Goal: Information Seeking & Learning: Learn about a topic

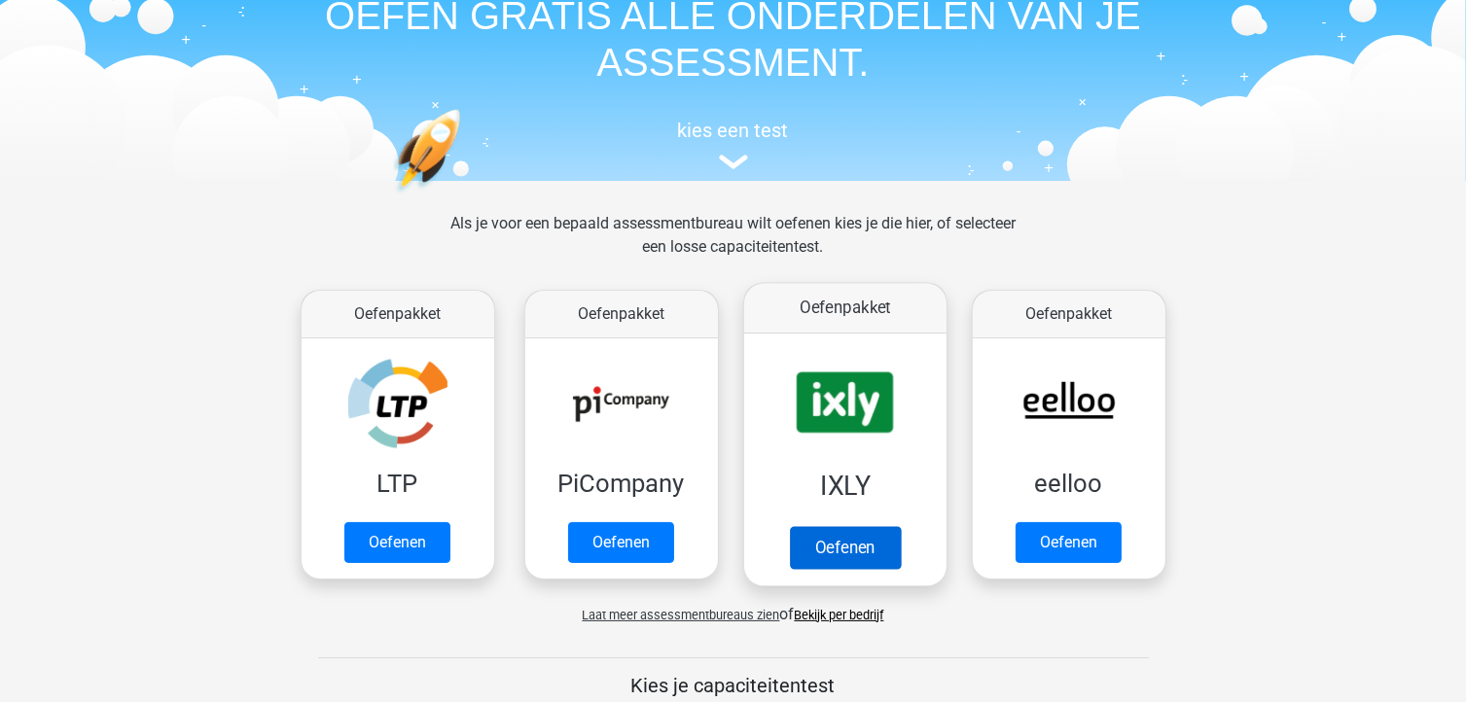
scroll to position [195, 0]
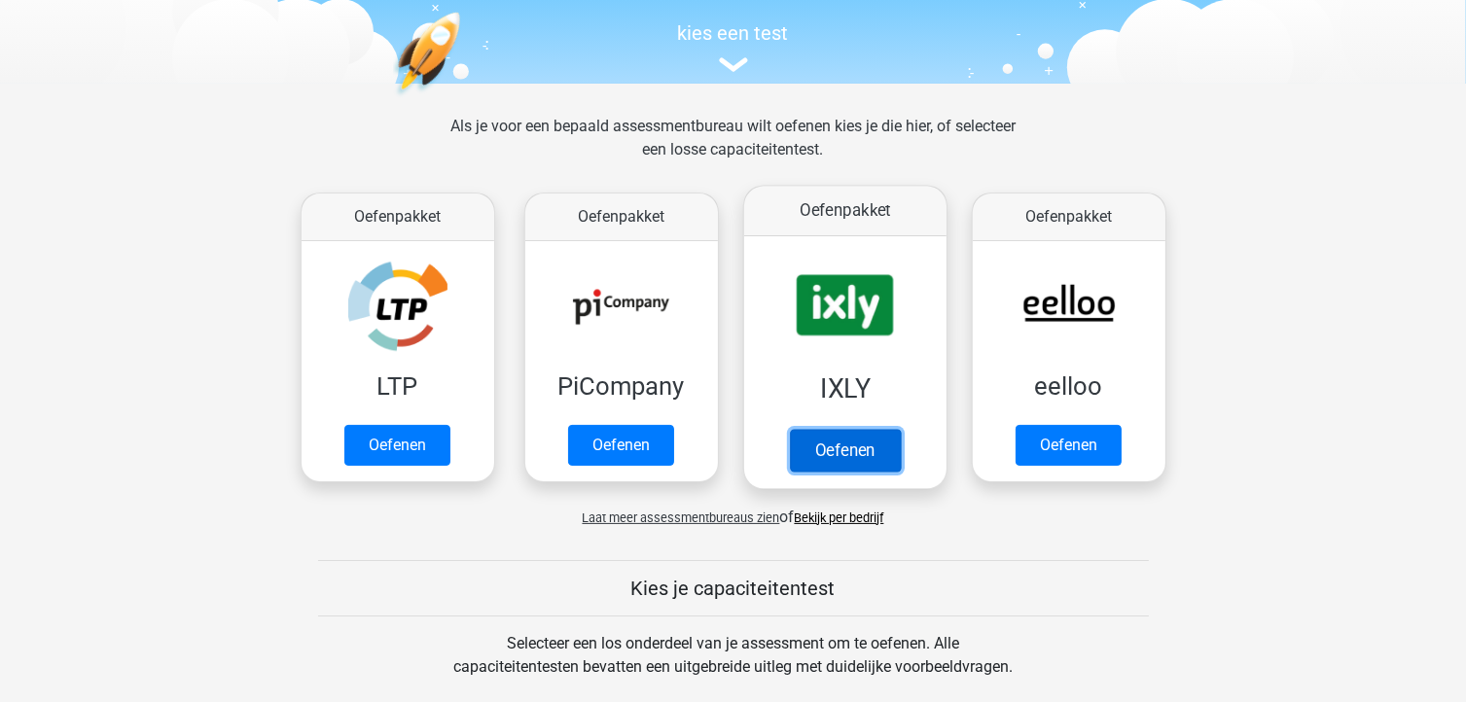
click at [842, 457] on link "Oefenen" at bounding box center [844, 450] width 111 height 43
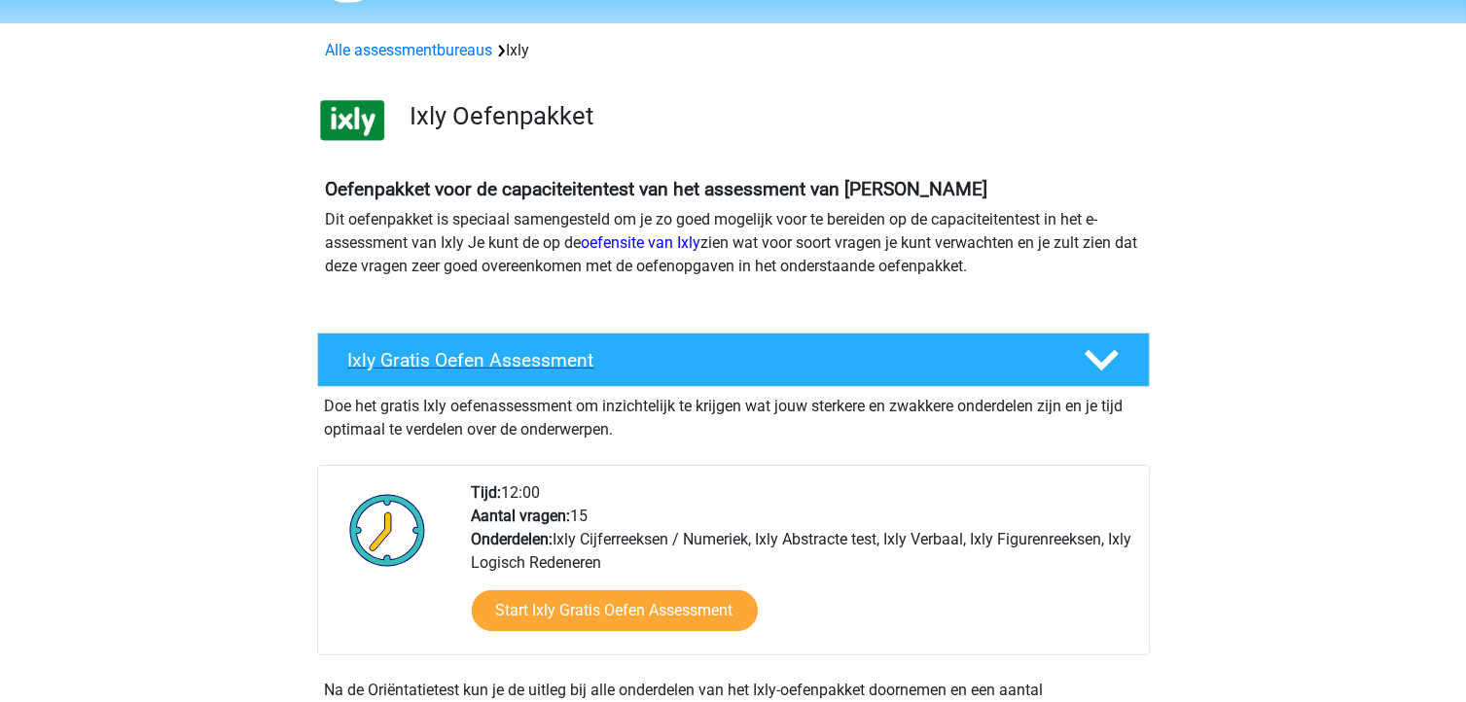
scroll to position [97, 0]
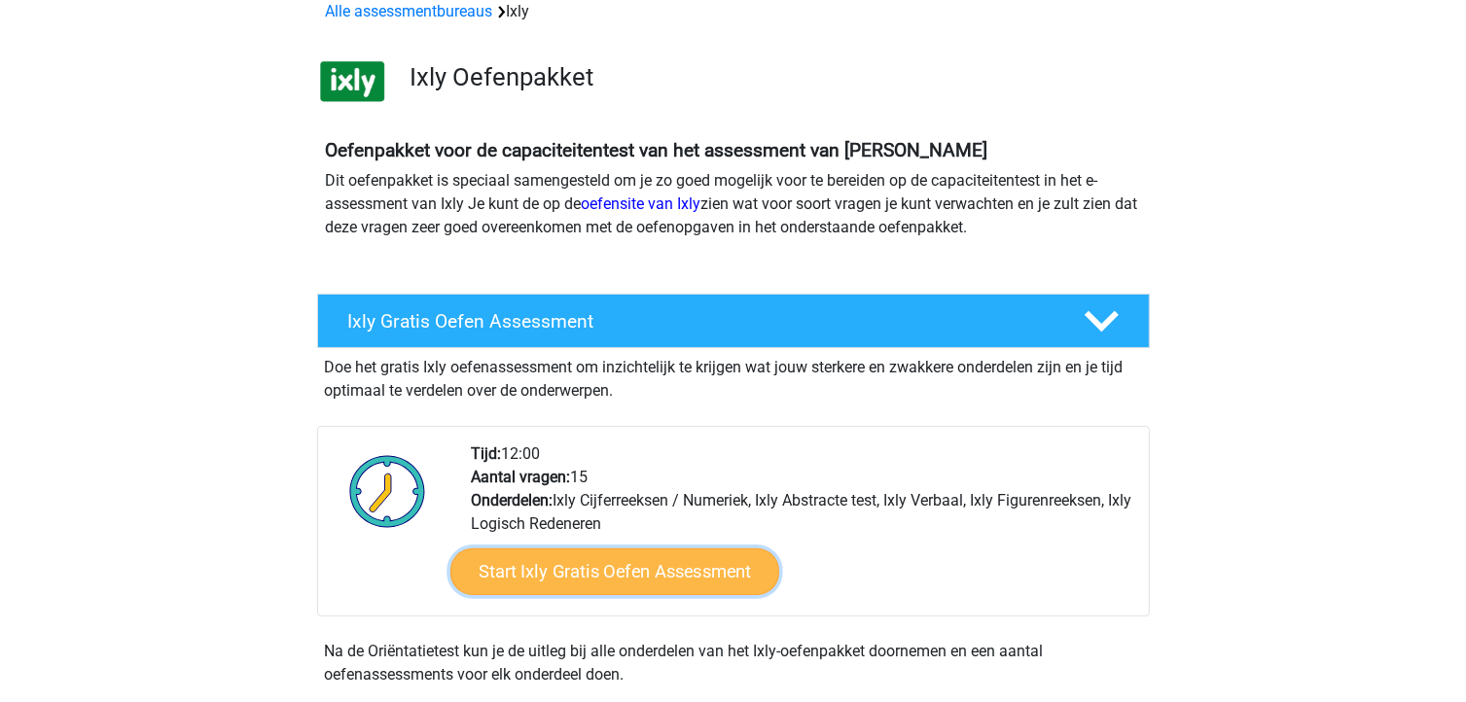
click at [693, 577] on link "Start Ixly Gratis Oefen Assessment" at bounding box center [613, 572] width 329 height 47
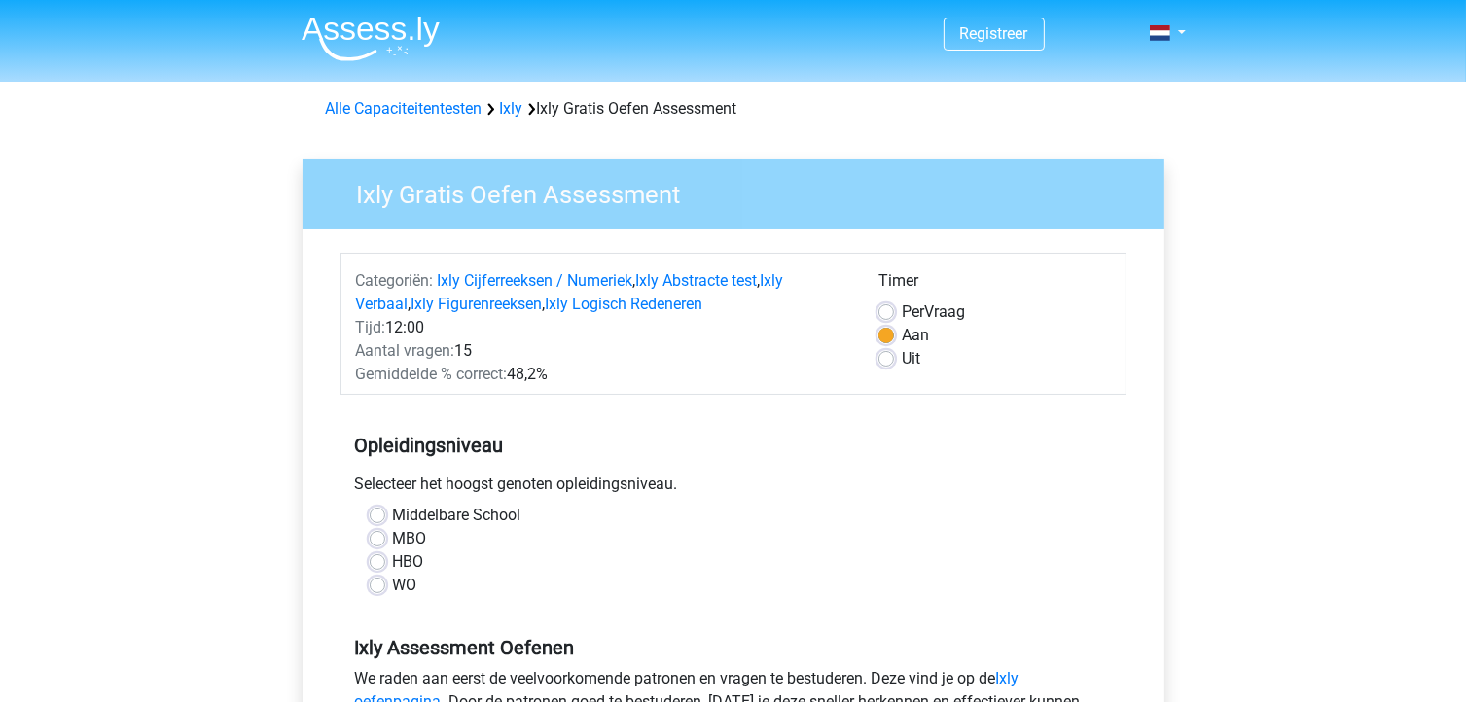
click at [393, 558] on label "HBO" at bounding box center [408, 562] width 31 height 23
click at [371, 558] on input "HBO" at bounding box center [378, 560] width 16 height 19
radio input "true"
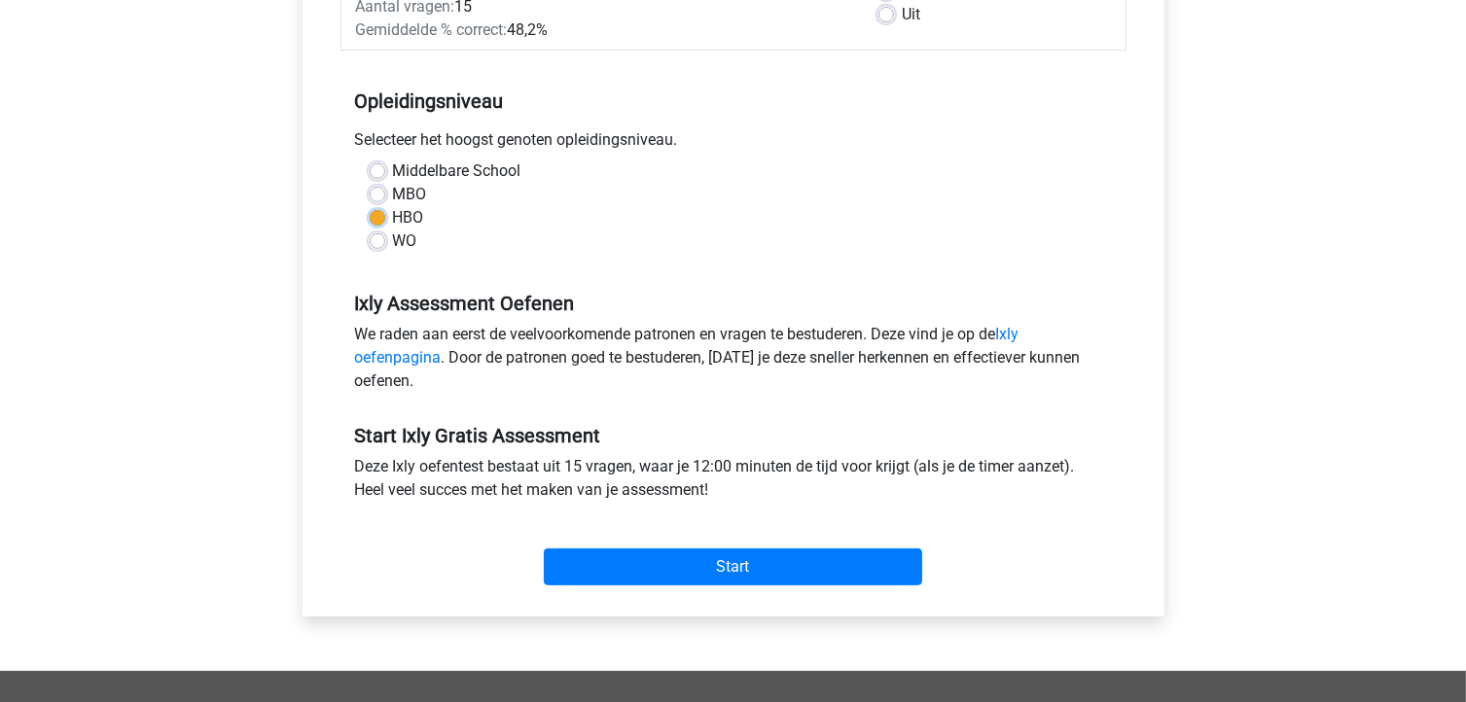
scroll to position [389, 0]
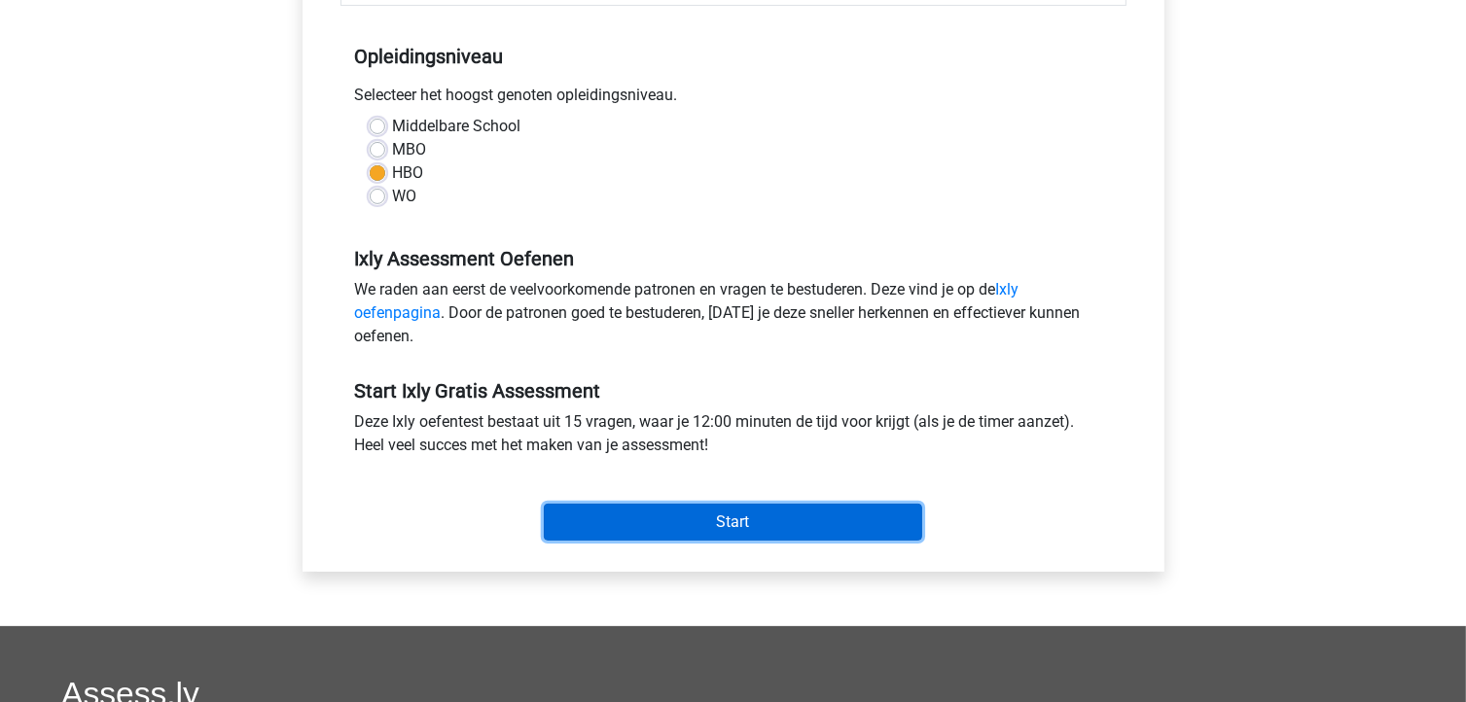
click at [735, 511] on input "Start" at bounding box center [733, 522] width 378 height 37
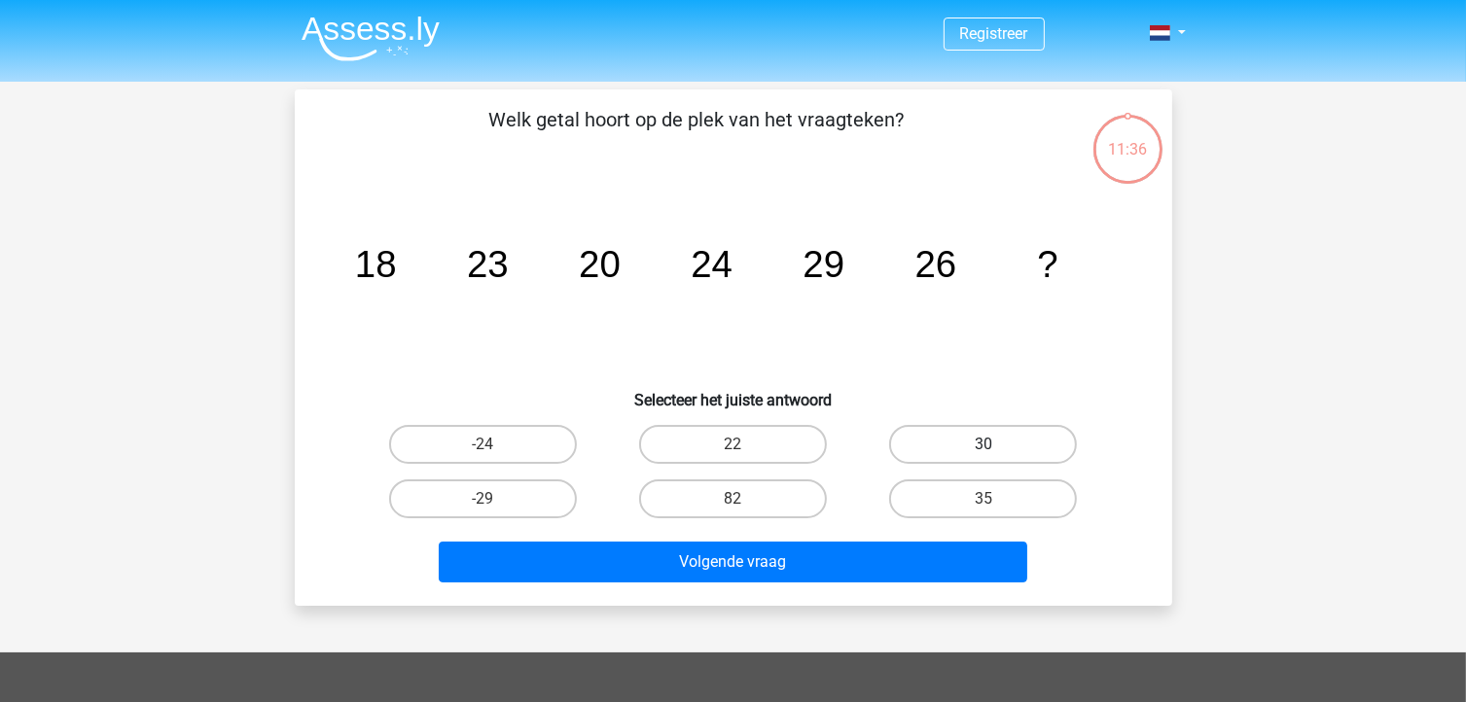
click at [1031, 434] on label "30" at bounding box center [983, 444] width 188 height 39
click at [996, 445] on input "30" at bounding box center [989, 451] width 13 height 13
radio input "true"
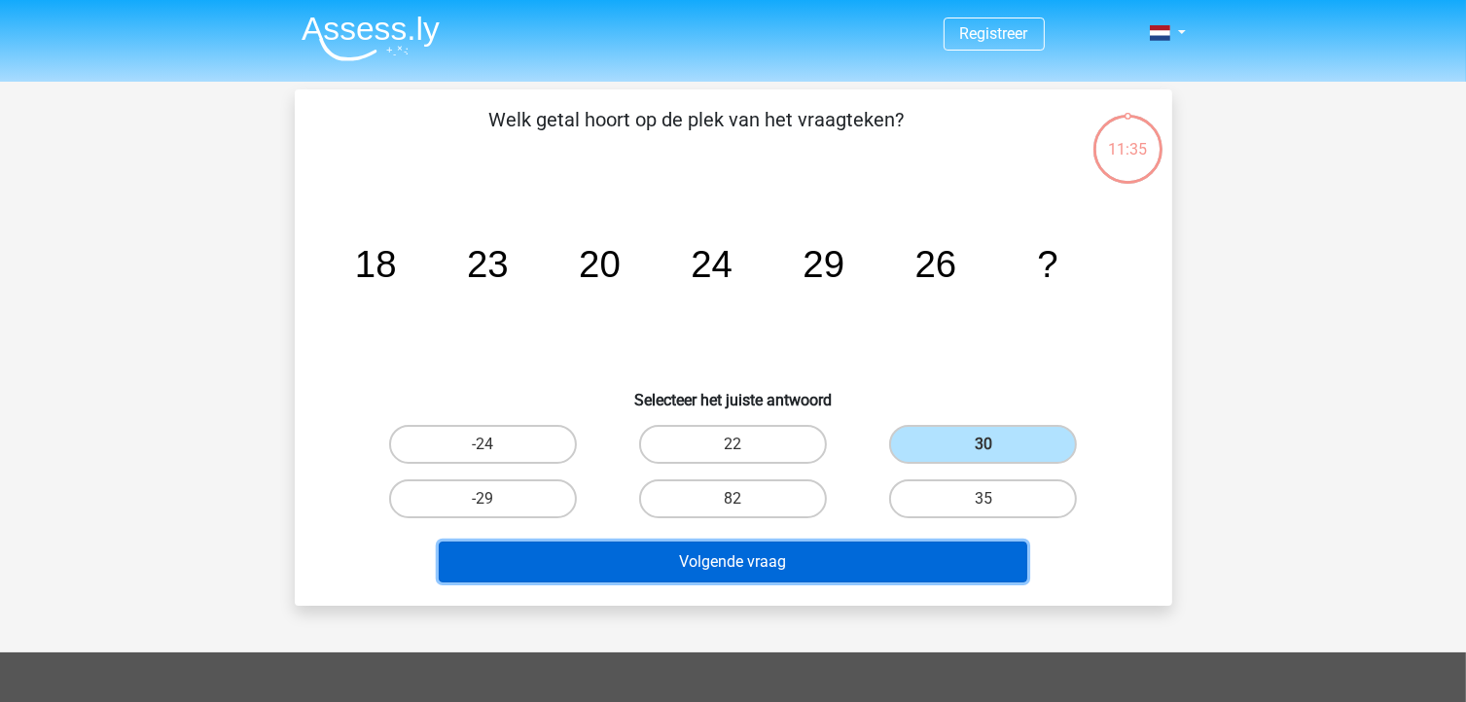
click at [787, 565] on button "Volgende vraag" at bounding box center [733, 562] width 589 height 41
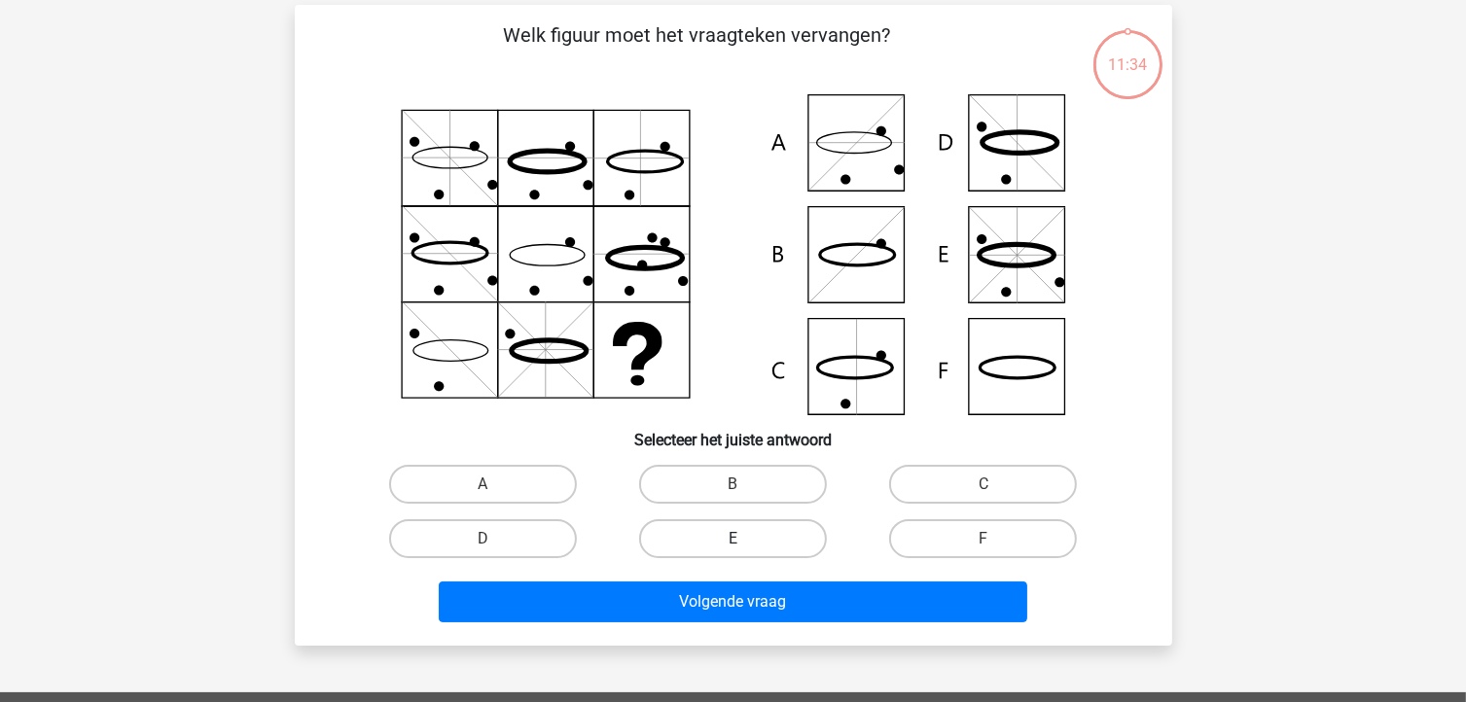
scroll to position [89, 0]
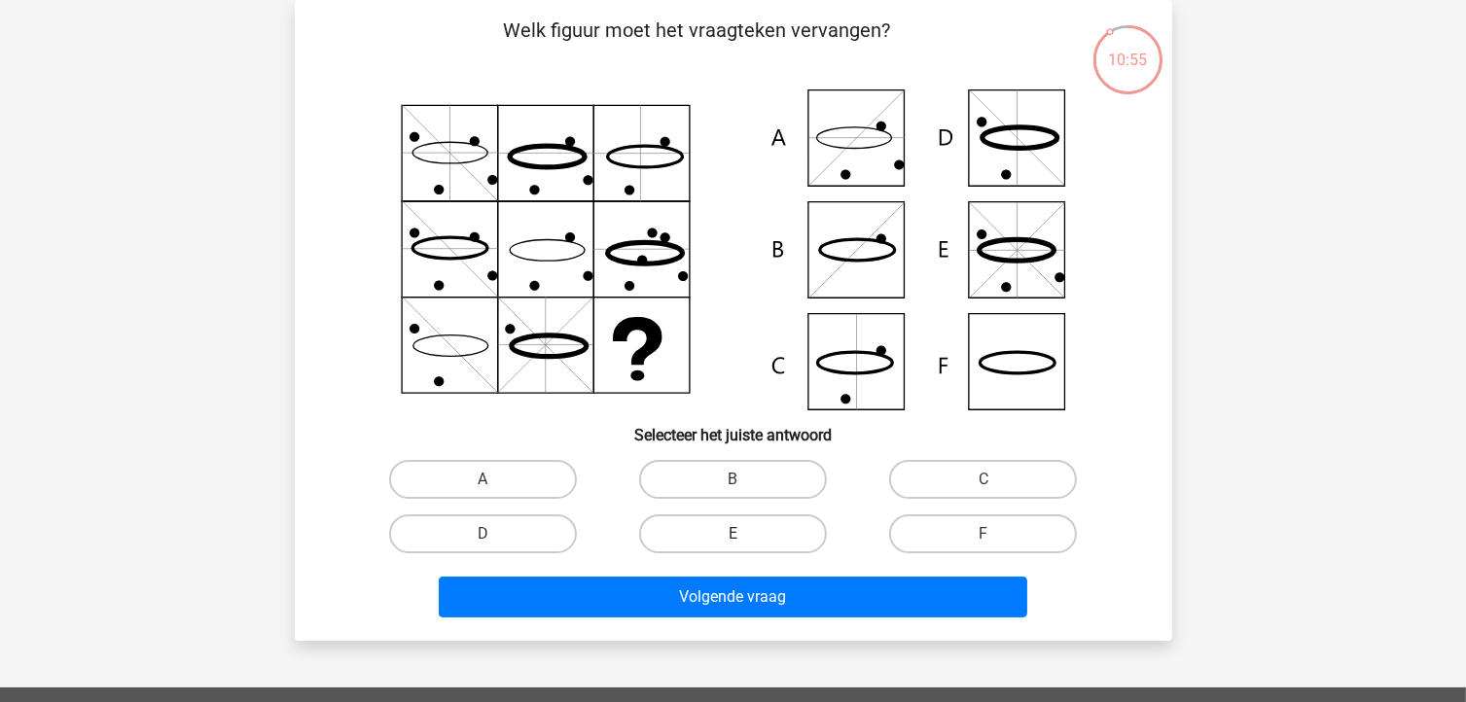
click at [752, 532] on label "E" at bounding box center [733, 534] width 188 height 39
click at [745, 534] on input "E" at bounding box center [738, 540] width 13 height 13
radio input "true"
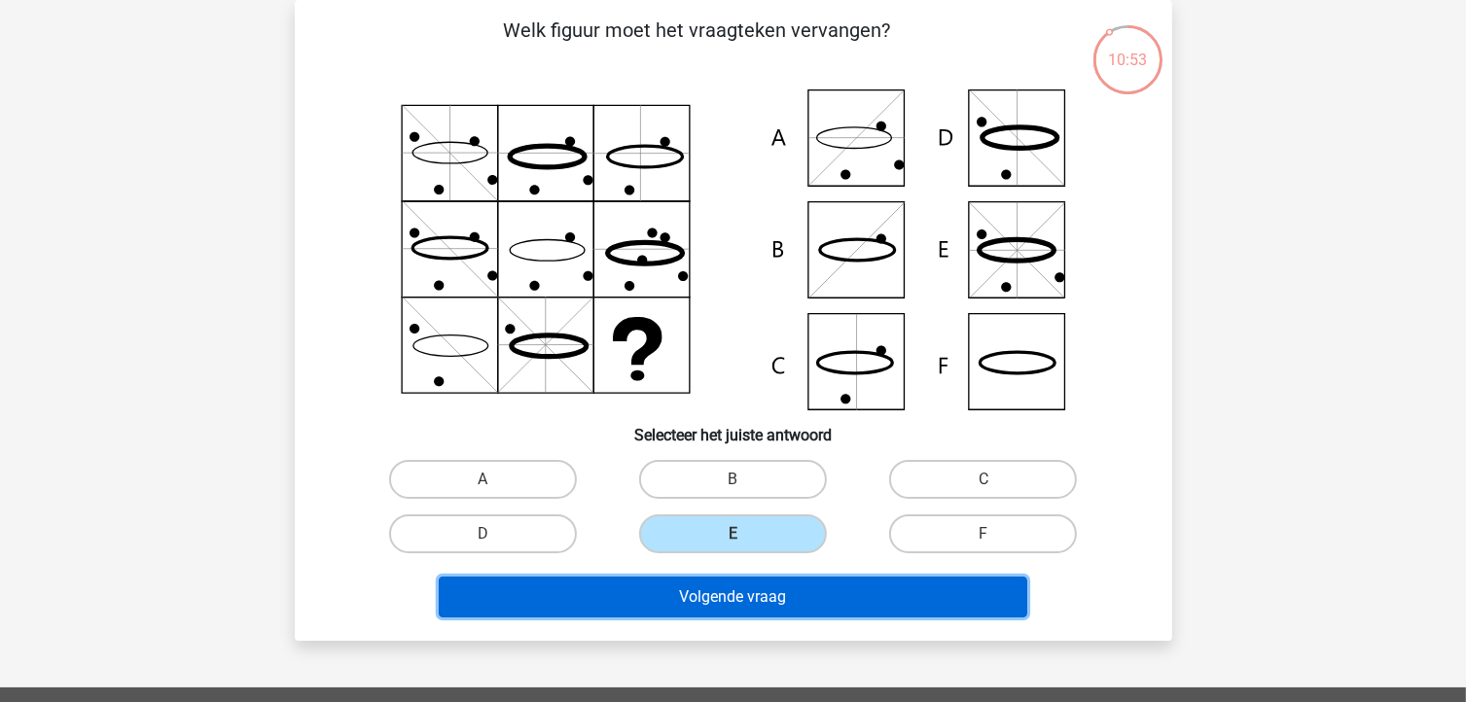
click at [732, 596] on button "Volgende vraag" at bounding box center [733, 597] width 589 height 41
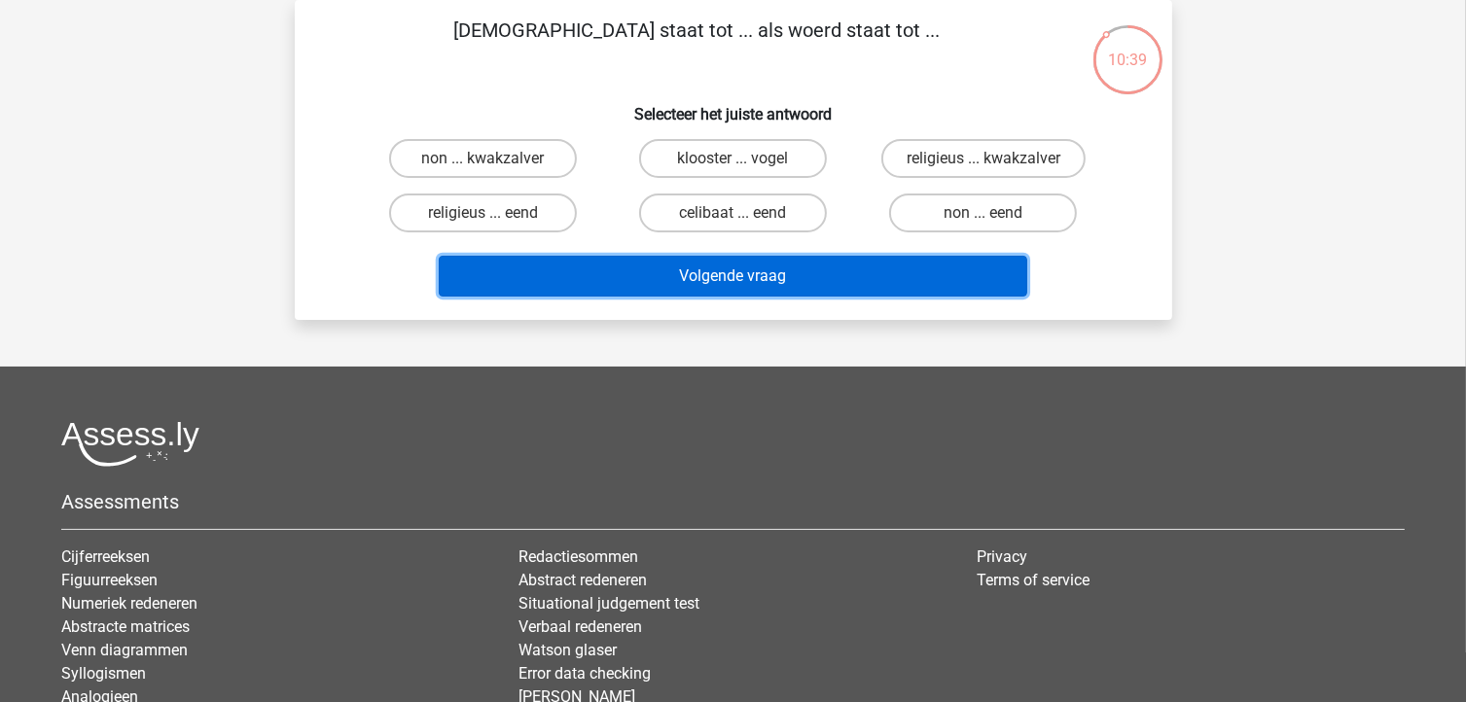
click at [872, 277] on button "Volgende vraag" at bounding box center [733, 276] width 589 height 41
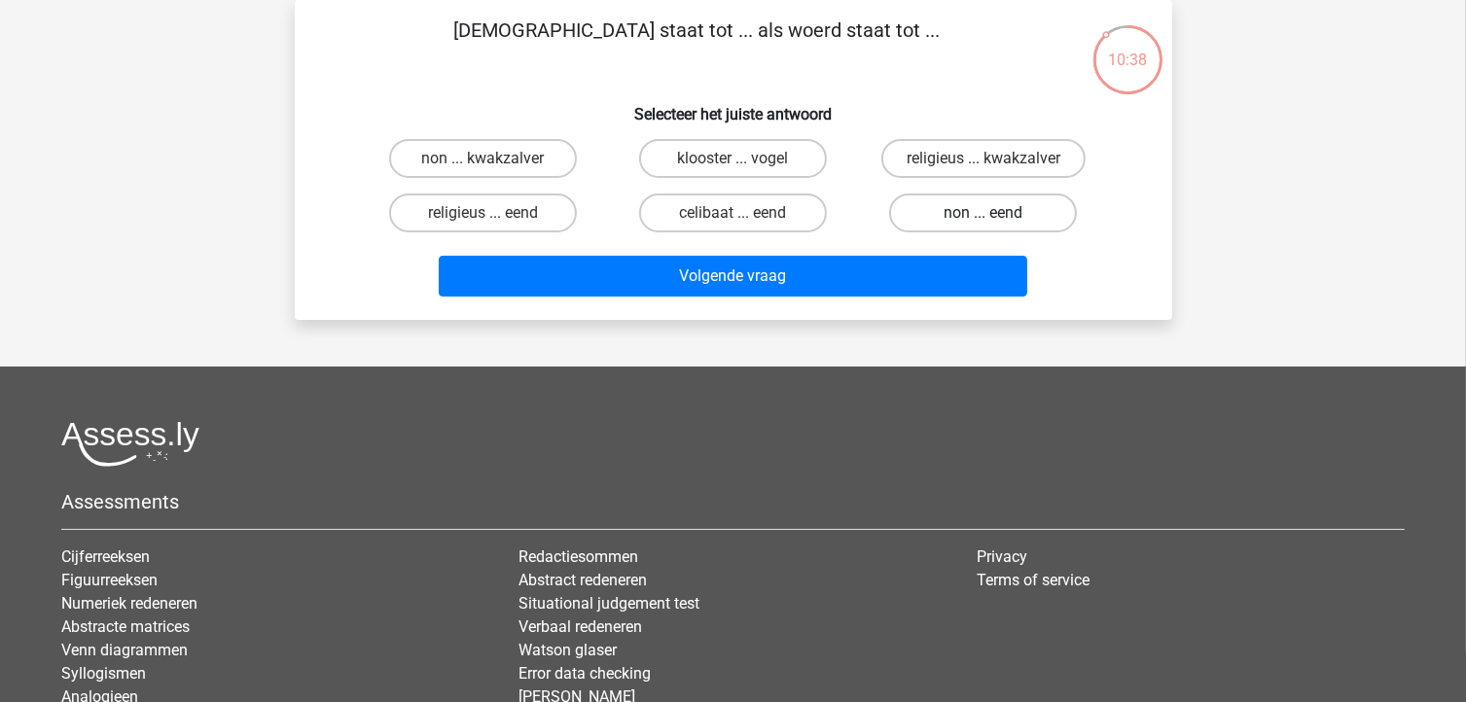
click at [968, 203] on label "non ... eend" at bounding box center [983, 213] width 188 height 39
click at [983, 213] on input "non ... eend" at bounding box center [989, 219] width 13 height 13
radio input "true"
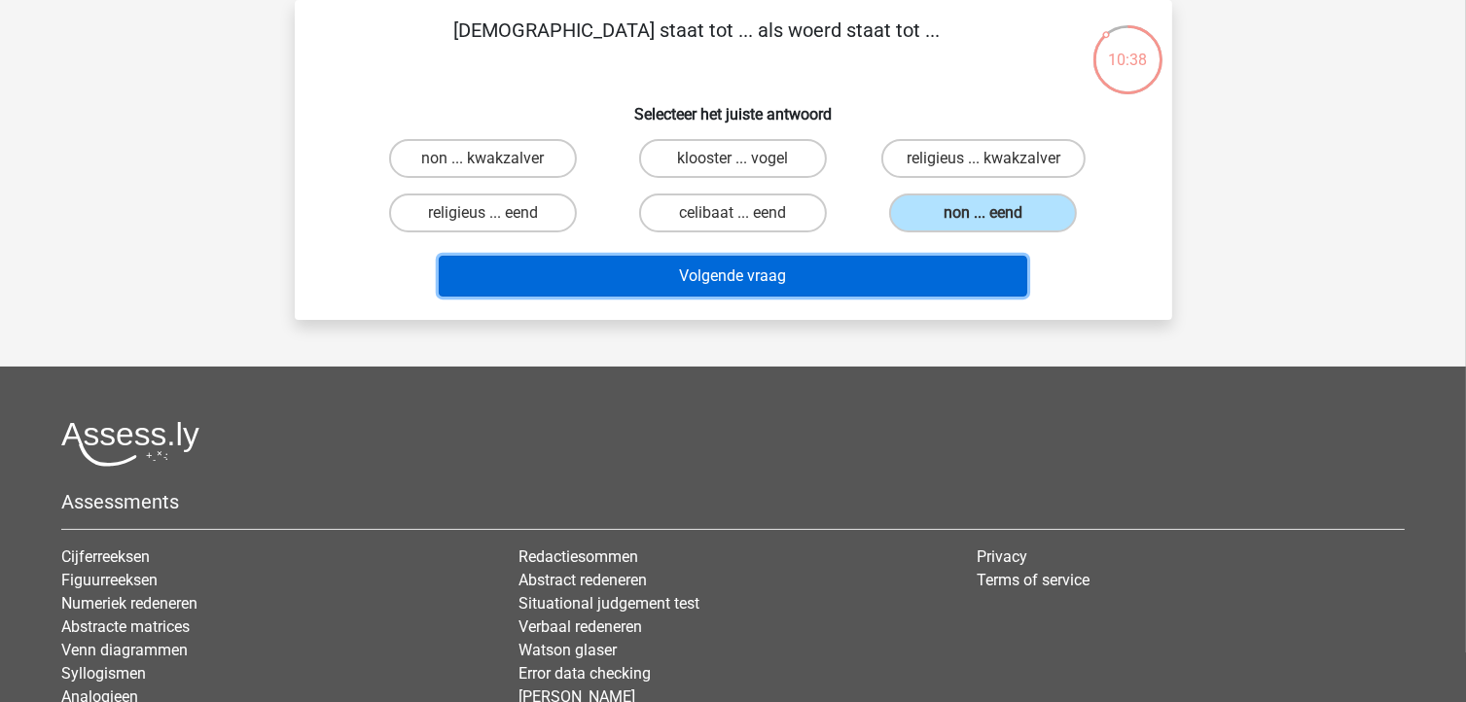
click at [844, 288] on button "Volgende vraag" at bounding box center [733, 276] width 589 height 41
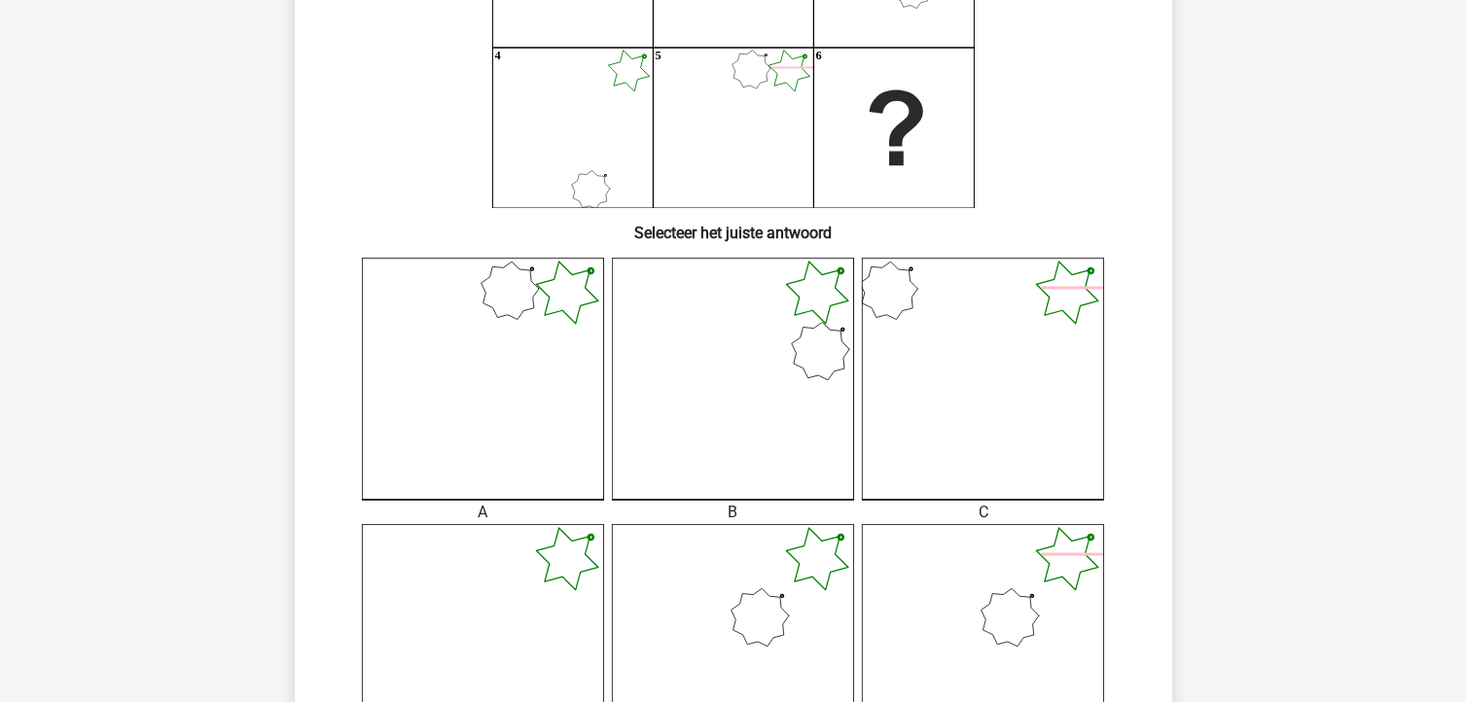
scroll to position [389, 0]
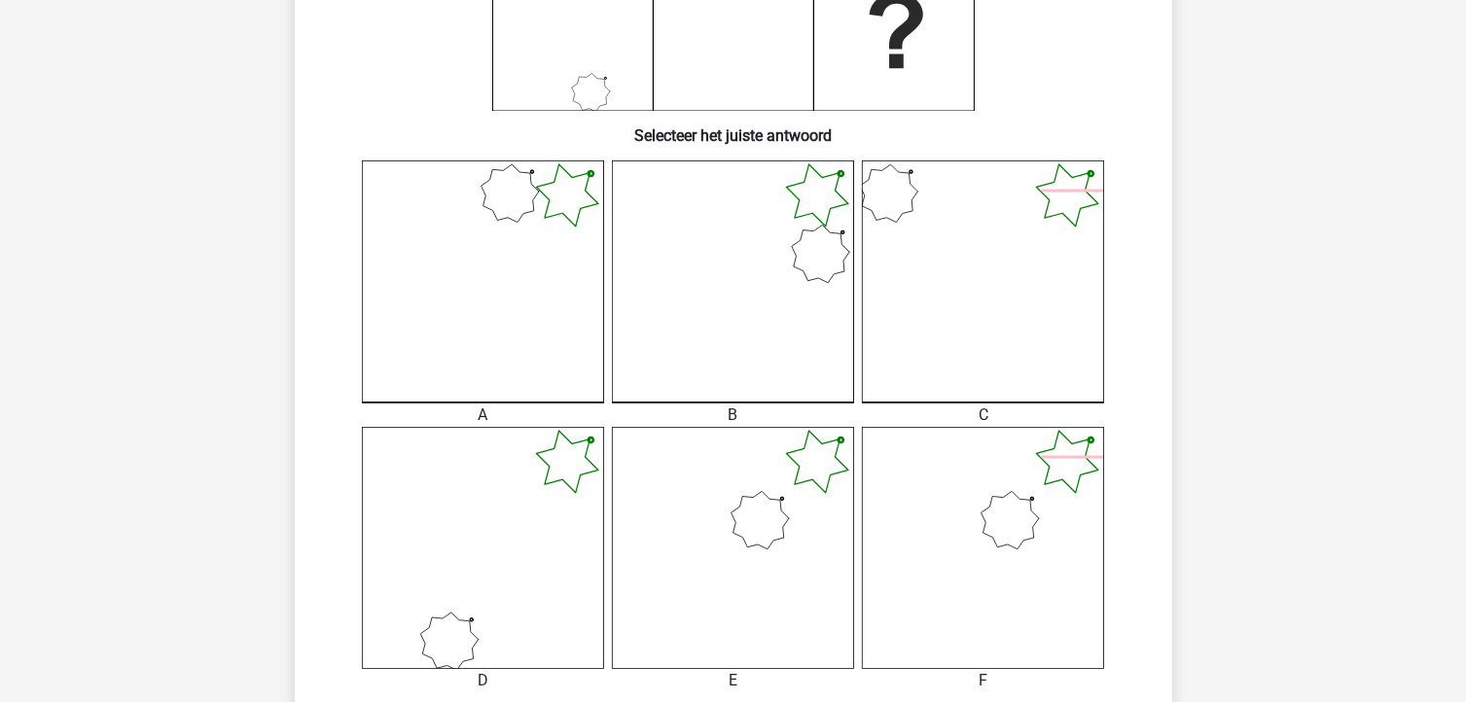
click at [556, 320] on icon at bounding box center [483, 282] width 242 height 242
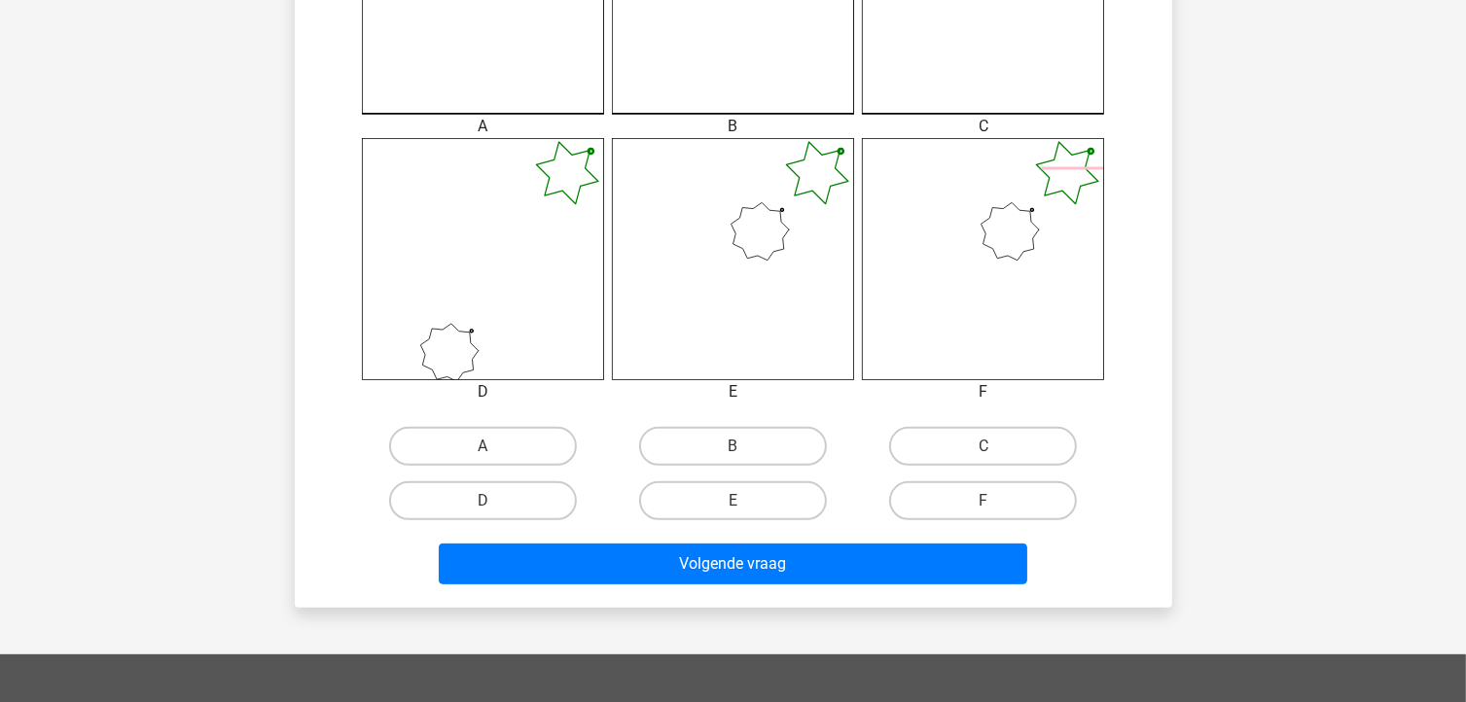
scroll to position [681, 0]
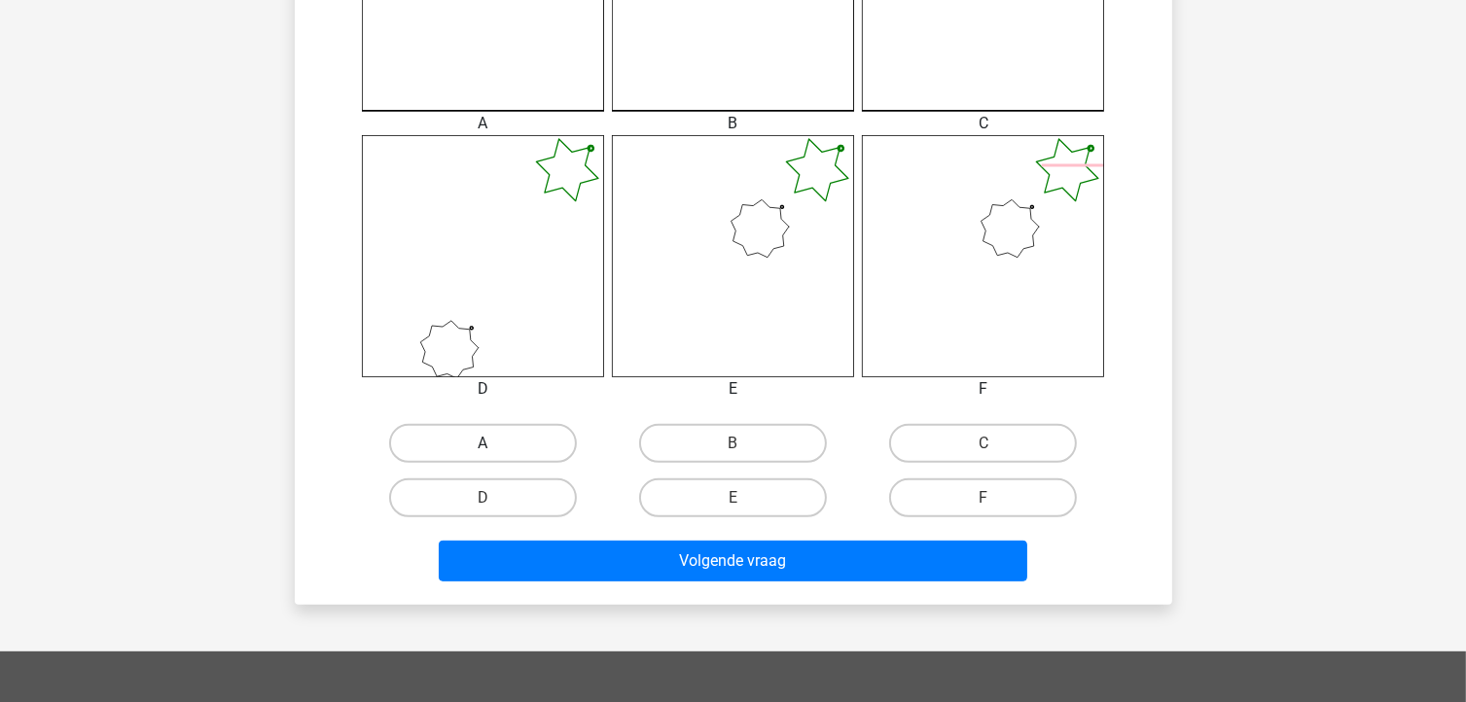
click at [510, 441] on label "A" at bounding box center [483, 443] width 188 height 39
click at [495, 444] on input "A" at bounding box center [488, 450] width 13 height 13
radio input "true"
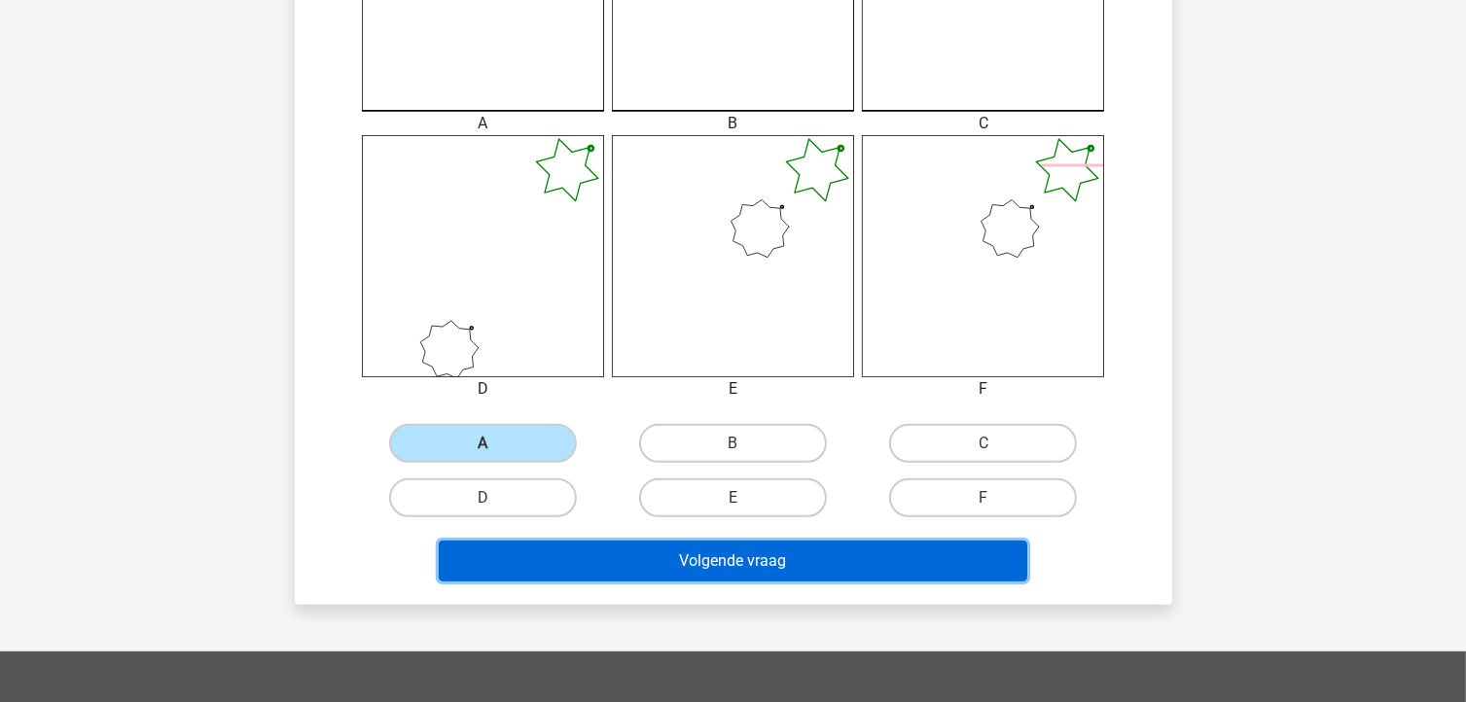
click at [765, 559] on button "Volgende vraag" at bounding box center [733, 561] width 589 height 41
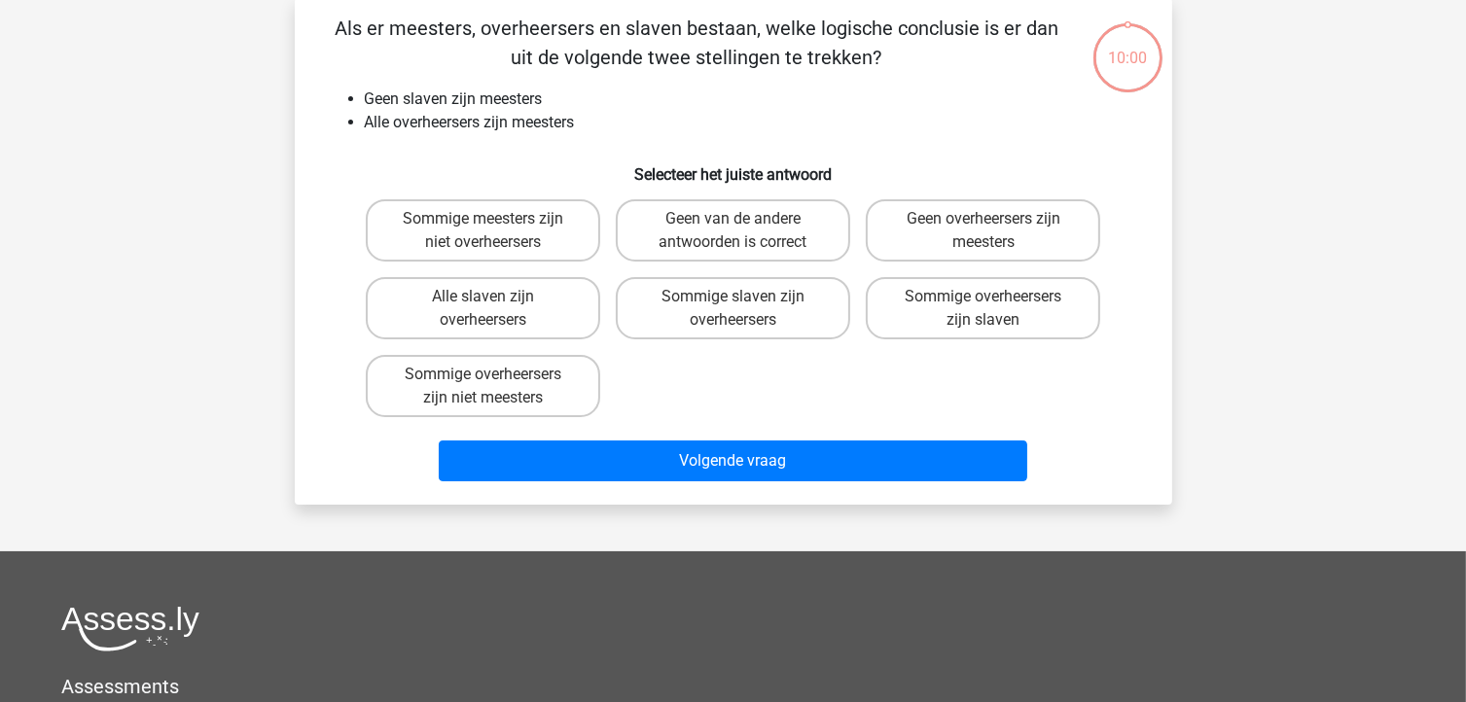
scroll to position [89, 0]
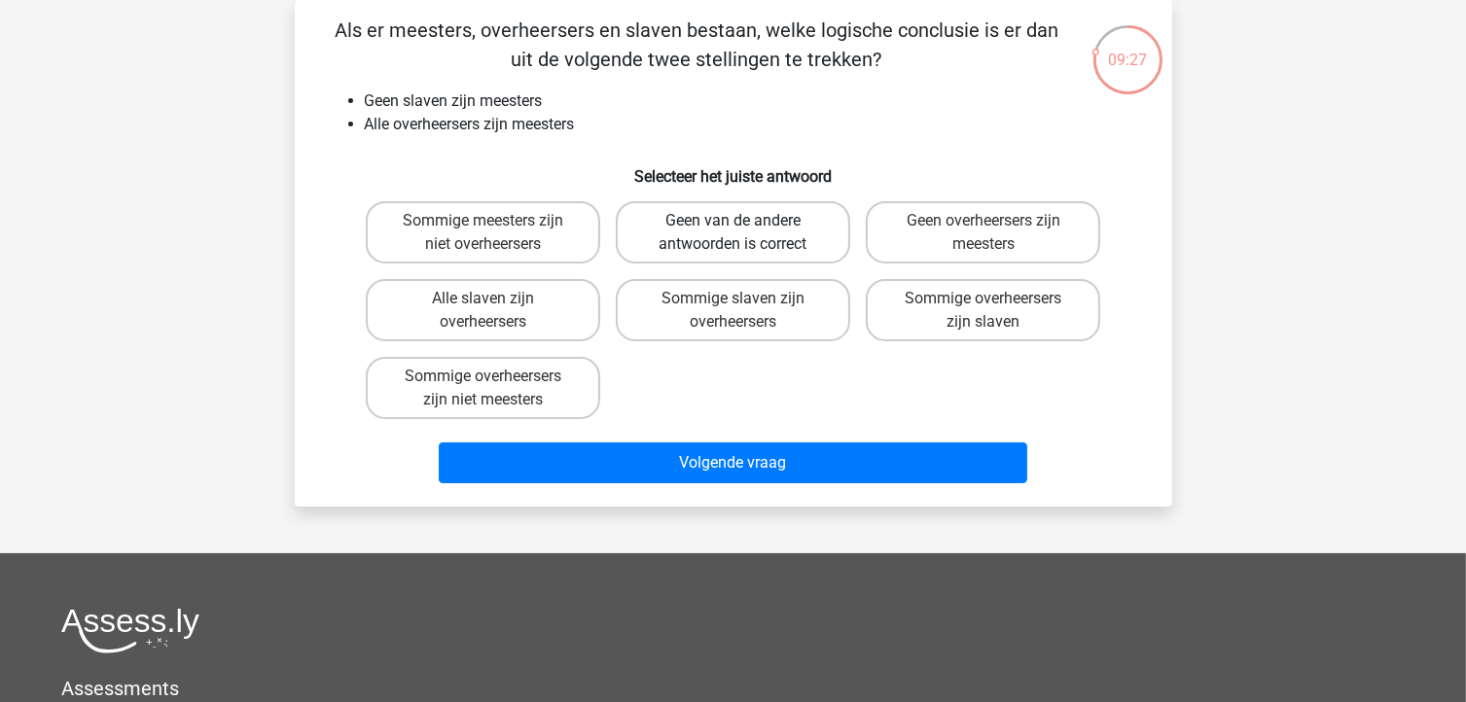
click at [681, 216] on label "Geen van de andere antwoorden is correct" at bounding box center [733, 232] width 234 height 62
click at [732, 221] on input "Geen van de andere antwoorden is correct" at bounding box center [738, 227] width 13 height 13
radio input "true"
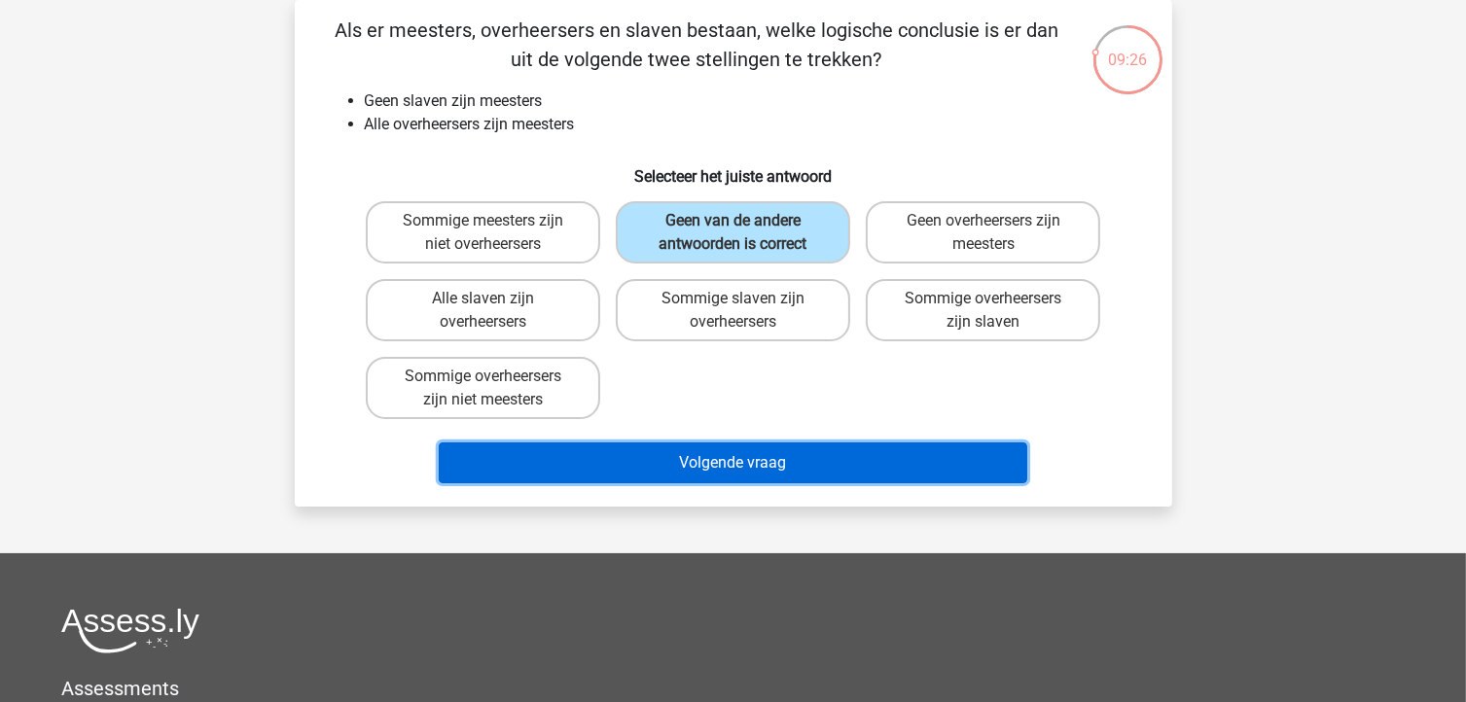
click at [770, 452] on button "Volgende vraag" at bounding box center [733, 463] width 589 height 41
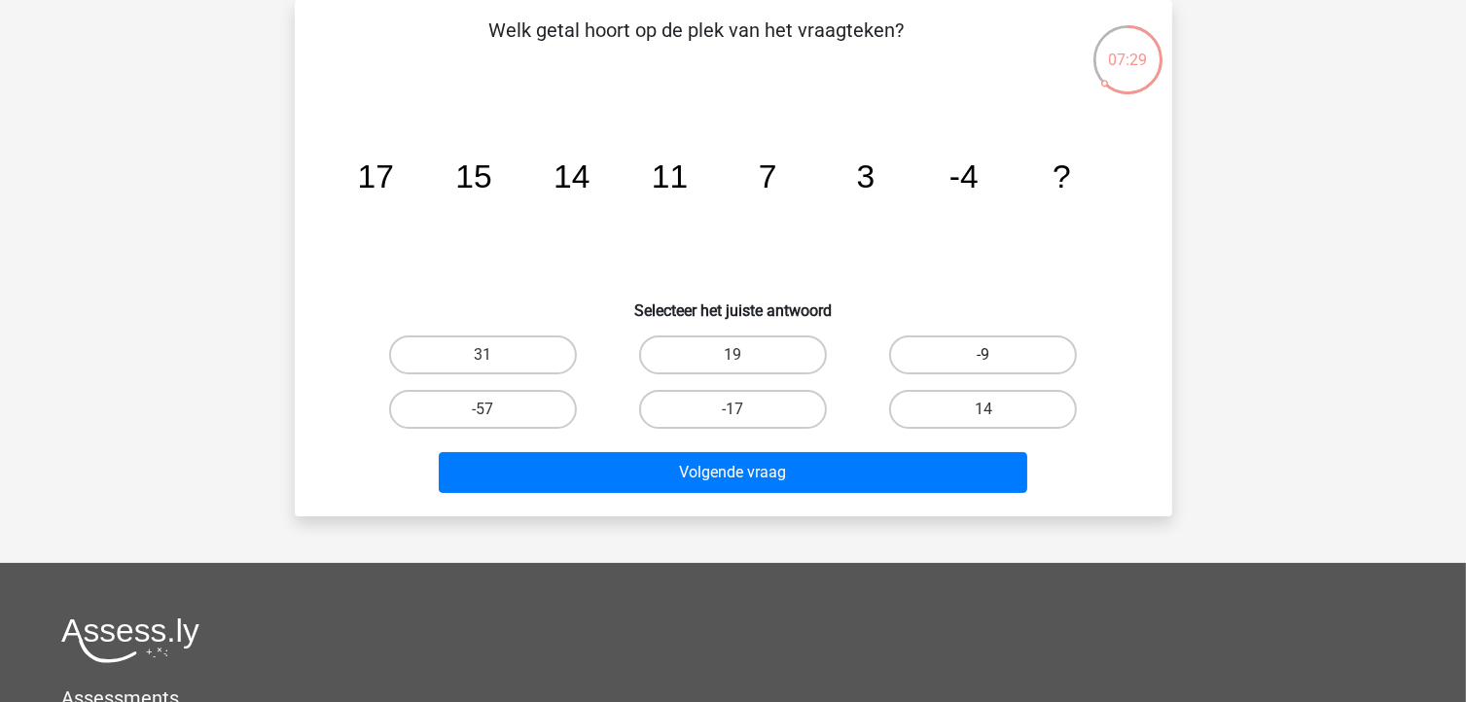
click at [1016, 357] on label "-9" at bounding box center [983, 355] width 188 height 39
click at [996, 357] on input "-9" at bounding box center [989, 361] width 13 height 13
radio input "true"
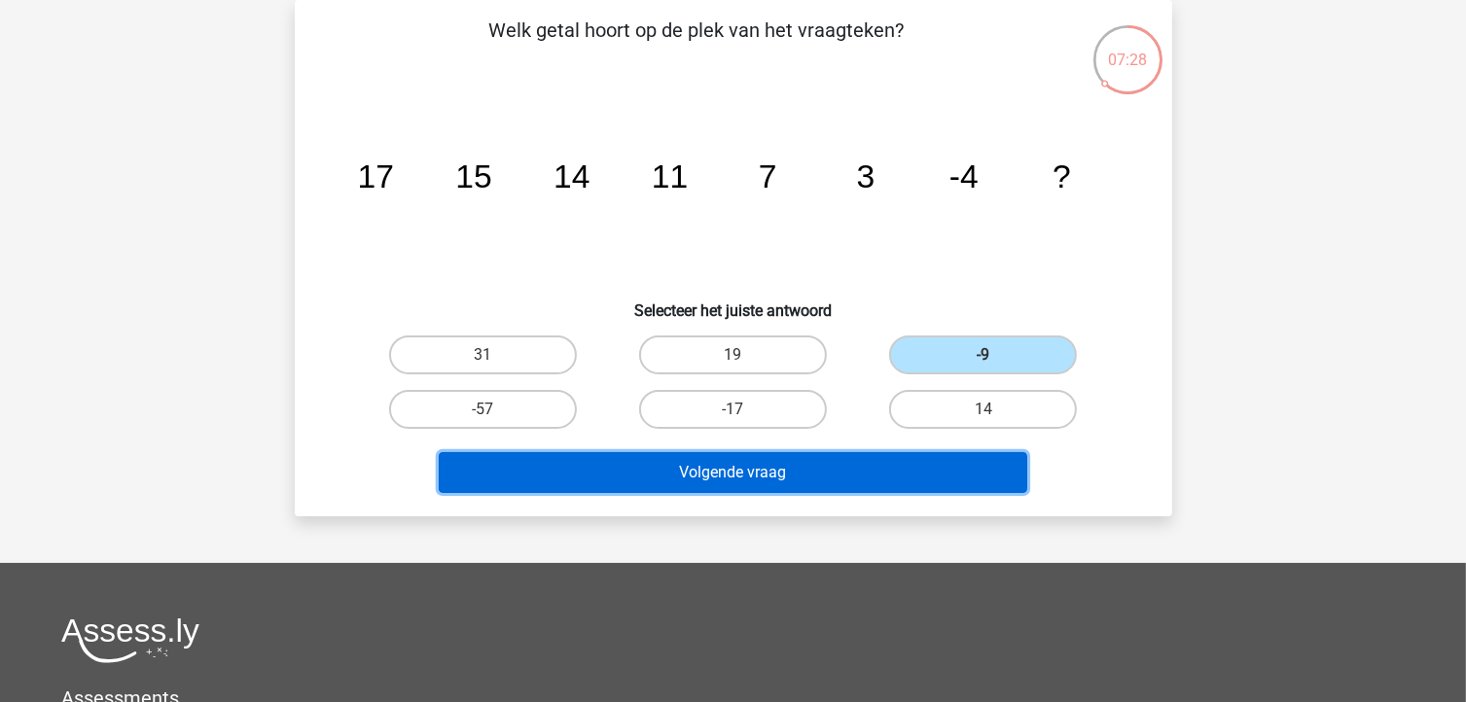
click at [855, 468] on button "Volgende vraag" at bounding box center [733, 472] width 589 height 41
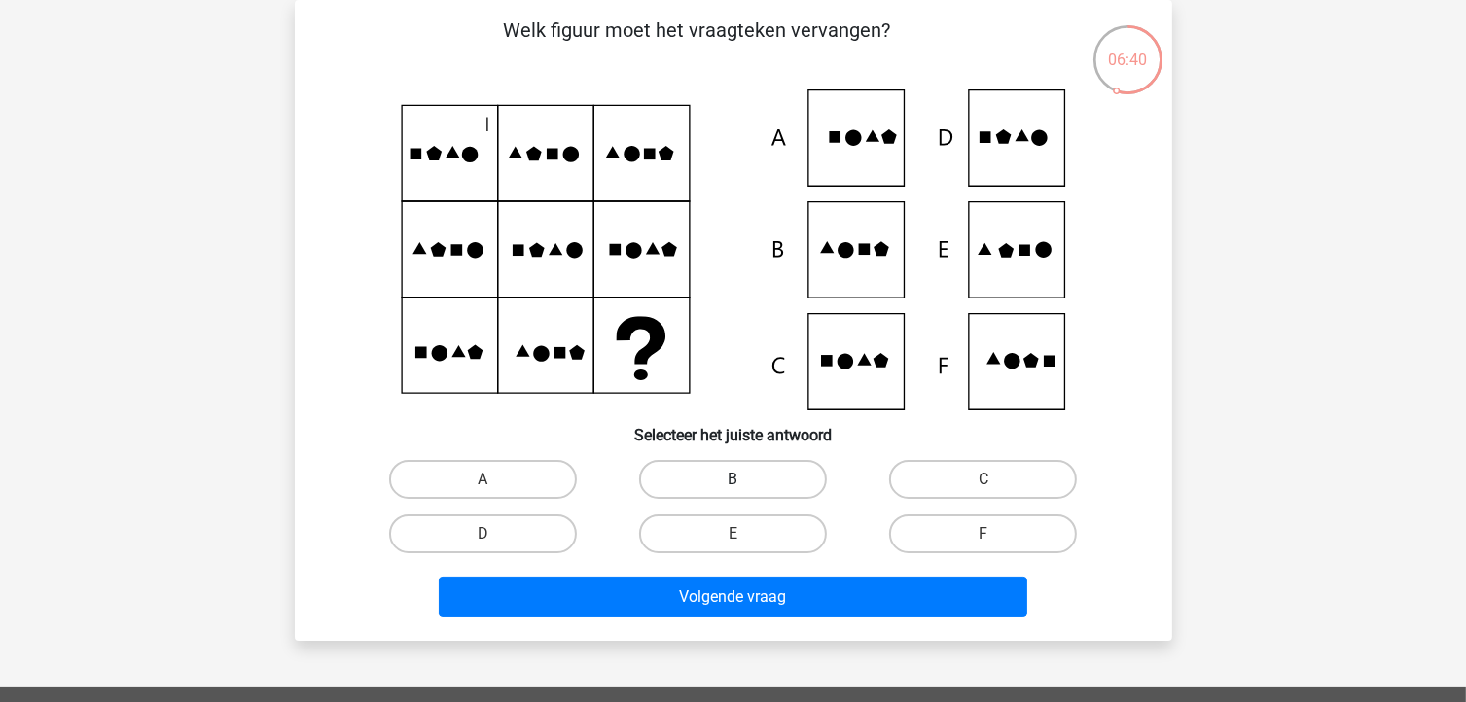
click at [770, 480] on label "B" at bounding box center [733, 479] width 188 height 39
click at [745, 480] on input "B" at bounding box center [738, 486] width 13 height 13
radio input "true"
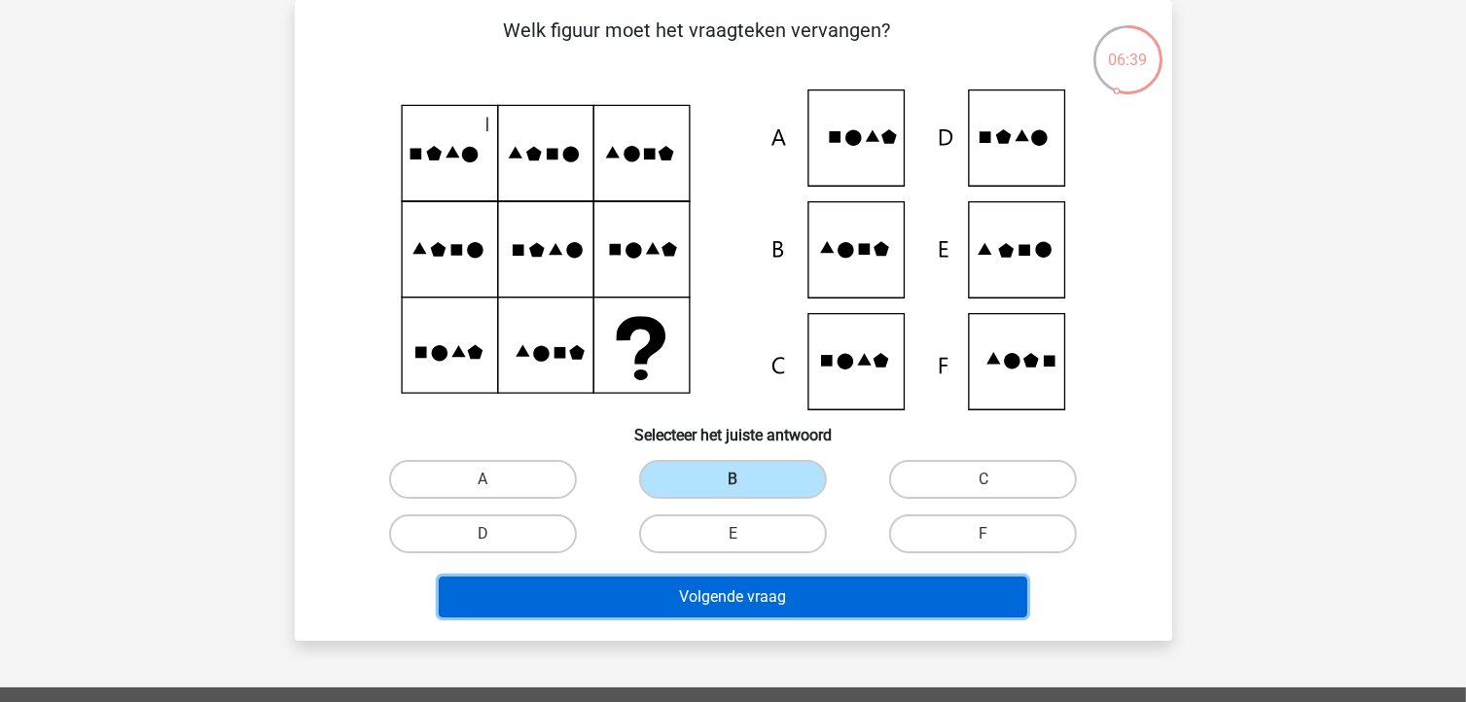
click at [758, 596] on button "Volgende vraag" at bounding box center [733, 597] width 589 height 41
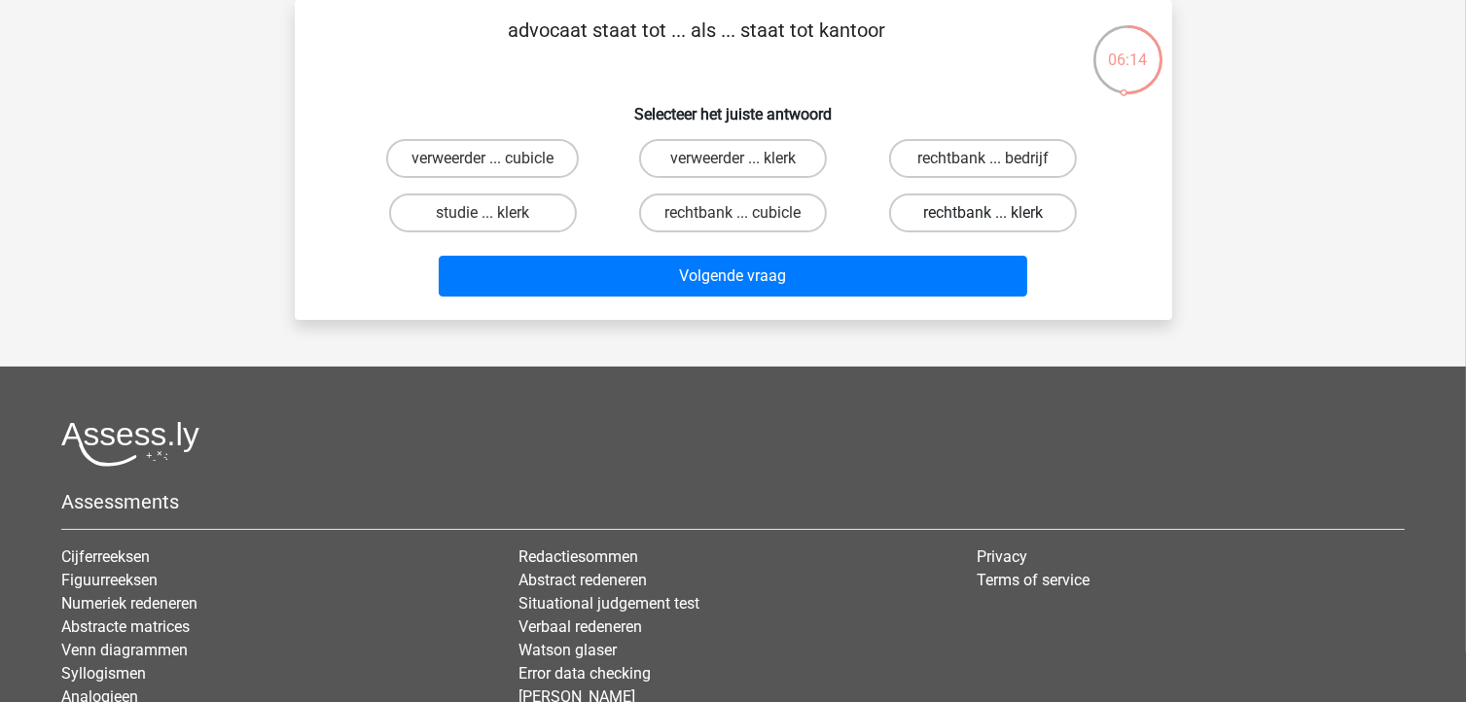
click at [990, 207] on label "rechtbank ... klerk" at bounding box center [983, 213] width 188 height 39
click at [990, 213] on input "rechtbank ... klerk" at bounding box center [989, 219] width 13 height 13
radio input "true"
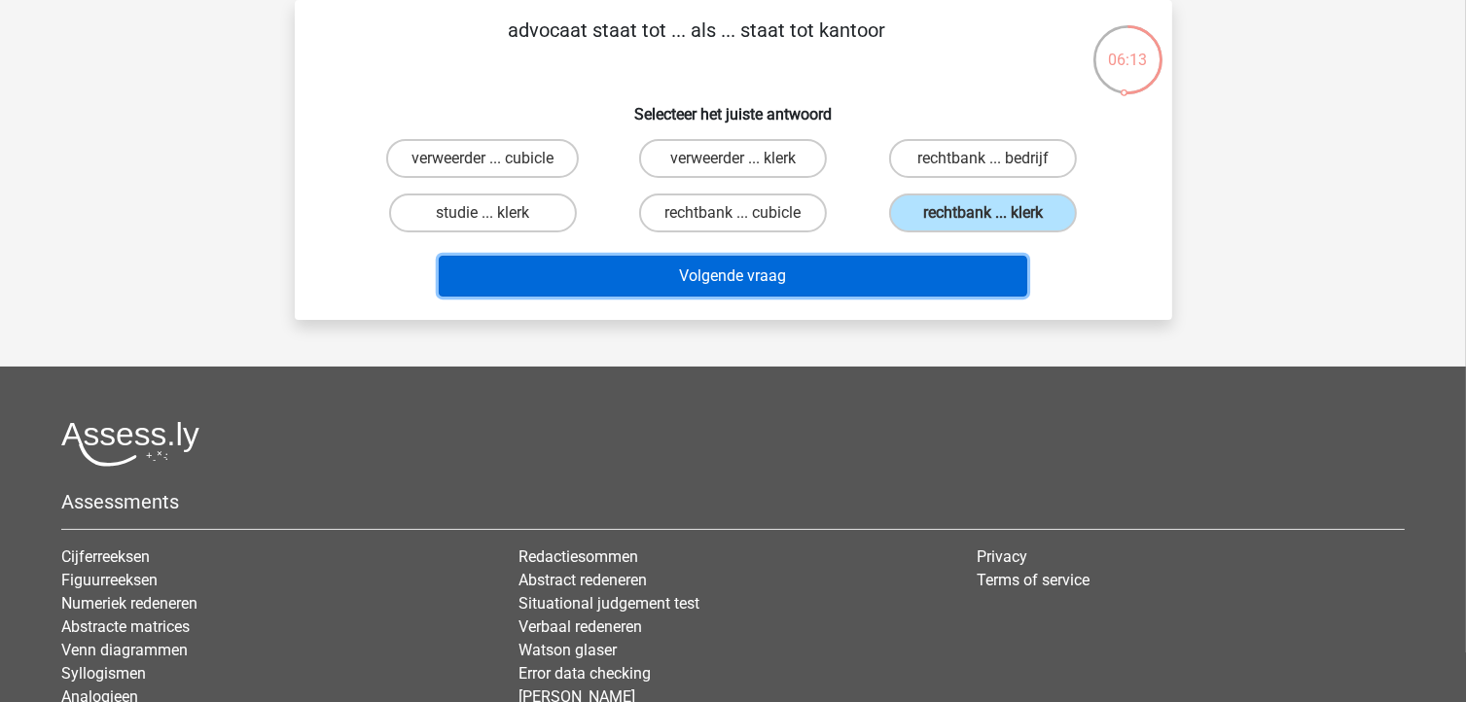
click at [826, 274] on button "Volgende vraag" at bounding box center [733, 276] width 589 height 41
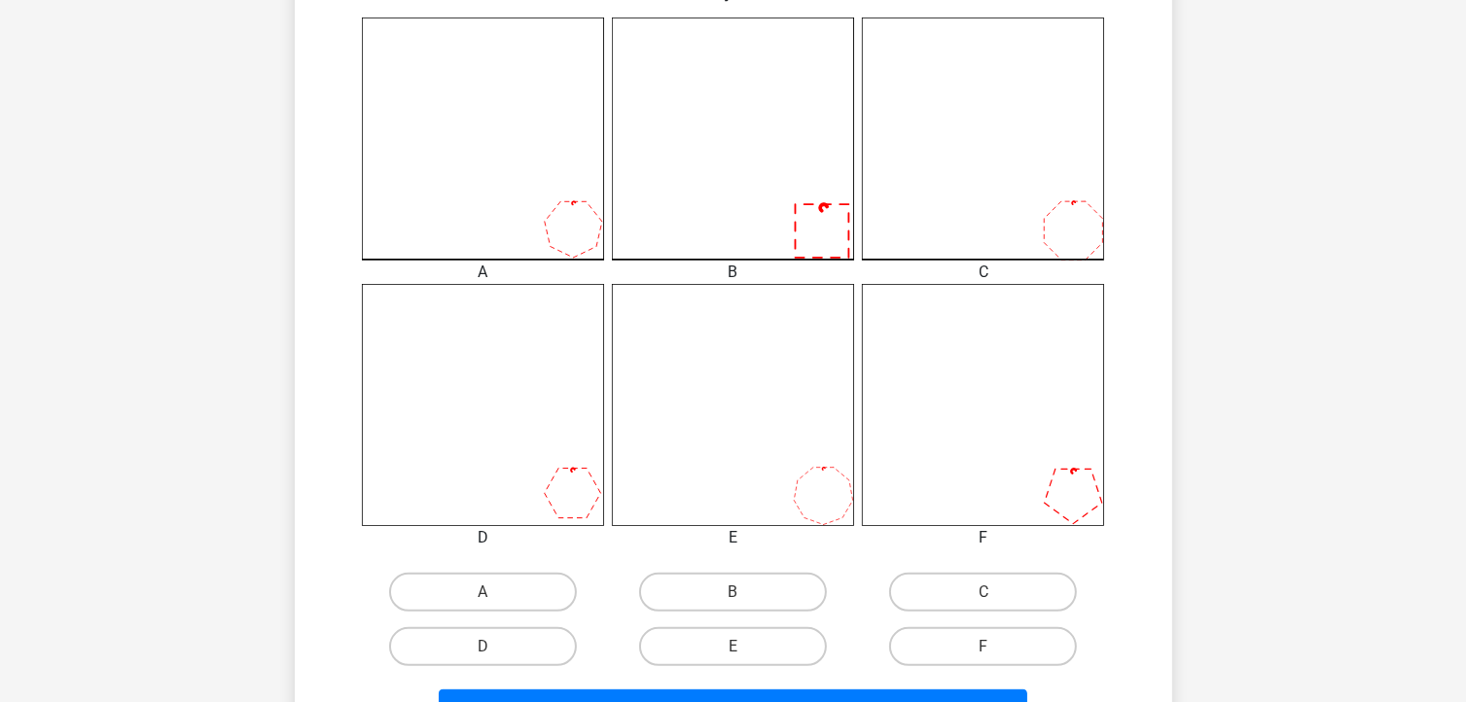
scroll to position [576, 0]
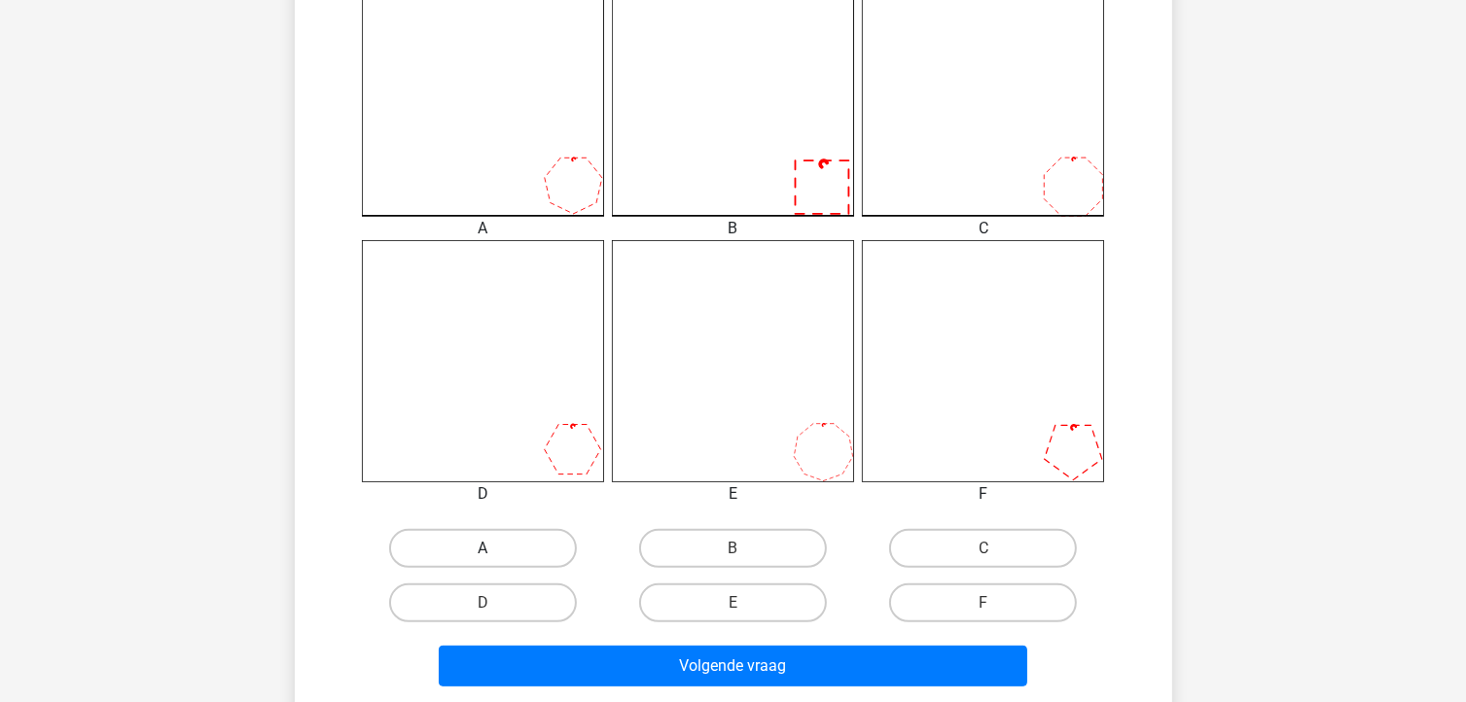
click at [503, 548] on label "A" at bounding box center [483, 548] width 188 height 39
click at [495, 549] on input "A" at bounding box center [488, 555] width 13 height 13
radio input "true"
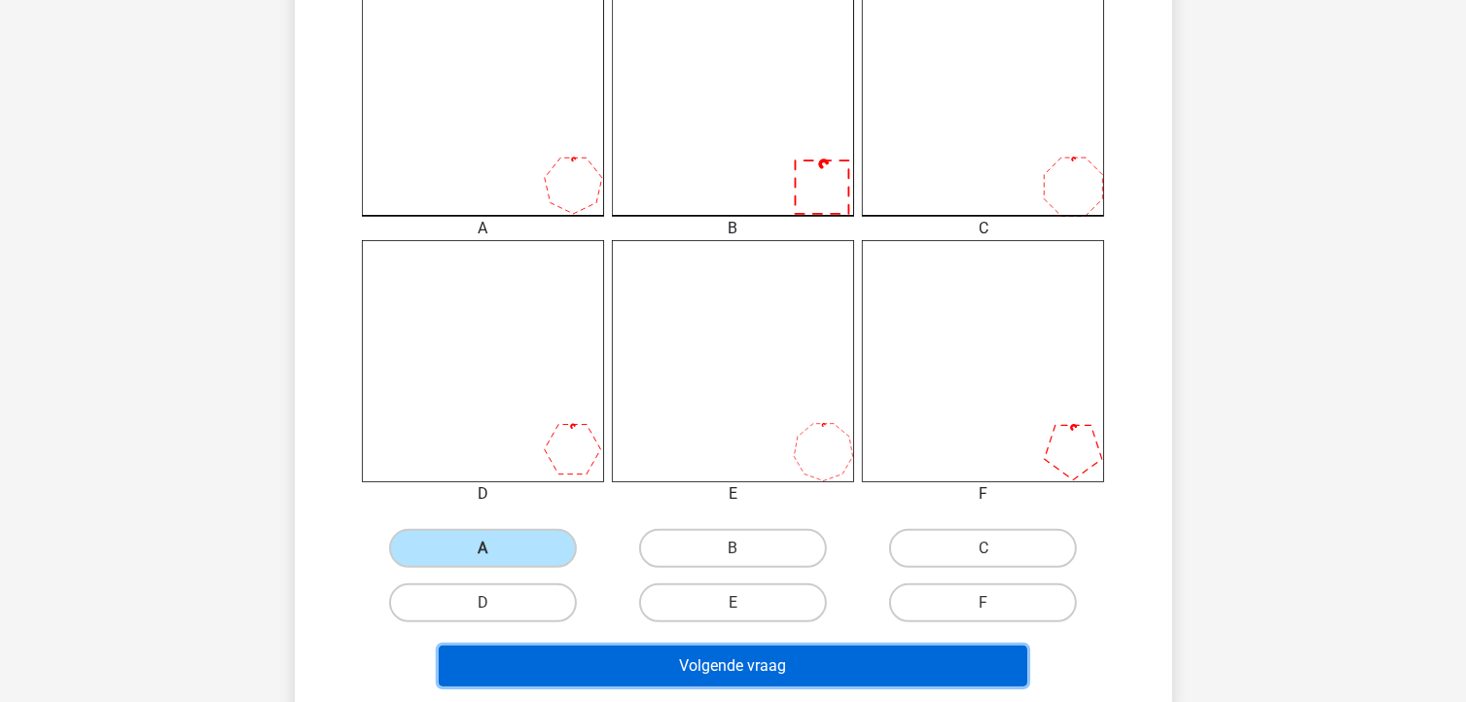
click at [724, 660] on button "Volgende vraag" at bounding box center [733, 666] width 589 height 41
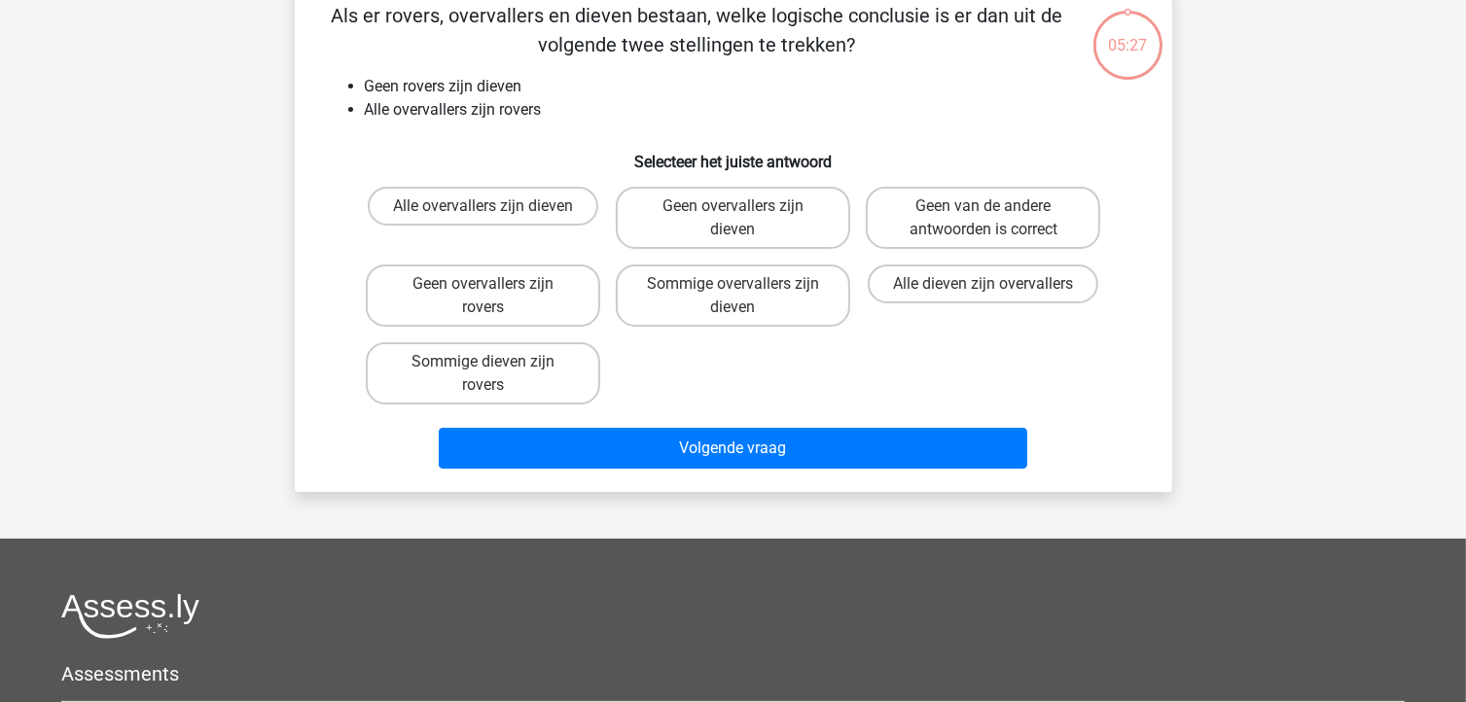
scroll to position [89, 0]
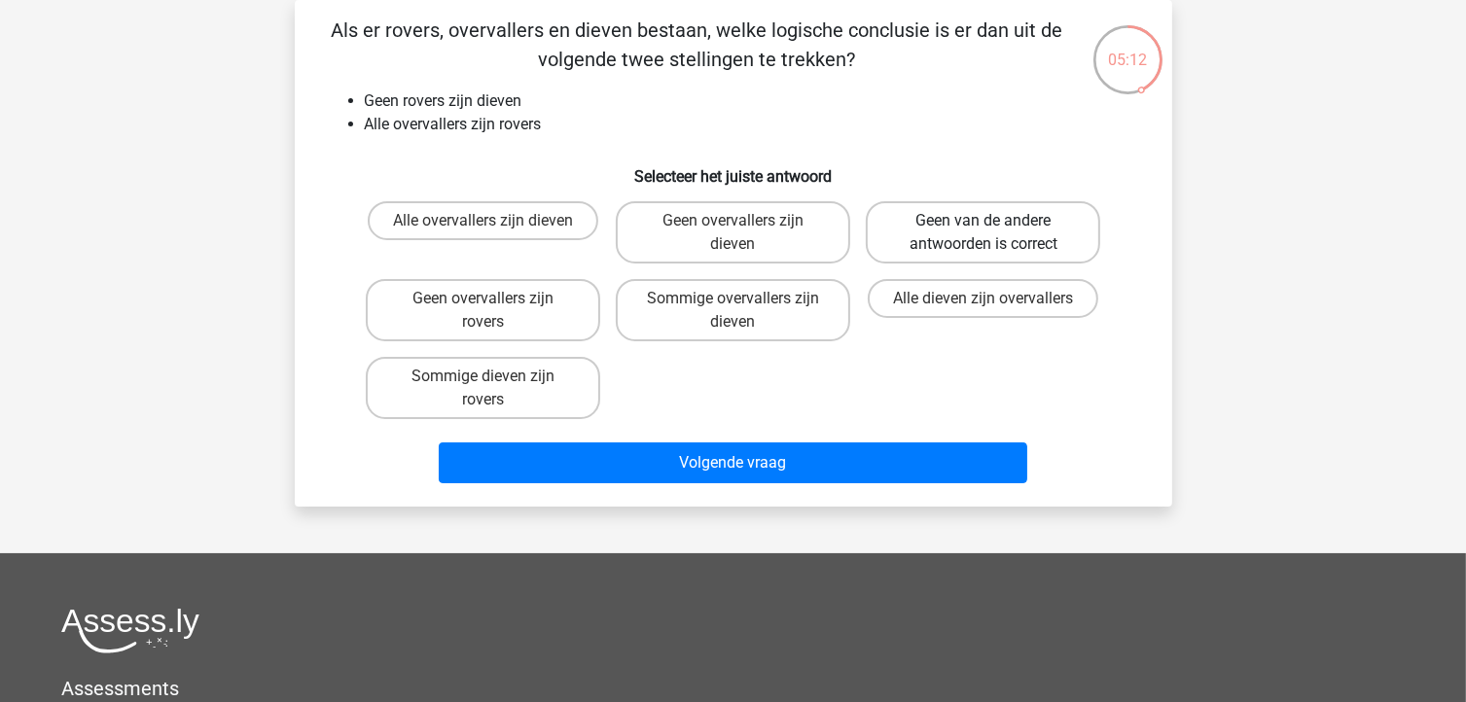
click at [1003, 238] on label "Geen van de andere antwoorden is correct" at bounding box center [983, 232] width 234 height 62
click at [996, 233] on input "Geen van de andere antwoorden is correct" at bounding box center [989, 227] width 13 height 13
radio input "true"
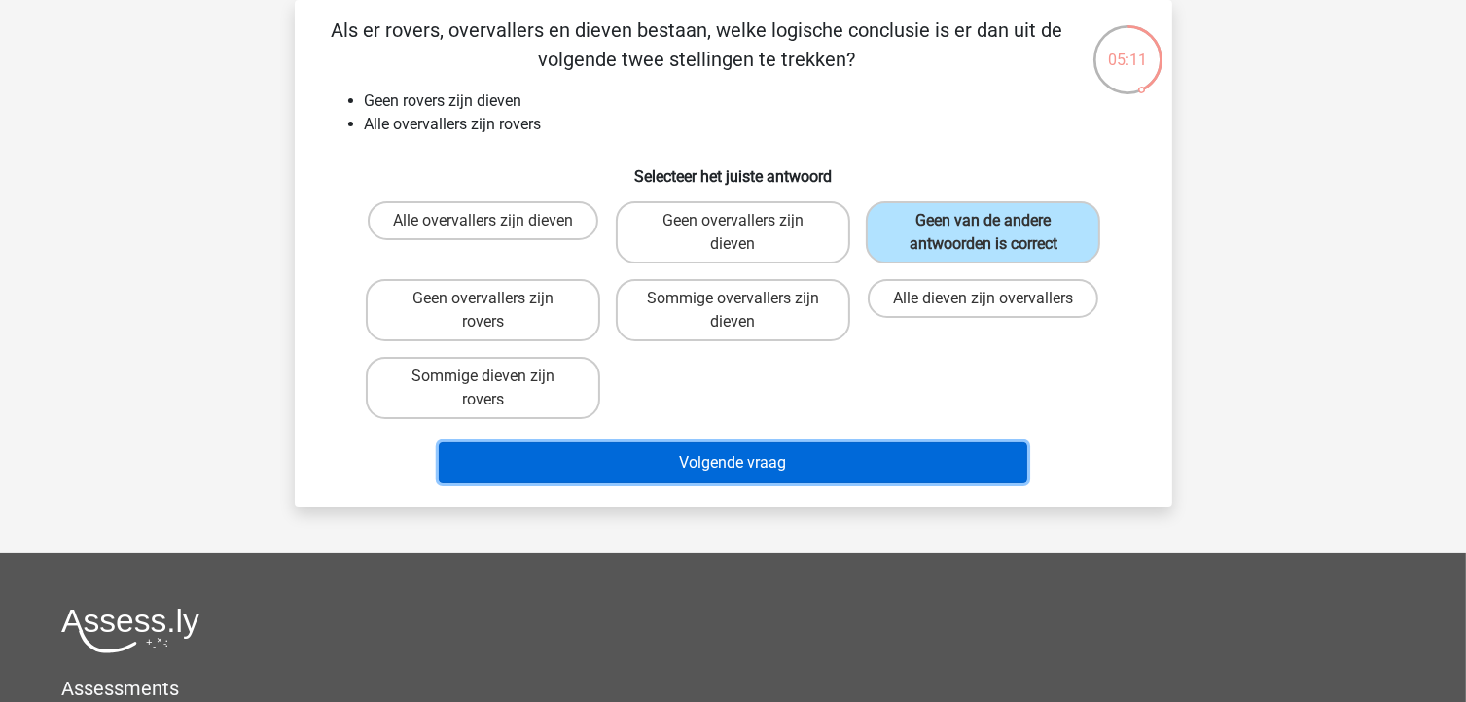
click at [767, 470] on button "Volgende vraag" at bounding box center [733, 463] width 589 height 41
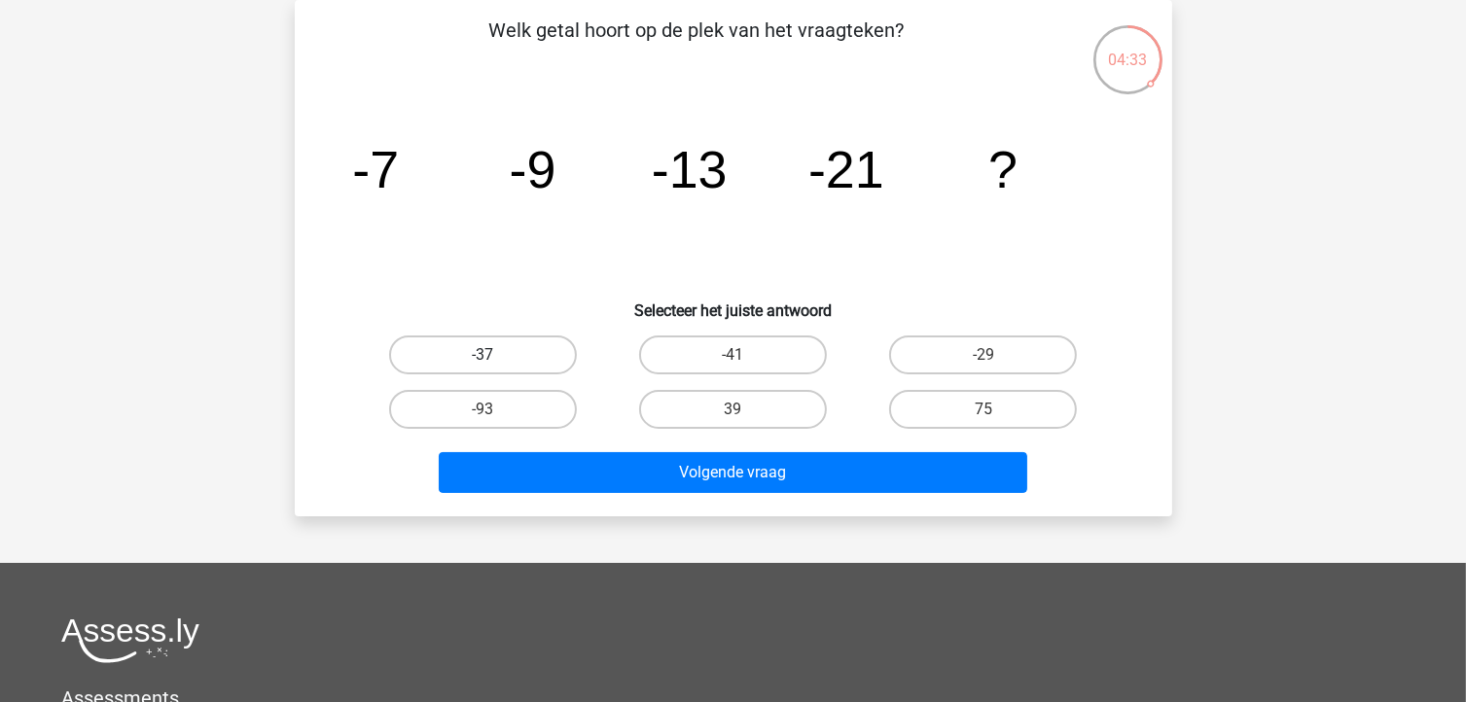
click at [518, 347] on label "-37" at bounding box center [483, 355] width 188 height 39
click at [495, 355] on input "-37" at bounding box center [488, 361] width 13 height 13
radio input "true"
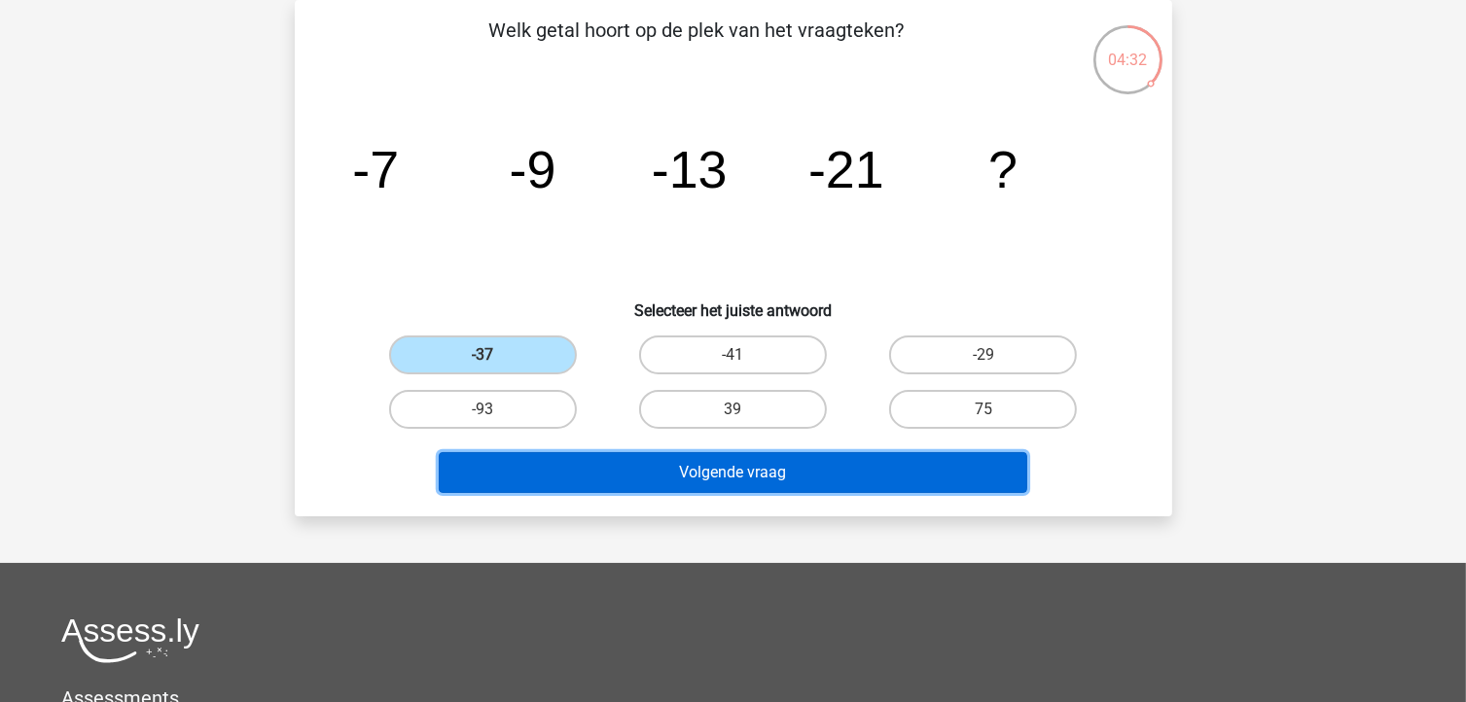
click at [790, 475] on button "Volgende vraag" at bounding box center [733, 472] width 589 height 41
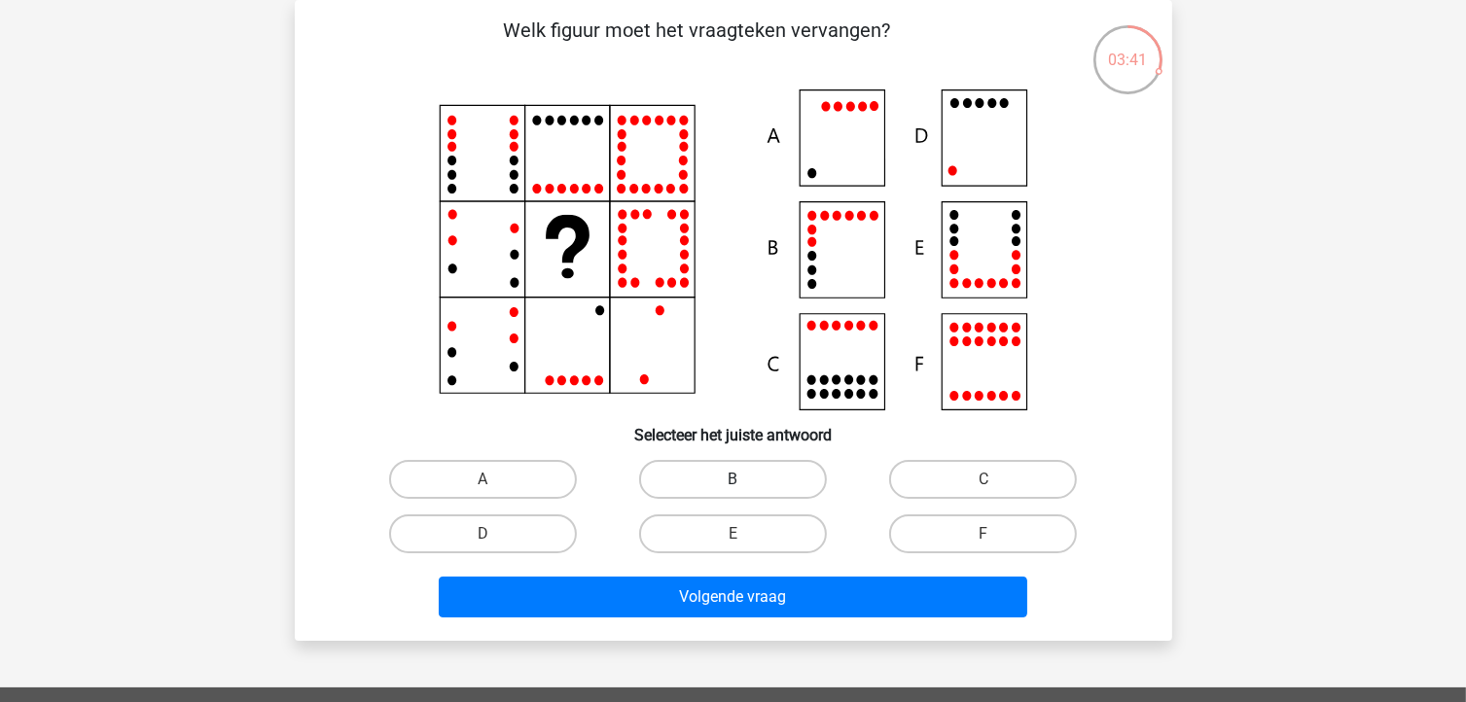
click at [725, 483] on label "B" at bounding box center [733, 479] width 188 height 39
click at [732, 483] on input "B" at bounding box center [738, 486] width 13 height 13
radio input "true"
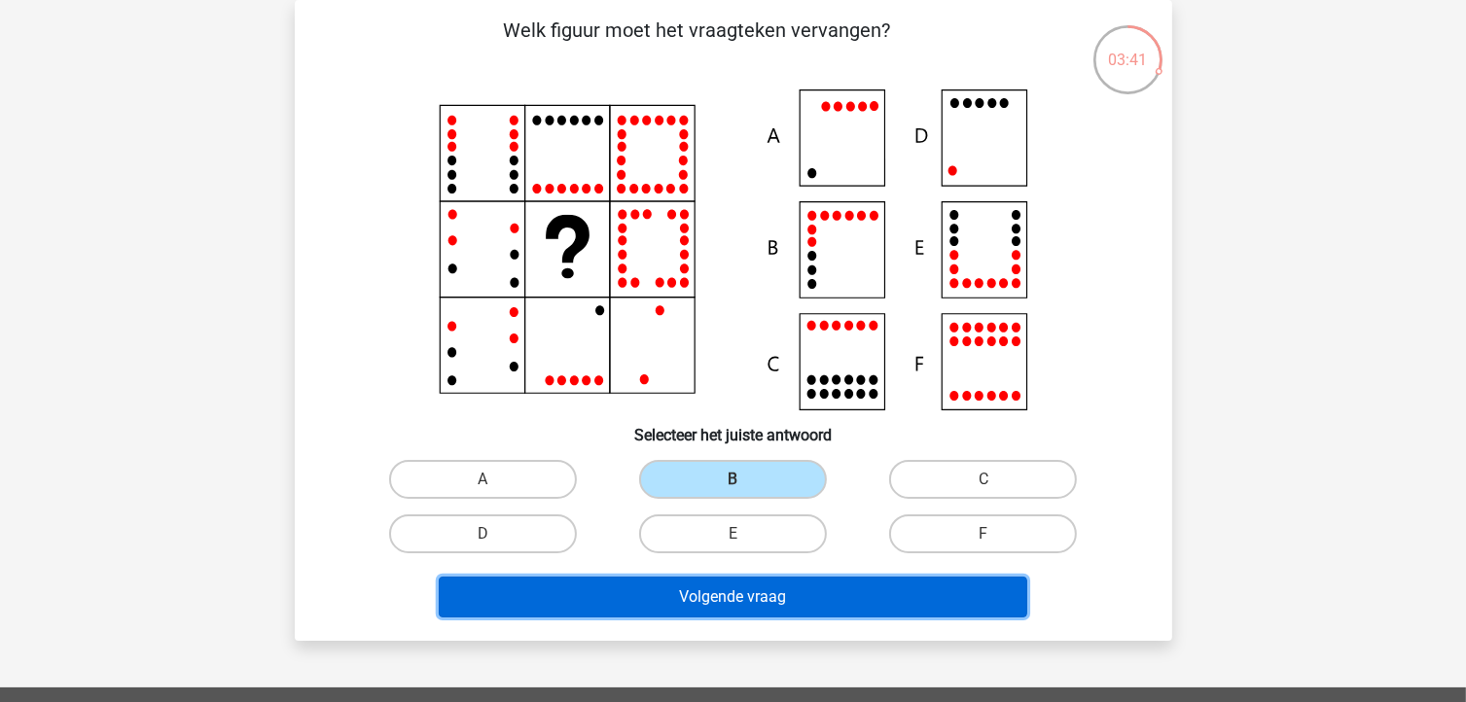
click at [754, 604] on button "Volgende vraag" at bounding box center [733, 597] width 589 height 41
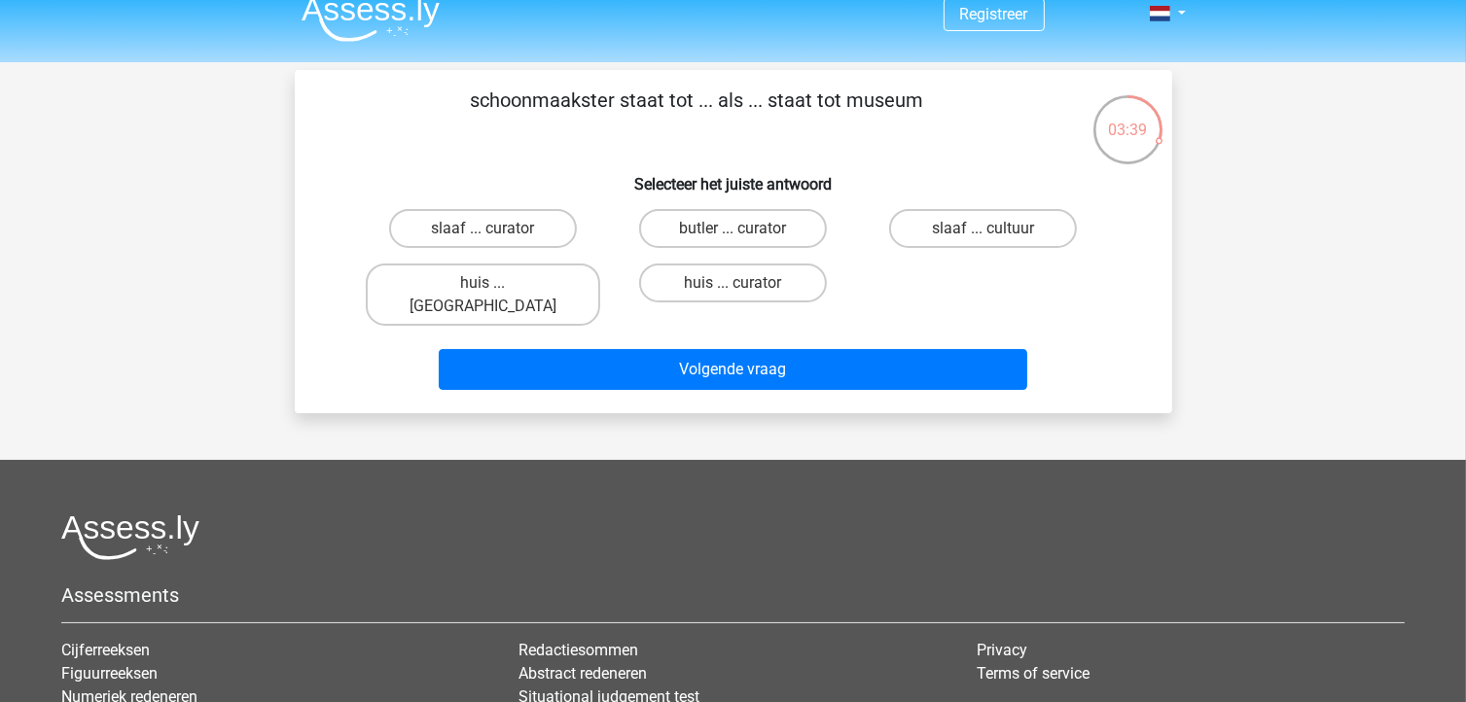
scroll to position [0, 0]
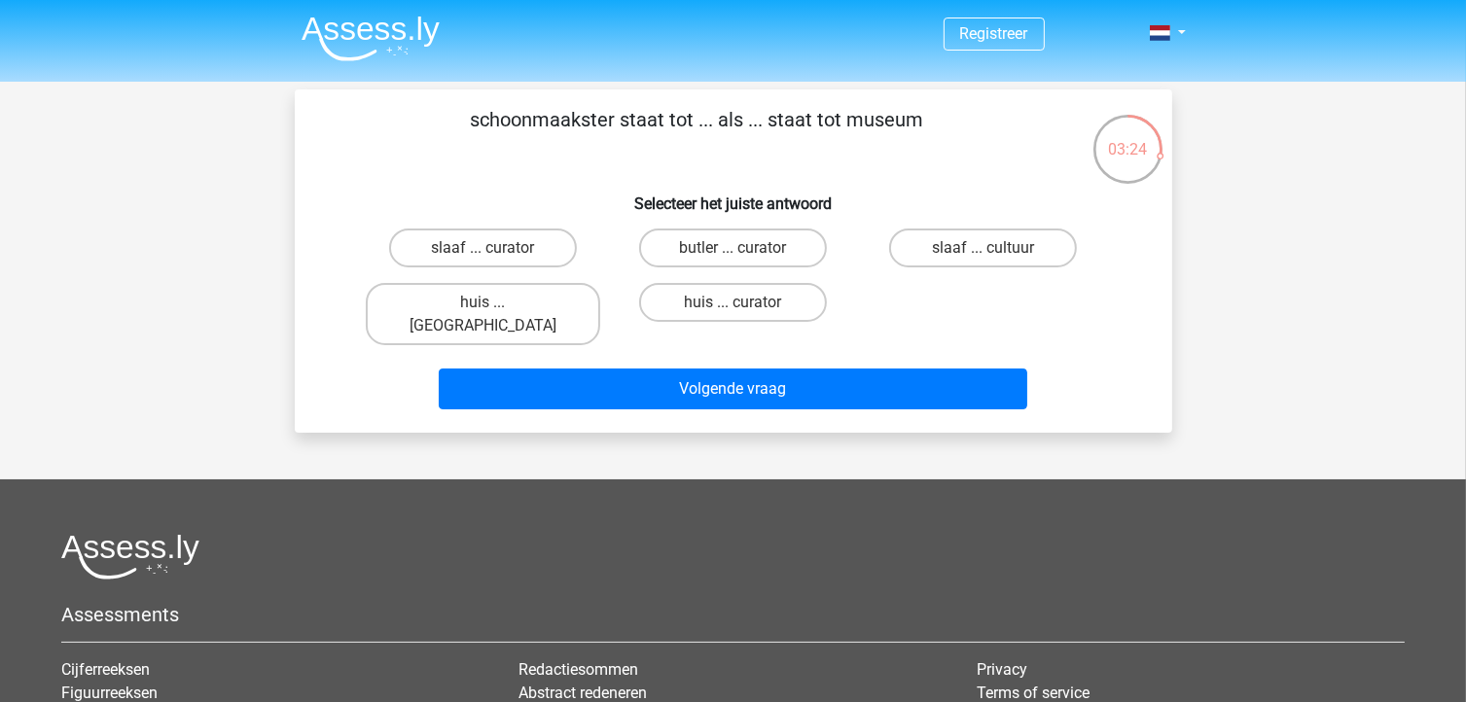
click at [494, 304] on input "huis ... louvre" at bounding box center [488, 309] width 13 height 13
radio input "true"
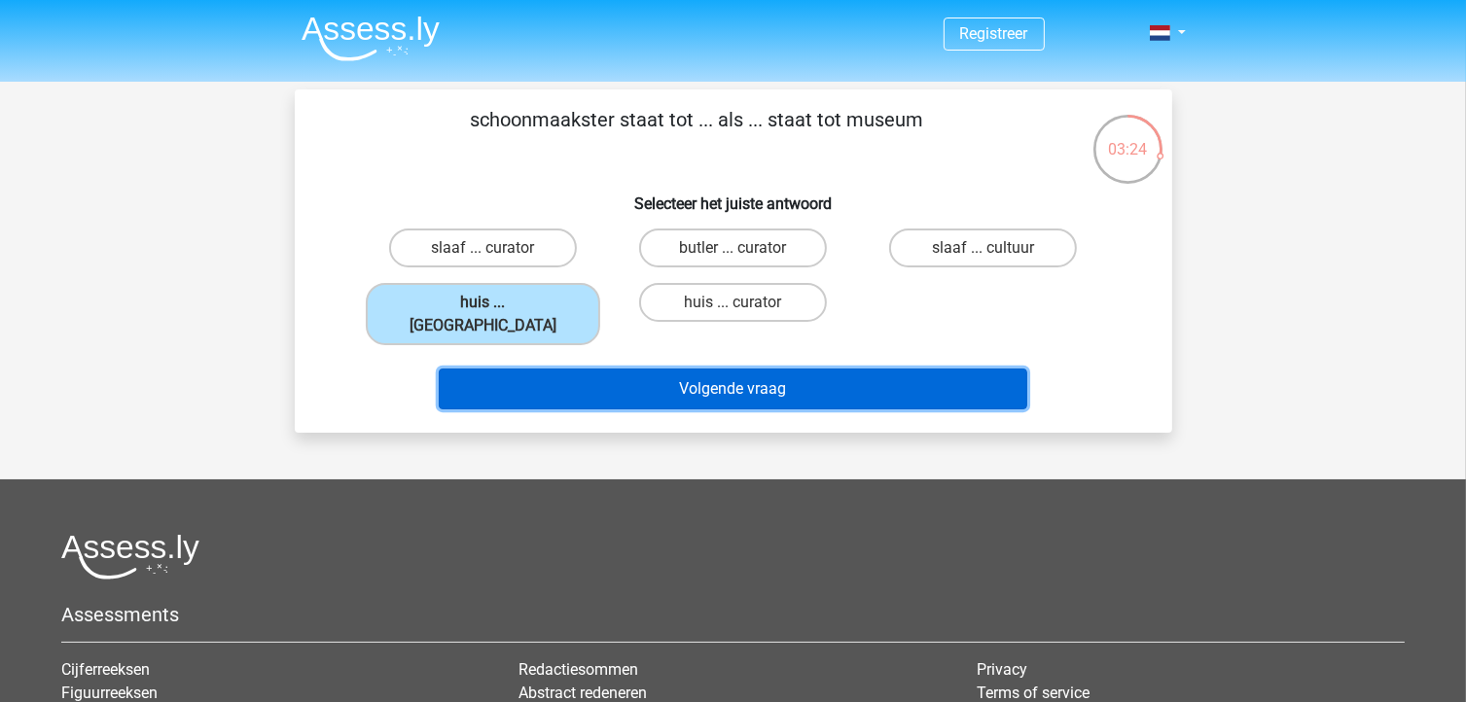
click at [681, 369] on button "Volgende vraag" at bounding box center [733, 389] width 589 height 41
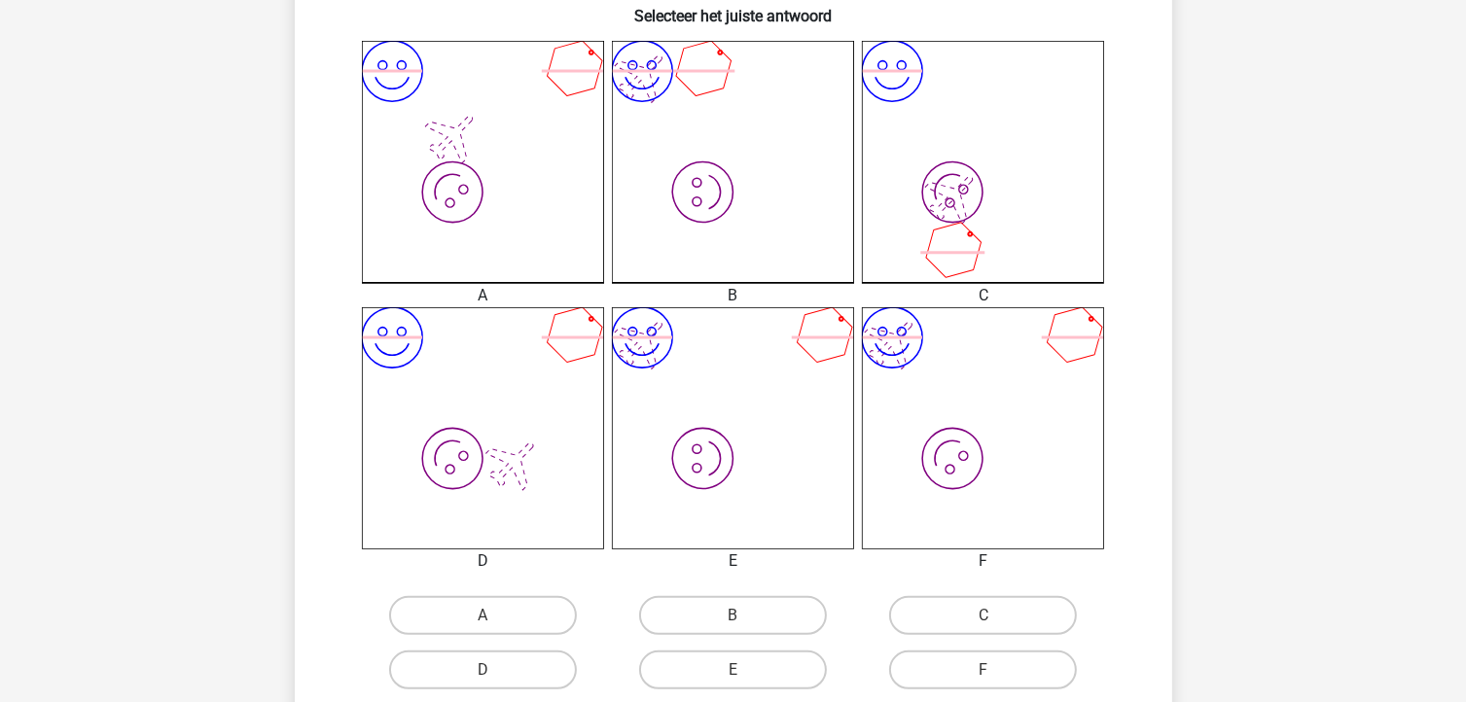
scroll to position [770, 0]
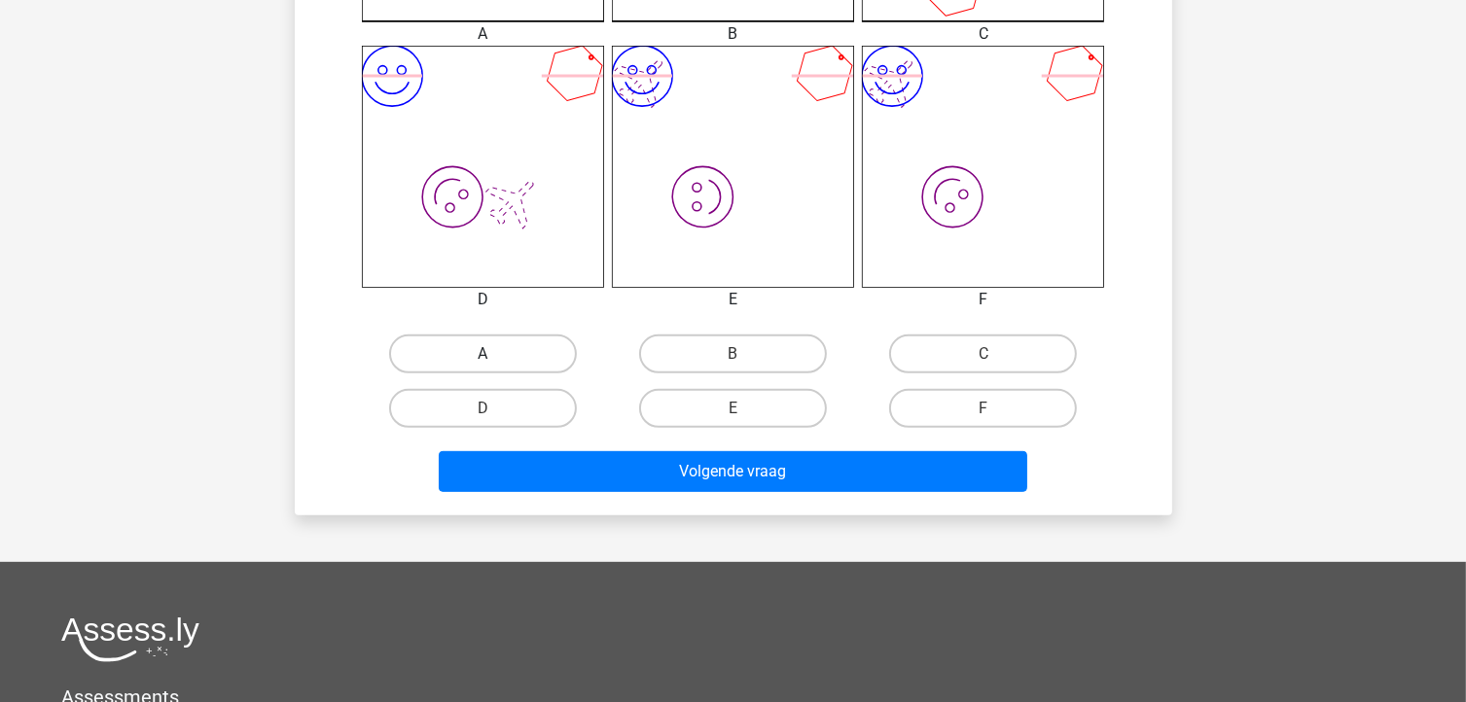
click at [520, 355] on label "A" at bounding box center [483, 354] width 188 height 39
click at [495, 355] on input "A" at bounding box center [488, 360] width 13 height 13
radio input "true"
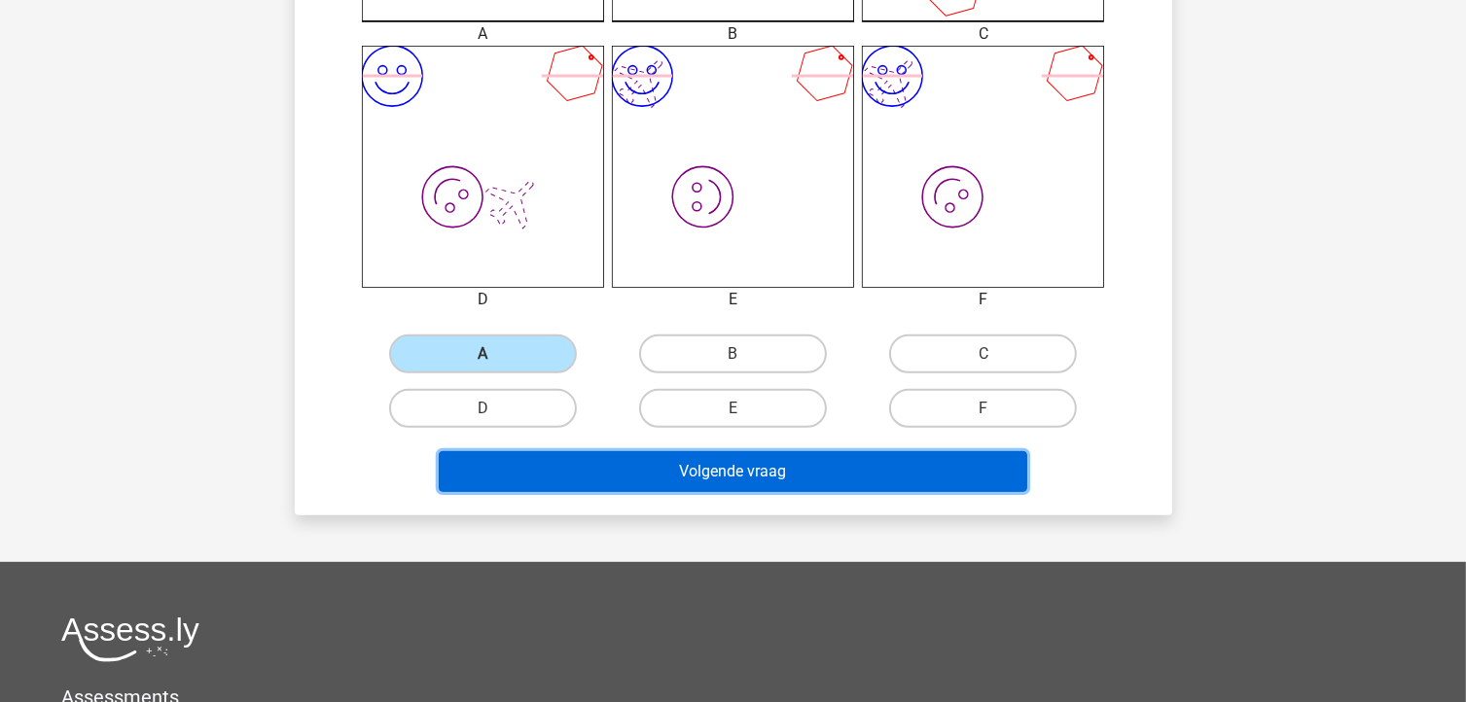
click at [724, 472] on button "Volgende vraag" at bounding box center [733, 471] width 589 height 41
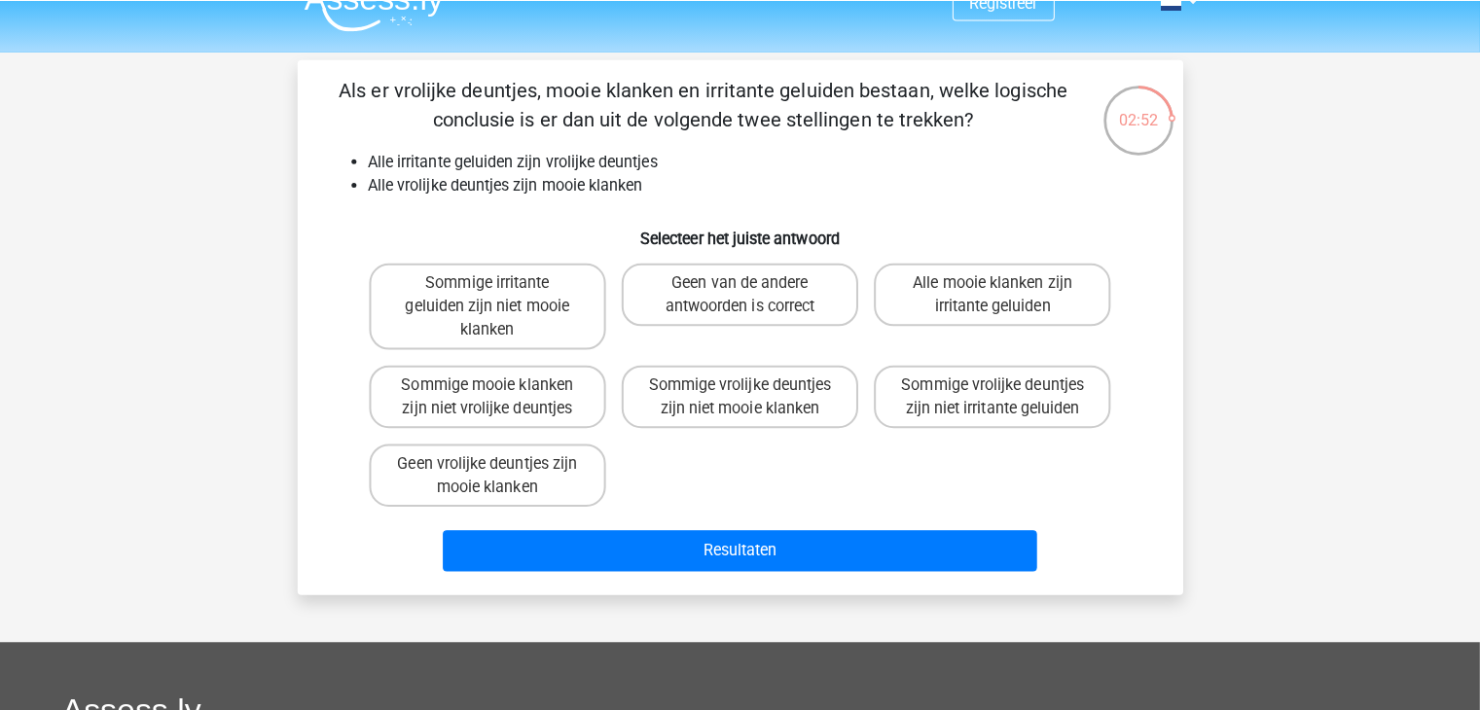
scroll to position [0, 0]
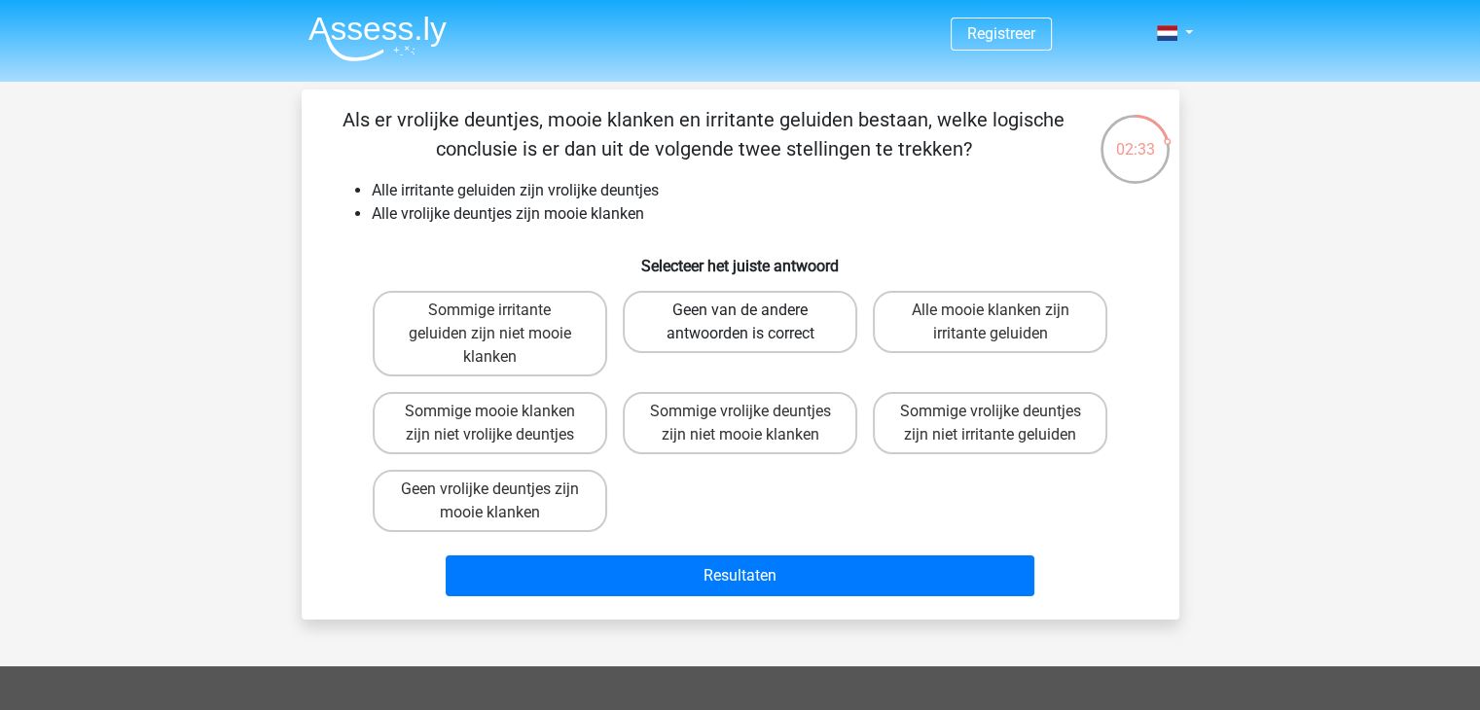
click at [705, 328] on label "Geen van de andere antwoorden is correct" at bounding box center [740, 322] width 234 height 62
click at [739, 323] on input "Geen van de andere antwoorden is correct" at bounding box center [745, 316] width 13 height 13
radio input "true"
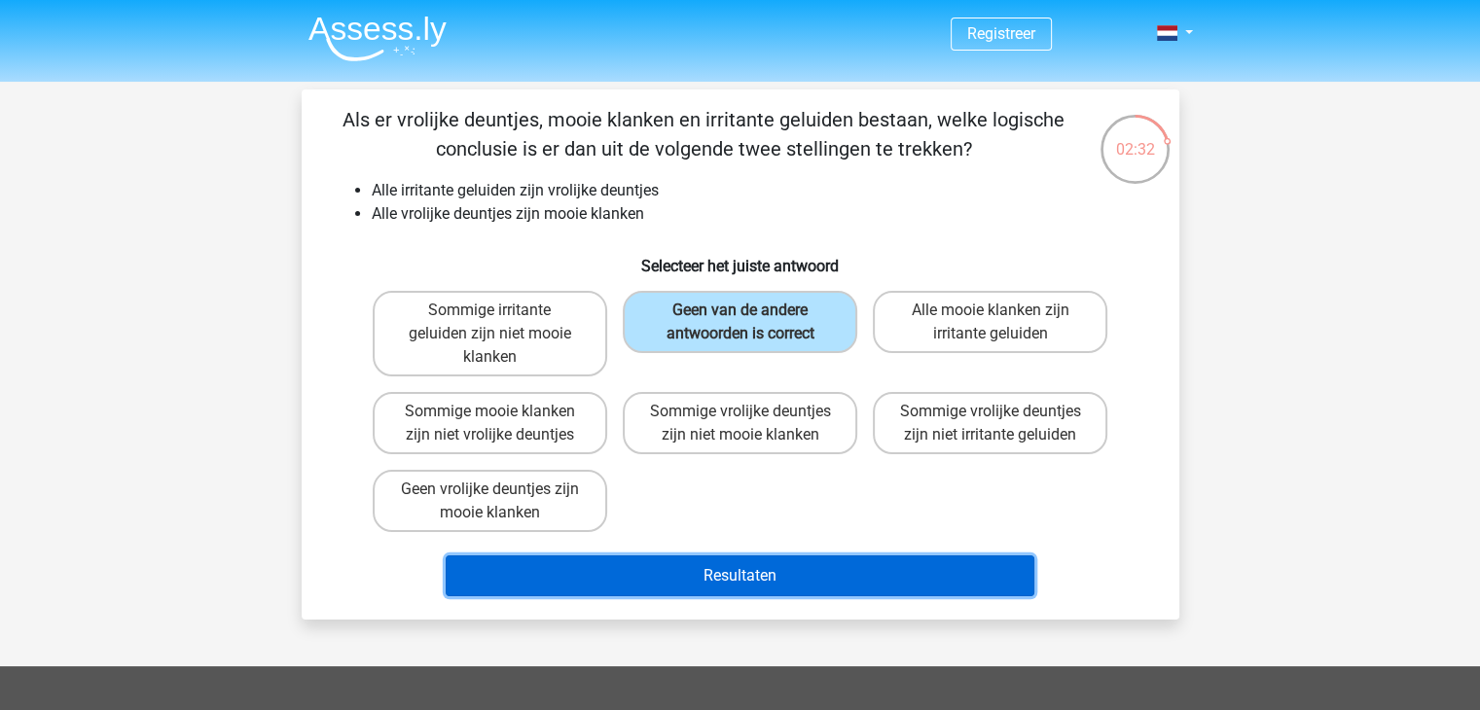
click at [762, 576] on button "Resultaten" at bounding box center [740, 575] width 589 height 41
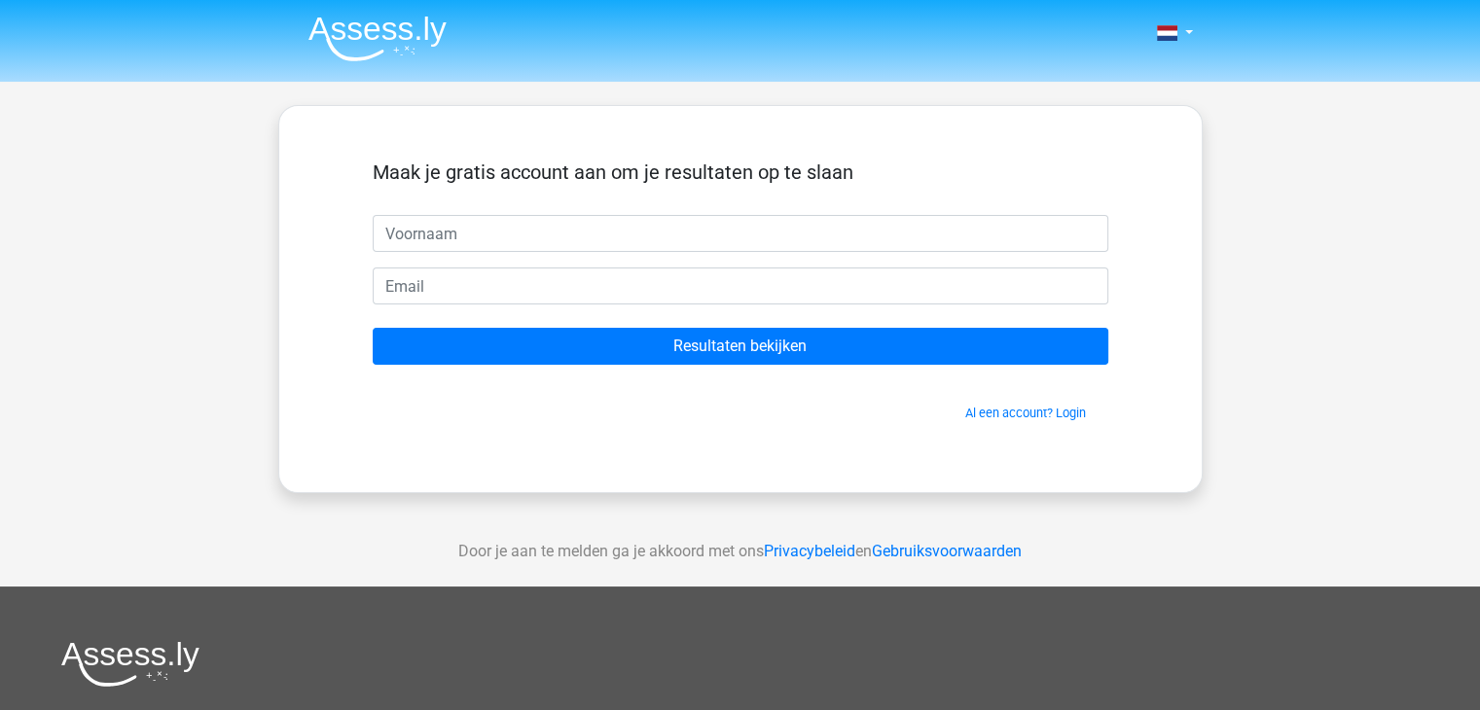
click at [435, 234] on input "text" at bounding box center [740, 233] width 735 height 37
type input "ilona"
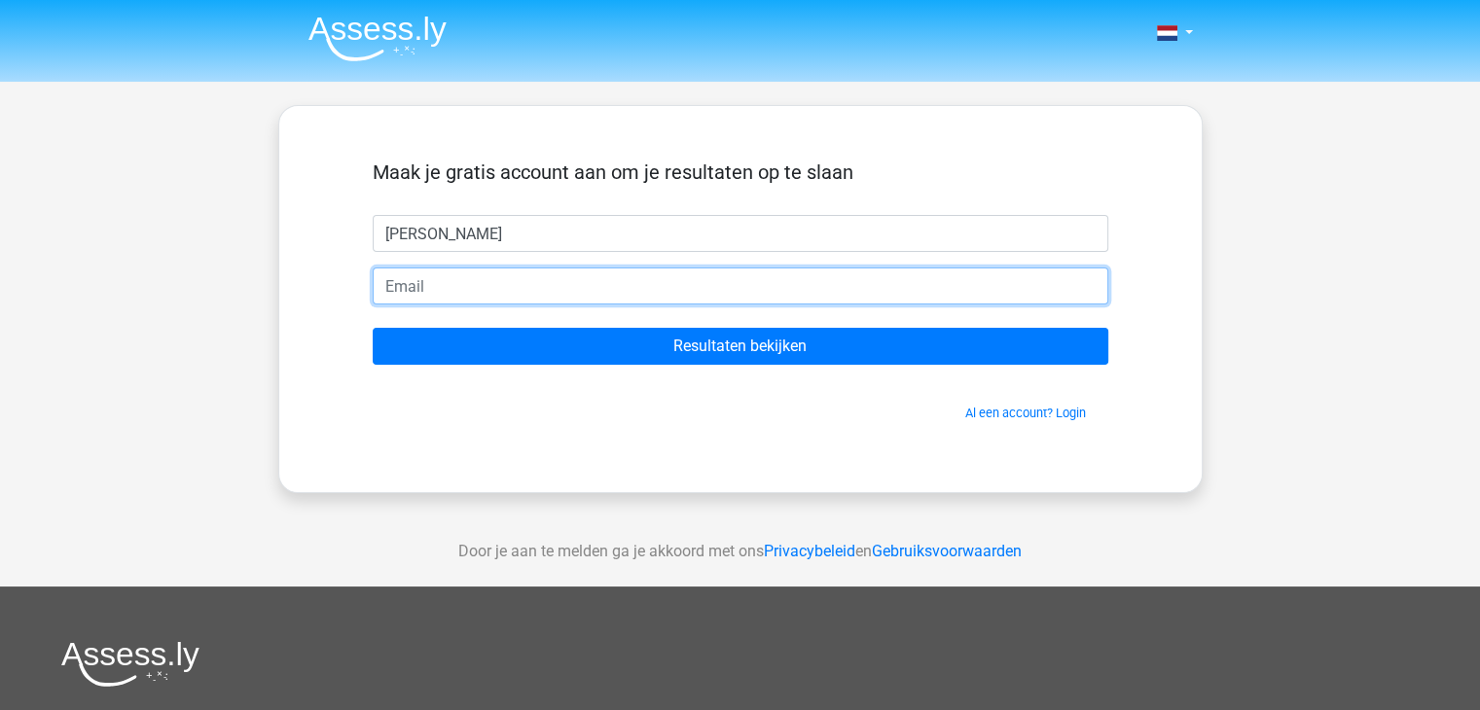
click at [424, 284] on input "email" at bounding box center [740, 286] width 735 height 37
type input "[EMAIL_ADDRESS][DOMAIN_NAME]"
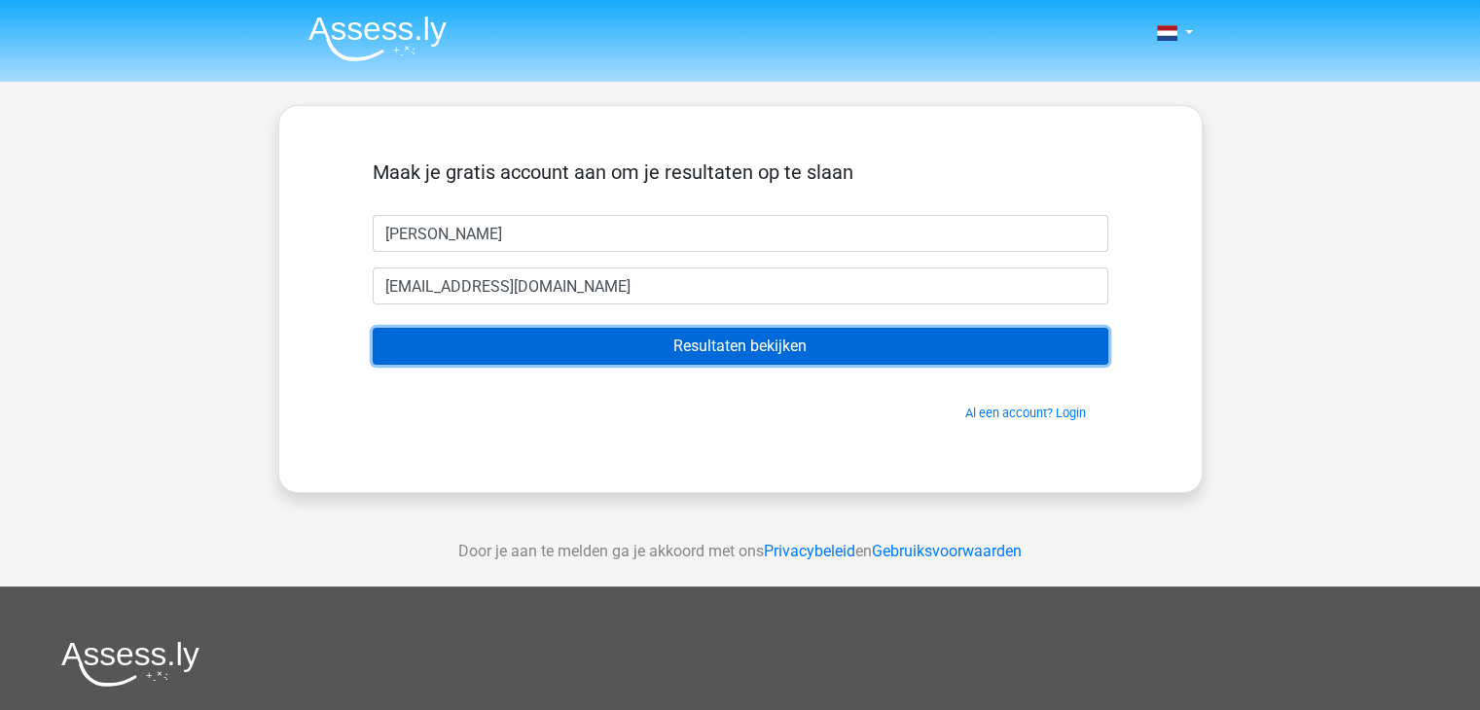
click at [732, 343] on input "Resultaten bekijken" at bounding box center [740, 346] width 735 height 37
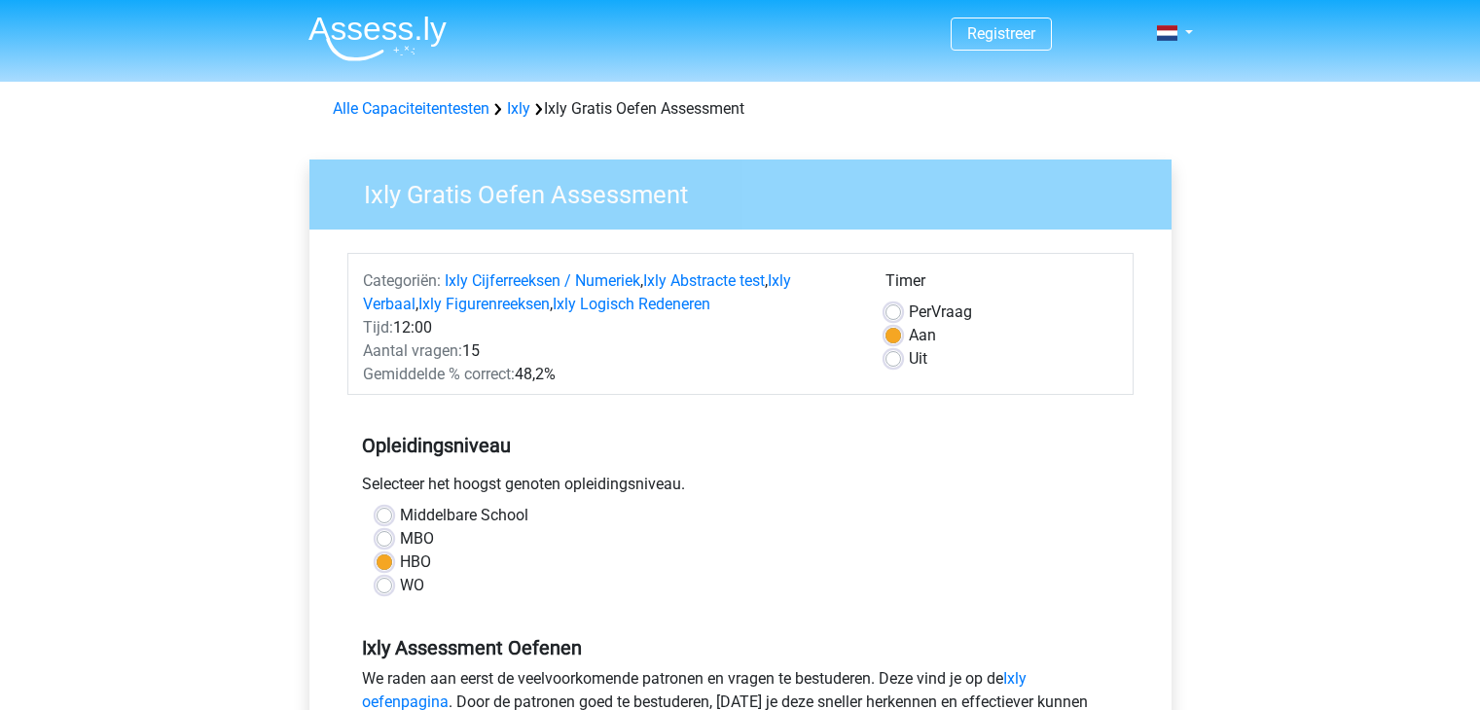
scroll to position [389, 0]
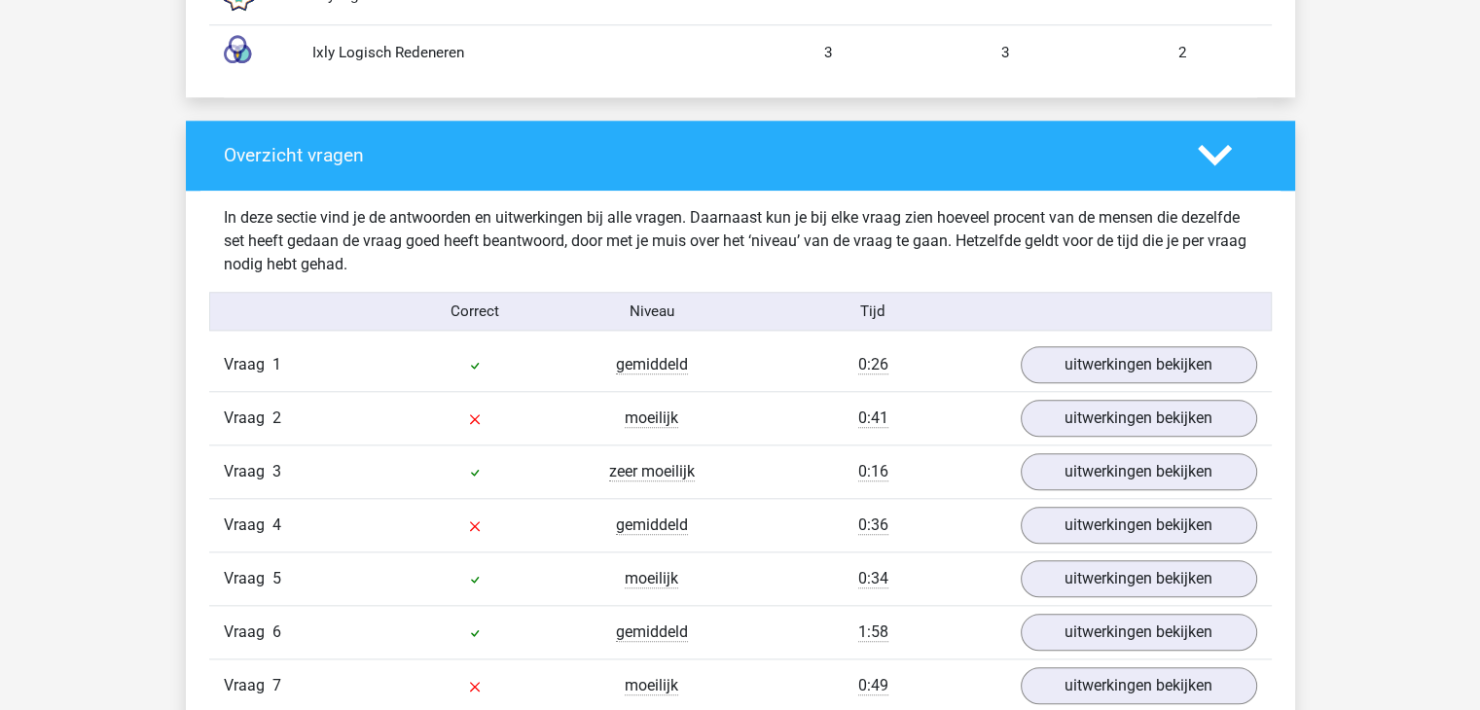
scroll to position [2043, 0]
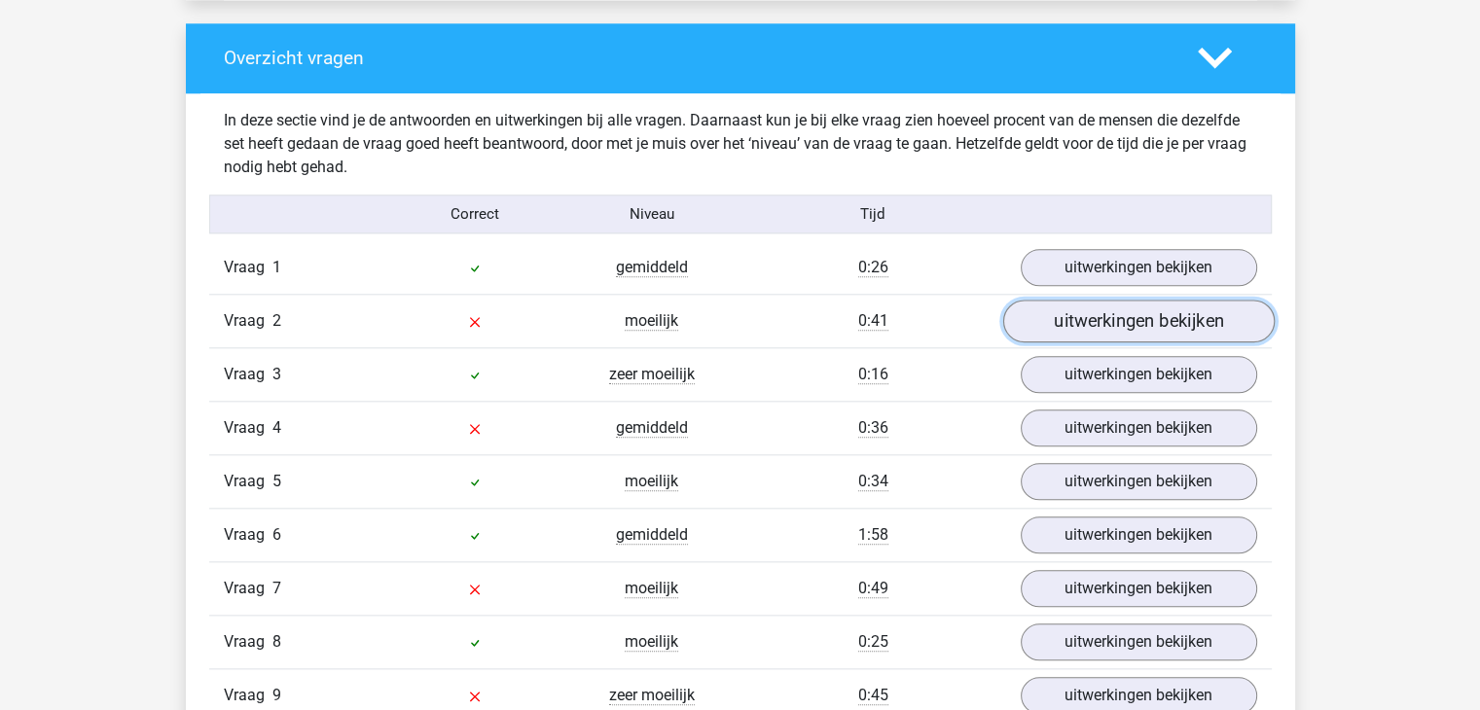
click at [1132, 317] on link "uitwerkingen bekijken" at bounding box center [1137, 322] width 271 height 43
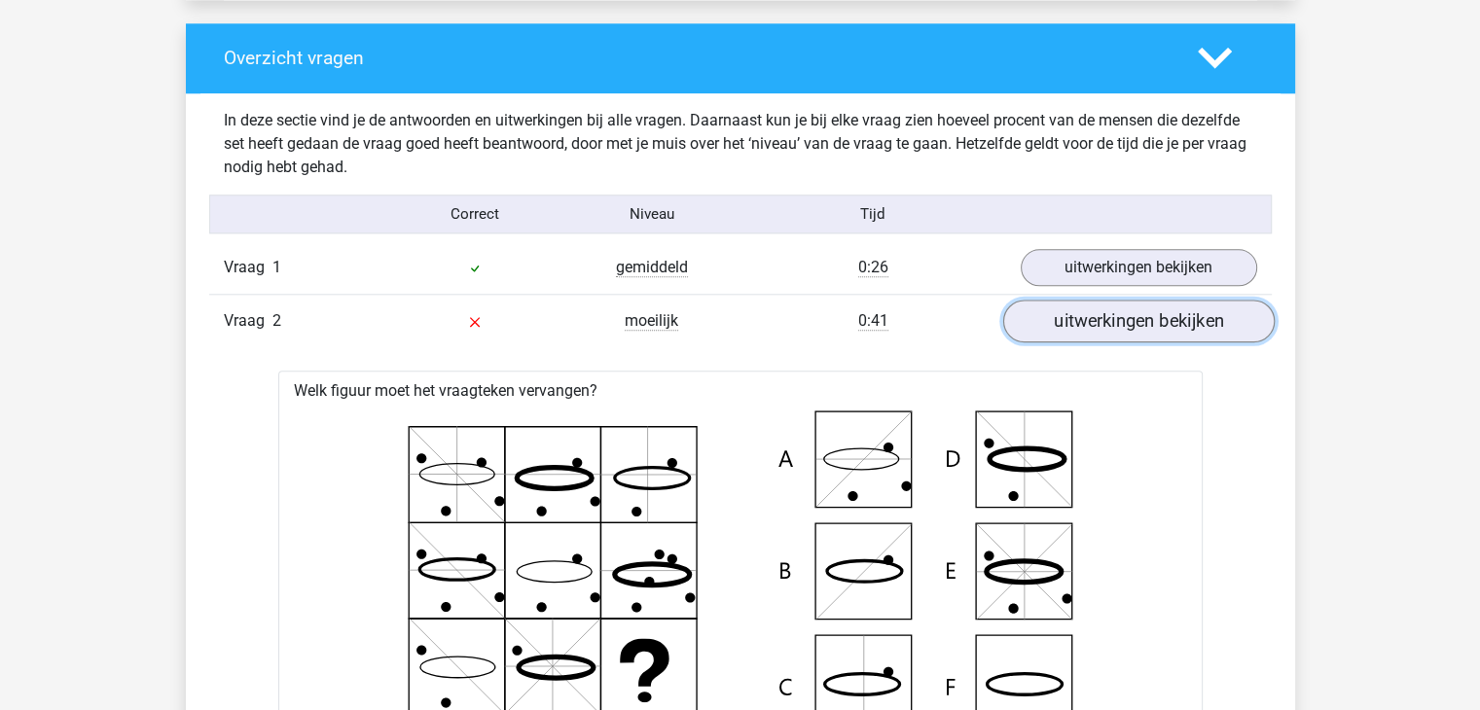
click at [1132, 317] on link "uitwerkingen bekijken" at bounding box center [1137, 322] width 271 height 43
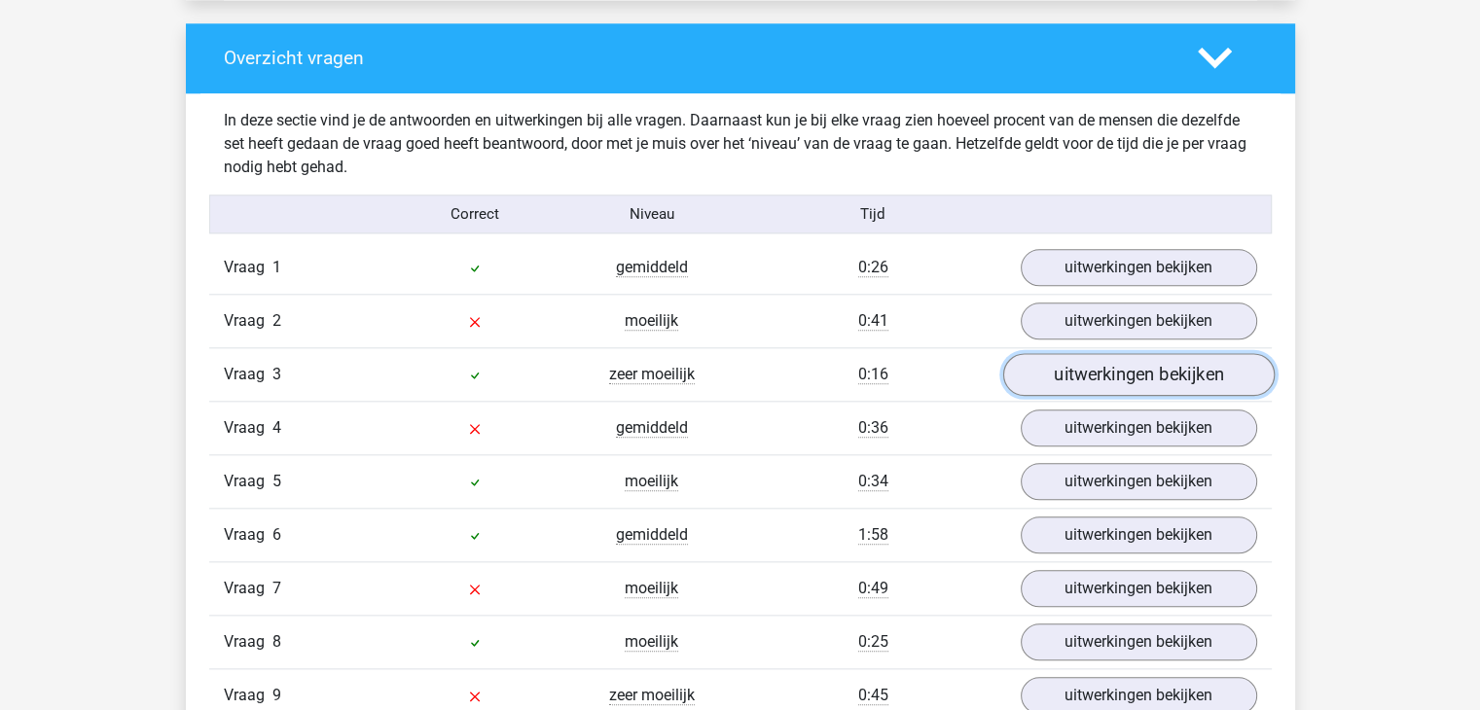
click at [1083, 365] on link "uitwerkingen bekijken" at bounding box center [1137, 375] width 271 height 43
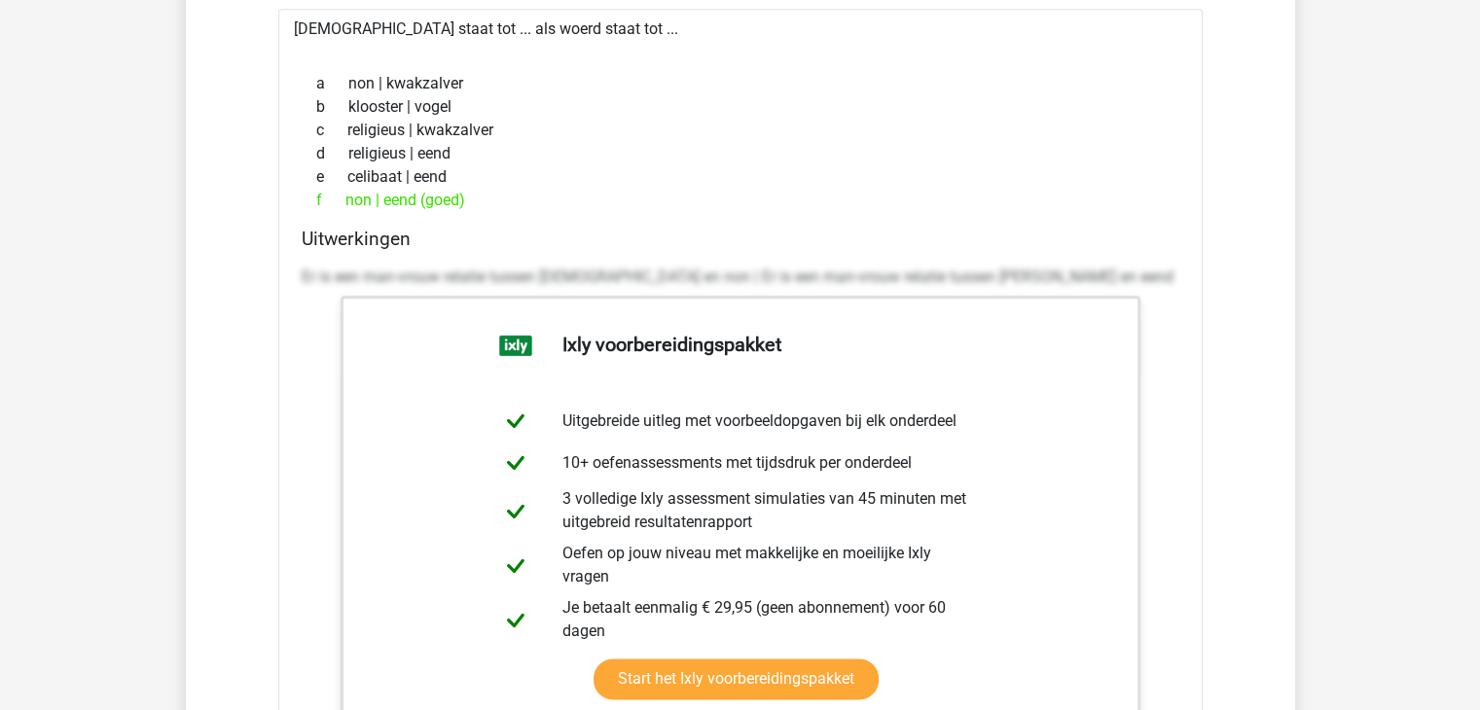
scroll to position [2237, 0]
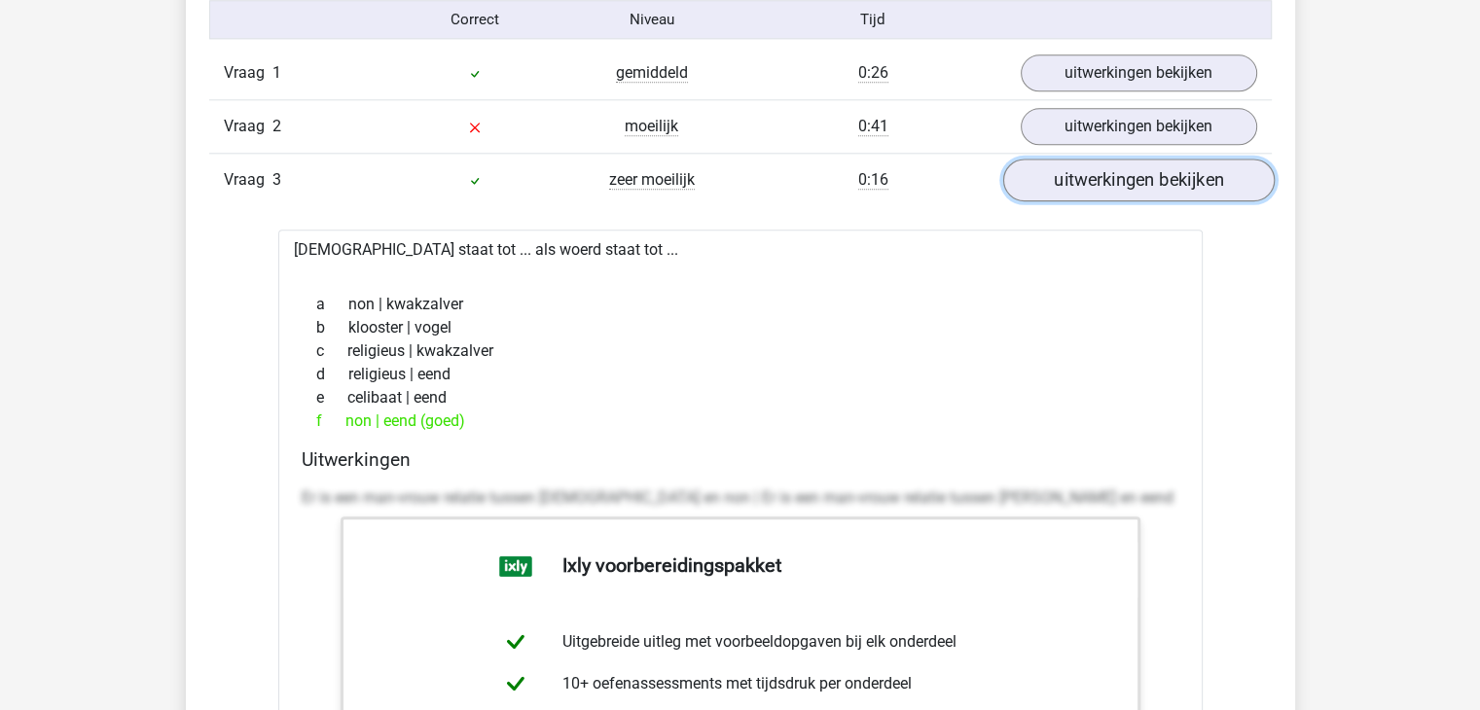
click at [1166, 190] on link "uitwerkingen bekijken" at bounding box center [1137, 181] width 271 height 43
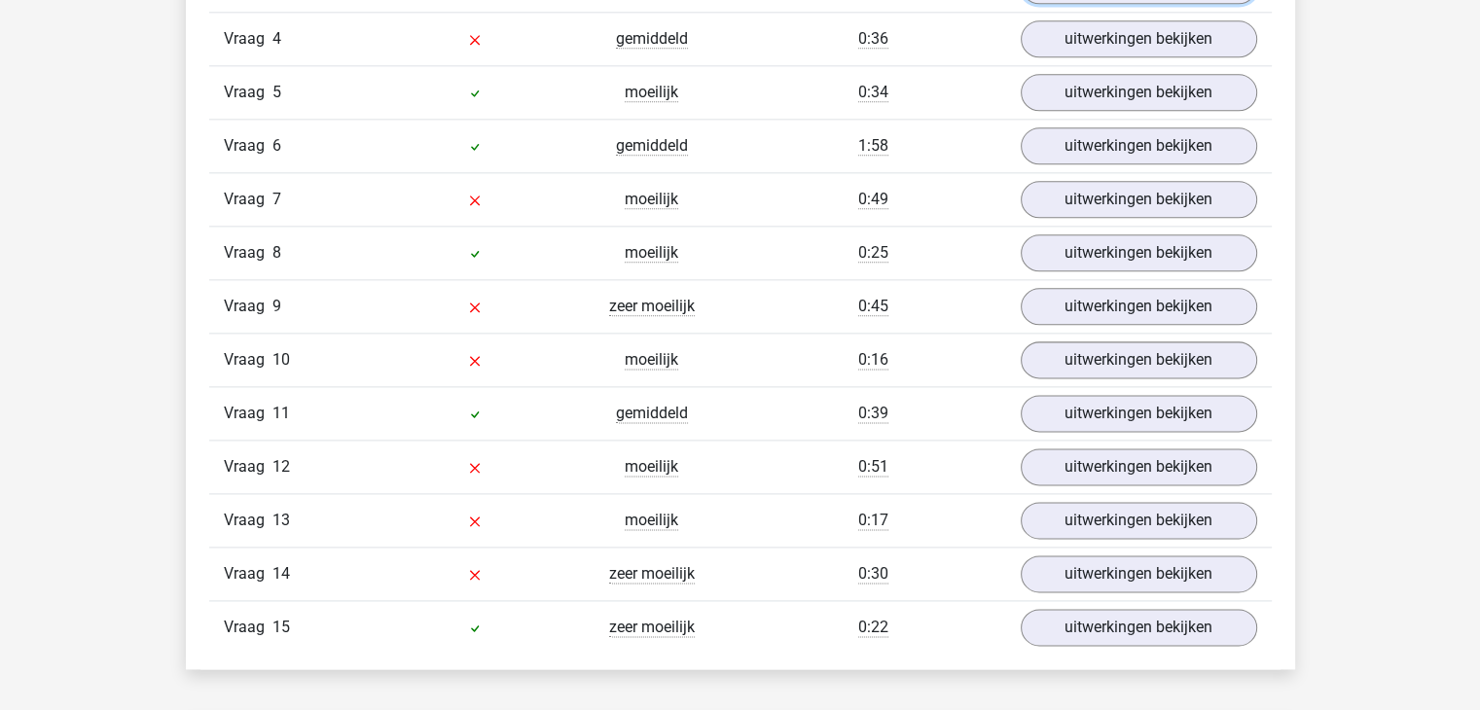
scroll to position [2529, 0]
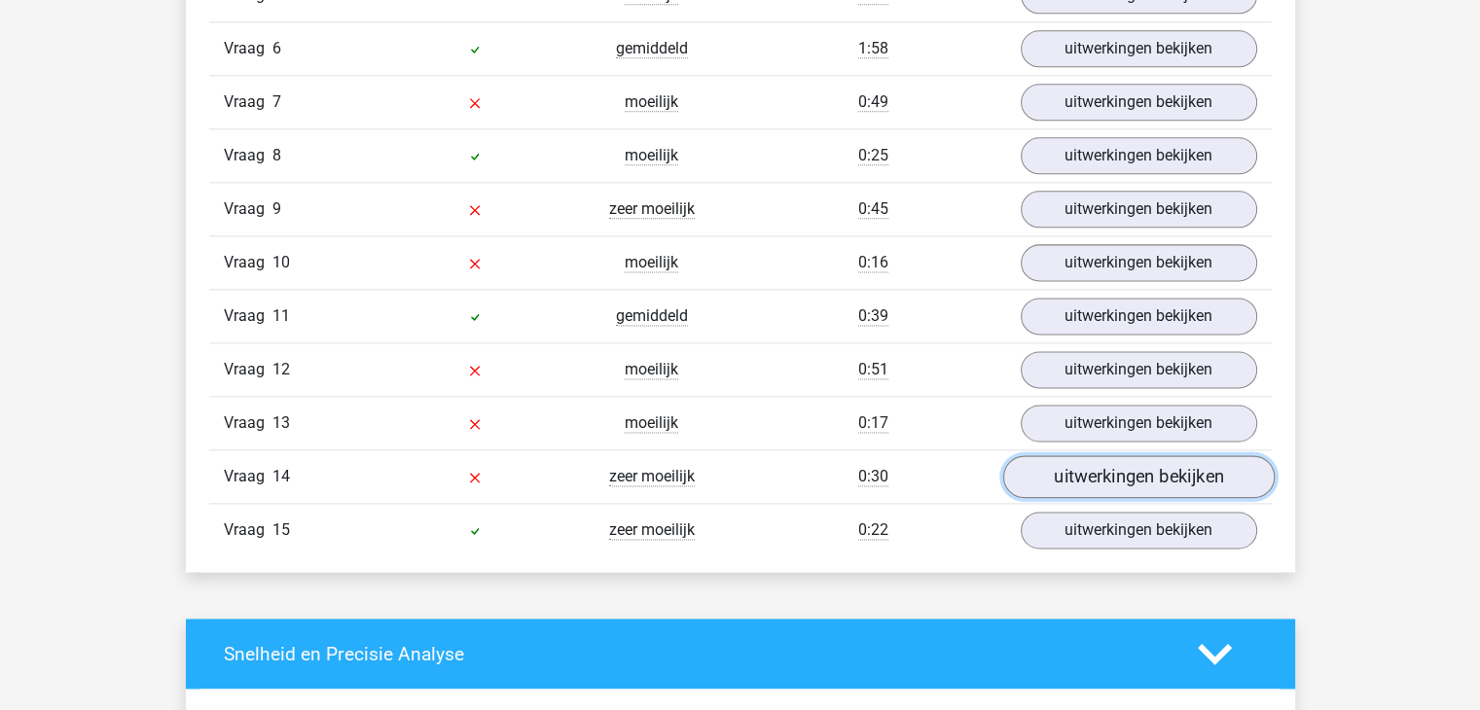
click at [1137, 463] on link "uitwerkingen bekijken" at bounding box center [1137, 477] width 271 height 43
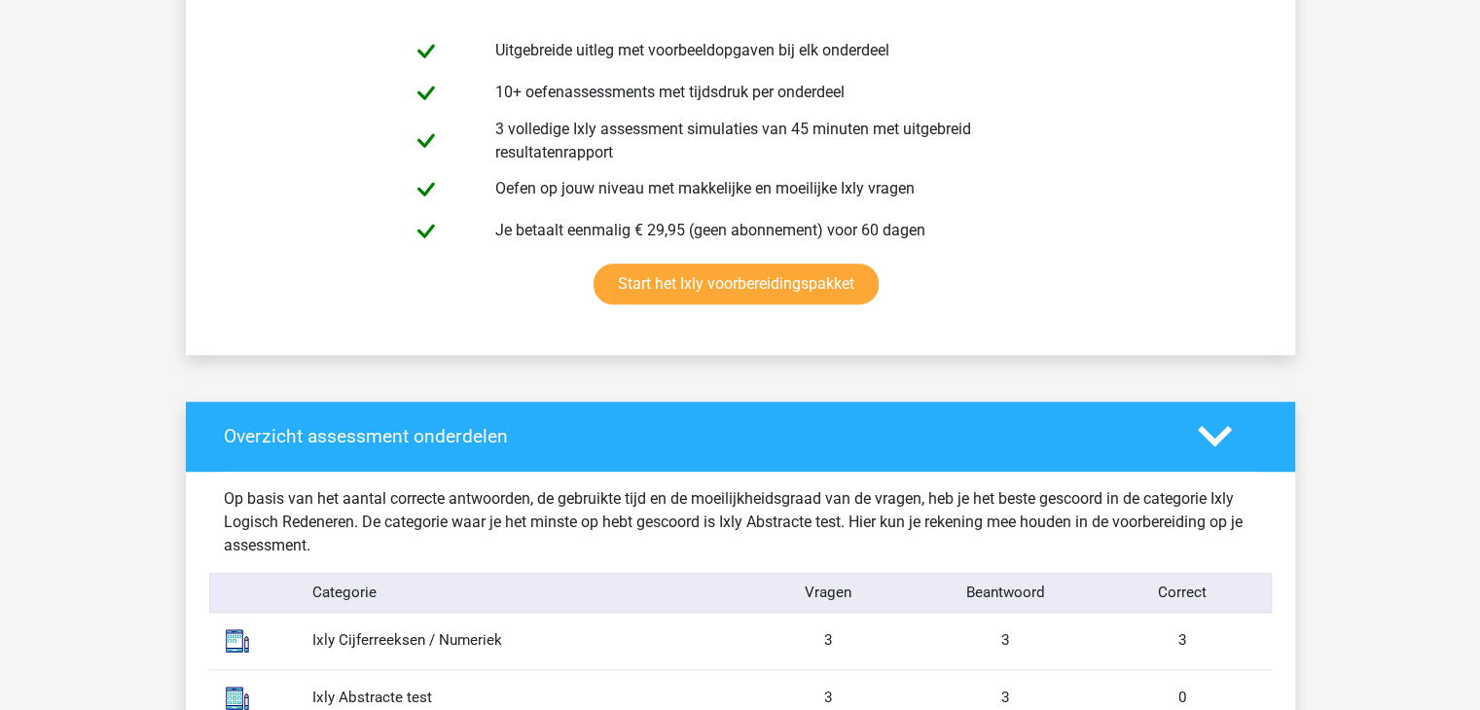
scroll to position [875, 0]
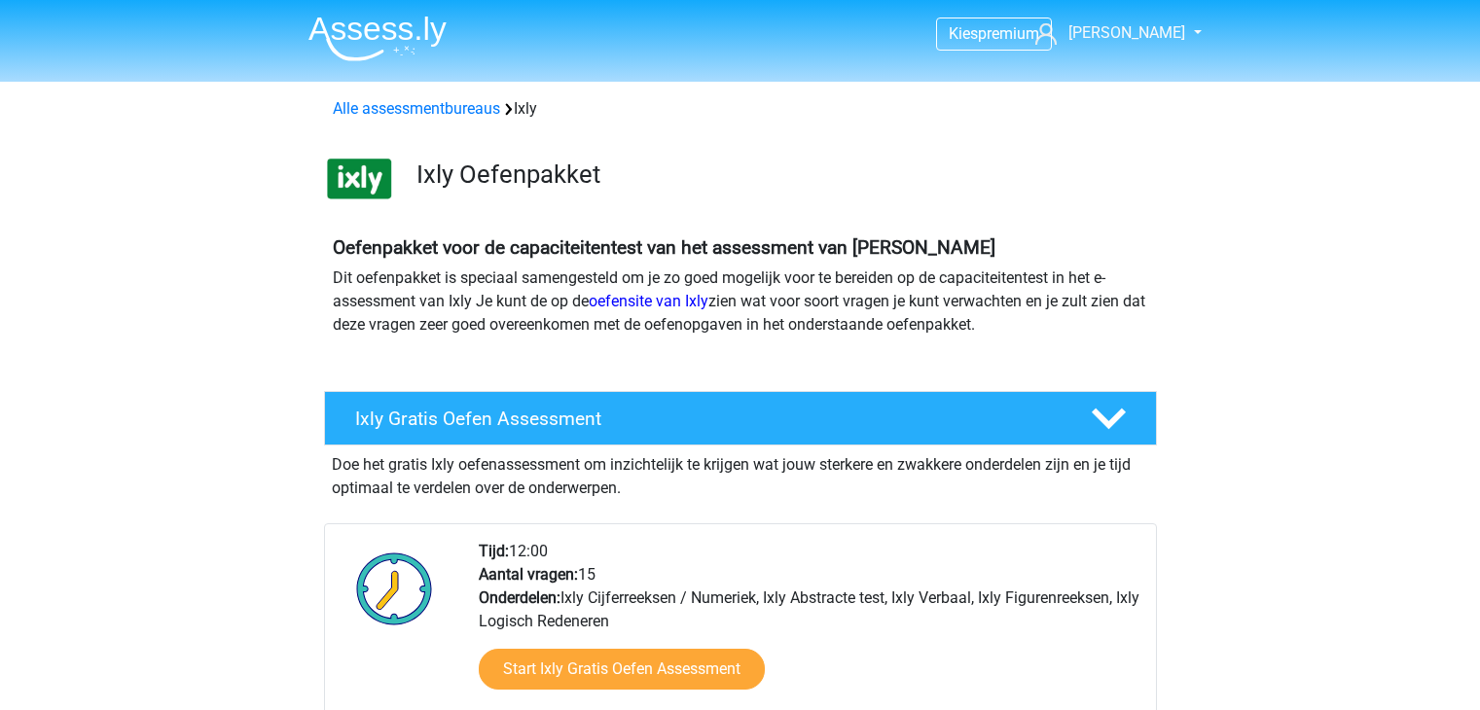
scroll to position [97, 0]
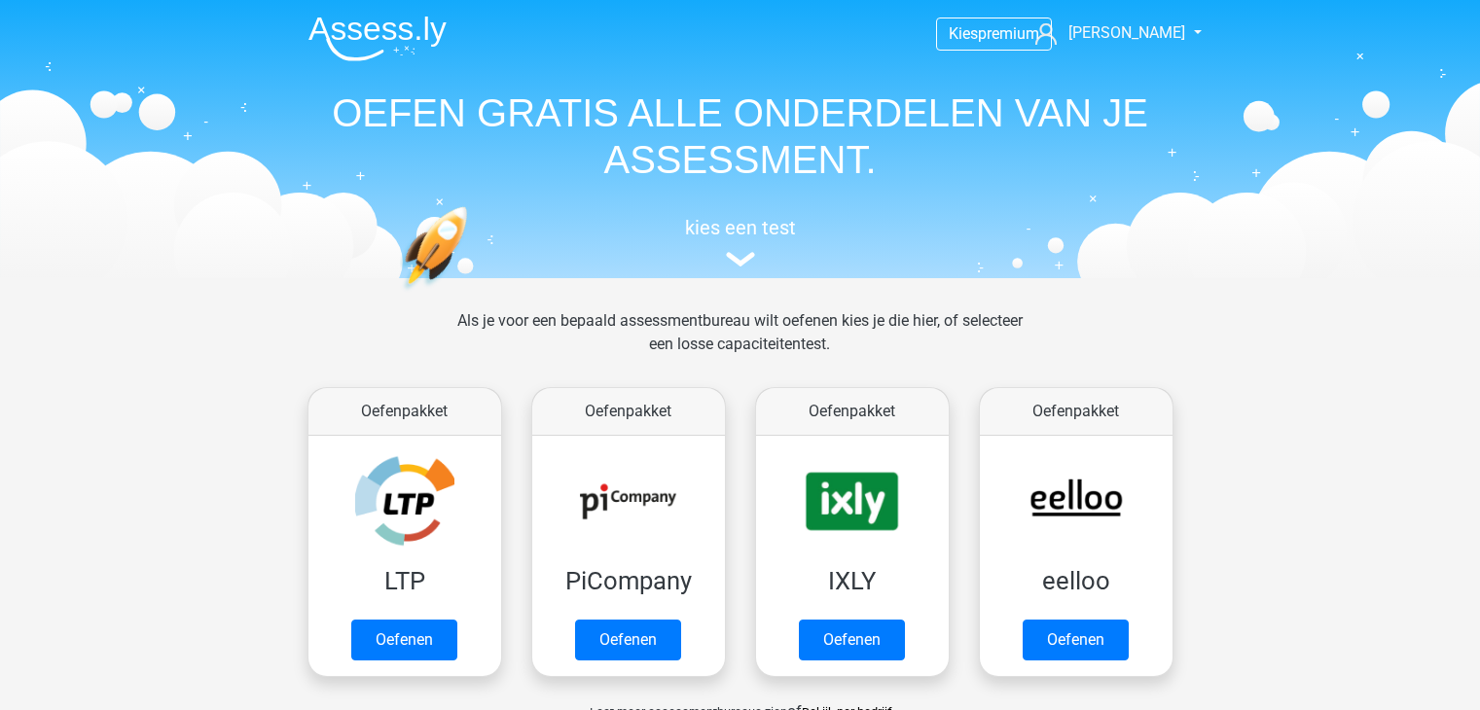
scroll to position [195, 0]
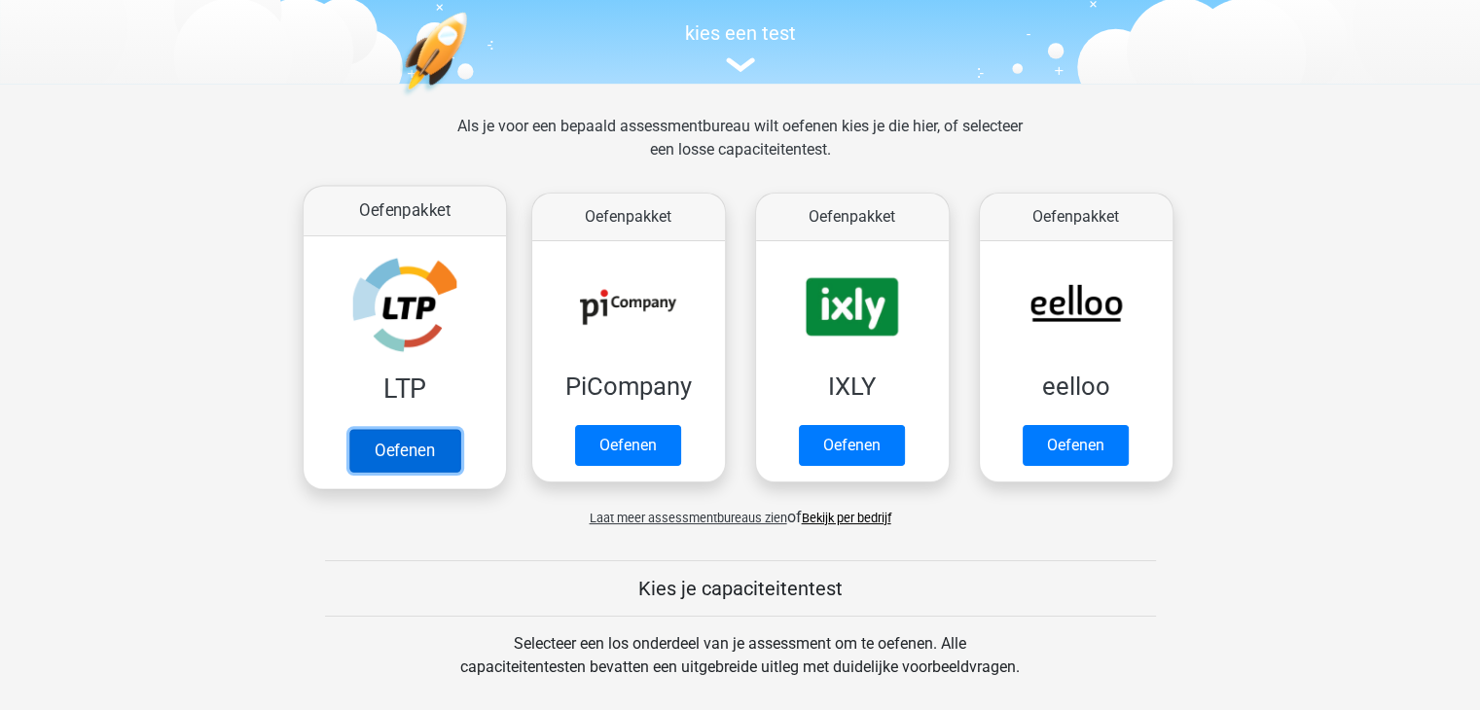
click at [432, 454] on link "Oefenen" at bounding box center [403, 450] width 111 height 43
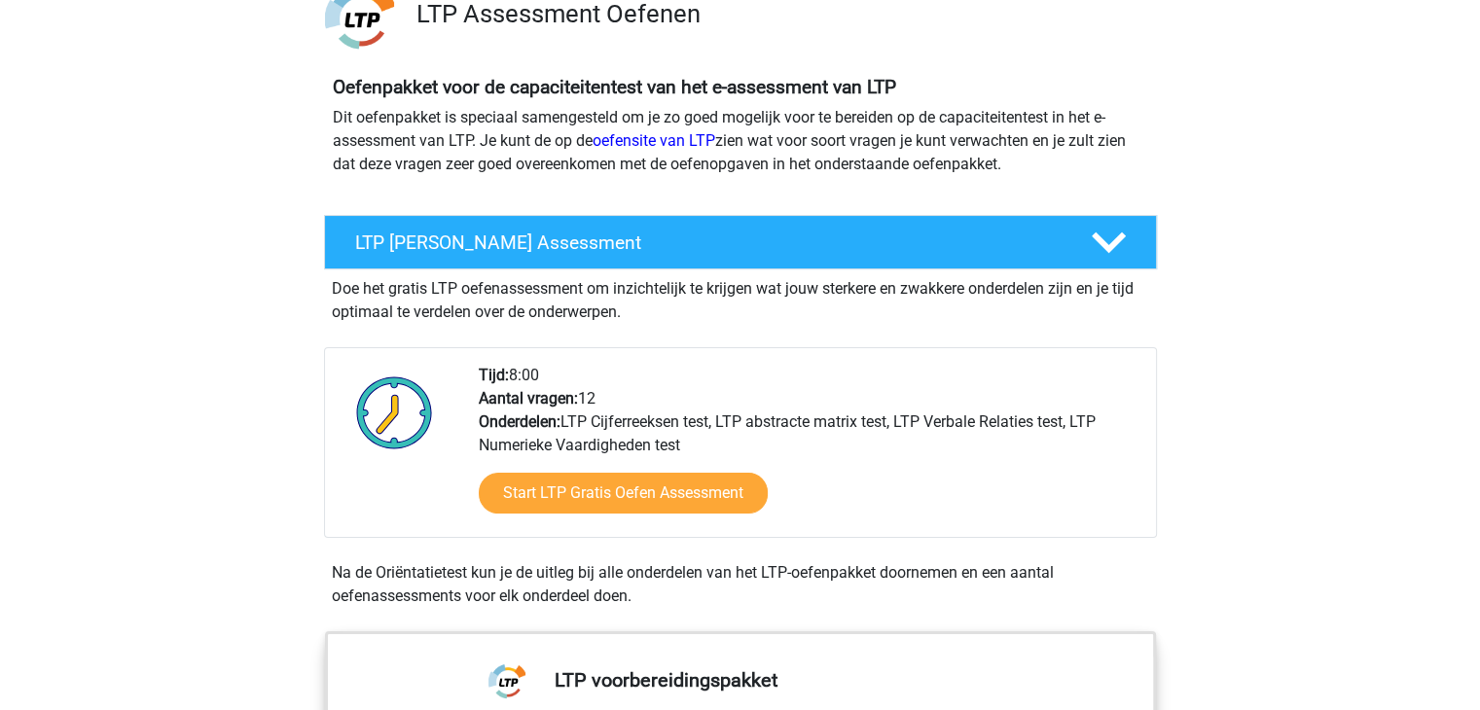
scroll to position [195, 0]
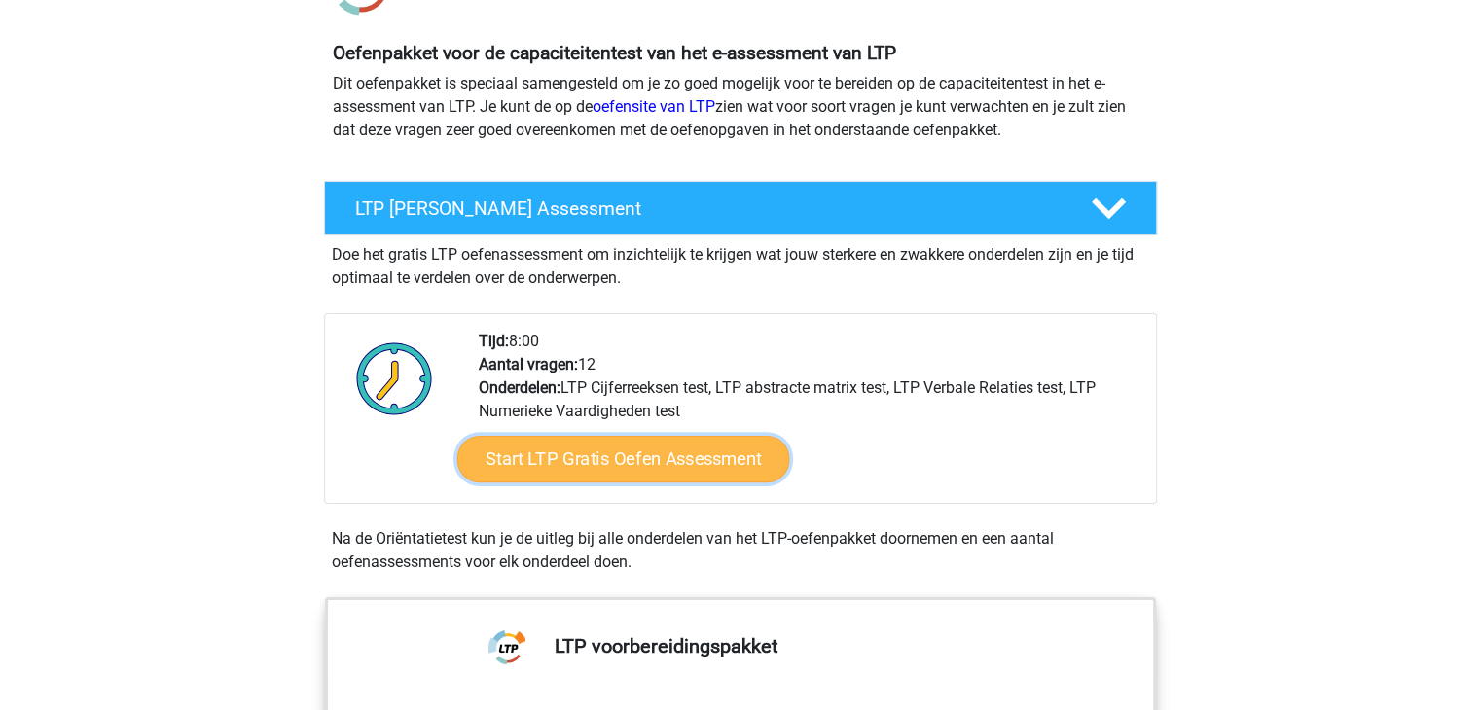
click at [633, 468] on link "Start LTP Gratis Oefen Assessment" at bounding box center [622, 459] width 333 height 47
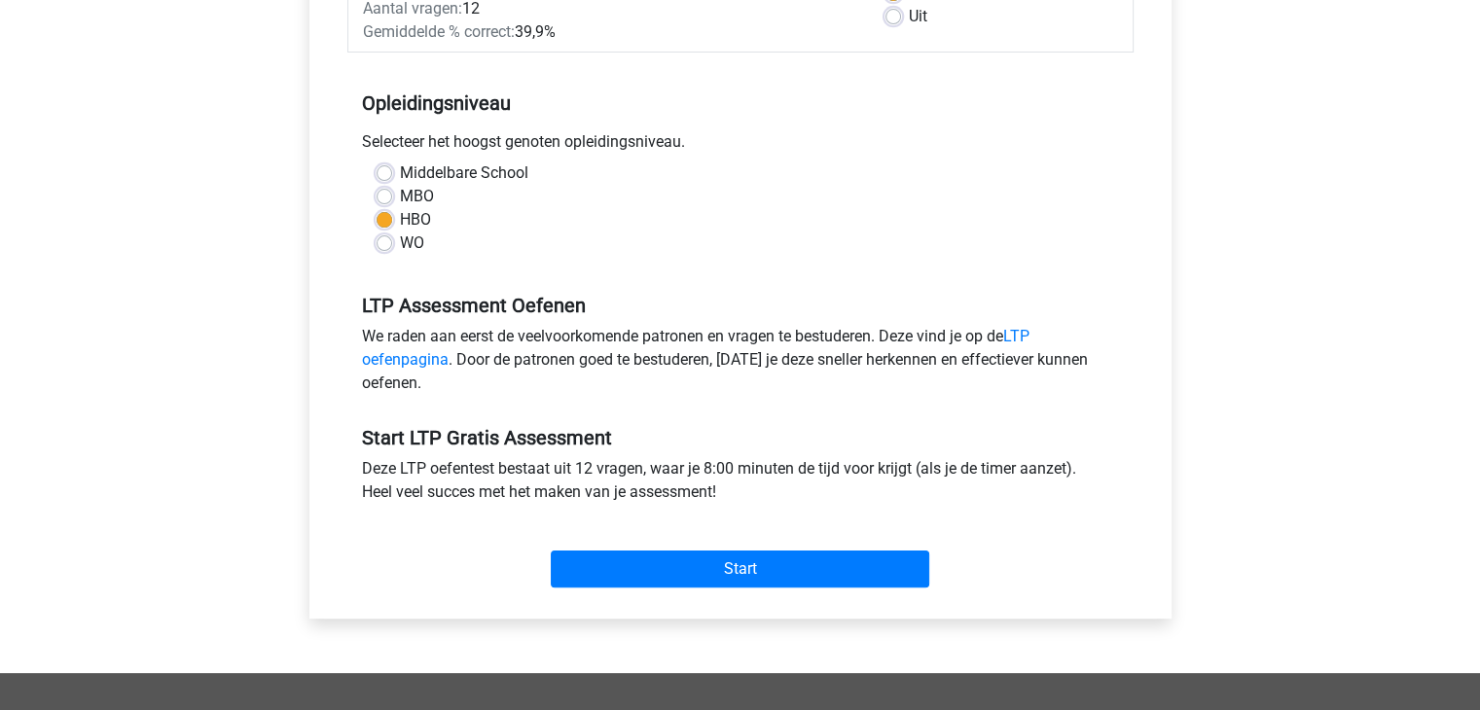
scroll to position [389, 0]
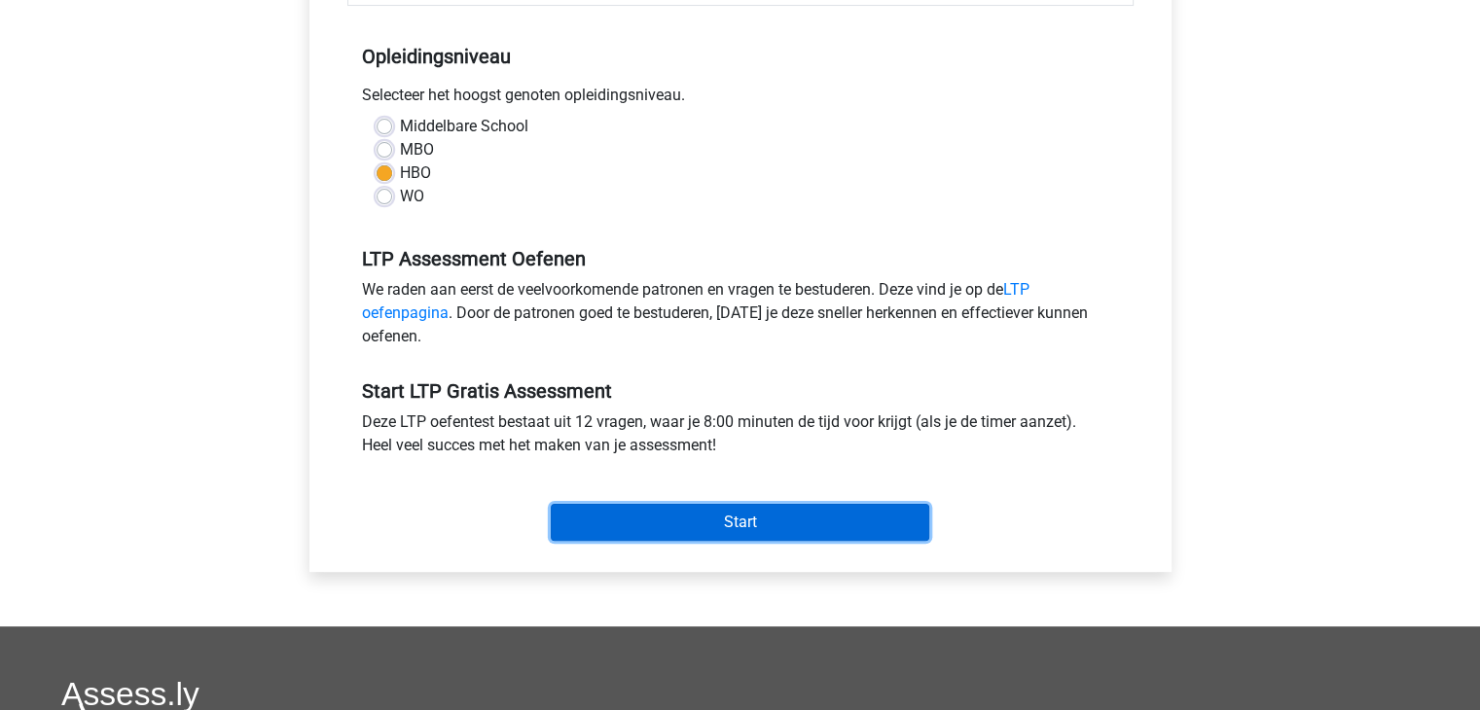
click at [728, 514] on input "Start" at bounding box center [740, 522] width 378 height 37
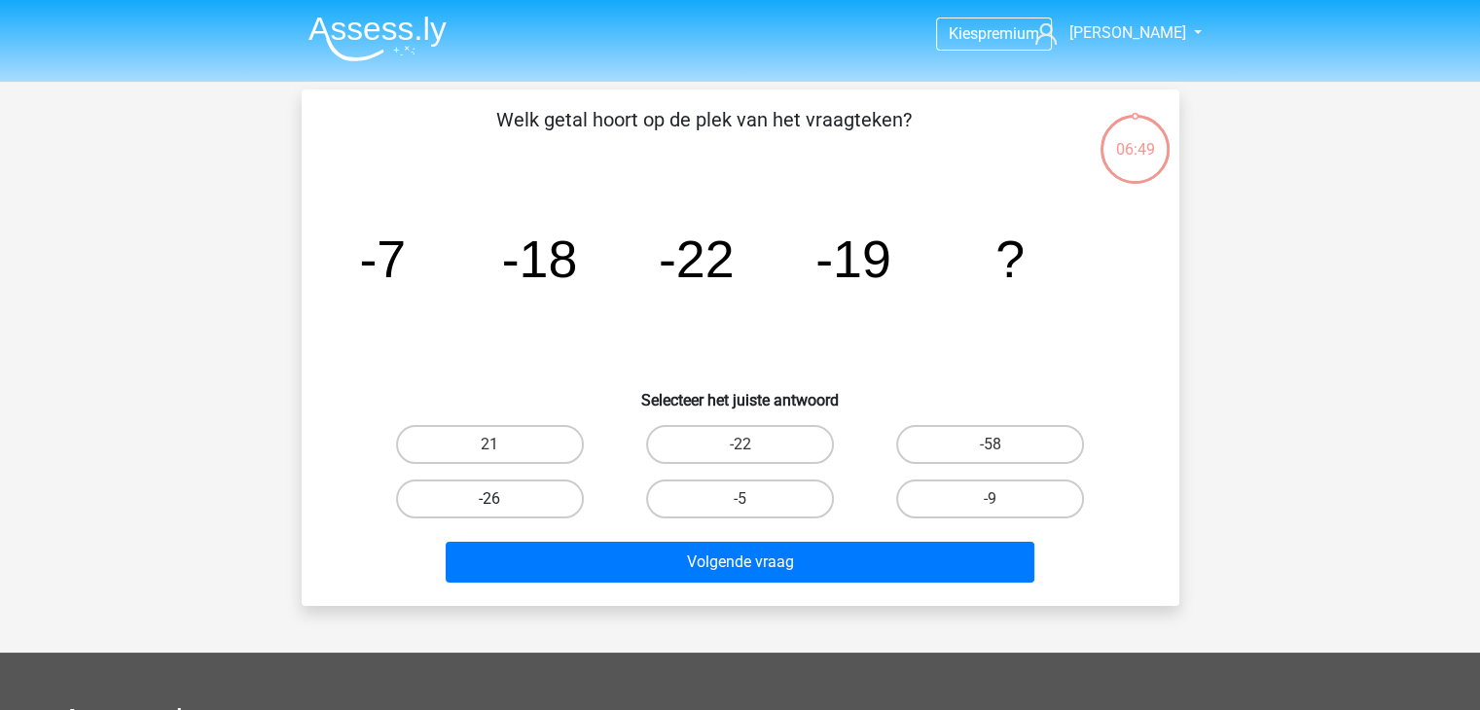
click at [537, 506] on label "-26" at bounding box center [490, 499] width 188 height 39
click at [502, 506] on input "-26" at bounding box center [495, 505] width 13 height 13
radio input "true"
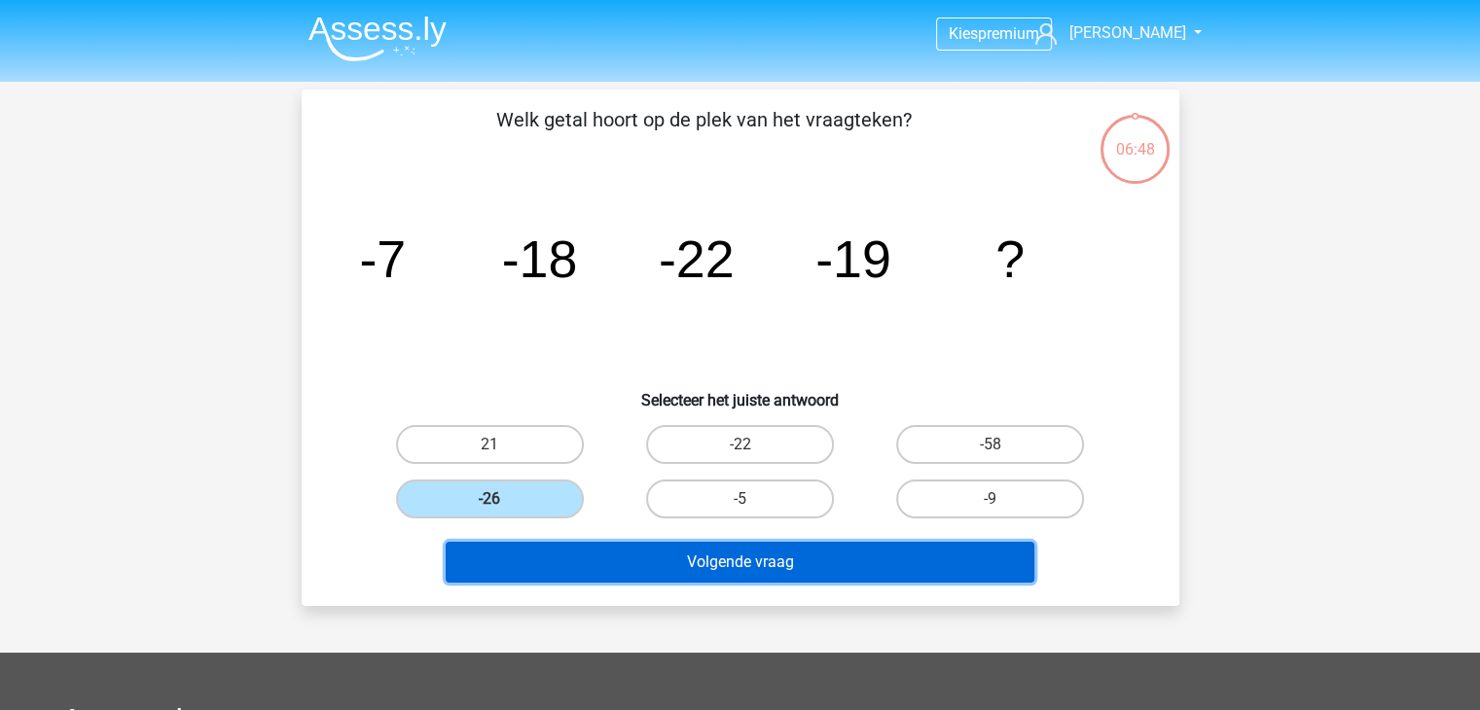
click at [772, 550] on button "Volgende vraag" at bounding box center [740, 562] width 589 height 41
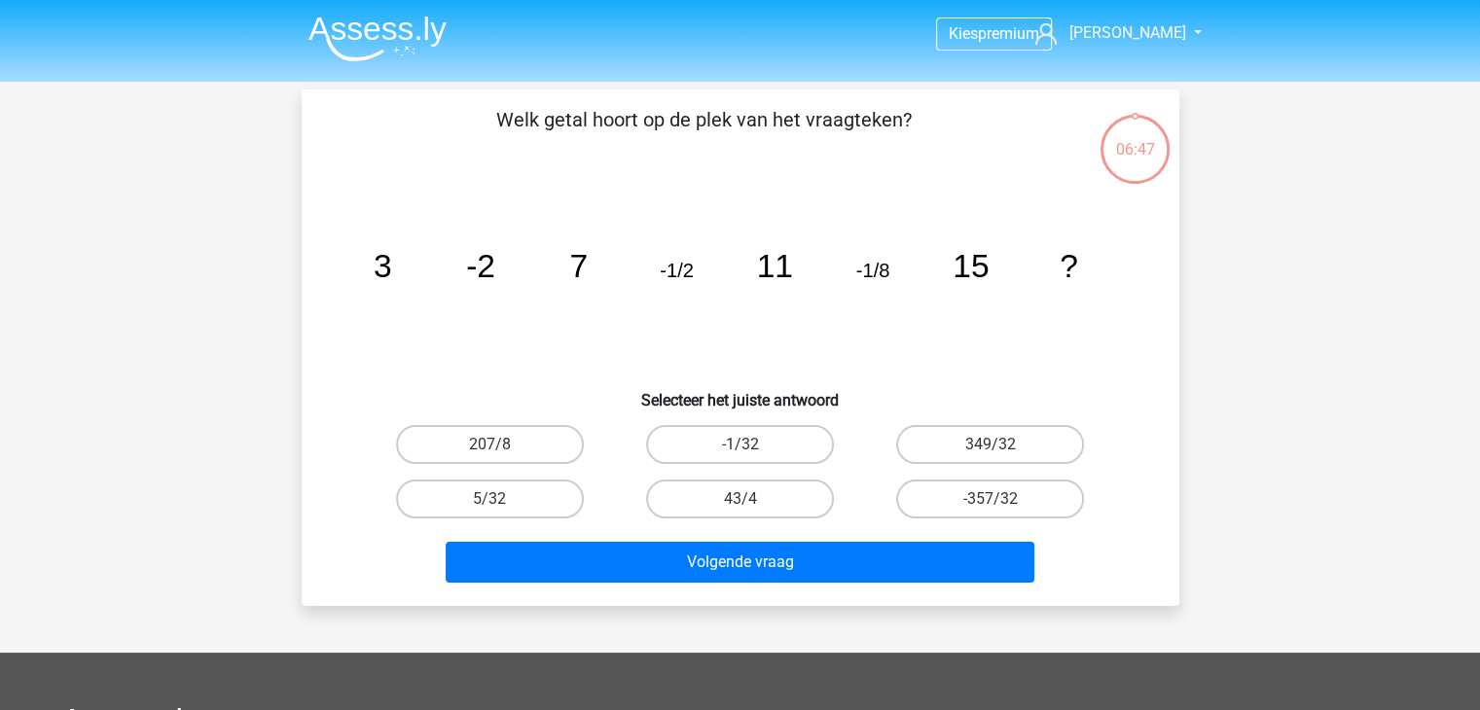
scroll to position [89, 0]
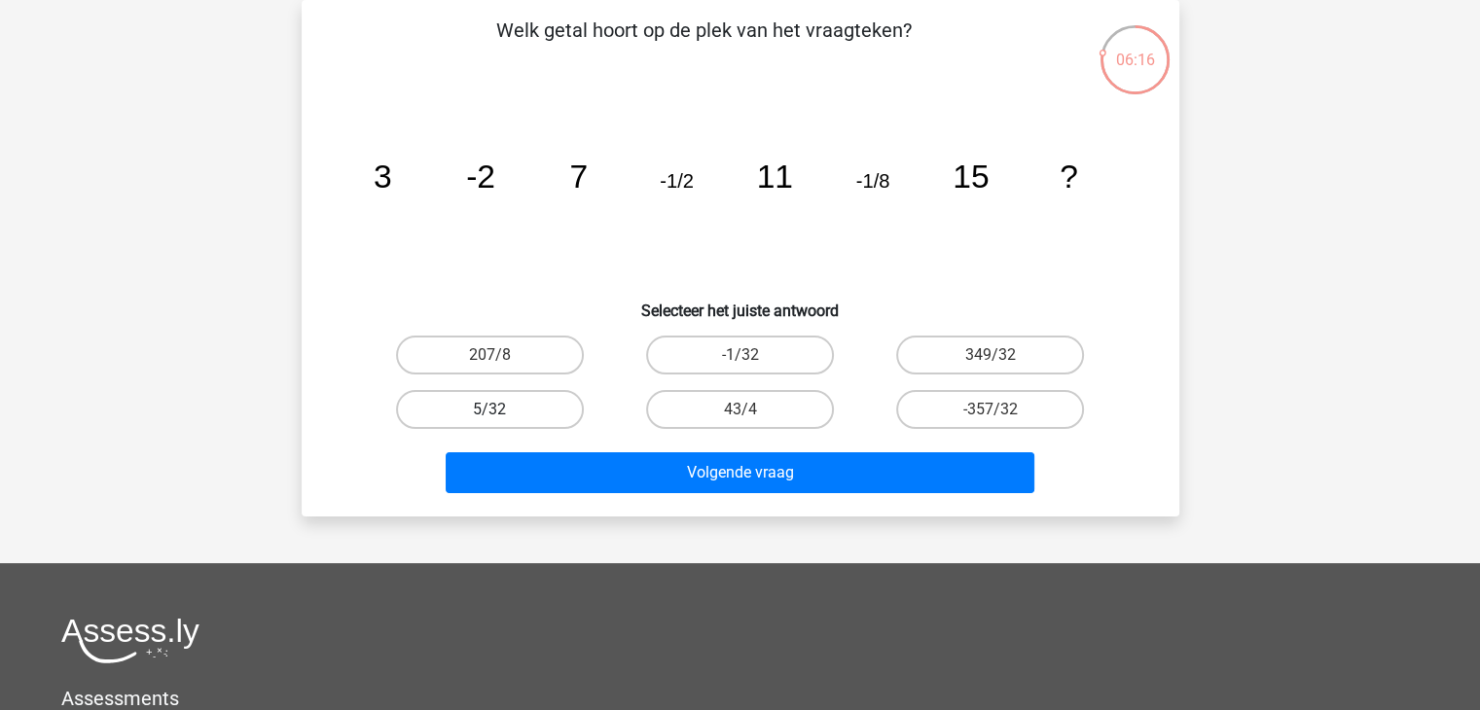
click at [513, 410] on label "5/32" at bounding box center [490, 409] width 188 height 39
click at [502, 410] on input "5/32" at bounding box center [495, 416] width 13 height 13
radio input "true"
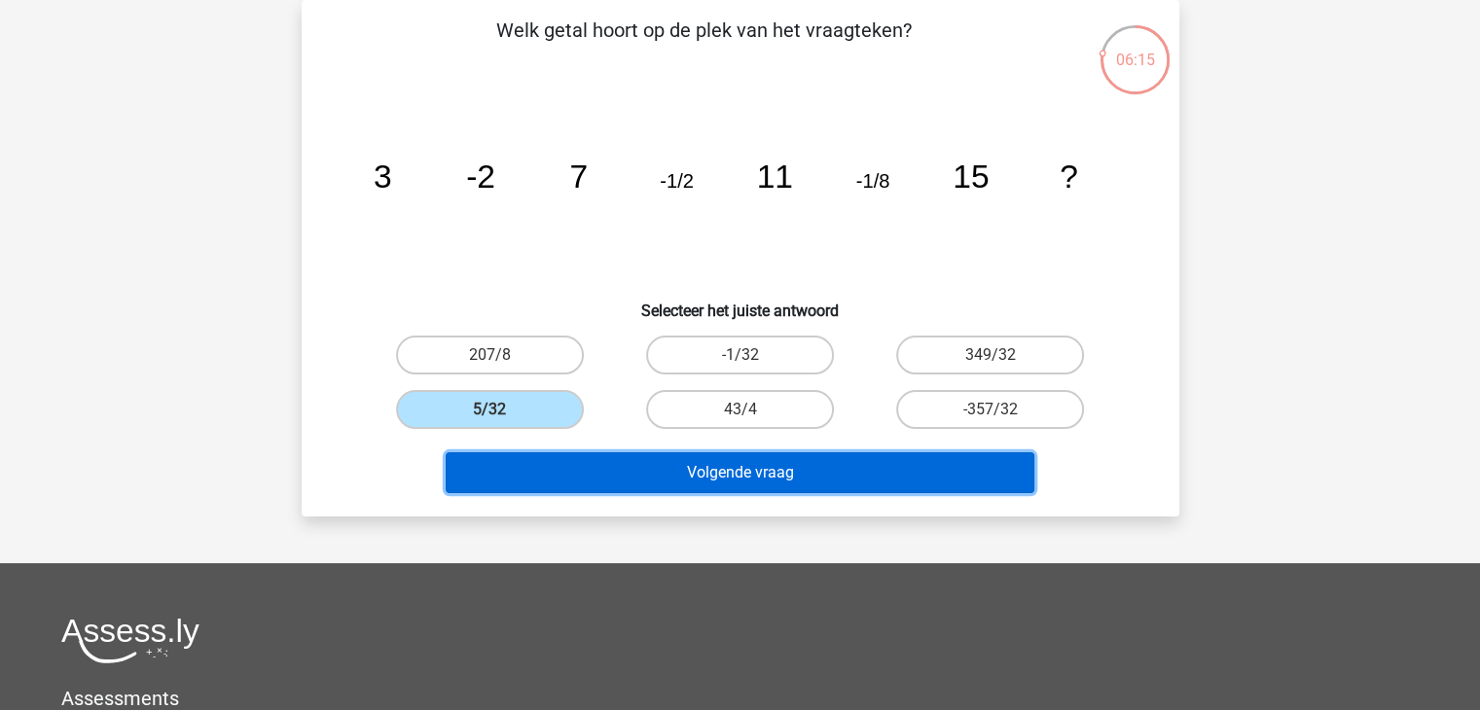
click at [717, 467] on button "Volgende vraag" at bounding box center [740, 472] width 589 height 41
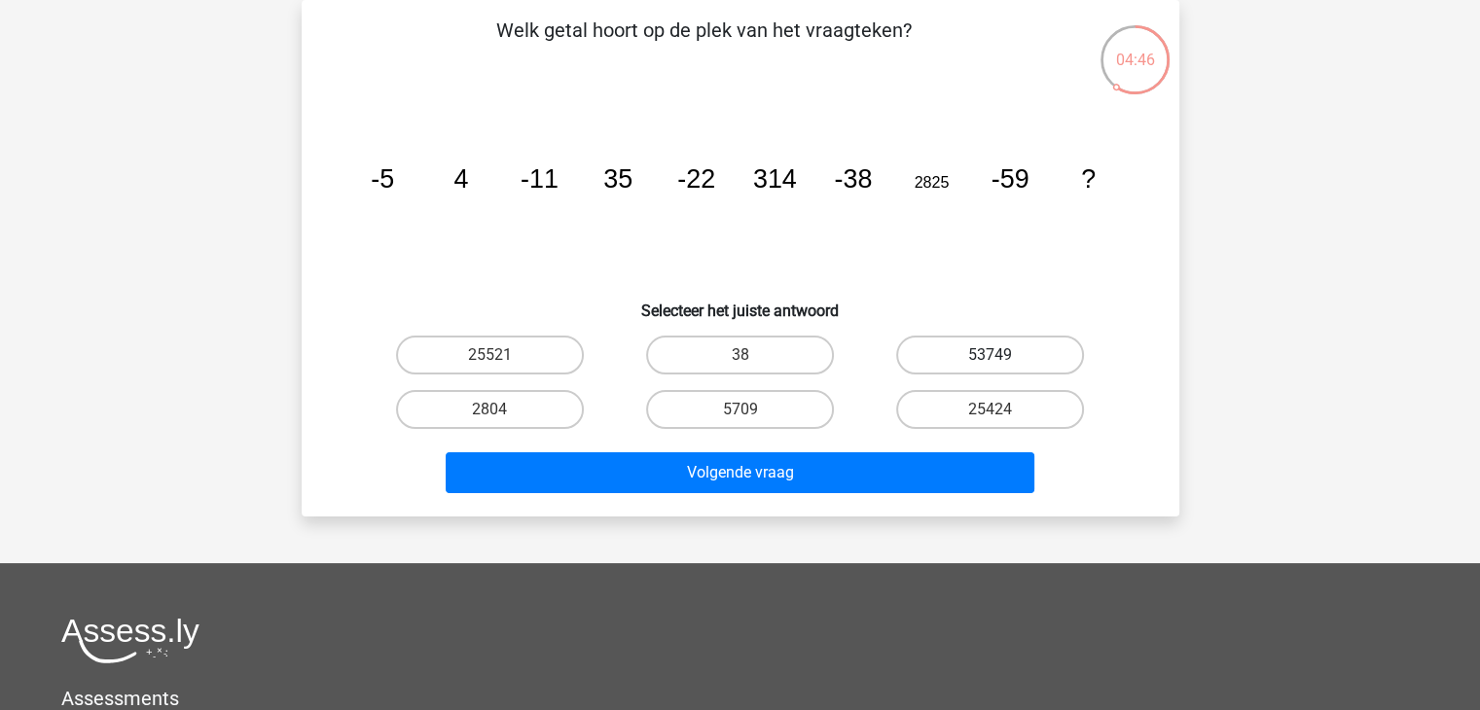
click at [981, 359] on label "53749" at bounding box center [990, 355] width 188 height 39
click at [990, 359] on input "53749" at bounding box center [996, 361] width 13 height 13
radio input "true"
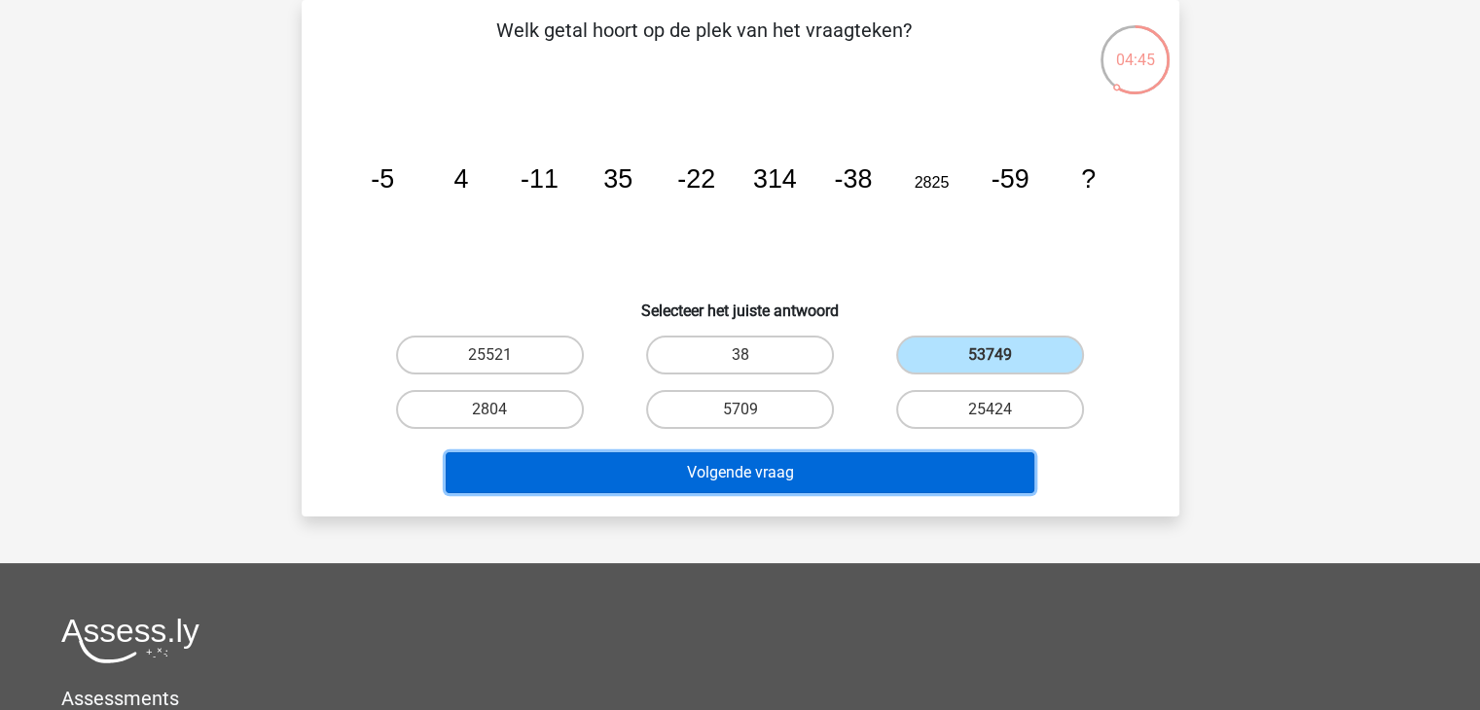
click at [823, 473] on button "Volgende vraag" at bounding box center [740, 472] width 589 height 41
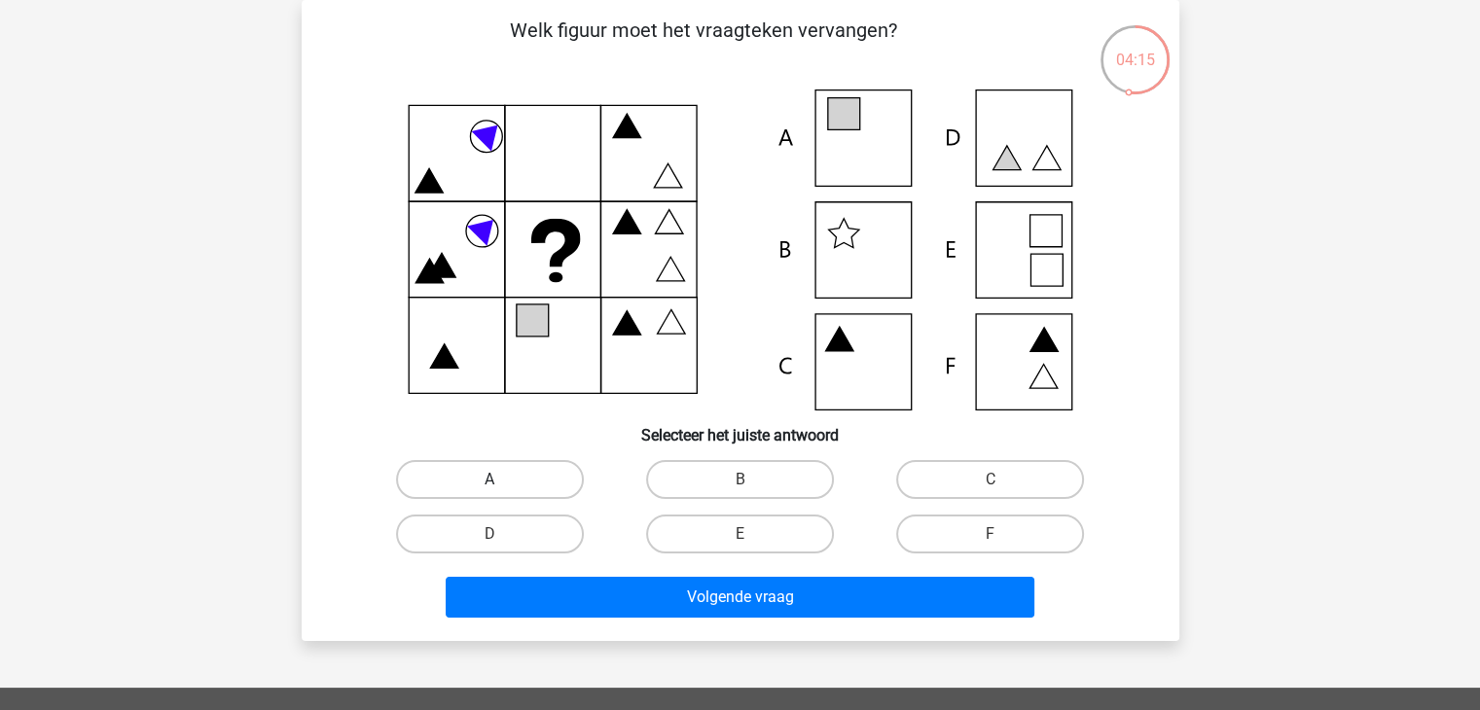
click at [483, 483] on label "A" at bounding box center [490, 479] width 188 height 39
click at [489, 483] on input "A" at bounding box center [495, 486] width 13 height 13
radio input "true"
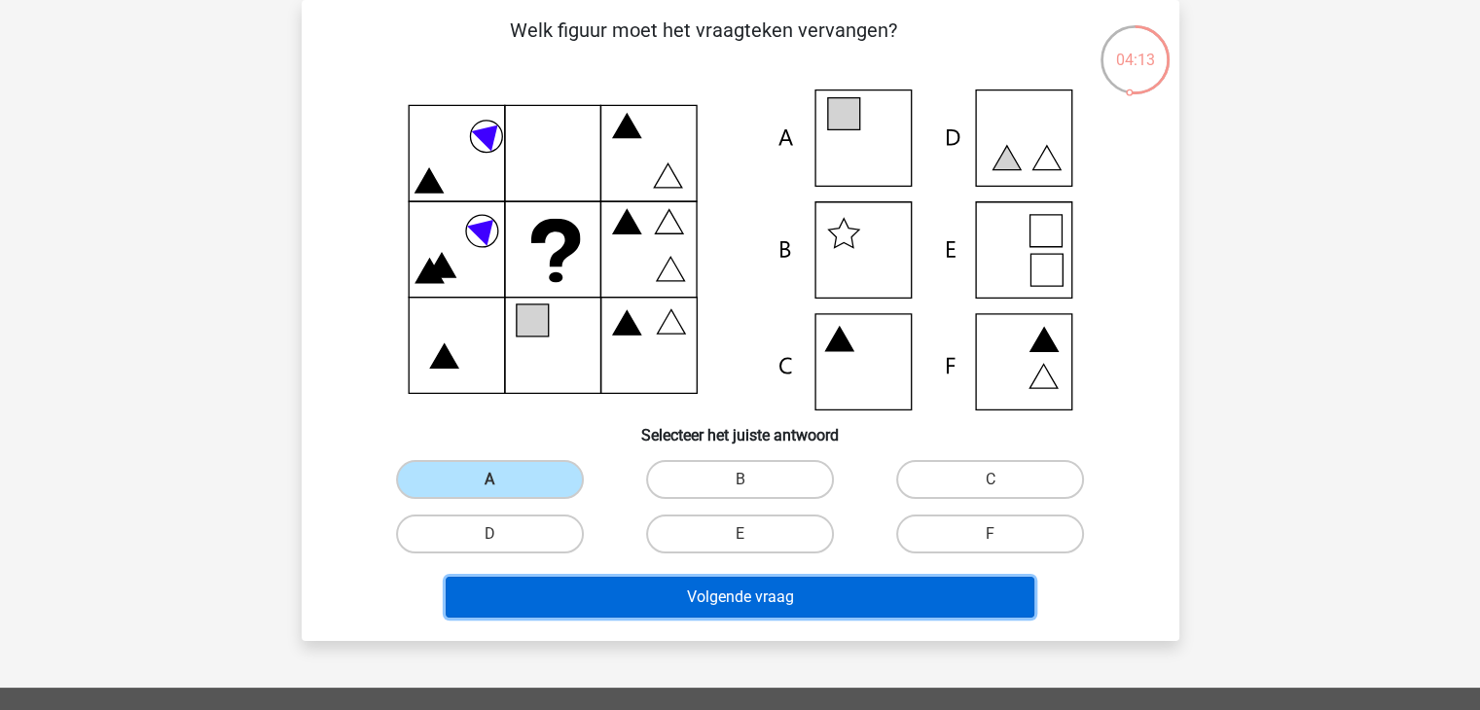
click at [745, 603] on button "Volgende vraag" at bounding box center [740, 597] width 589 height 41
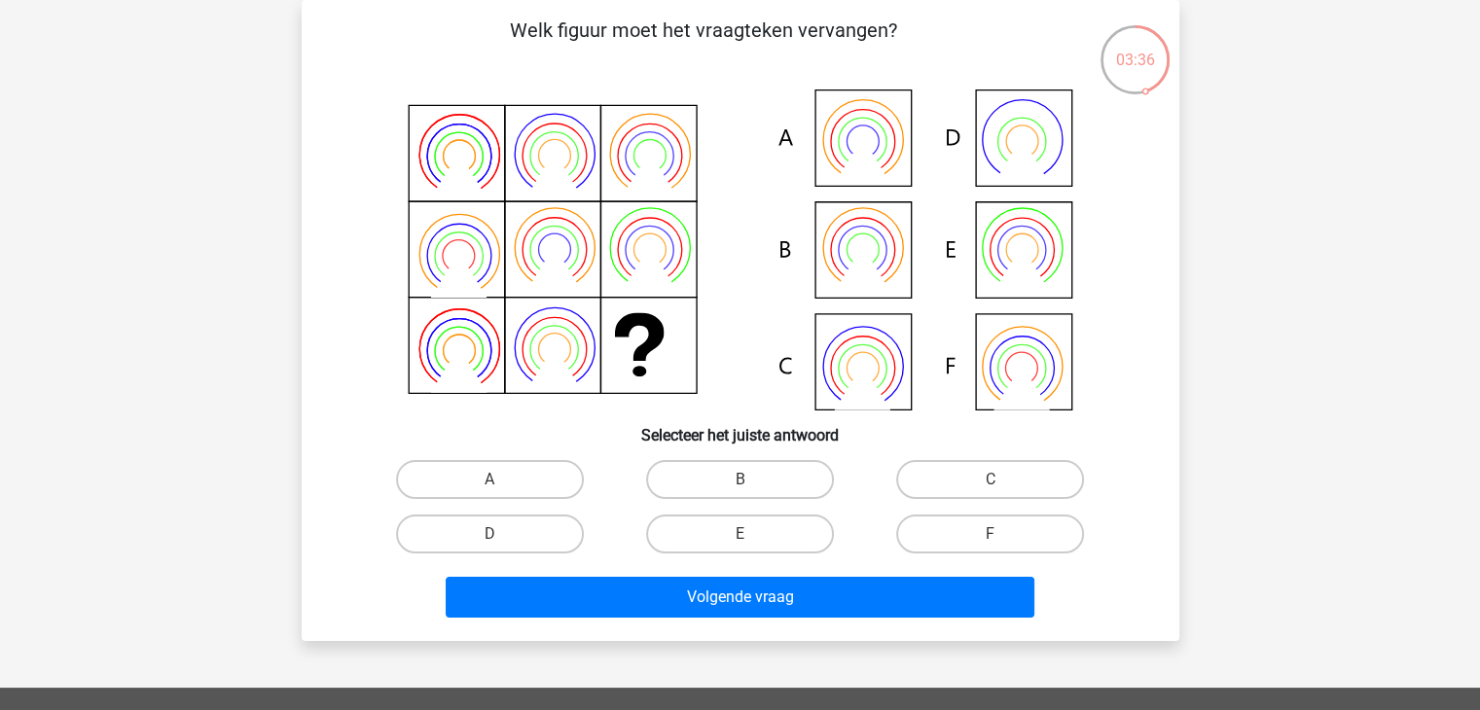
click at [1033, 367] on icon at bounding box center [740, 249] width 784 height 321
click at [978, 526] on label "F" at bounding box center [990, 534] width 188 height 39
click at [990, 534] on input "F" at bounding box center [996, 540] width 13 height 13
radio input "true"
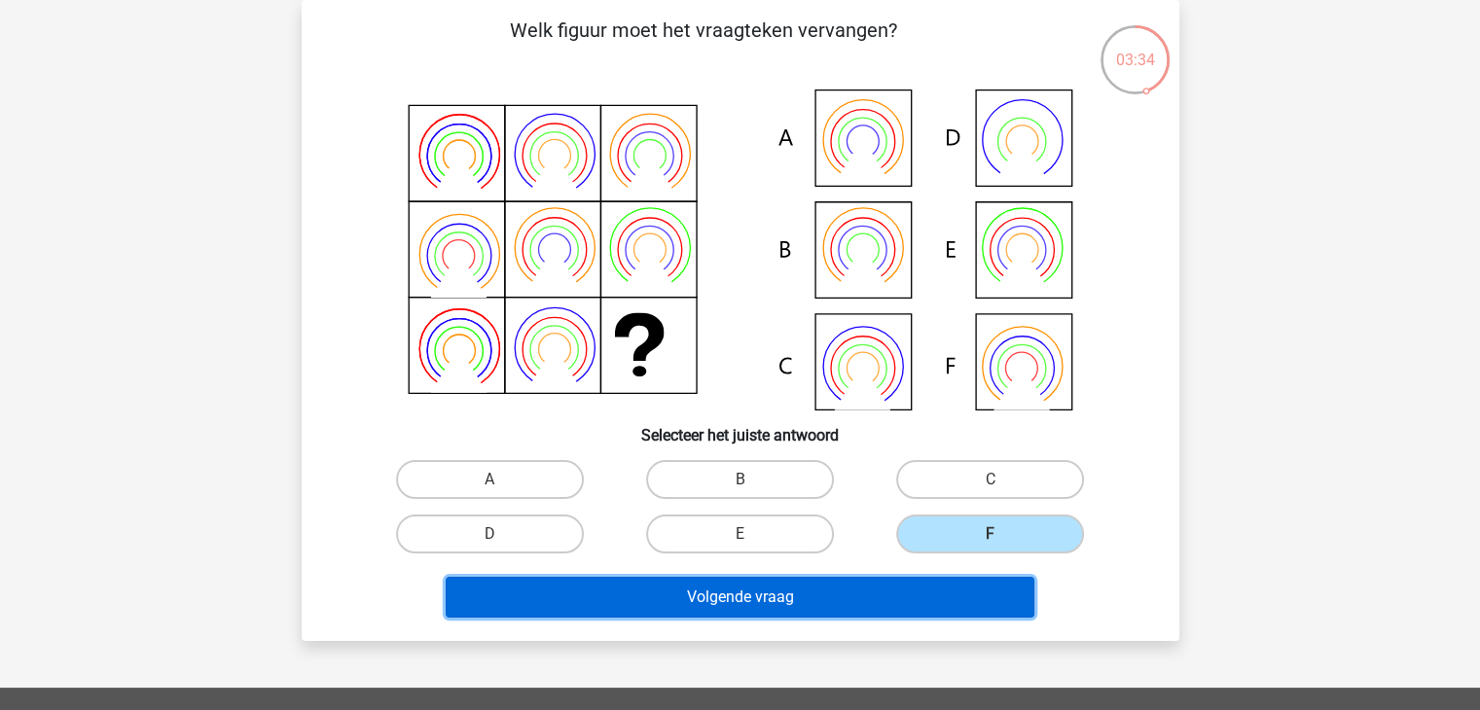
click at [778, 592] on button "Volgende vraag" at bounding box center [740, 597] width 589 height 41
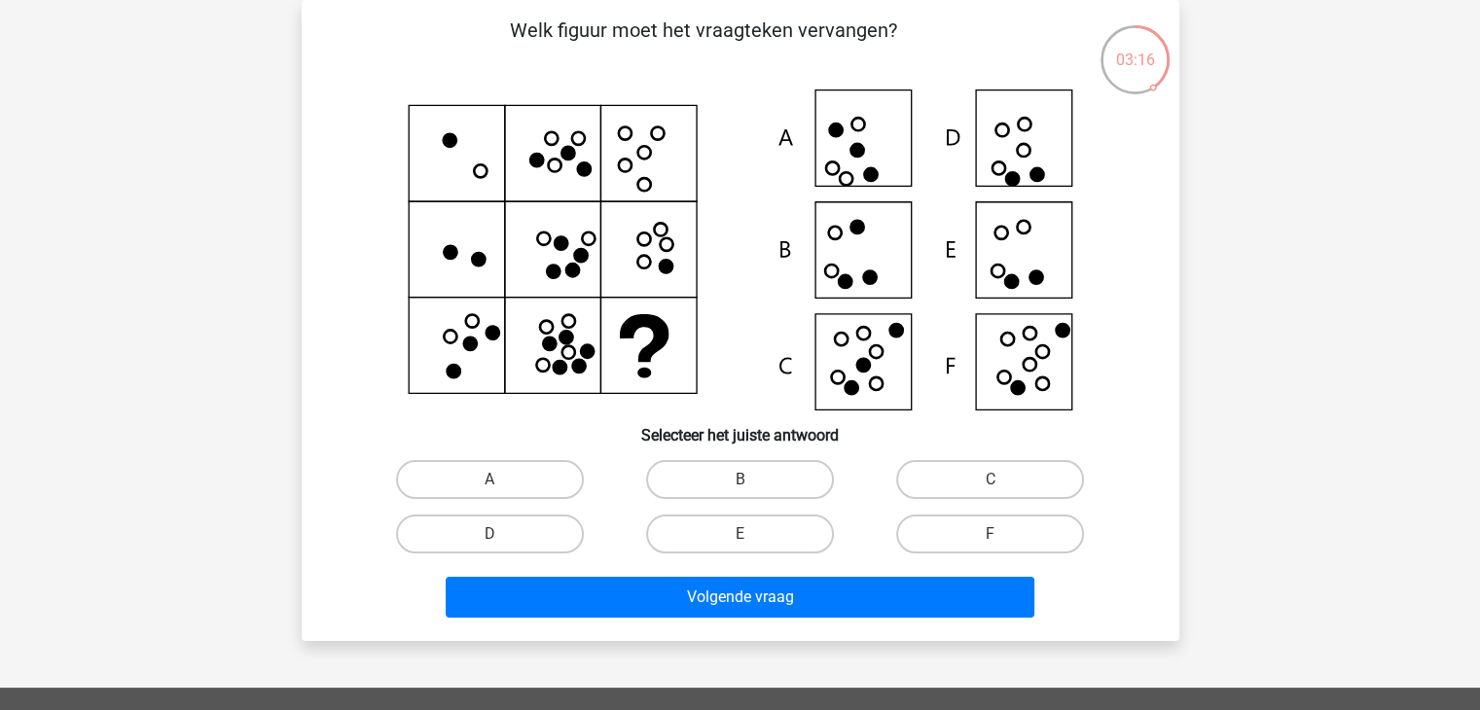
click at [883, 341] on icon at bounding box center [740, 249] width 784 height 321
click at [1004, 481] on label "C" at bounding box center [990, 479] width 188 height 39
click at [1003, 481] on input "C" at bounding box center [996, 486] width 13 height 13
radio input "true"
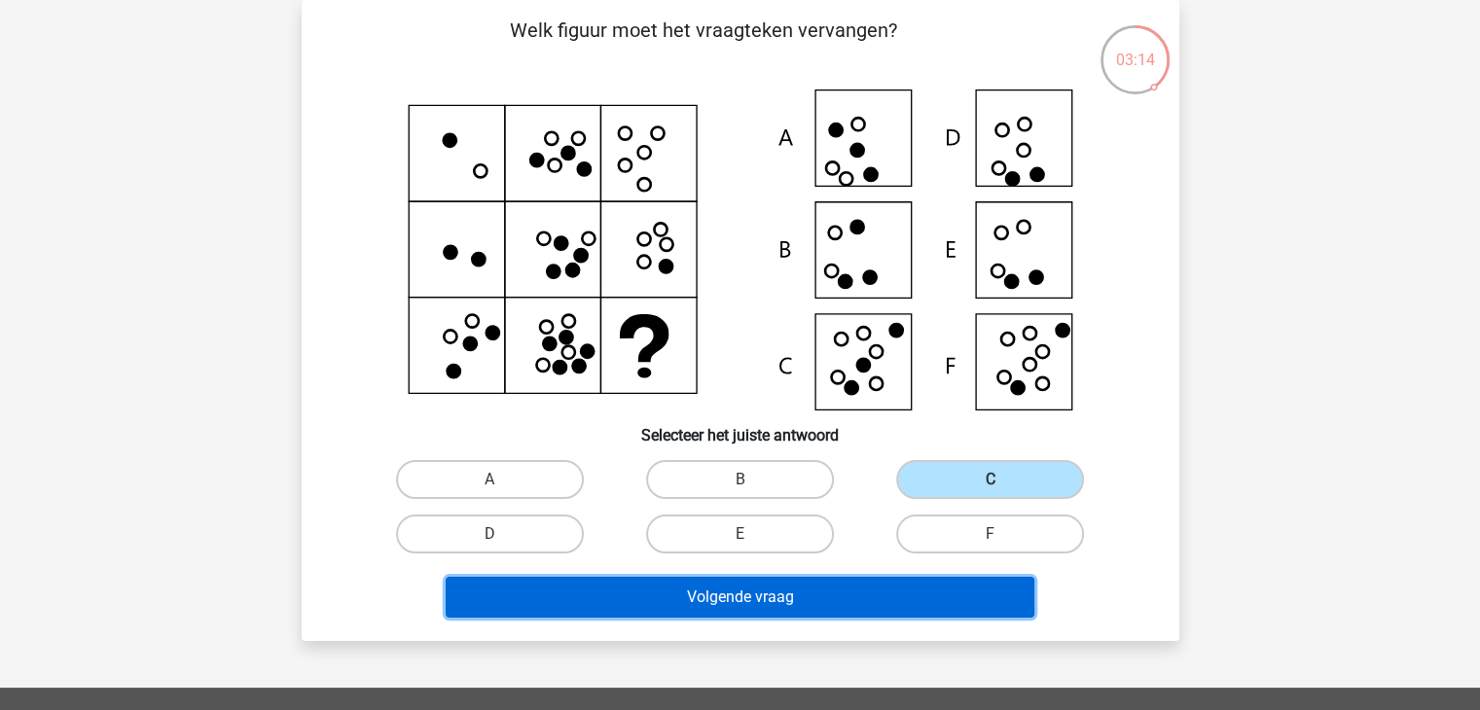
click at [820, 606] on button "Volgende vraag" at bounding box center [740, 597] width 589 height 41
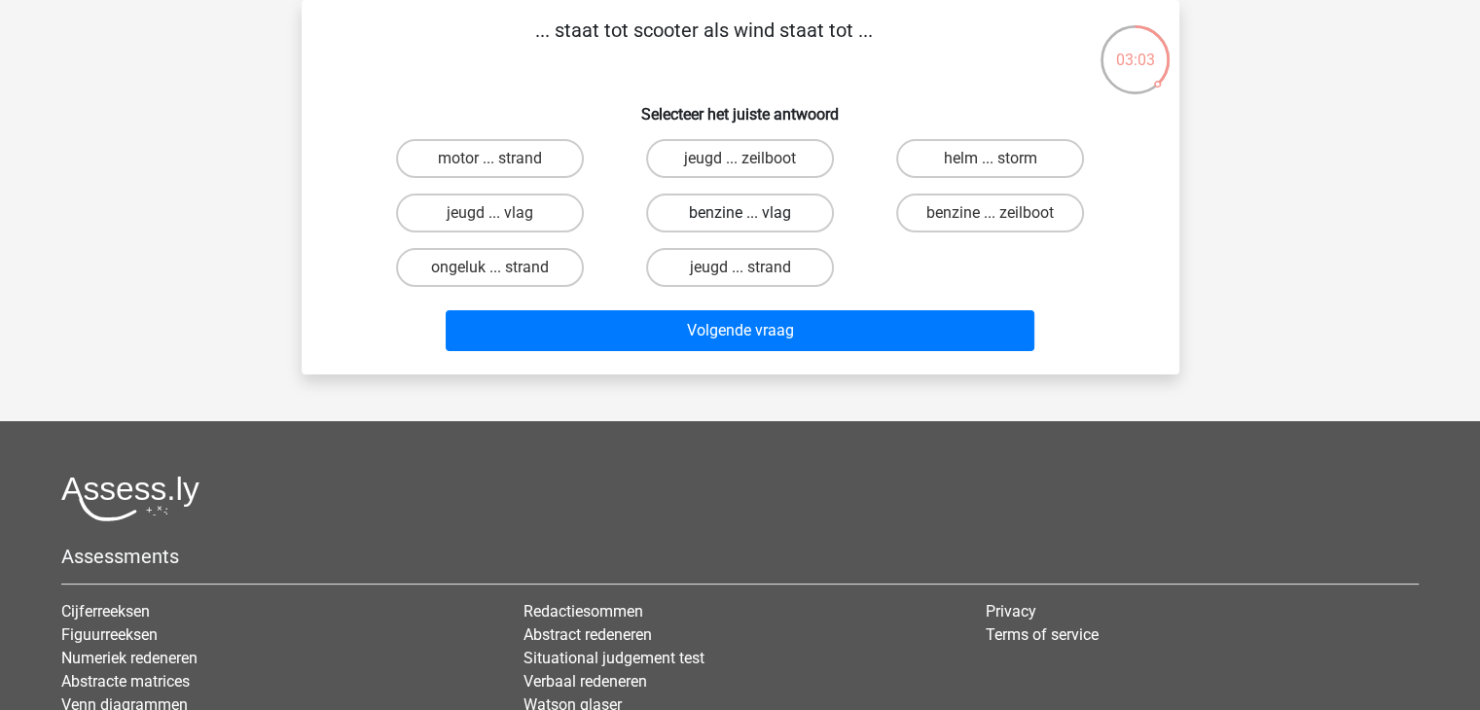
click at [762, 214] on label "benzine ... vlag" at bounding box center [740, 213] width 188 height 39
click at [752, 214] on input "benzine ... vlag" at bounding box center [745, 219] width 13 height 13
radio input "true"
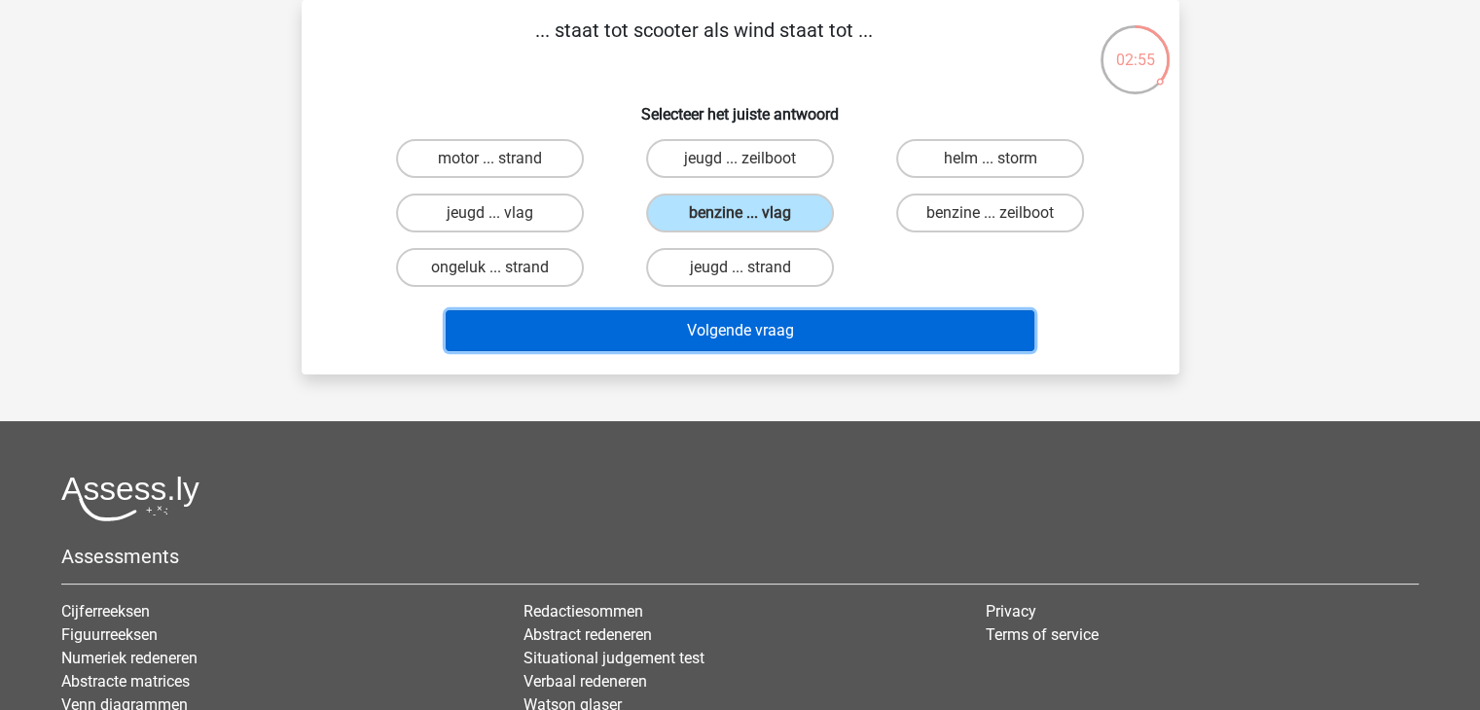
click at [780, 327] on button "Volgende vraag" at bounding box center [740, 330] width 589 height 41
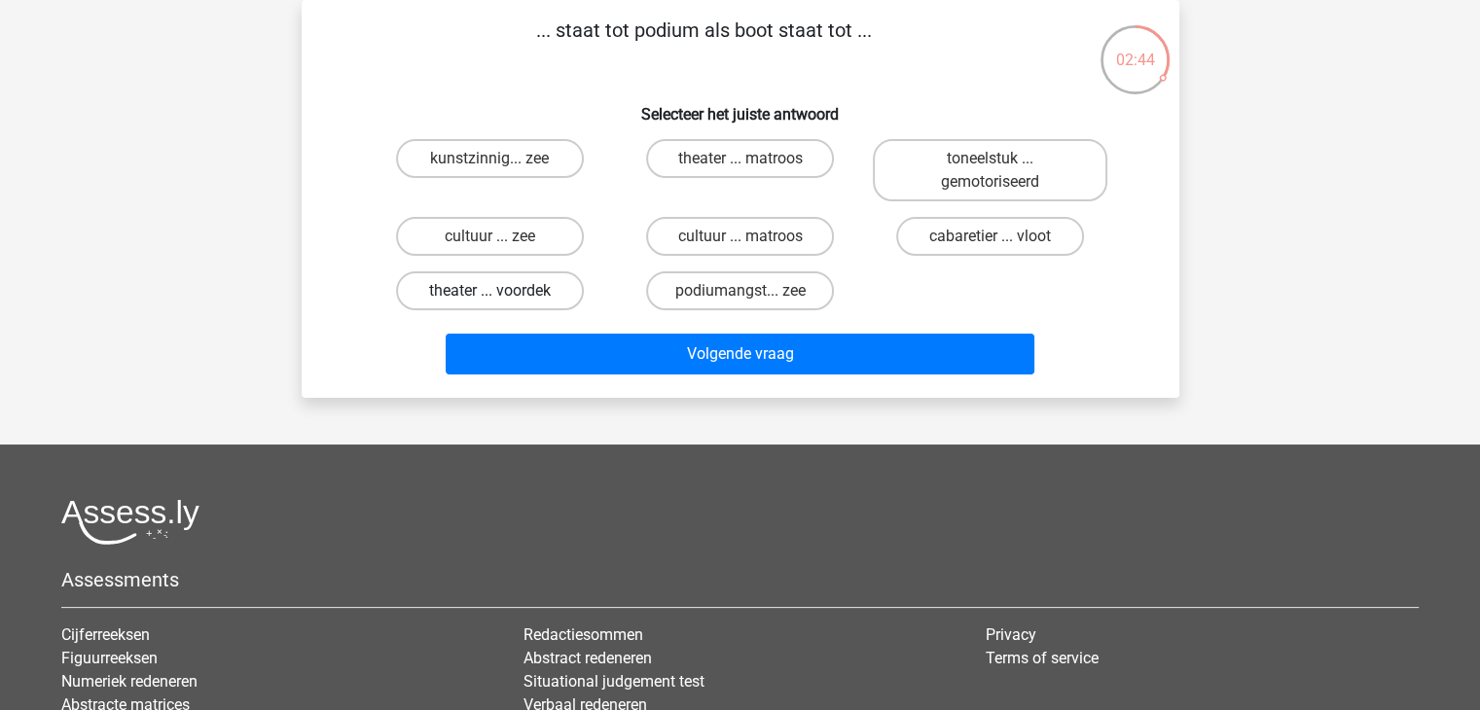
click at [524, 299] on label "theater ... voordek" at bounding box center [490, 290] width 188 height 39
click at [502, 299] on input "theater ... voordek" at bounding box center [495, 297] width 13 height 13
radio input "true"
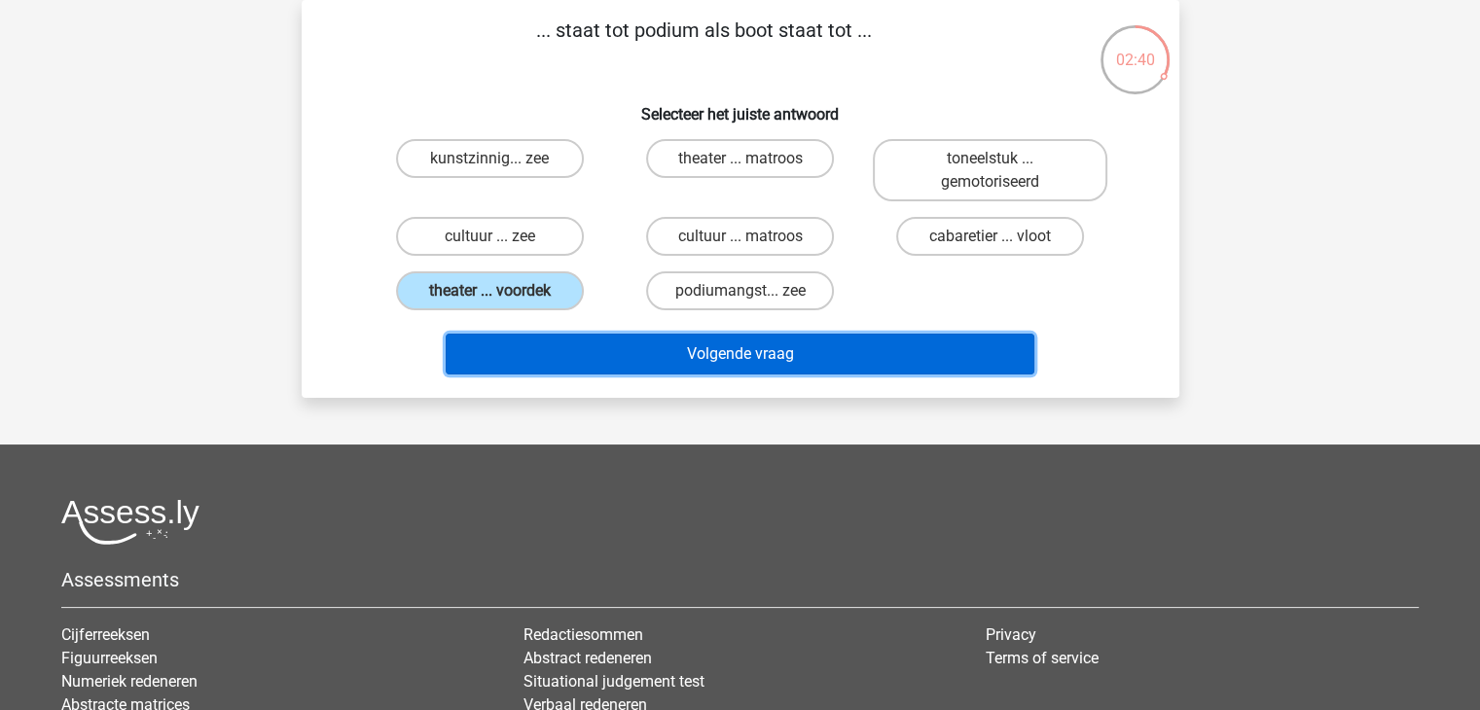
click at [732, 352] on button "Volgende vraag" at bounding box center [740, 354] width 589 height 41
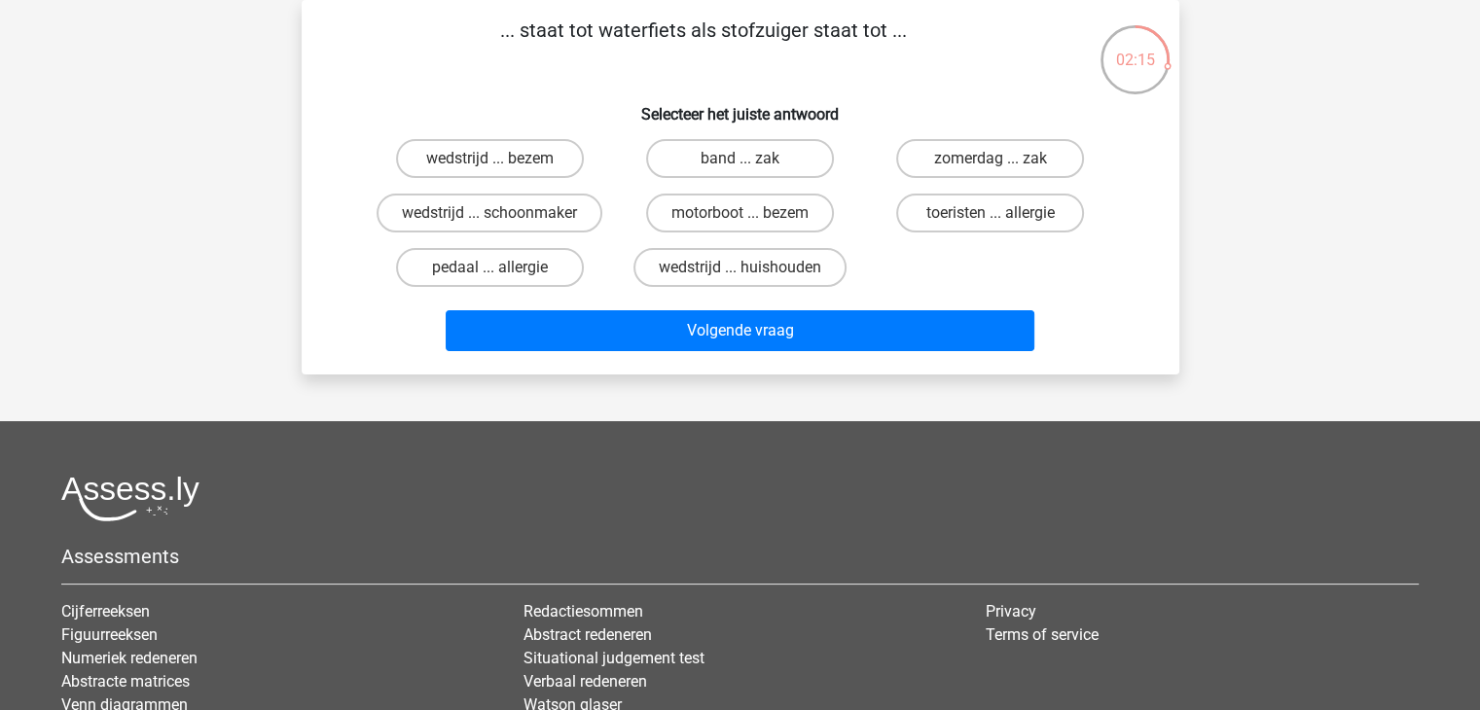
click at [745, 272] on input "wedstrijd ... huishouden" at bounding box center [745, 274] width 13 height 13
radio input "true"
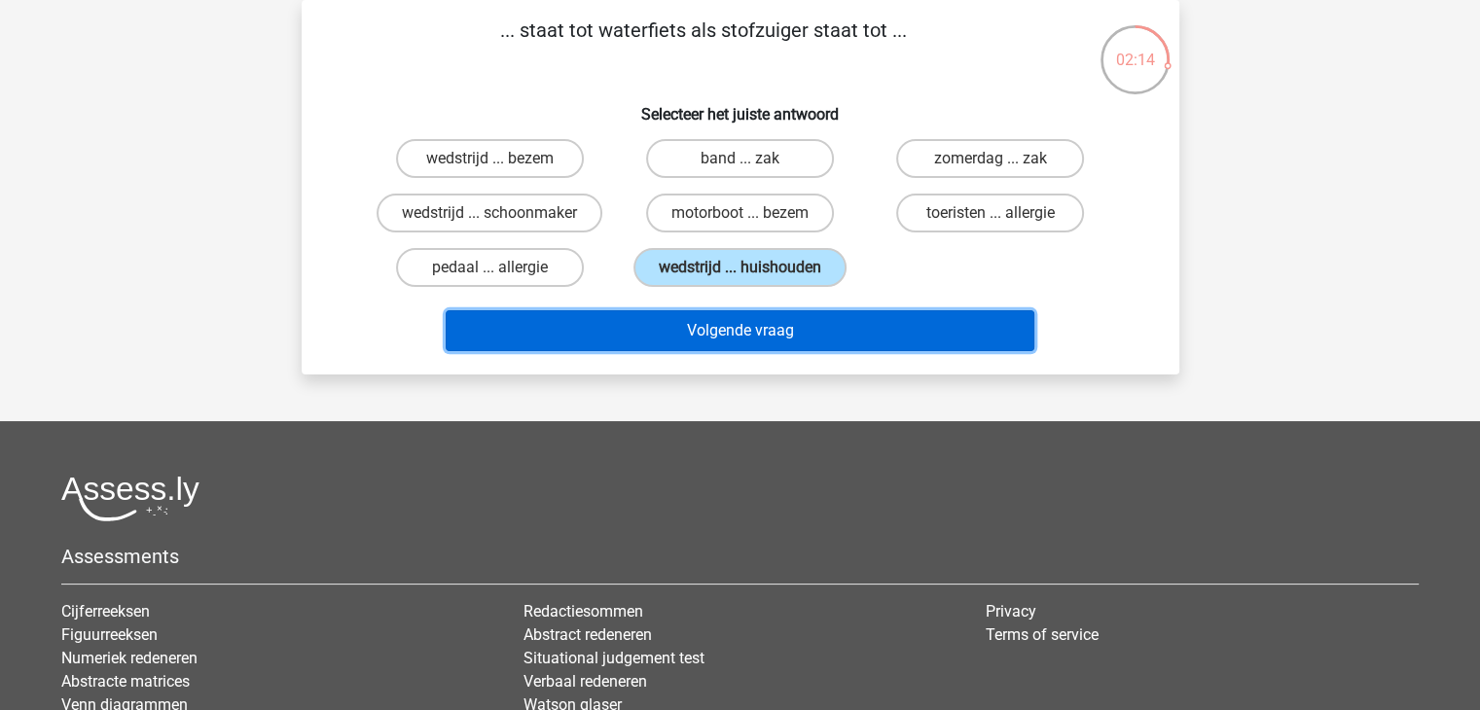
click at [749, 326] on button "Volgende vraag" at bounding box center [740, 330] width 589 height 41
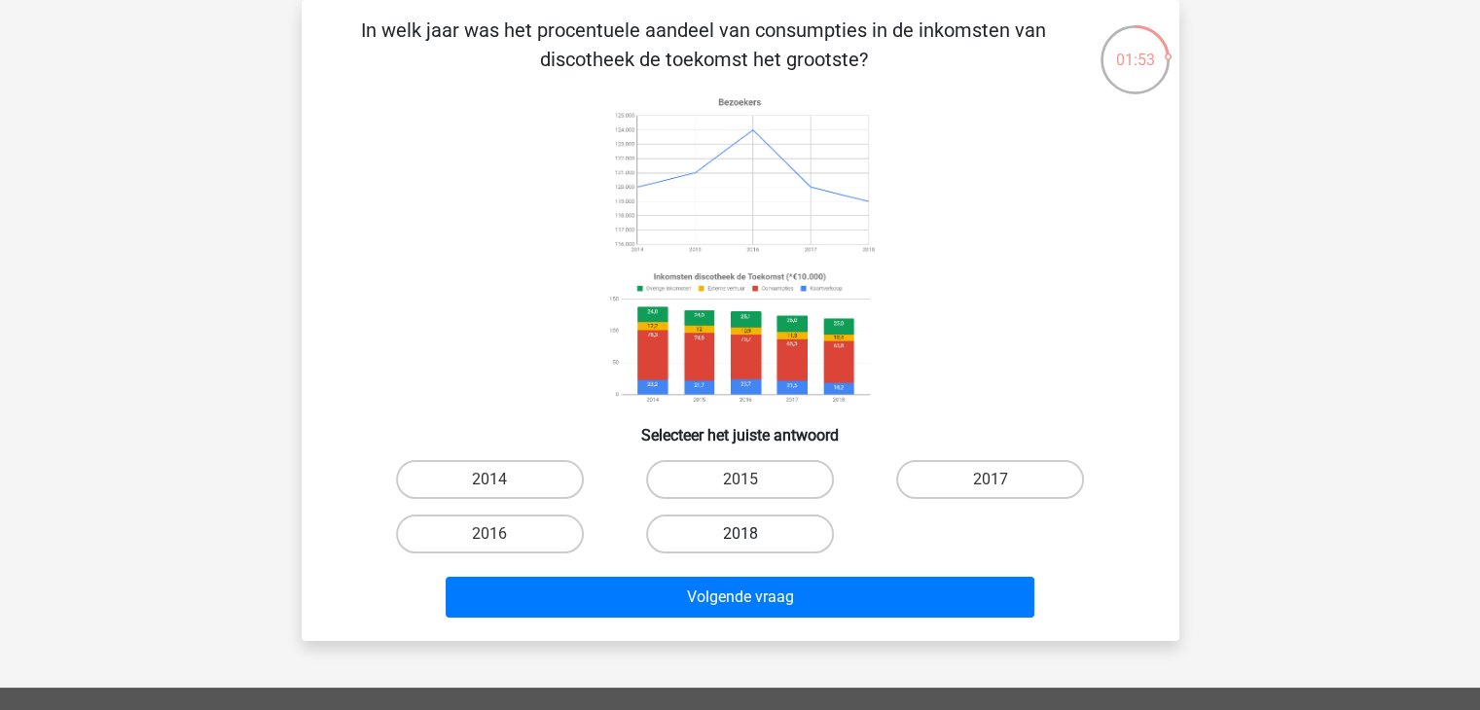
drag, startPoint x: 731, startPoint y: 472, endPoint x: 737, endPoint y: 516, distance: 44.3
click at [730, 472] on label "2015" at bounding box center [740, 479] width 188 height 39
click at [739, 480] on input "2015" at bounding box center [745, 486] width 13 height 13
radio input "true"
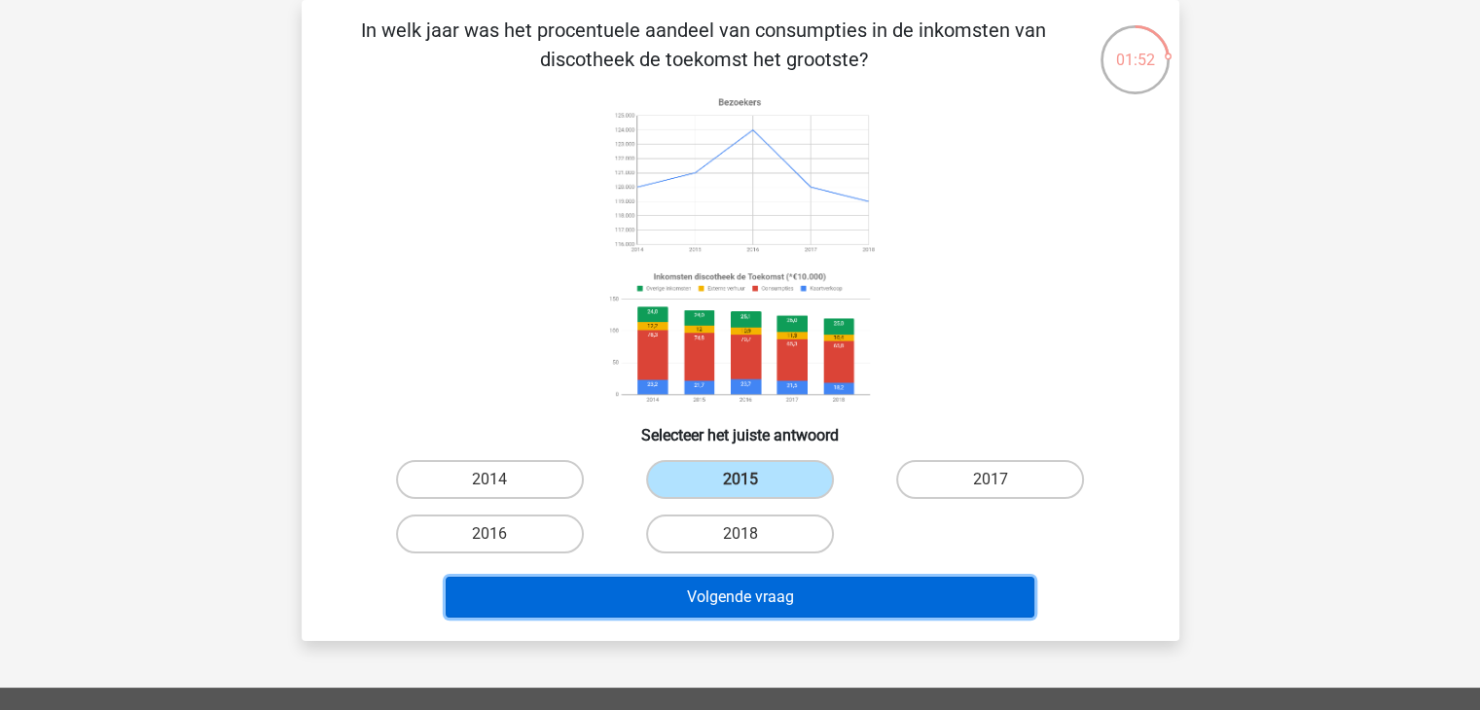
click at [750, 600] on button "Volgende vraag" at bounding box center [740, 597] width 589 height 41
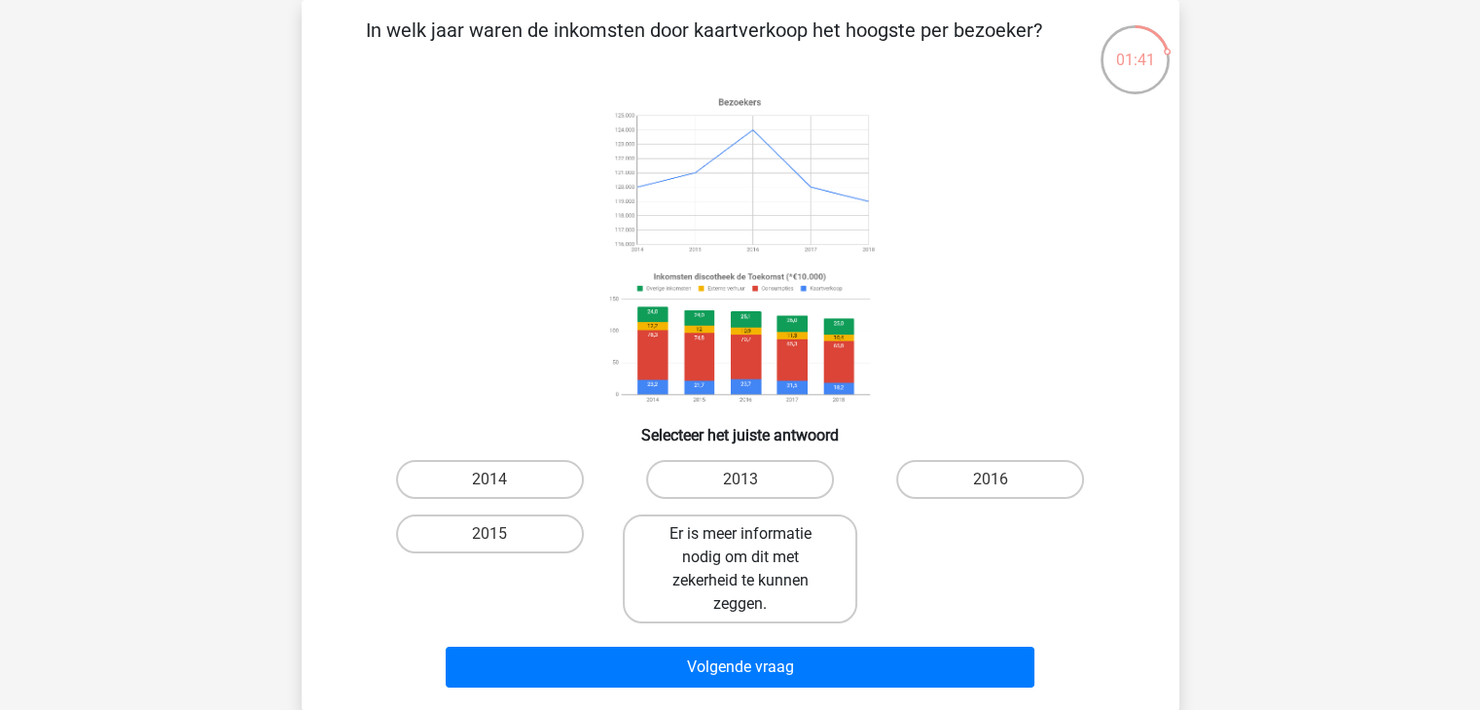
click at [739, 581] on label "Er is meer informatie nodig om dit met zekerheid te kunnen zeggen." at bounding box center [740, 569] width 234 height 109
click at [739, 547] on input "Er is meer informatie nodig om dit met zekerheid te kunnen zeggen." at bounding box center [745, 540] width 13 height 13
radio input "true"
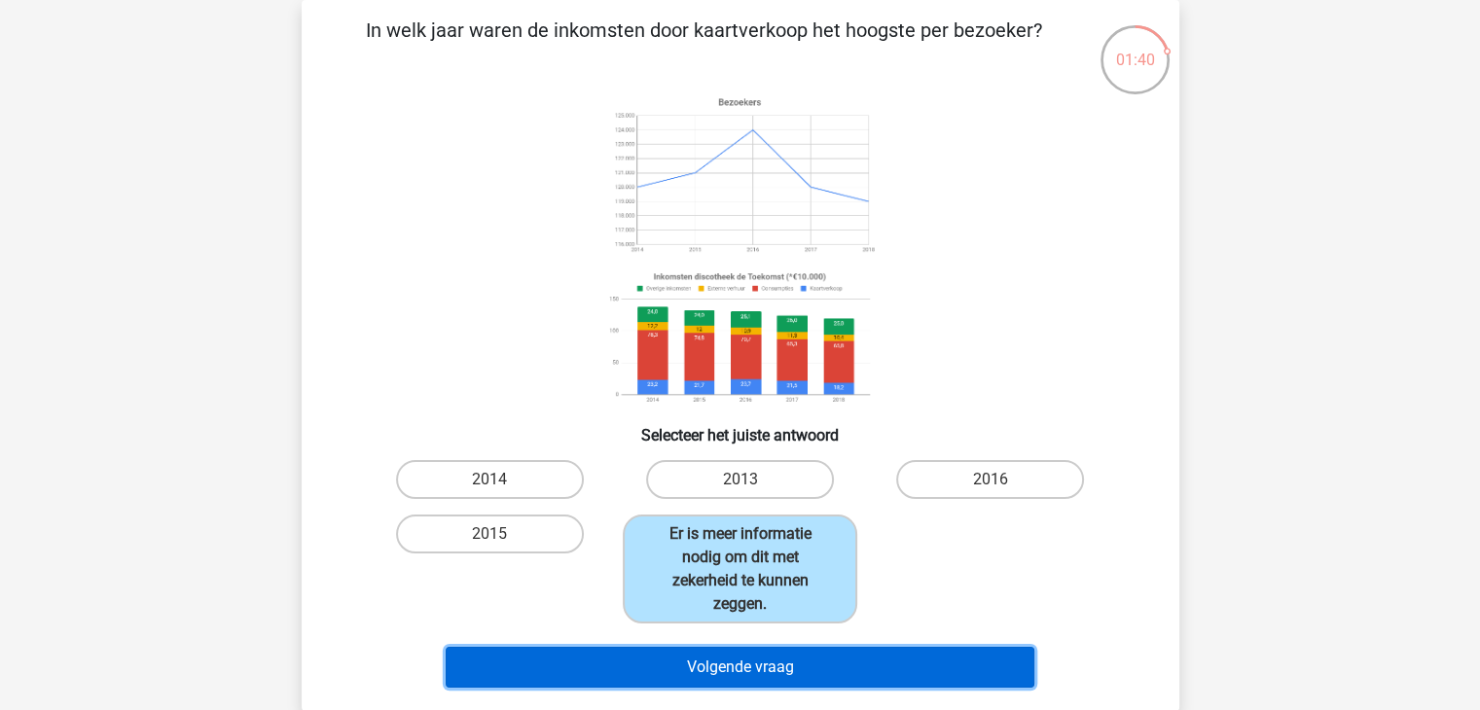
click at [789, 674] on button "Volgende vraag" at bounding box center [740, 667] width 589 height 41
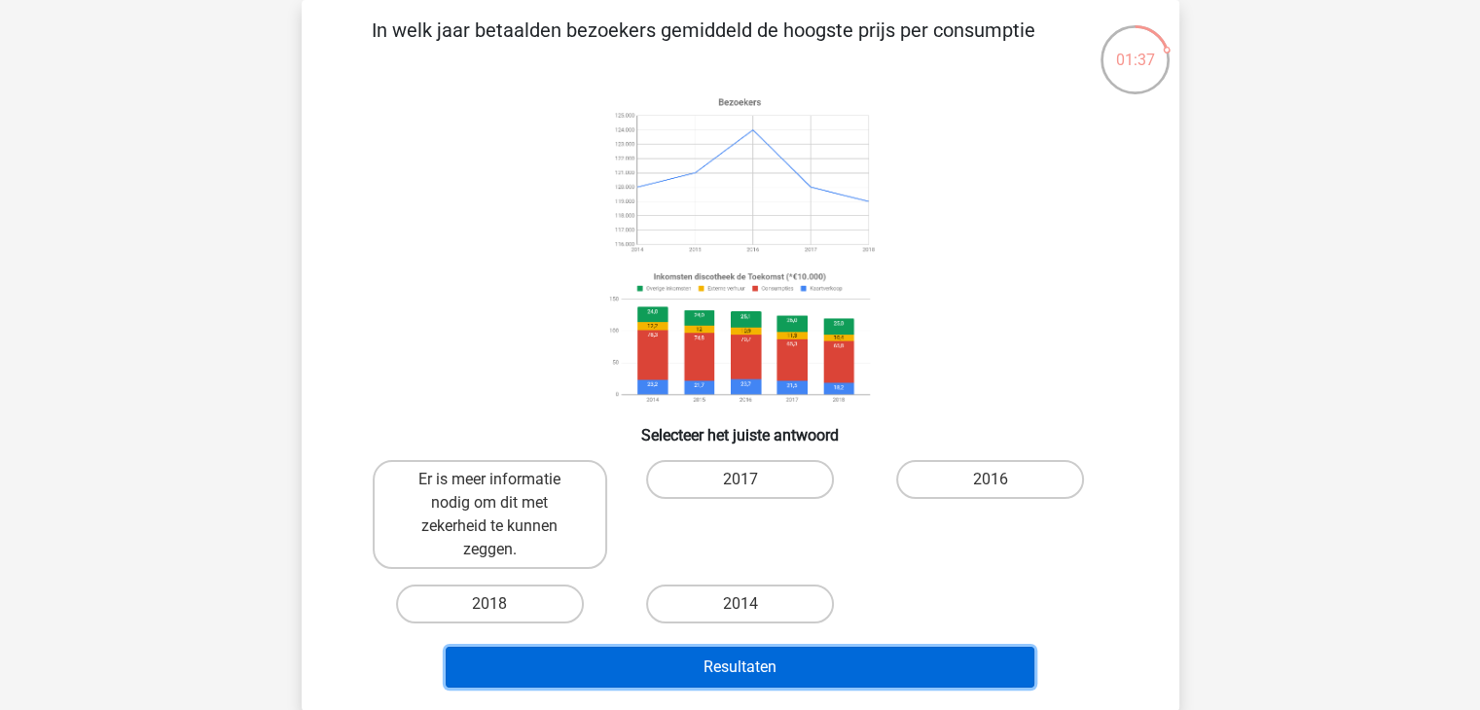
click at [803, 672] on button "Resultaten" at bounding box center [740, 667] width 589 height 41
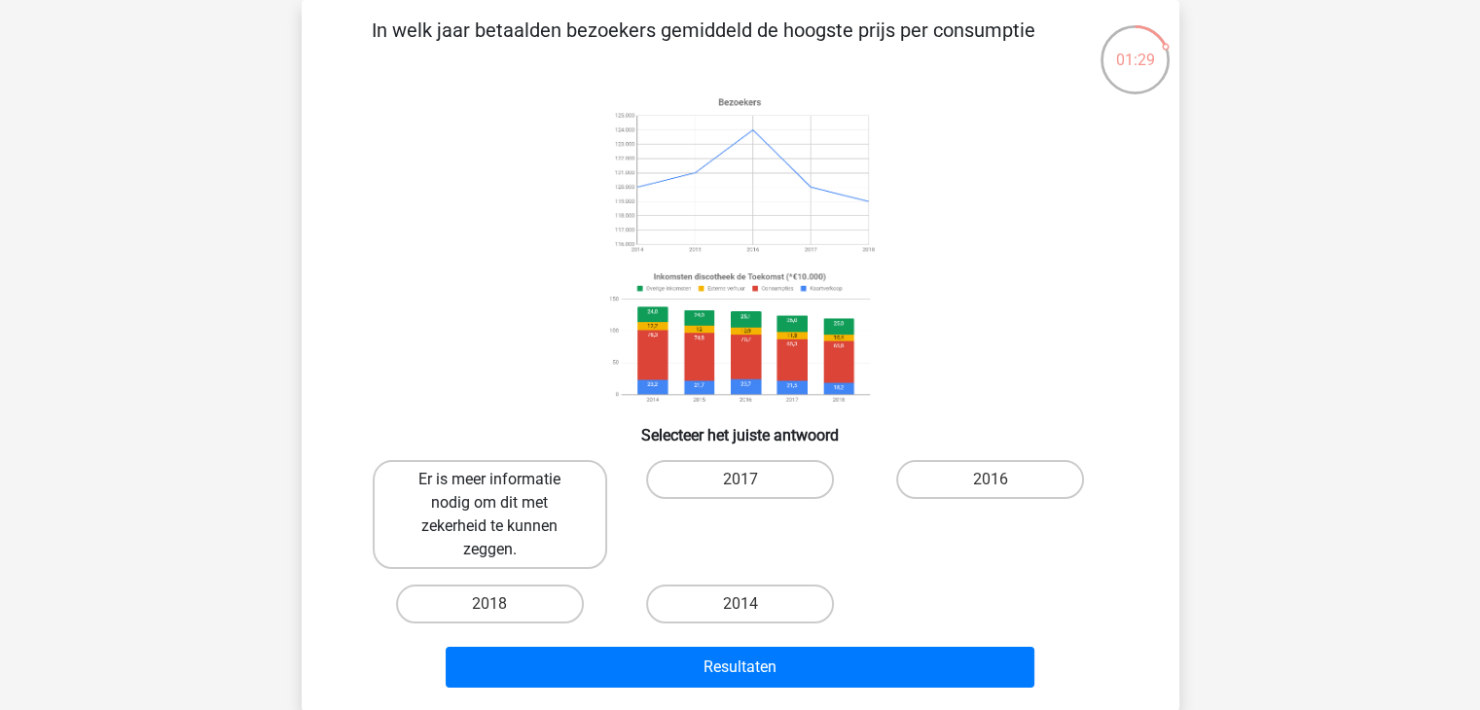
click at [568, 555] on label "Er is meer informatie nodig om dit met zekerheid te kunnen zeggen." at bounding box center [490, 514] width 234 height 109
click at [502, 492] on input "Er is meer informatie nodig om dit met zekerheid te kunnen zeggen." at bounding box center [495, 486] width 13 height 13
radio input "true"
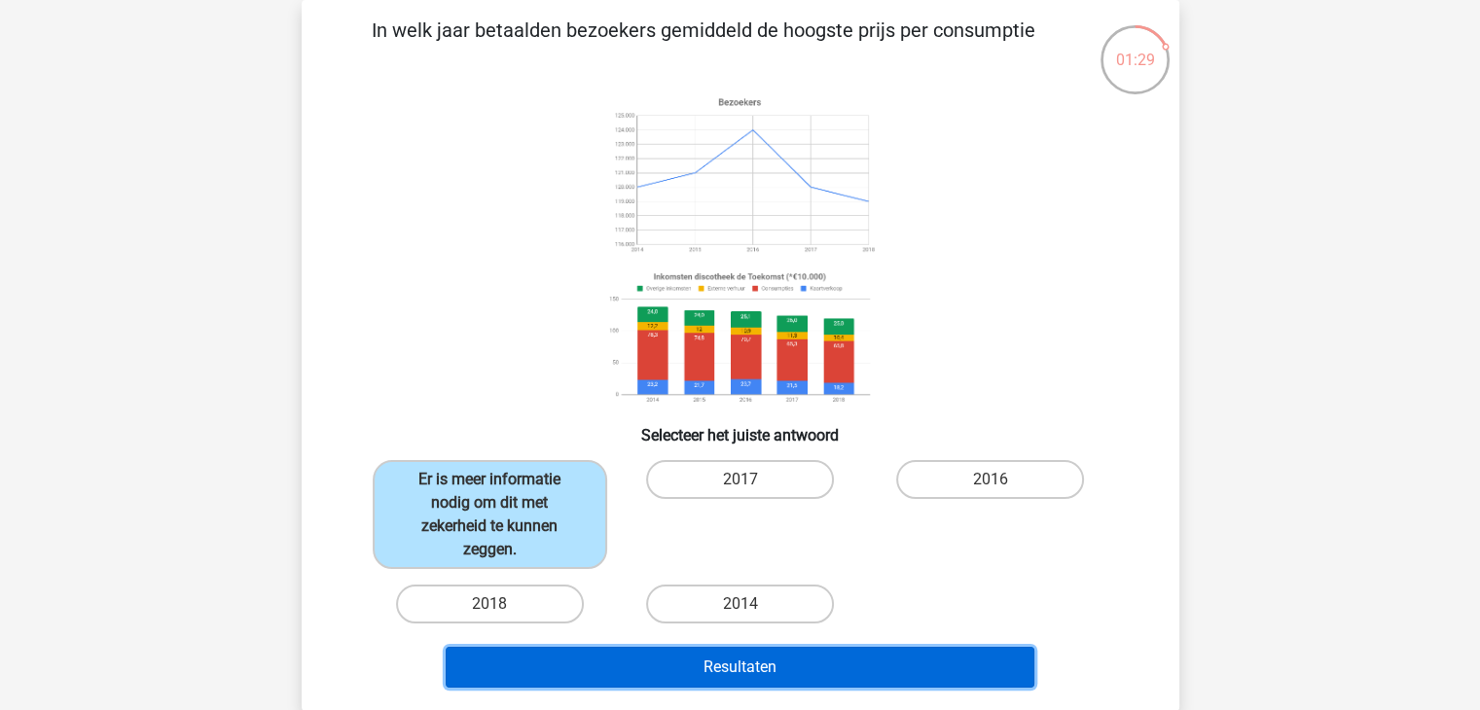
click at [759, 674] on button "Resultaten" at bounding box center [740, 667] width 589 height 41
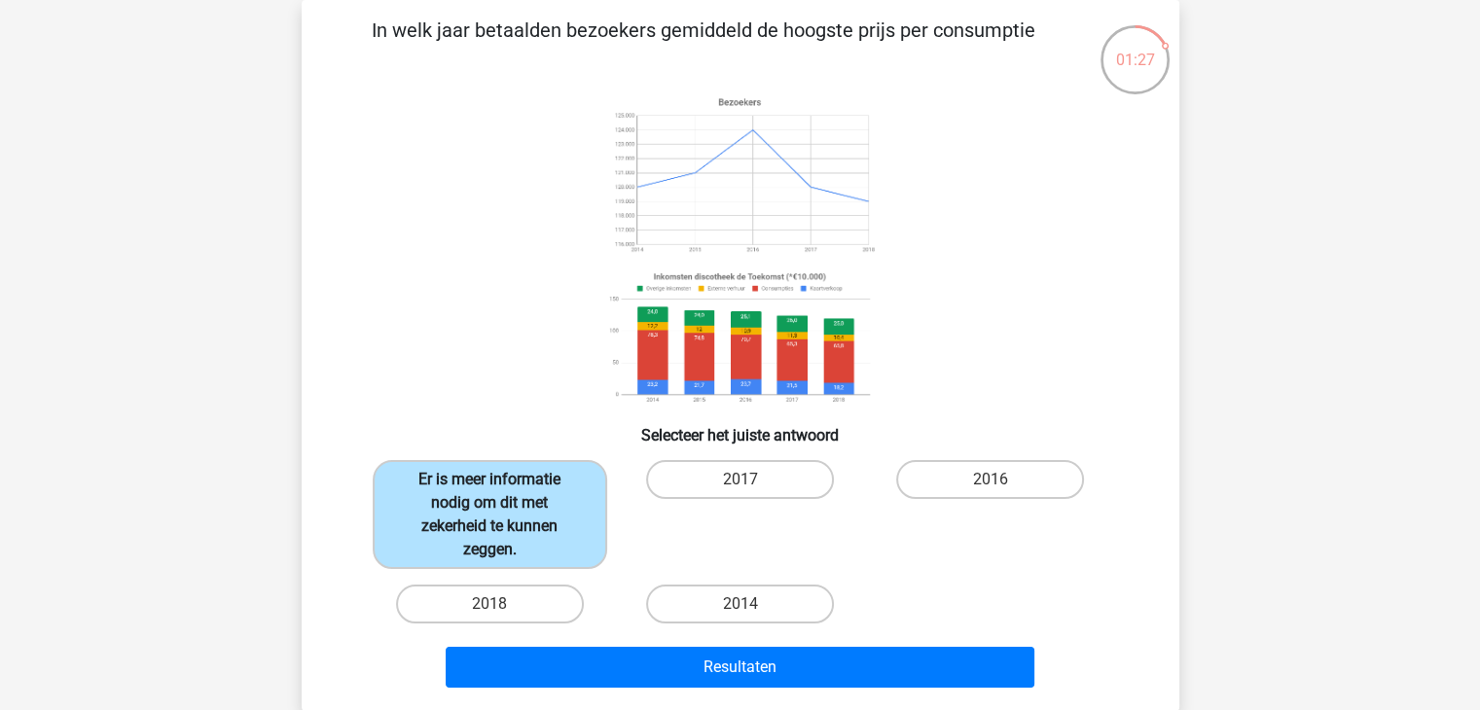
click at [589, 549] on label "Er is meer informatie nodig om dit met zekerheid te kunnen zeggen." at bounding box center [490, 514] width 234 height 109
click at [502, 492] on input "Er is meer informatie nodig om dit met zekerheid te kunnen zeggen." at bounding box center [495, 486] width 13 height 13
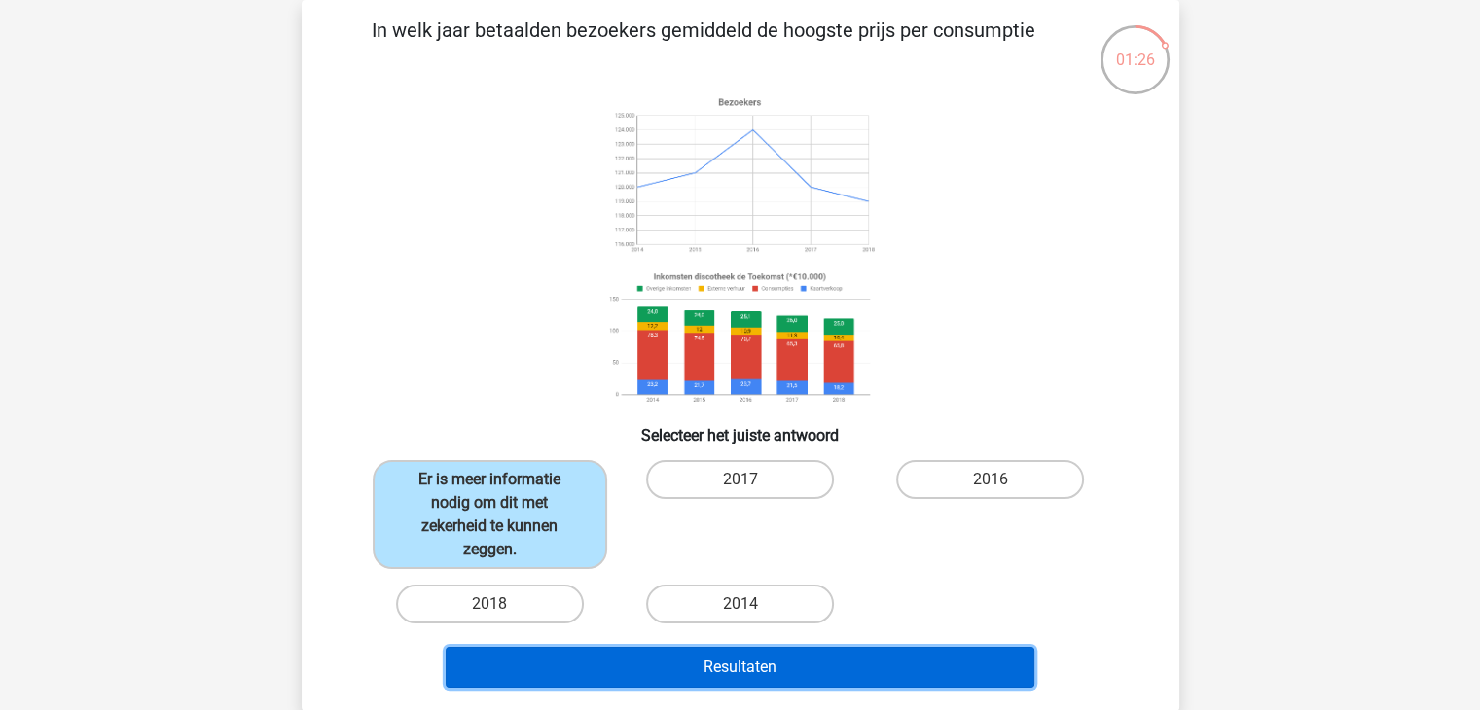
click at [743, 666] on button "Resultaten" at bounding box center [740, 667] width 589 height 41
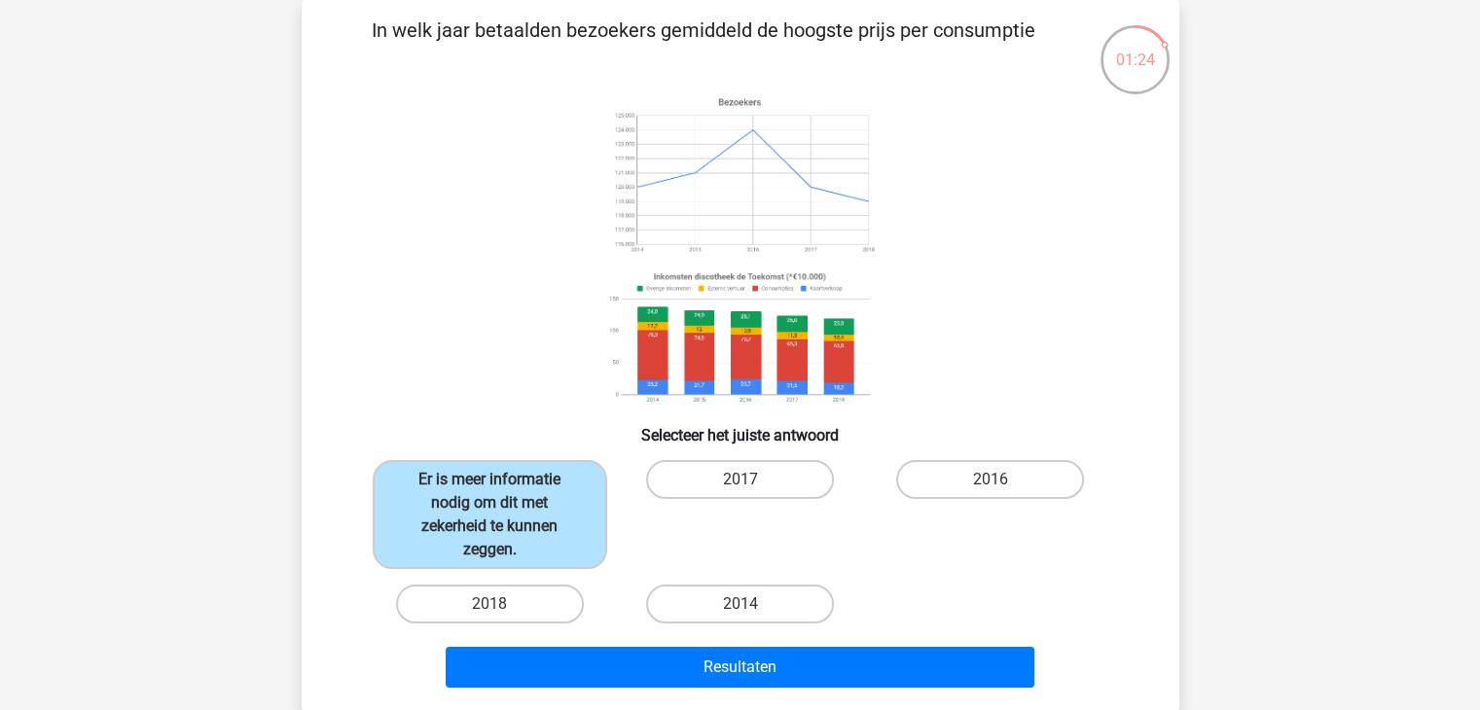
click at [751, 565] on div "2017" at bounding box center [740, 514] width 234 height 109
click at [576, 522] on label "Er is meer informatie nodig om dit met zekerheid te kunnen zeggen." at bounding box center [490, 514] width 234 height 109
click at [502, 492] on input "Er is meer informatie nodig om dit met zekerheid te kunnen zeggen." at bounding box center [495, 486] width 13 height 13
click at [465, 475] on label "Er is meer informatie nodig om dit met zekerheid te kunnen zeggen." at bounding box center [490, 514] width 234 height 109
click at [489, 480] on input "Er is meer informatie nodig om dit met zekerheid te kunnen zeggen." at bounding box center [495, 486] width 13 height 13
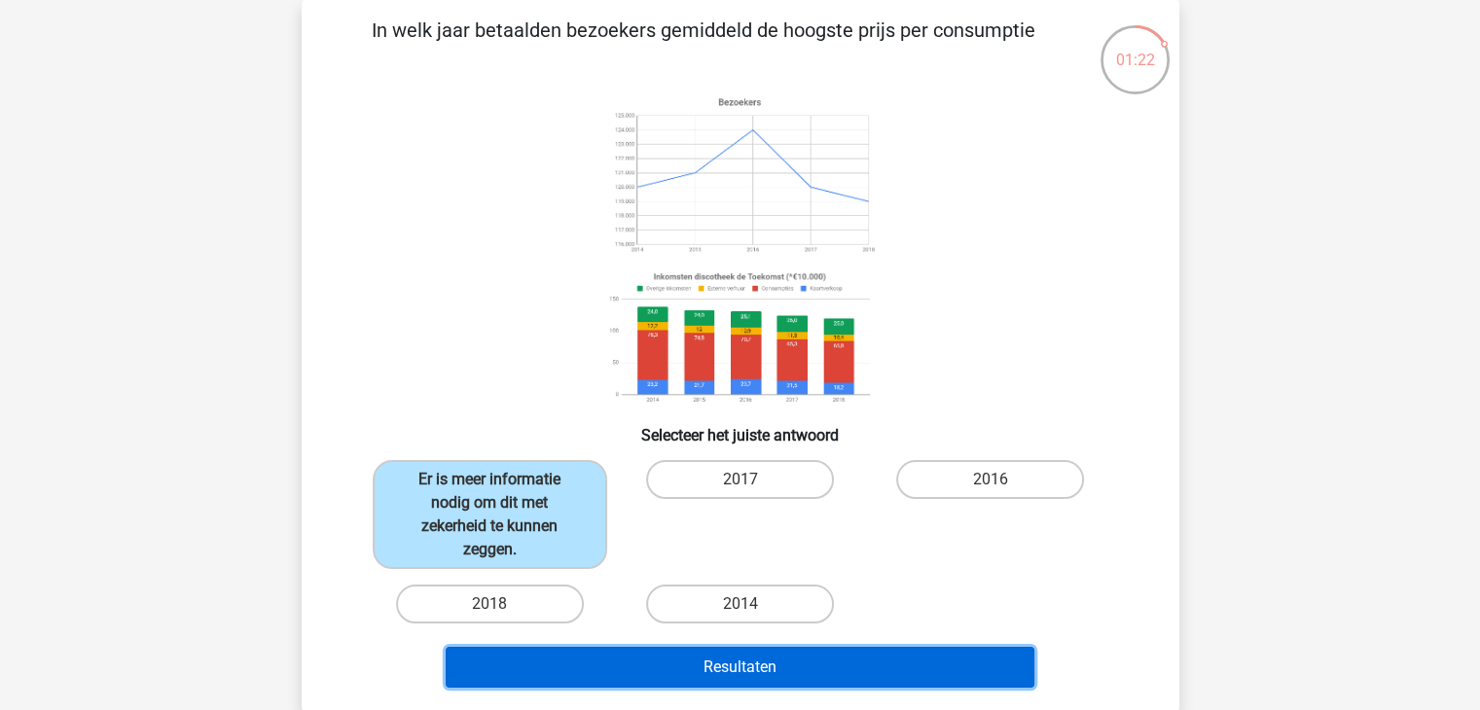
click at [580, 662] on button "Resultaten" at bounding box center [740, 667] width 589 height 41
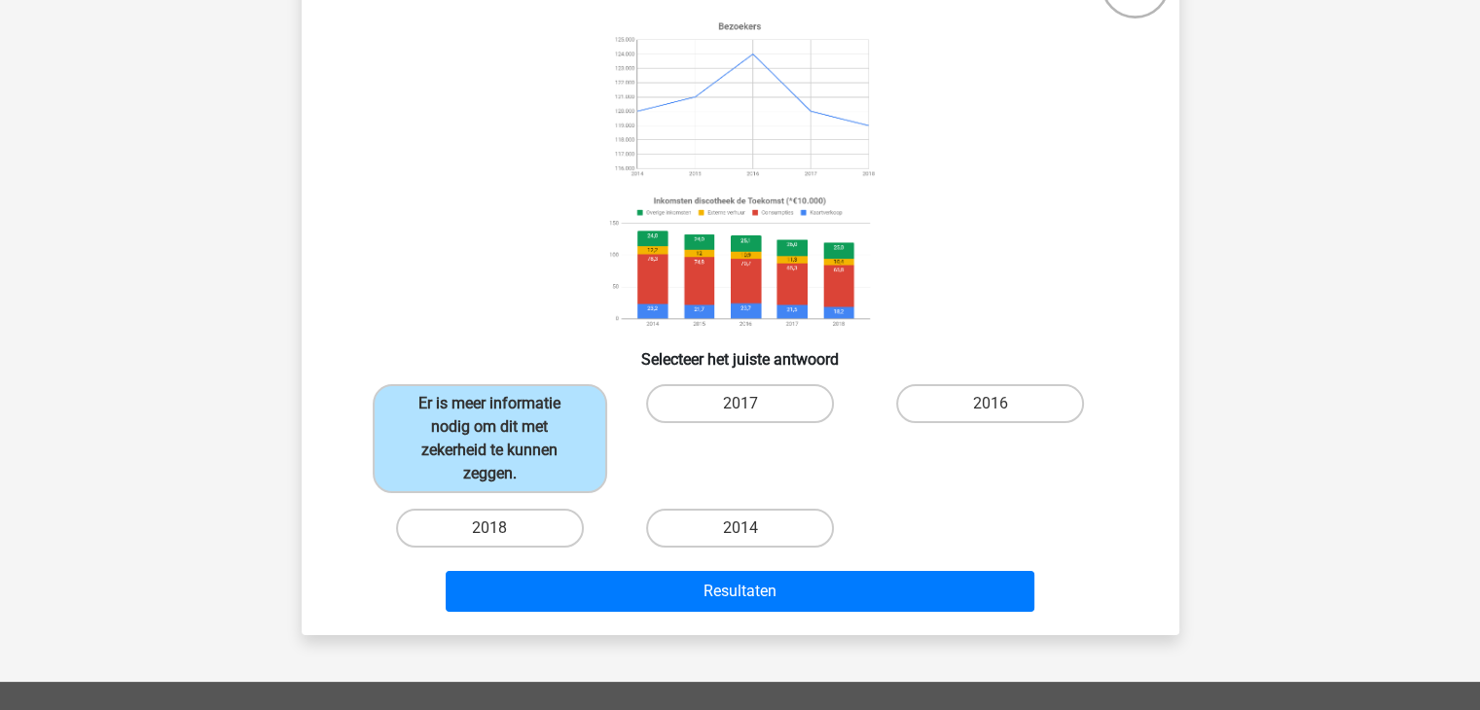
scroll to position [187, 0]
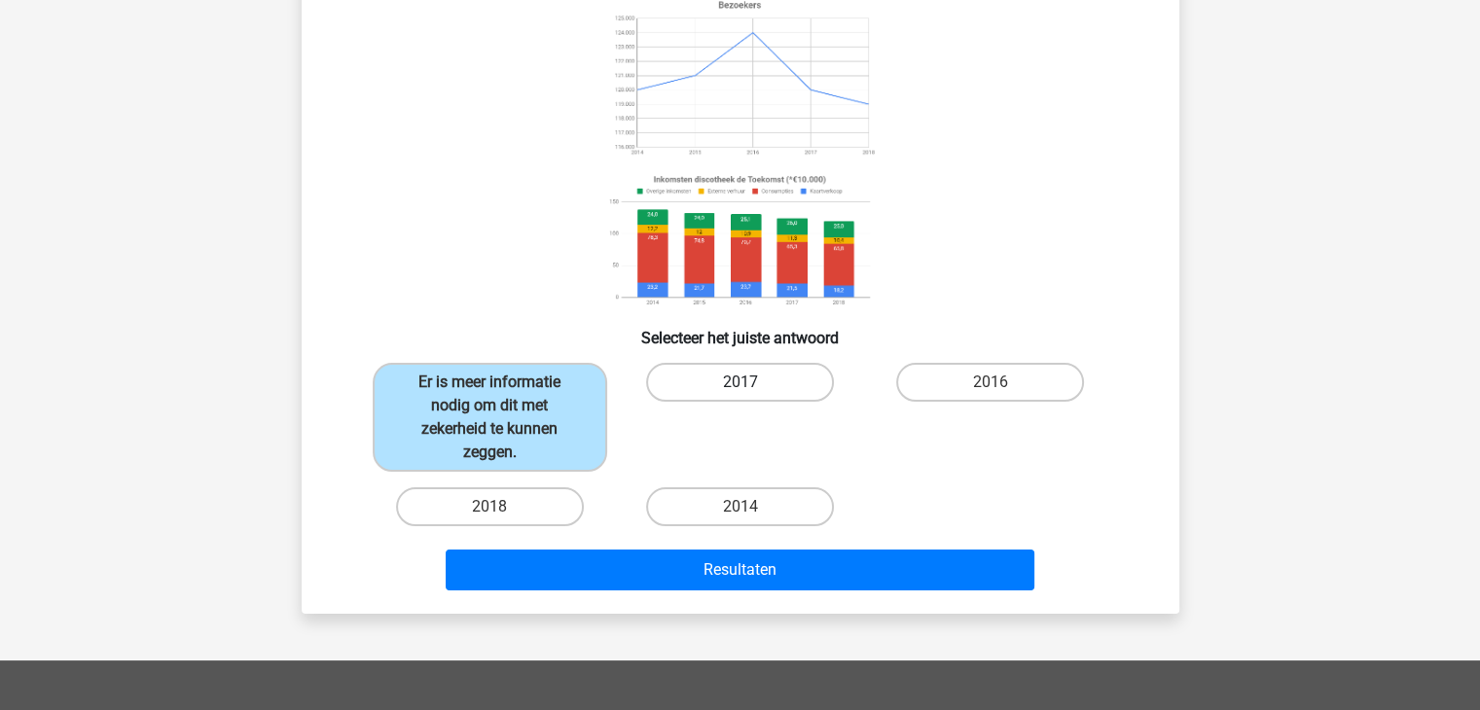
click at [782, 380] on label "2017" at bounding box center [740, 382] width 188 height 39
click at [752, 382] on input "2017" at bounding box center [745, 388] width 13 height 13
radio input "true"
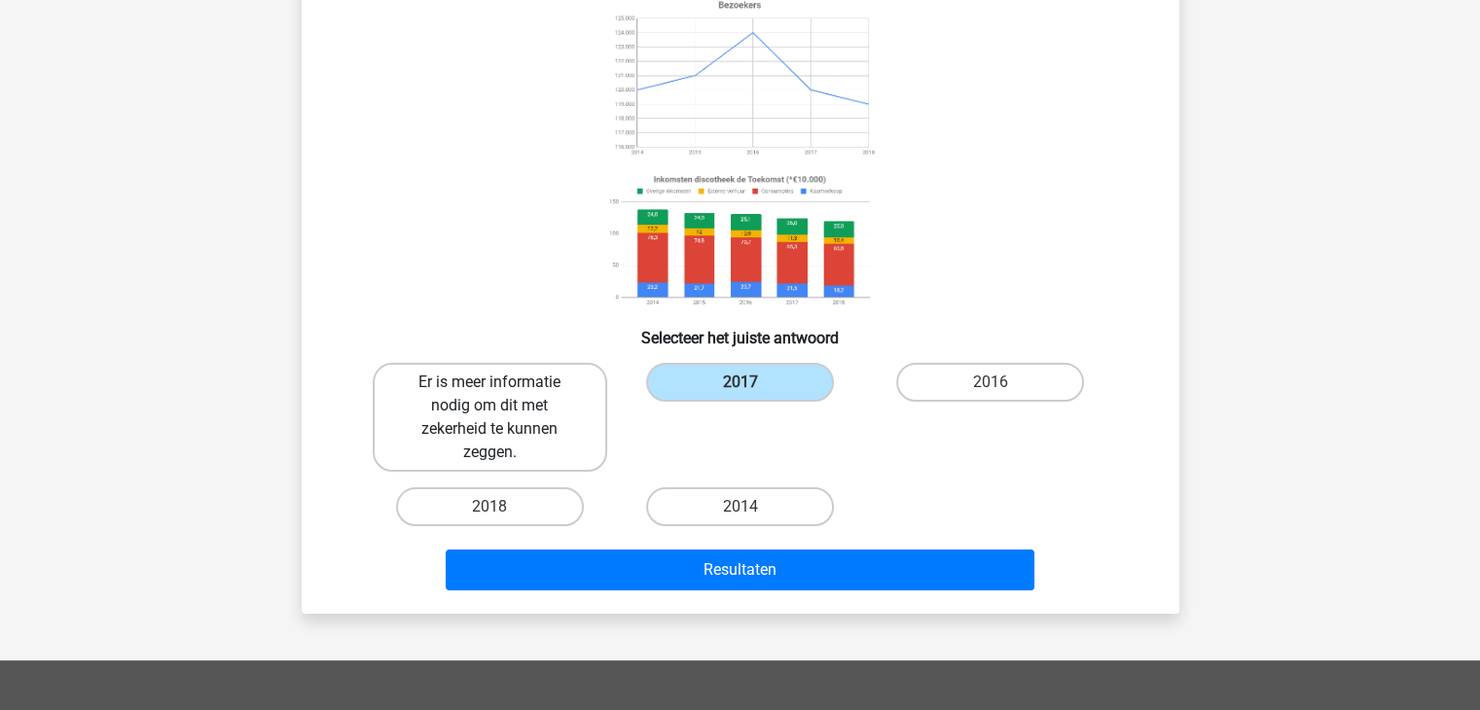
click at [553, 411] on label "Er is meer informatie nodig om dit met zekerheid te kunnen zeggen." at bounding box center [490, 417] width 234 height 109
click at [502, 395] on input "Er is meer informatie nodig om dit met zekerheid te kunnen zeggen." at bounding box center [495, 388] width 13 height 13
radio input "true"
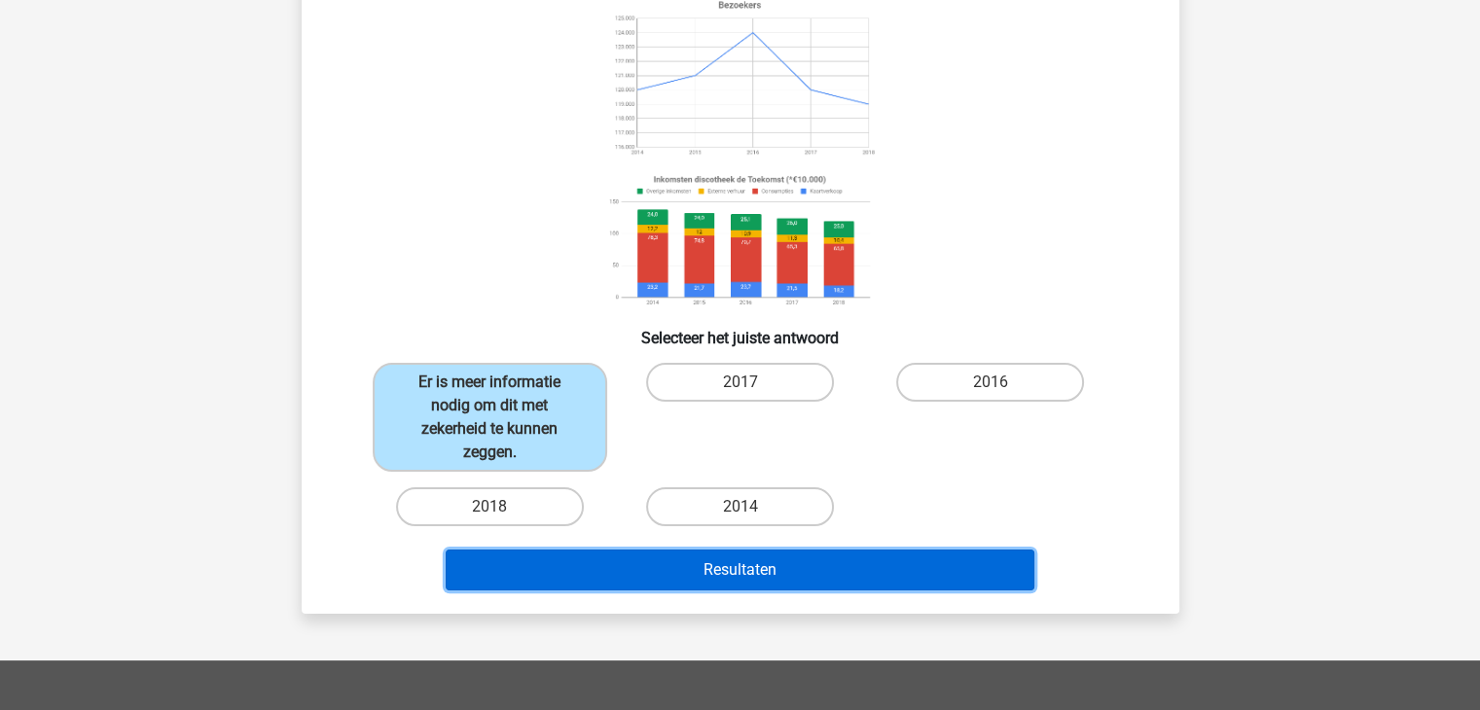
click at [818, 576] on button "Resultaten" at bounding box center [740, 570] width 589 height 41
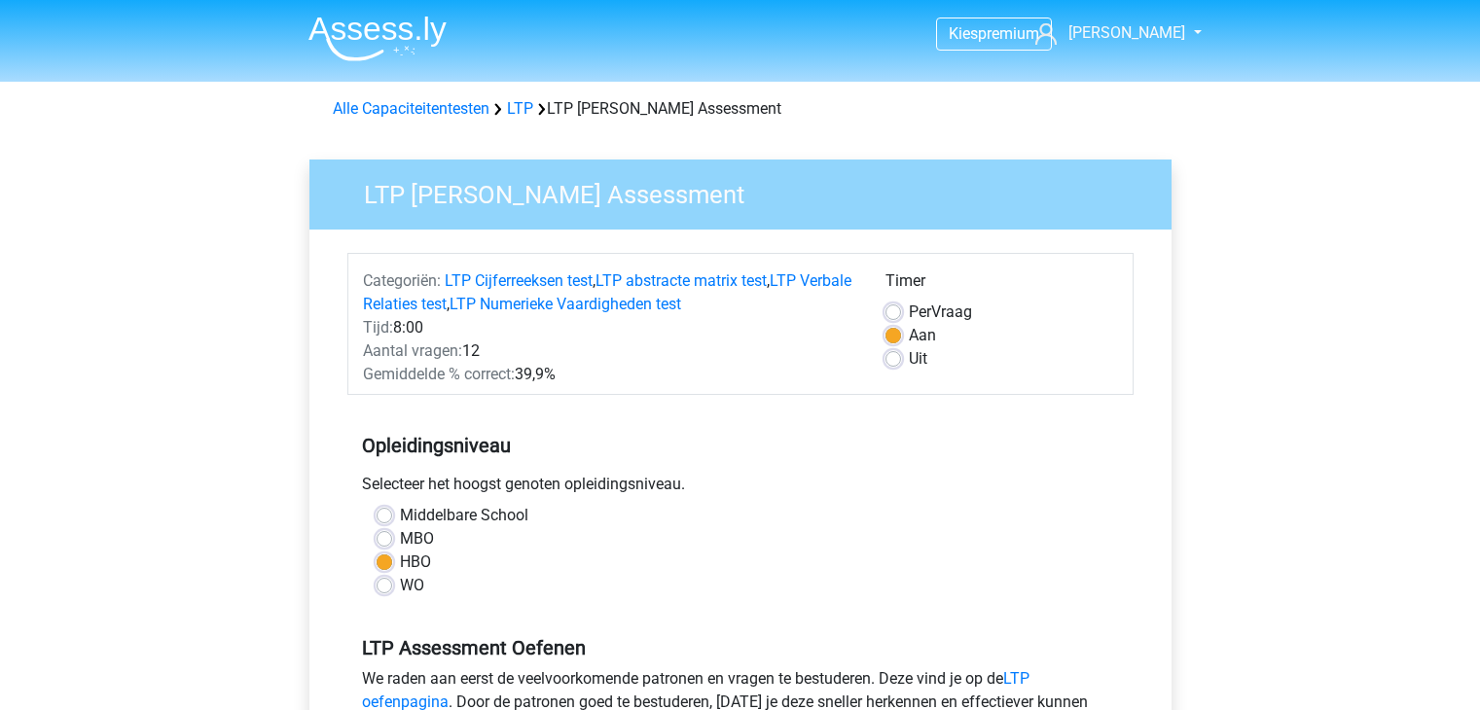
scroll to position [389, 0]
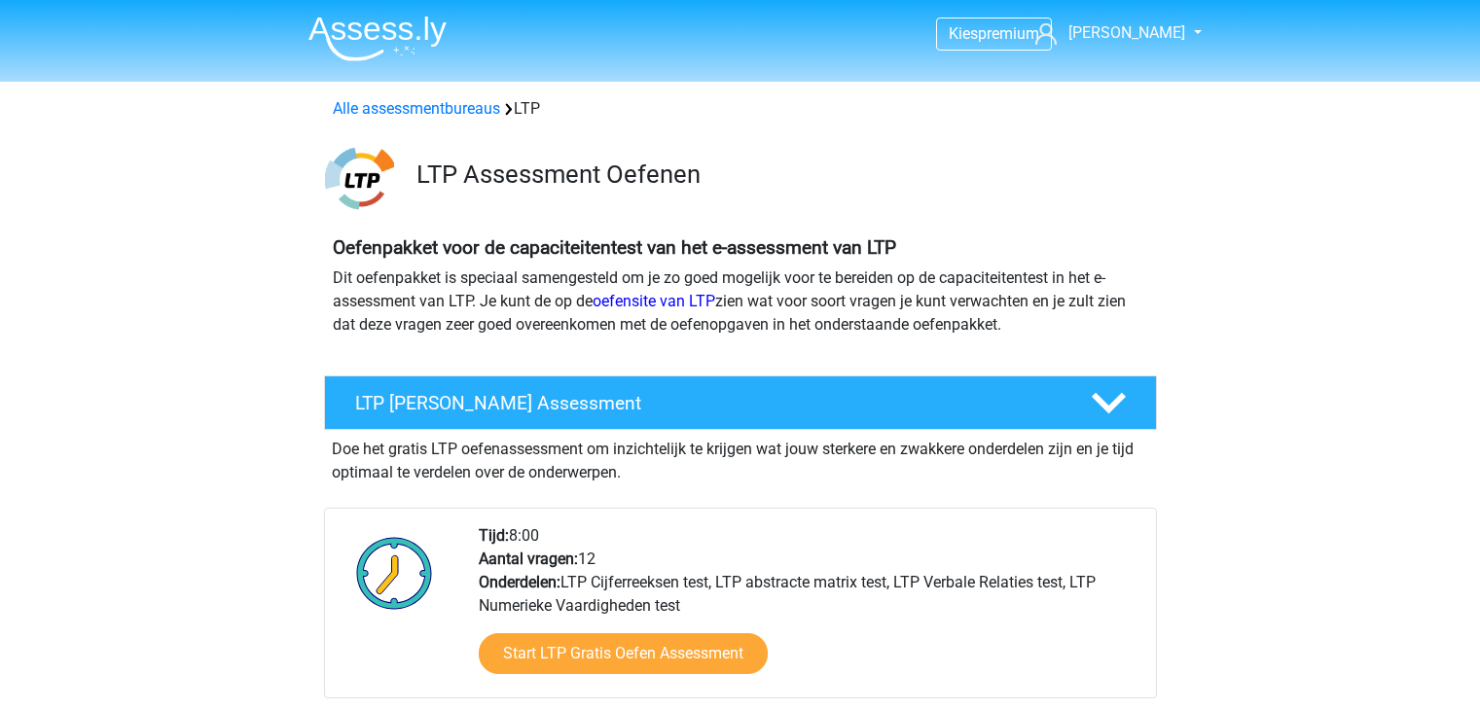
scroll to position [195, 0]
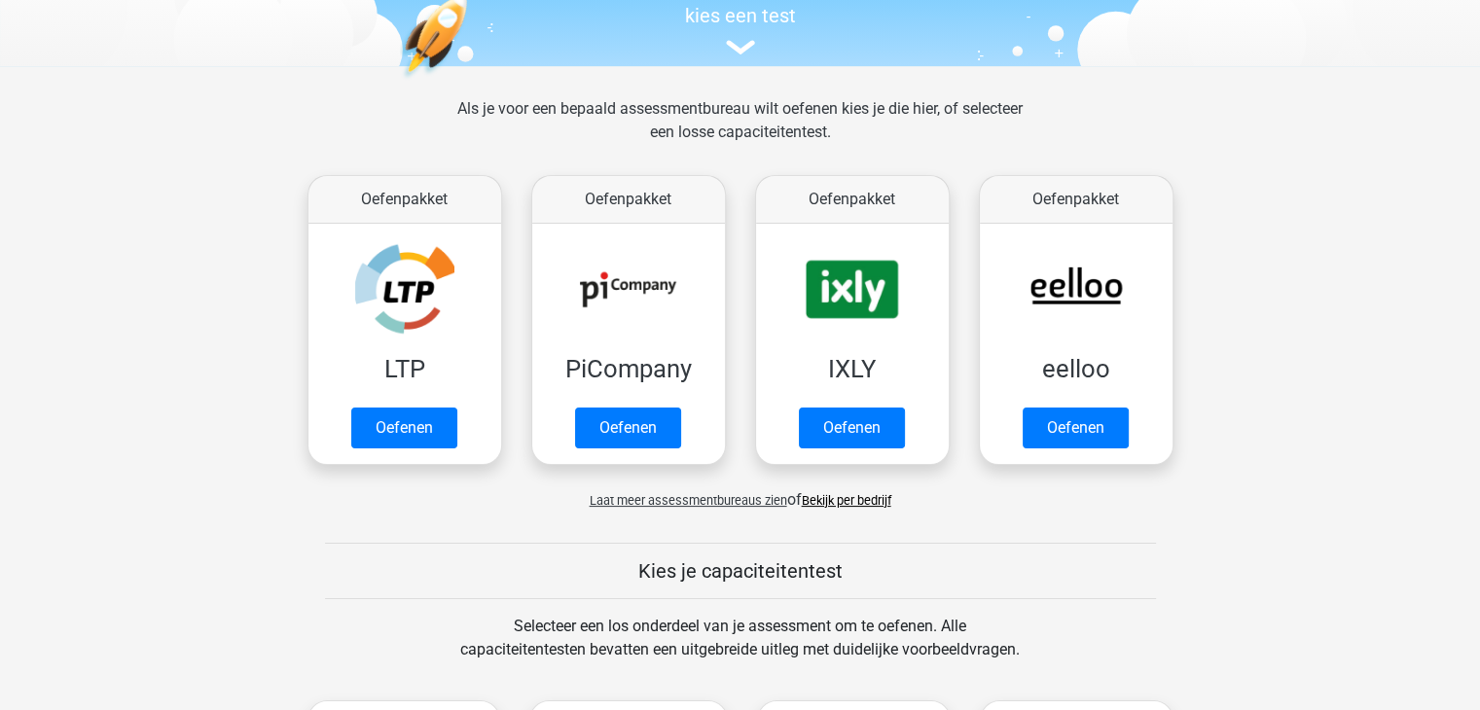
scroll to position [195, 0]
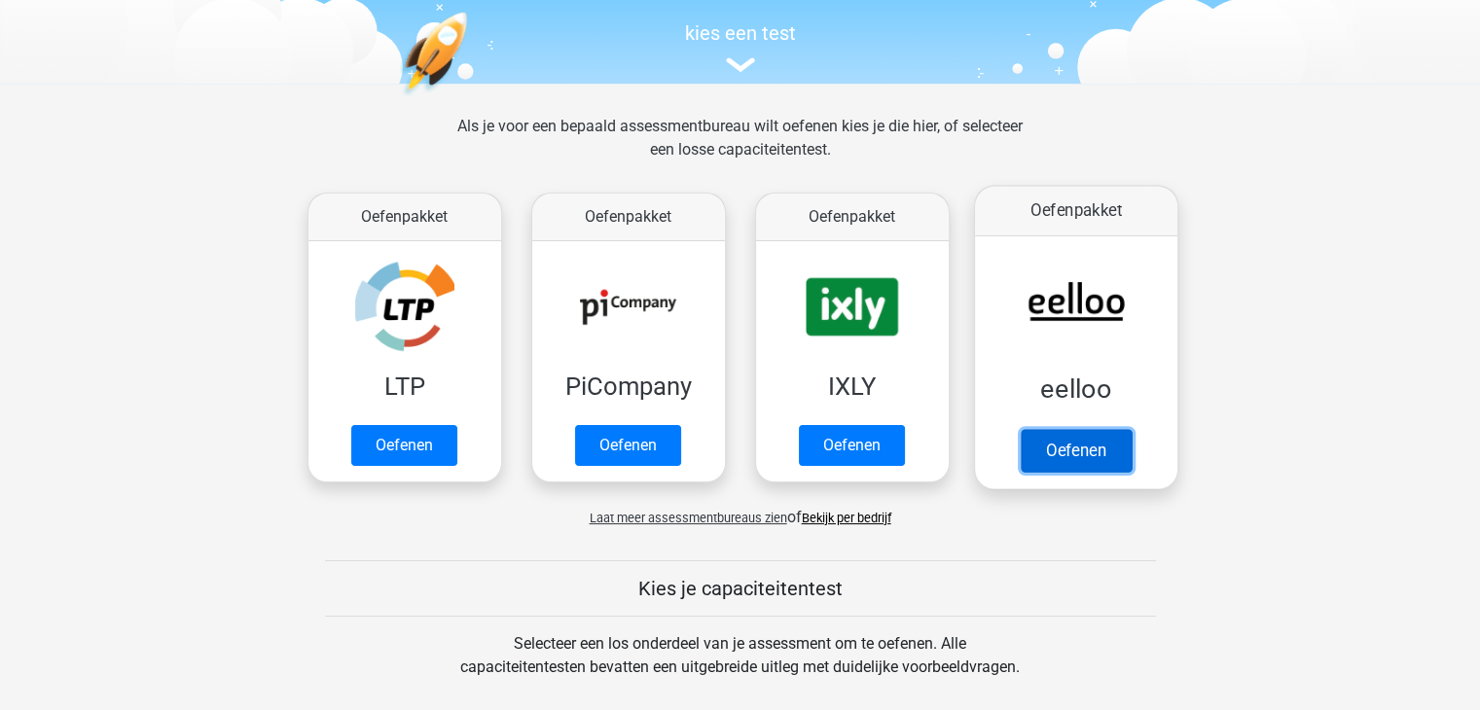
click at [1097, 446] on link "Oefenen" at bounding box center [1074, 450] width 111 height 43
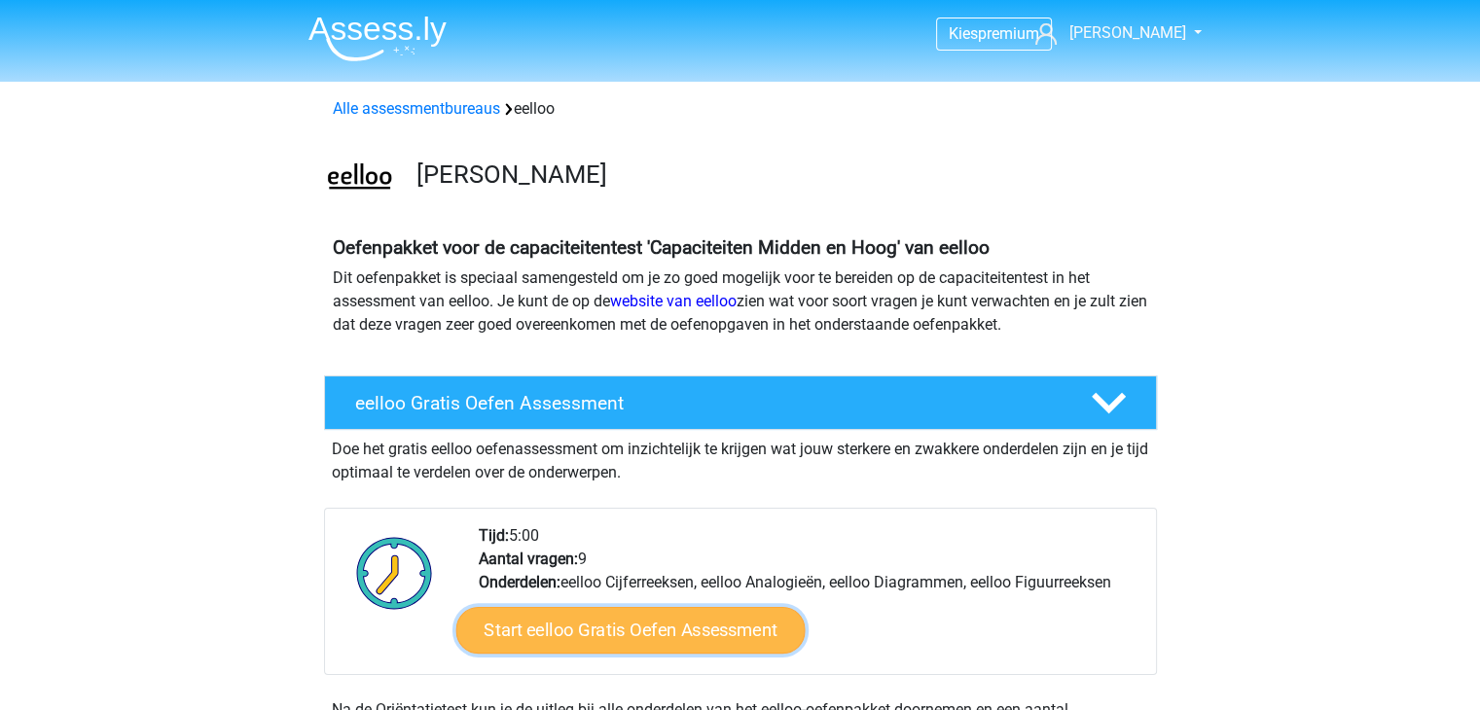
click at [681, 628] on link "Start eelloo Gratis Oefen Assessment" at bounding box center [629, 630] width 349 height 47
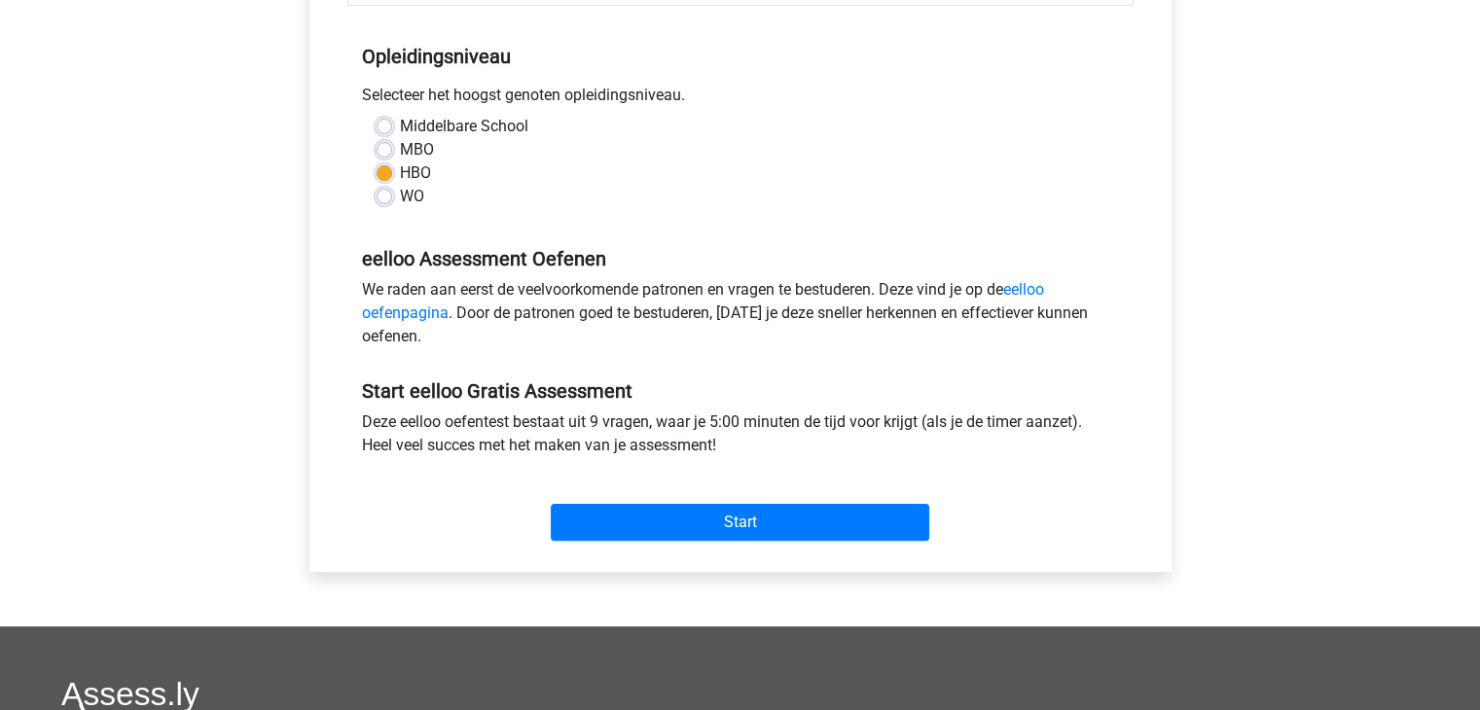
scroll to position [292, 0]
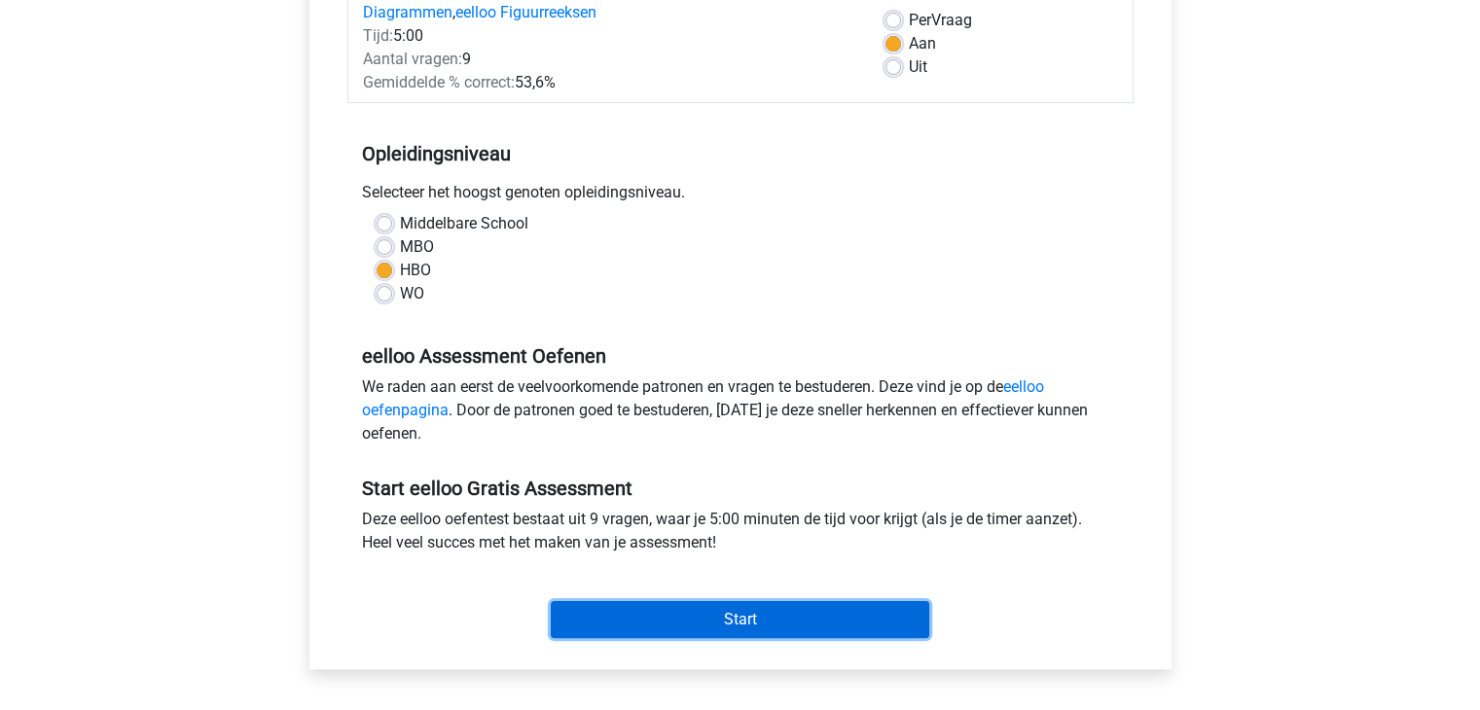
click at [751, 615] on input "Start" at bounding box center [740, 619] width 378 height 37
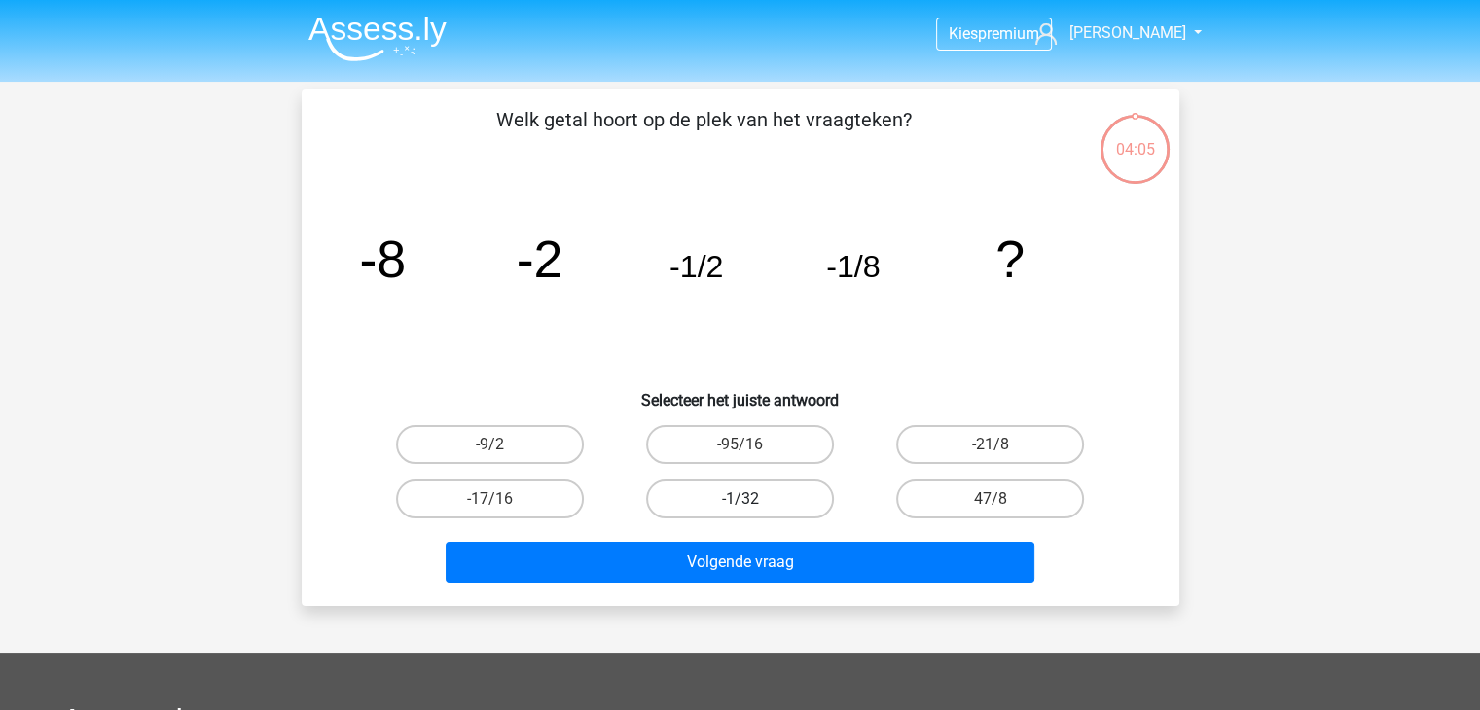
click at [764, 506] on label "-1/32" at bounding box center [740, 499] width 188 height 39
click at [752, 506] on input "-1/32" at bounding box center [745, 505] width 13 height 13
radio input "true"
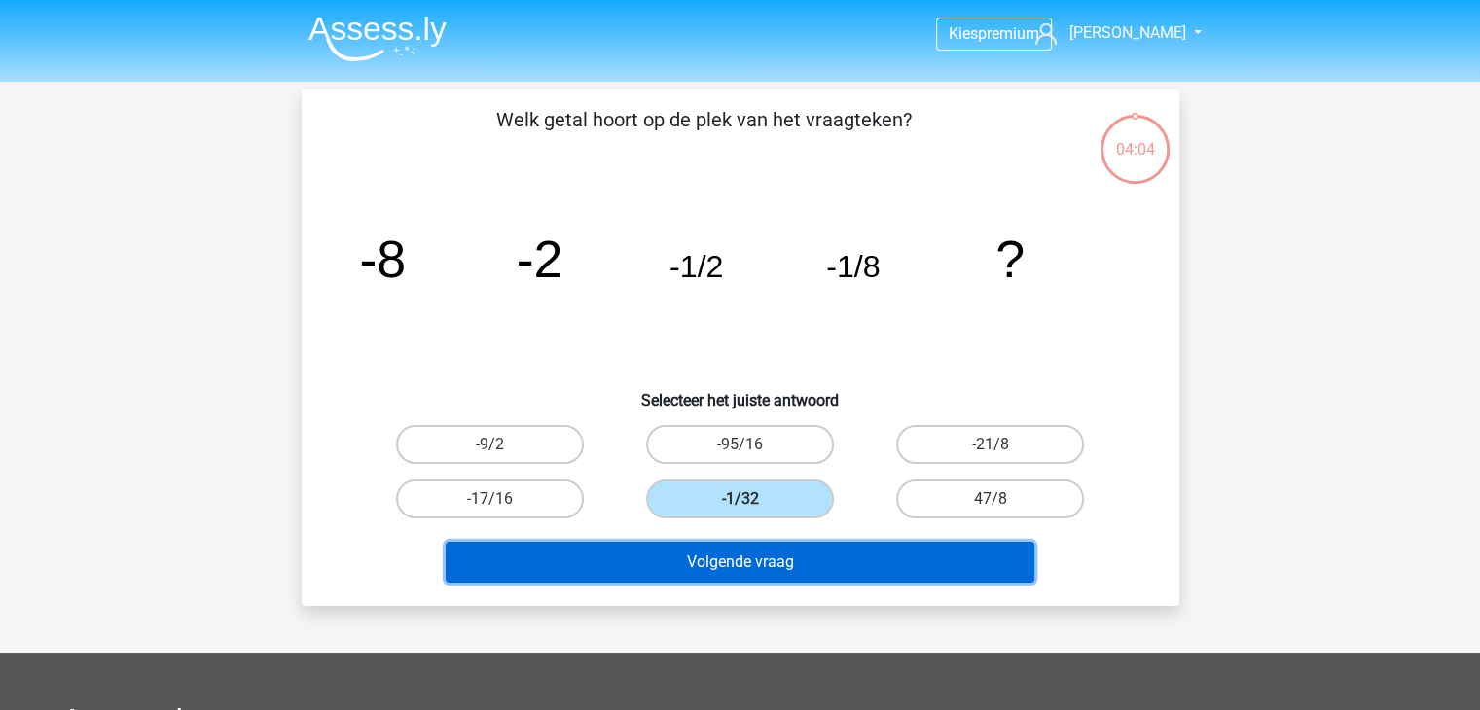
click at [751, 556] on button "Volgende vraag" at bounding box center [740, 562] width 589 height 41
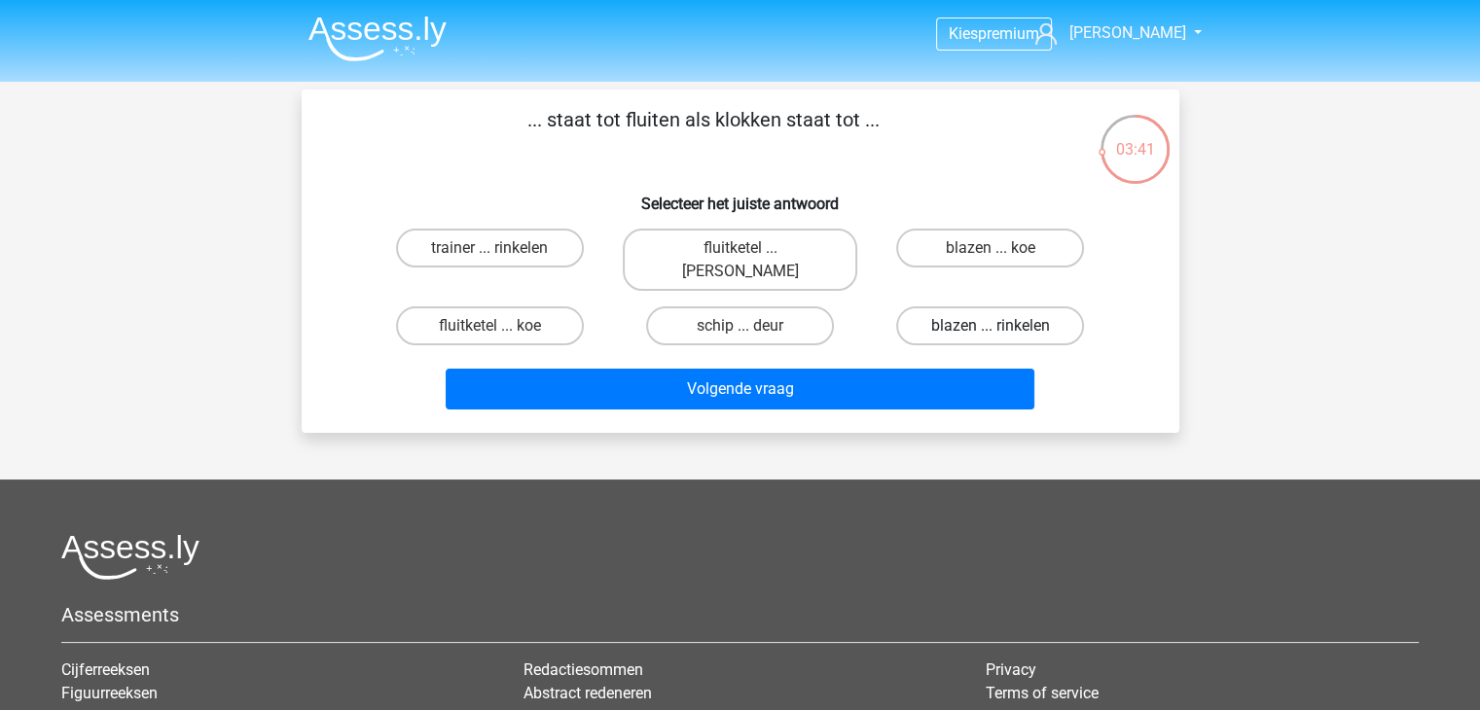
click at [955, 306] on label "blazen ... rinkelen" at bounding box center [990, 325] width 188 height 39
click at [990, 326] on input "blazen ... rinkelen" at bounding box center [996, 332] width 13 height 13
radio input "true"
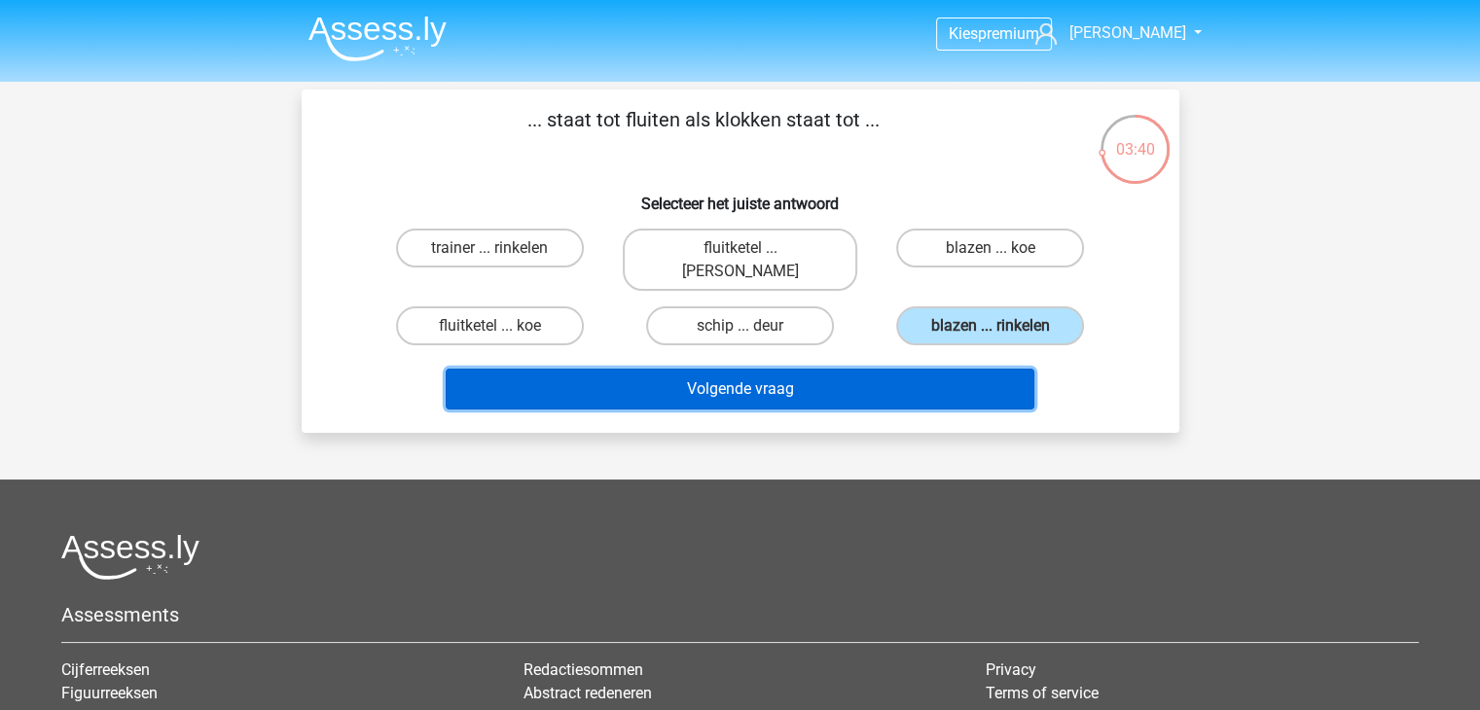
click at [813, 369] on button "Volgende vraag" at bounding box center [740, 389] width 589 height 41
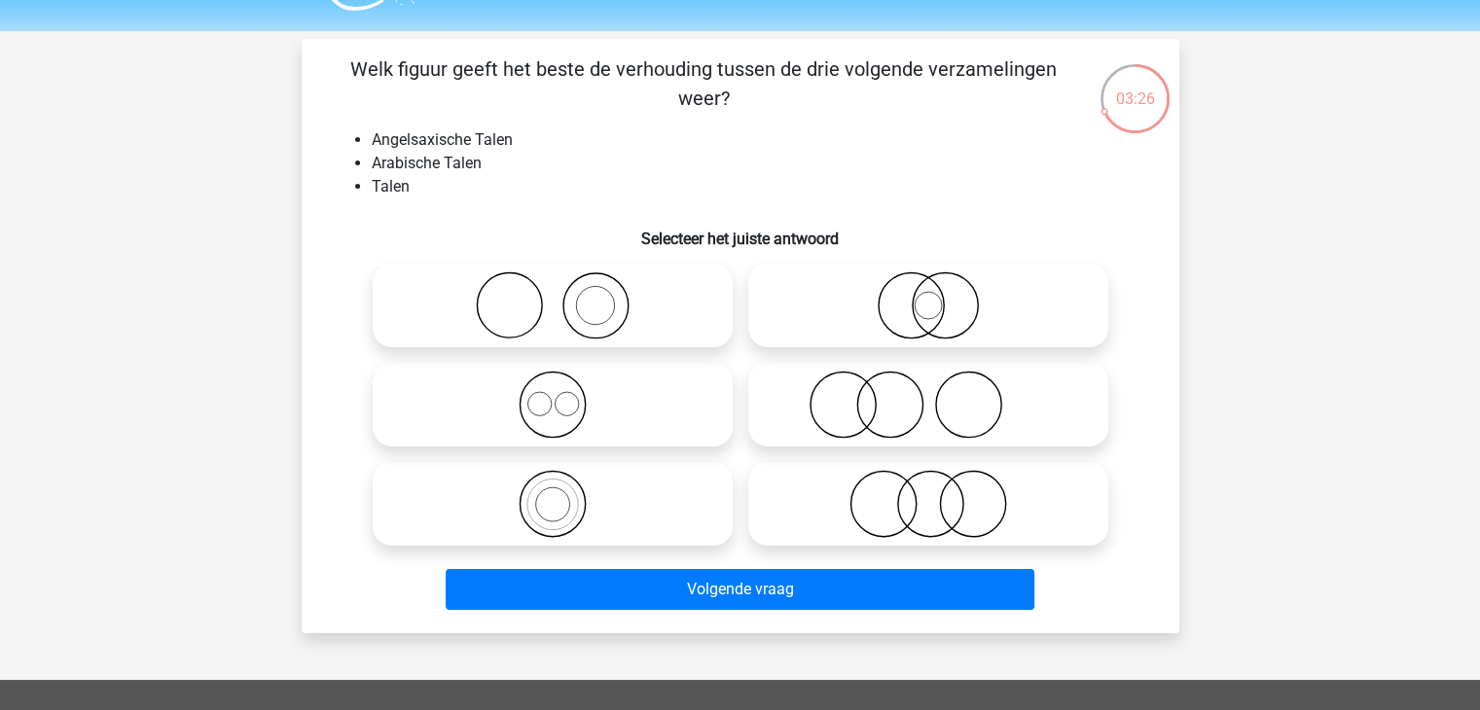
scroll to position [97, 0]
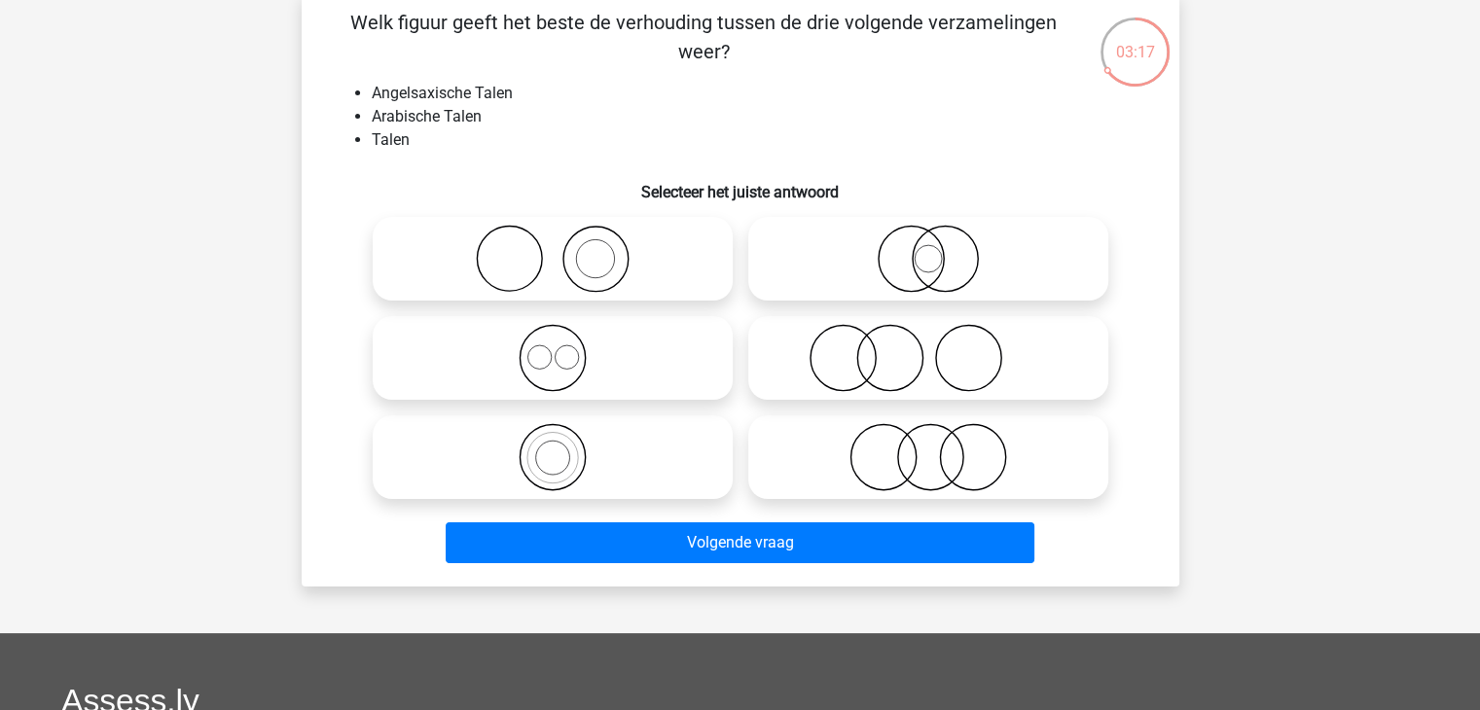
click at [934, 358] on icon at bounding box center [928, 358] width 344 height 68
click at [934, 348] on input "radio" at bounding box center [934, 342] width 13 height 13
radio input "true"
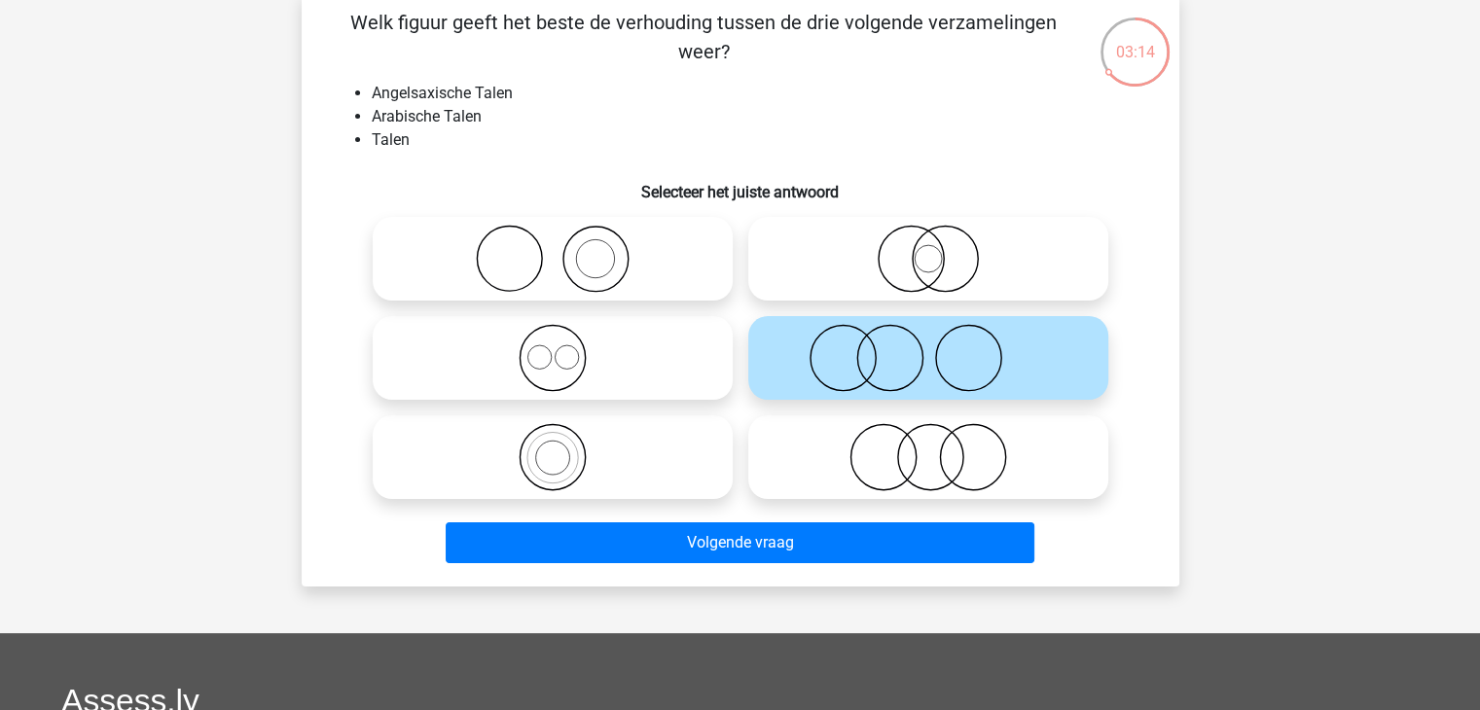
click at [553, 345] on input "radio" at bounding box center [559, 342] width 13 height 13
radio input "true"
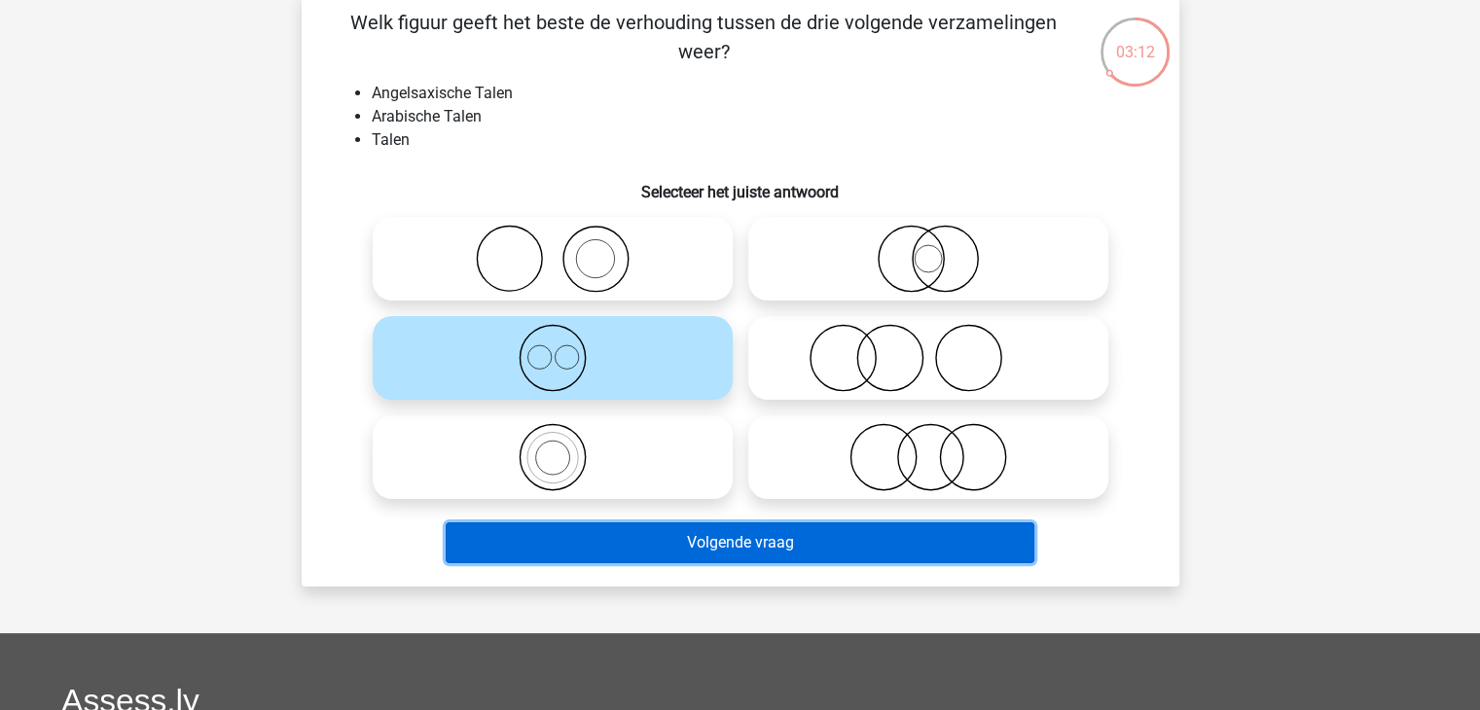
click at [785, 553] on button "Volgende vraag" at bounding box center [740, 542] width 589 height 41
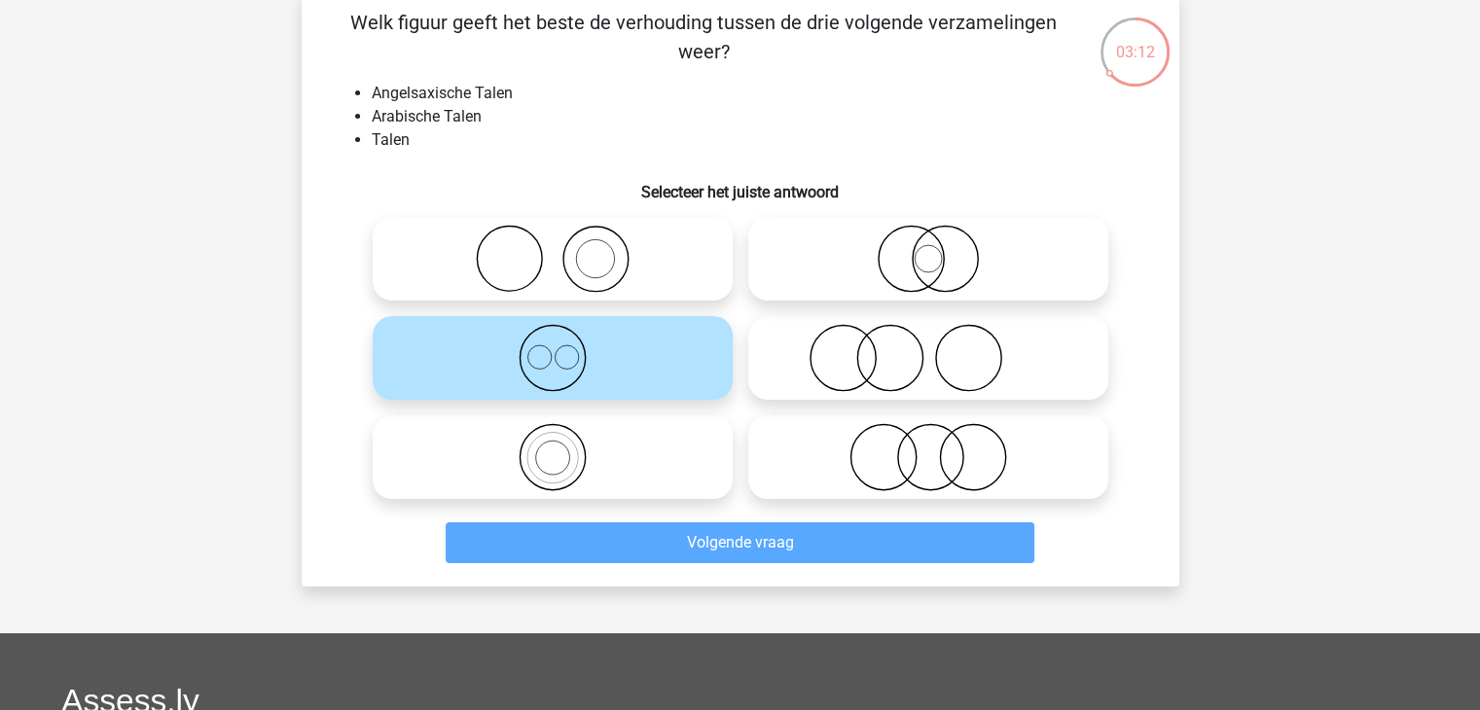
scroll to position [89, 0]
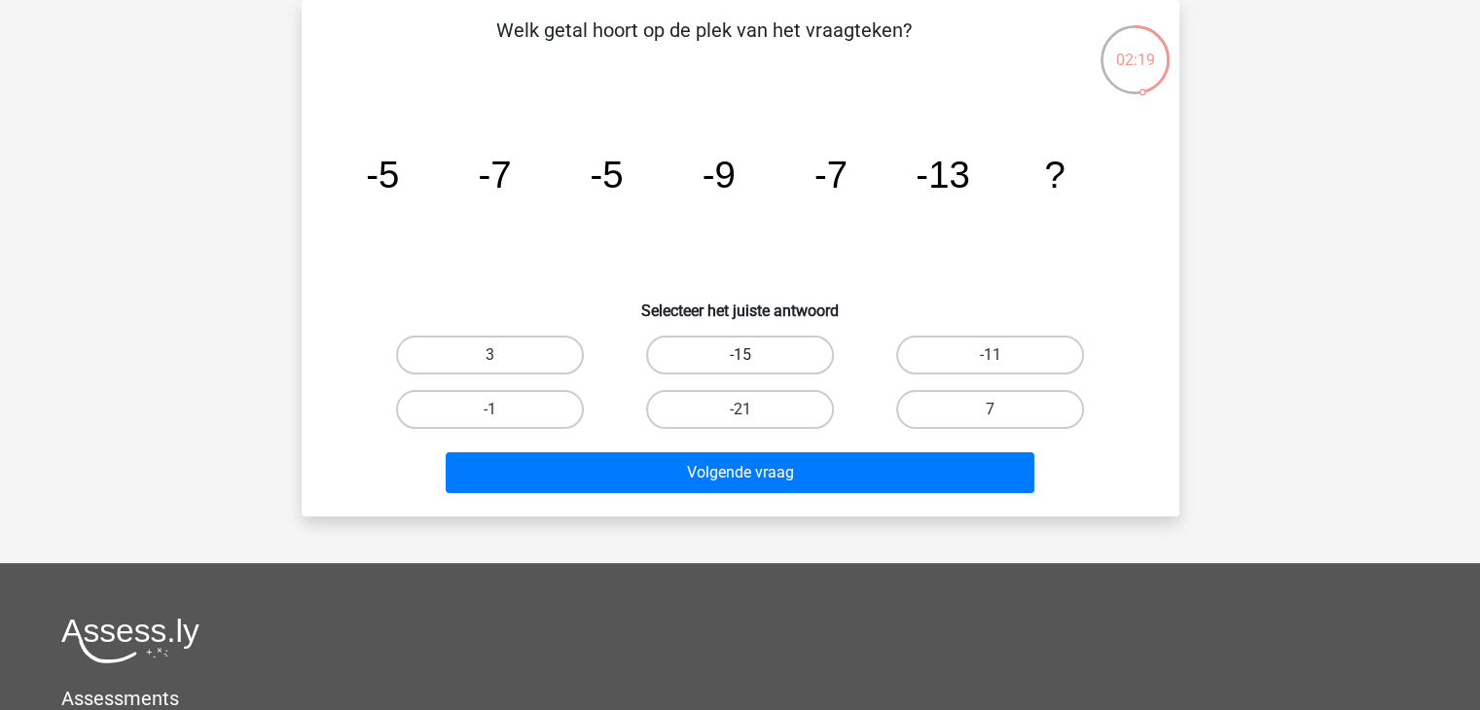
click at [769, 353] on label "-15" at bounding box center [740, 355] width 188 height 39
click at [752, 355] on input "-15" at bounding box center [745, 361] width 13 height 13
radio input "true"
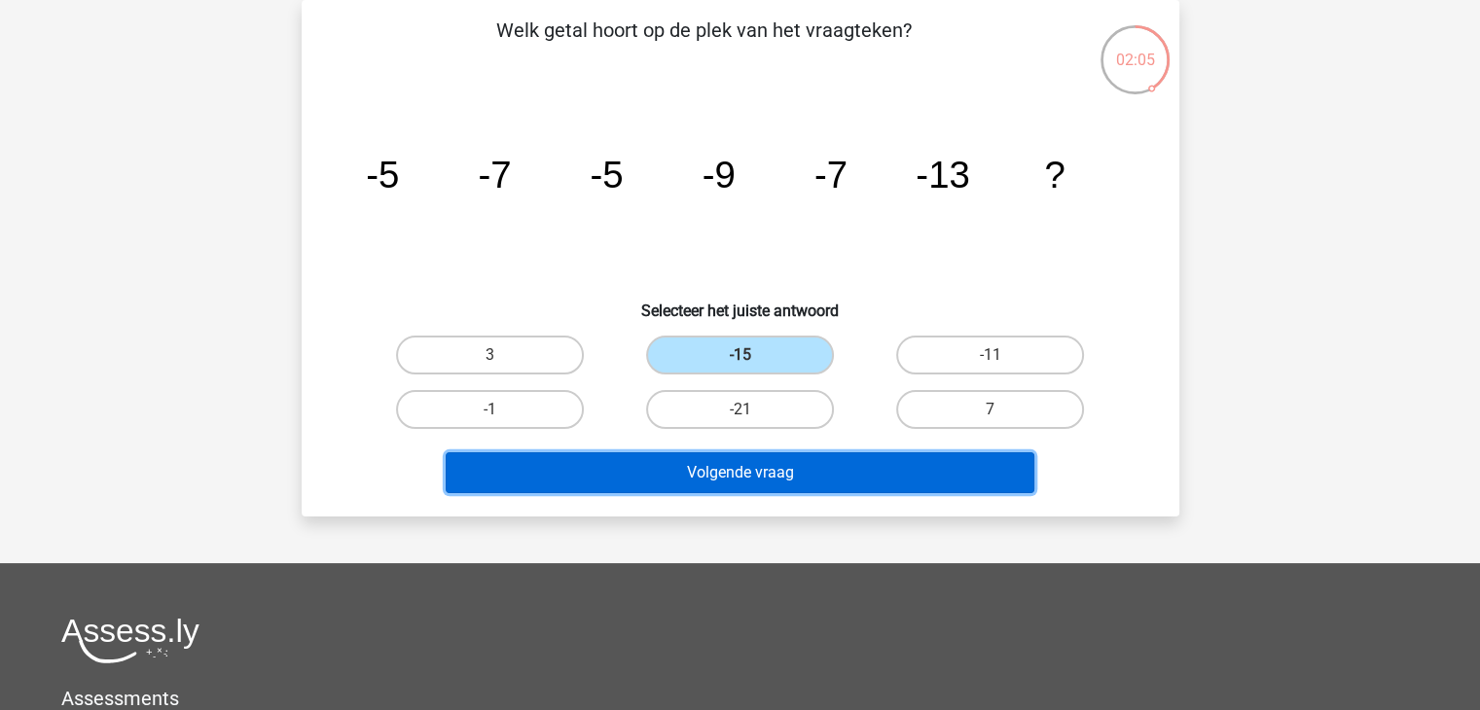
click at [763, 467] on button "Volgende vraag" at bounding box center [740, 472] width 589 height 41
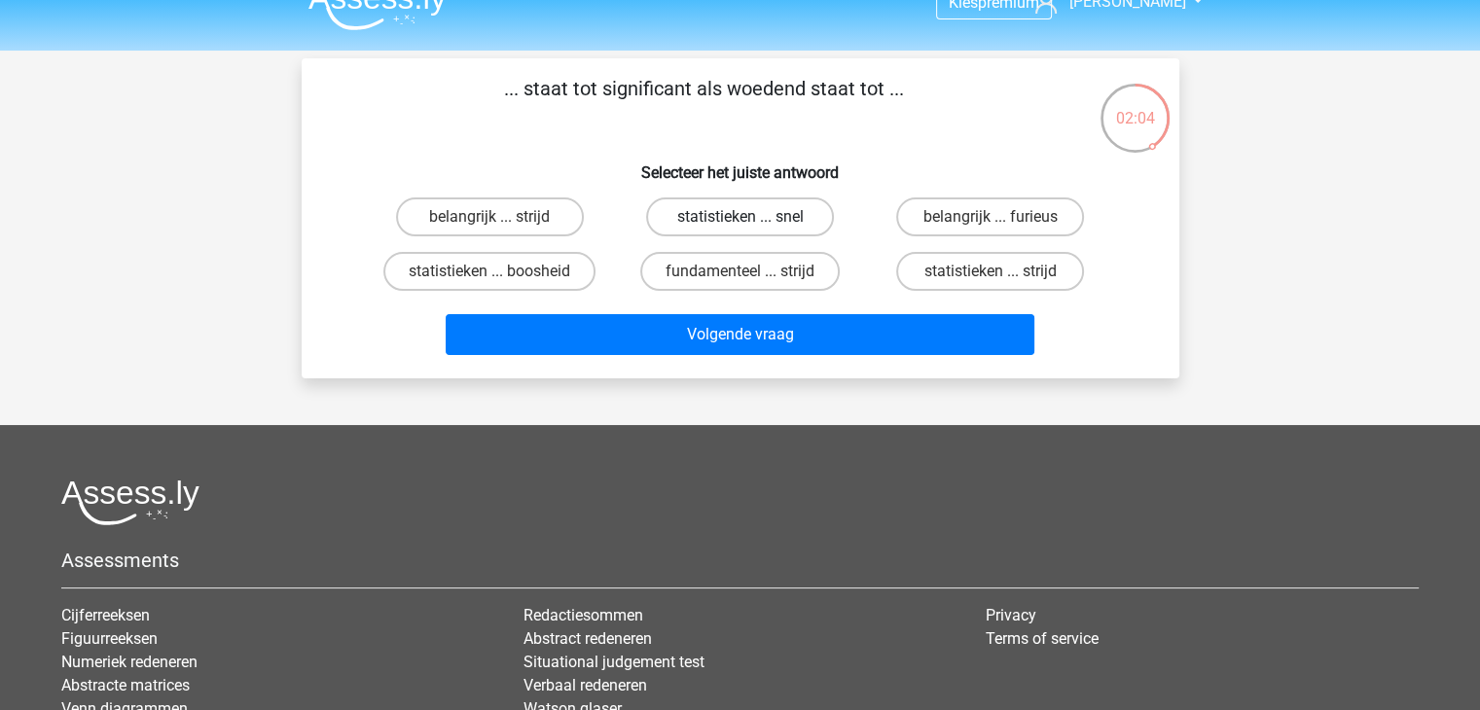
scroll to position [0, 0]
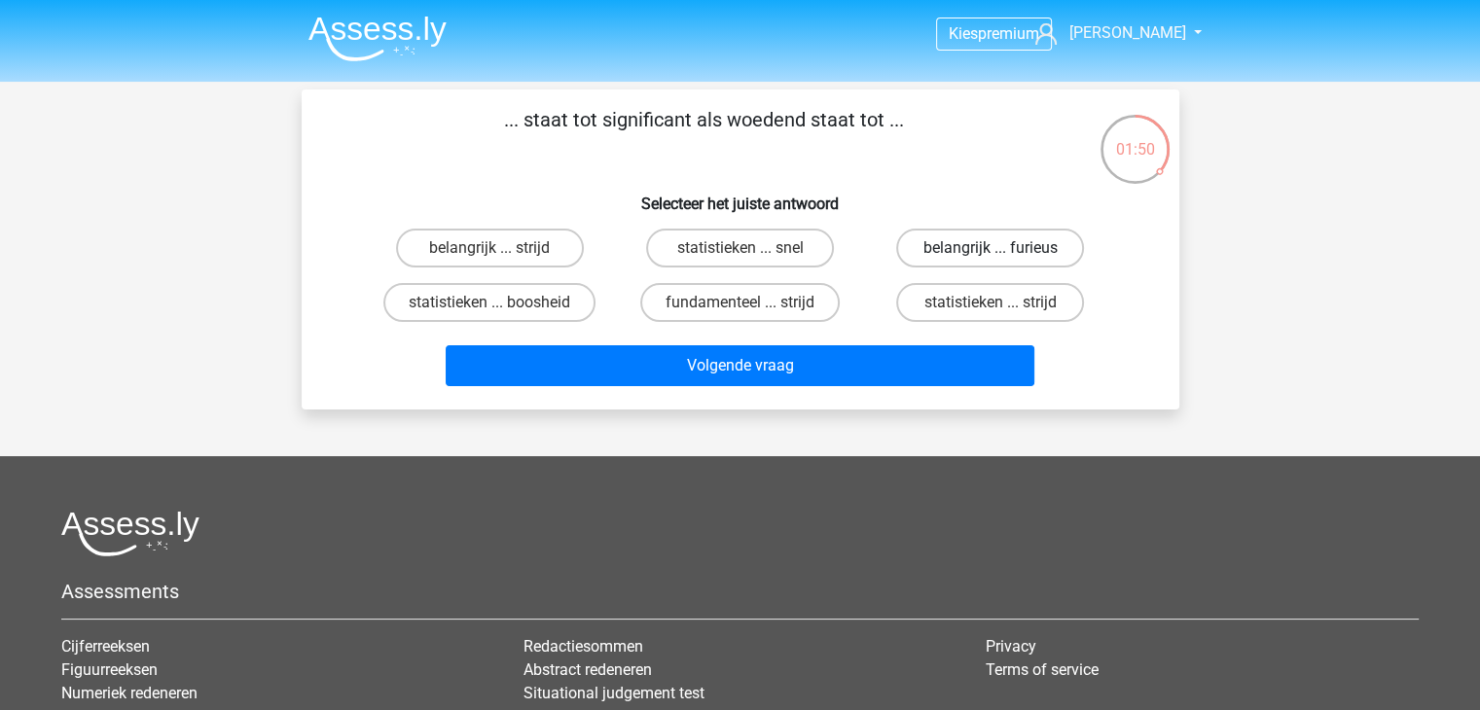
click at [1073, 250] on label "belangrijk ... furieus" at bounding box center [990, 248] width 188 height 39
click at [1003, 250] on input "belangrijk ... furieus" at bounding box center [996, 254] width 13 height 13
radio input "true"
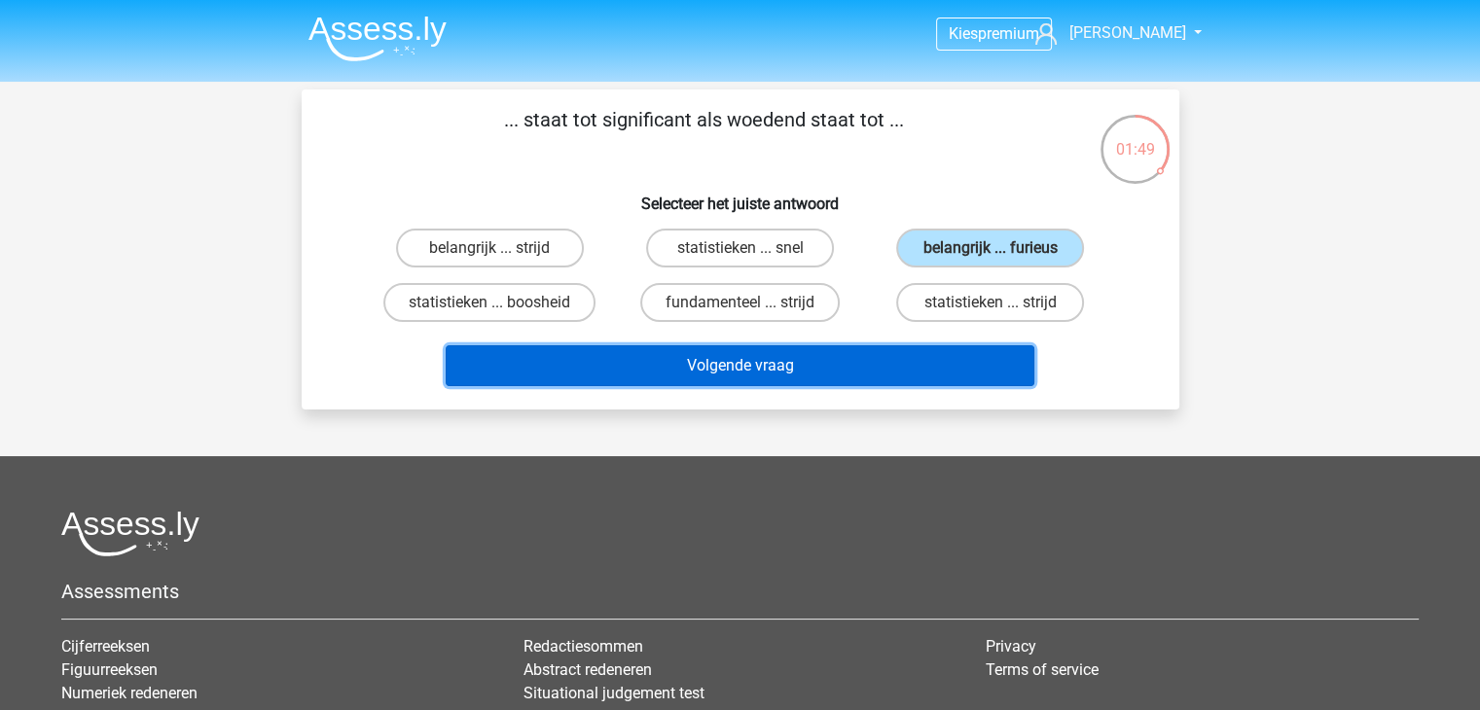
click at [794, 374] on button "Volgende vraag" at bounding box center [740, 365] width 589 height 41
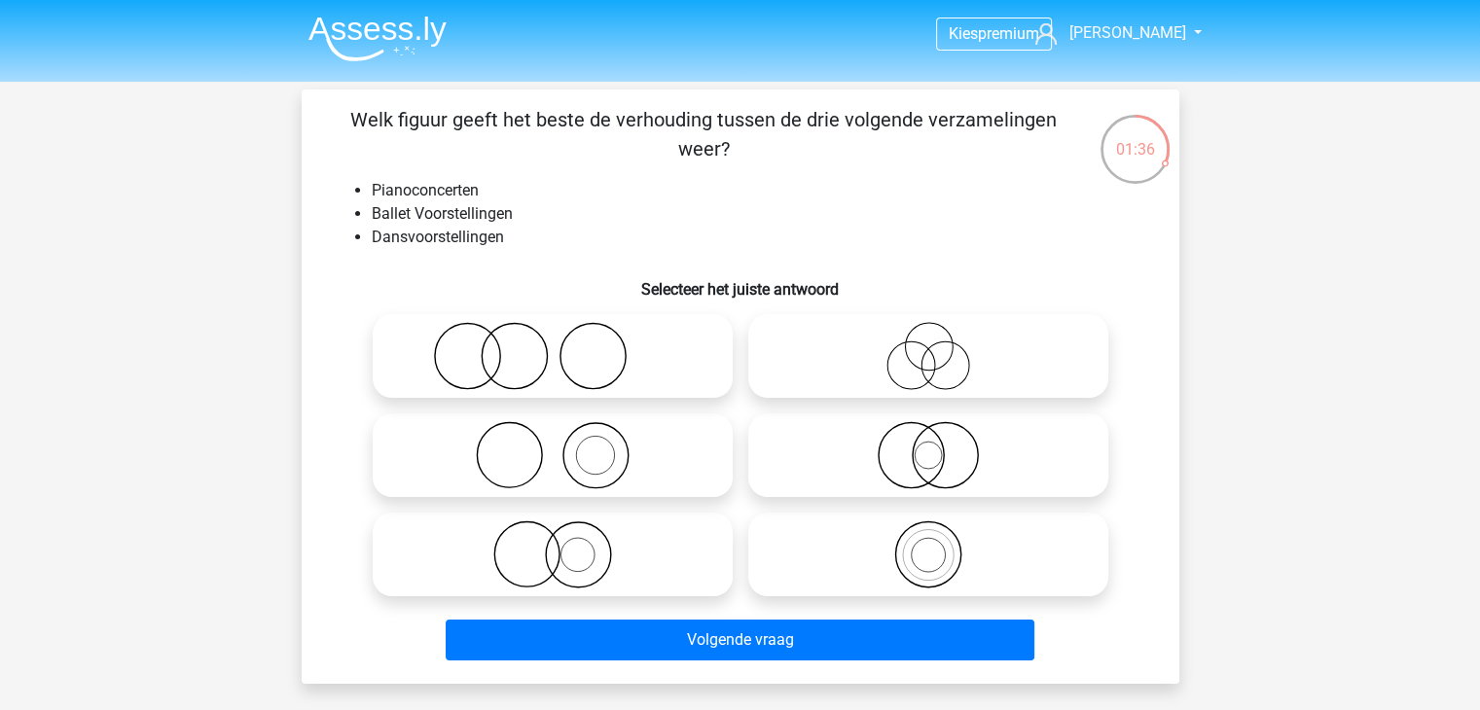
click at [938, 347] on icon at bounding box center [928, 356] width 344 height 68
click at [938, 346] on input "radio" at bounding box center [934, 340] width 13 height 13
radio input "true"
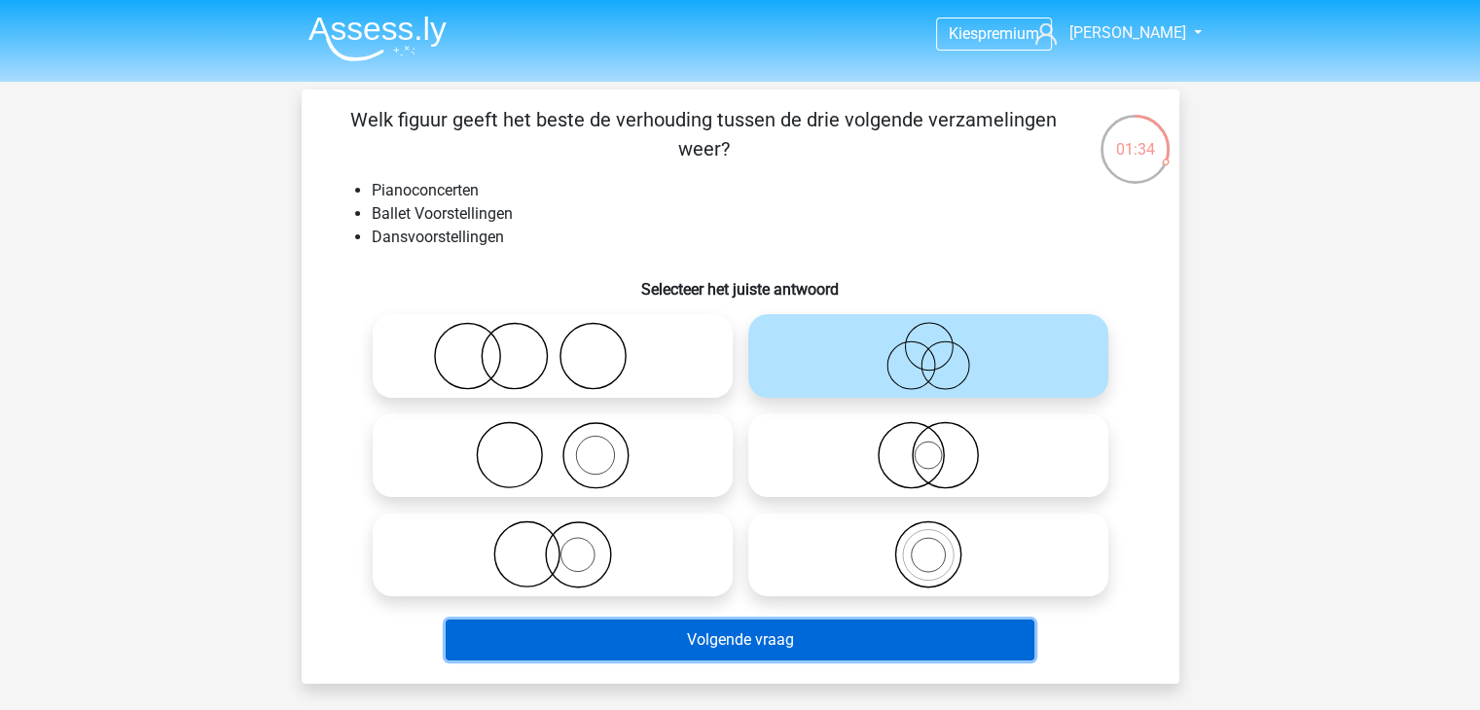
click at [748, 655] on button "Volgende vraag" at bounding box center [740, 640] width 589 height 41
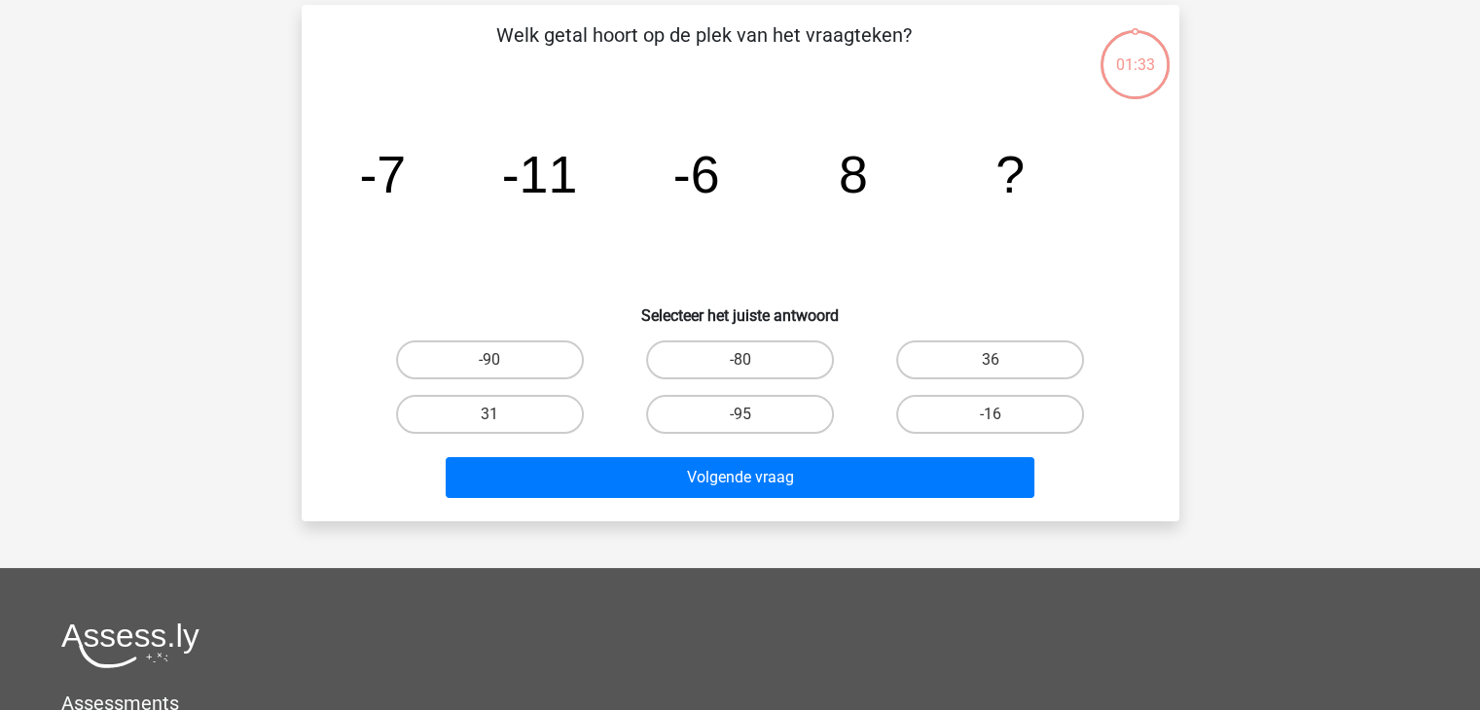
scroll to position [89, 0]
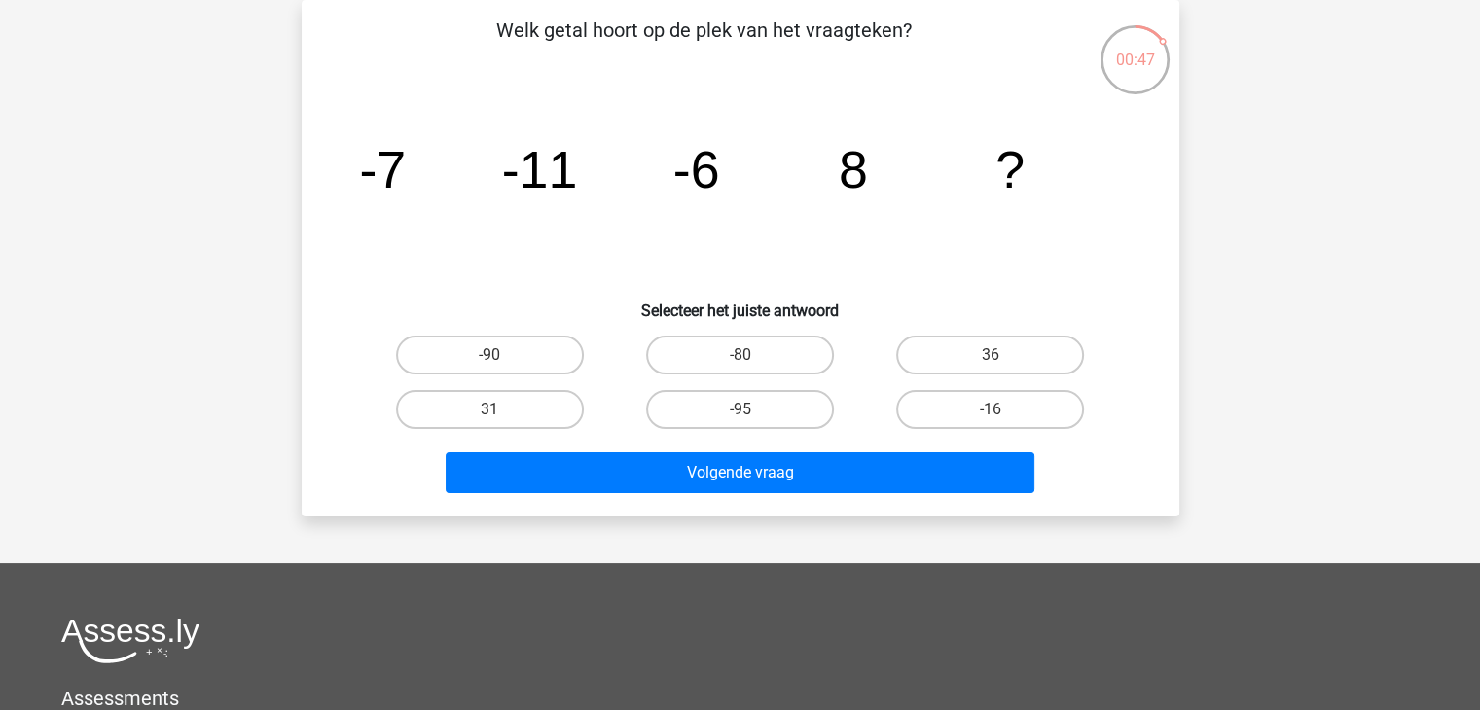
click at [1001, 360] on input "36" at bounding box center [996, 361] width 13 height 13
radio input "true"
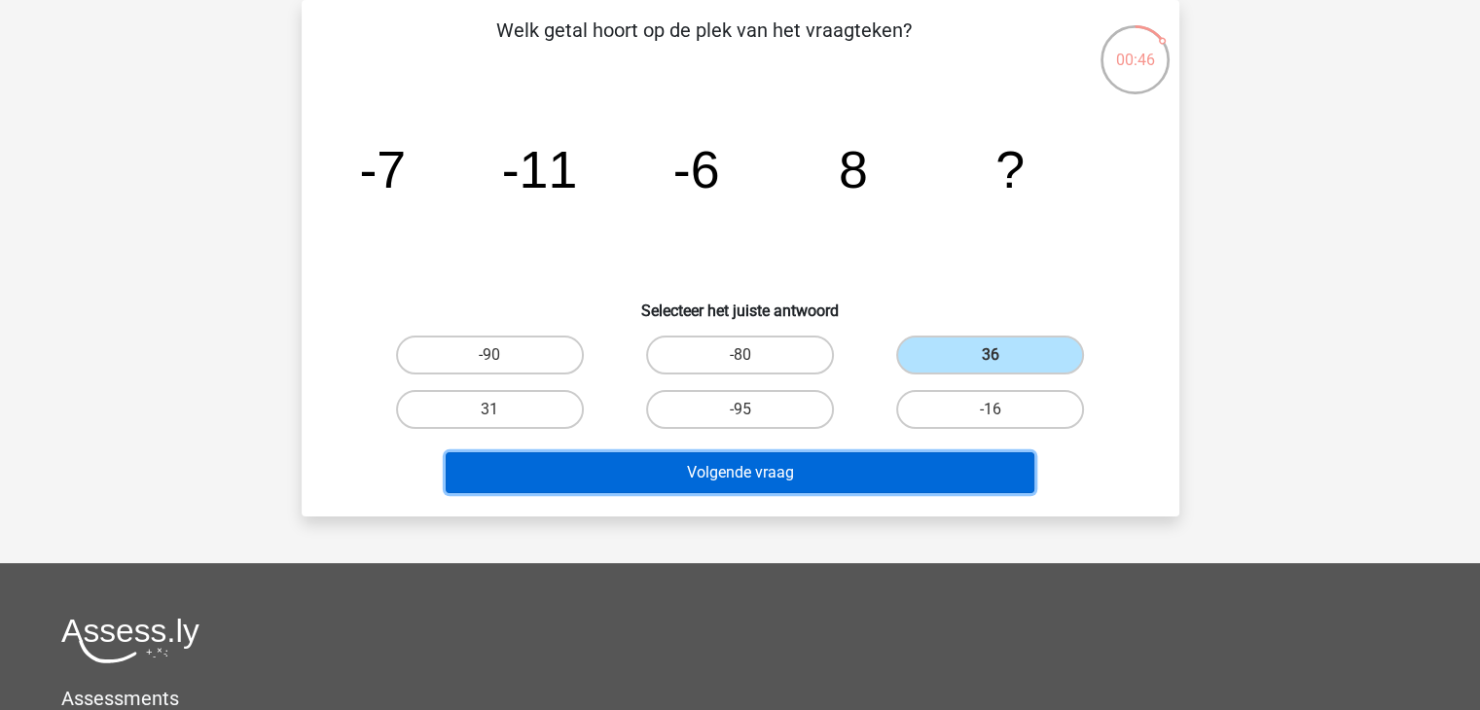
click at [794, 476] on button "Volgende vraag" at bounding box center [740, 472] width 589 height 41
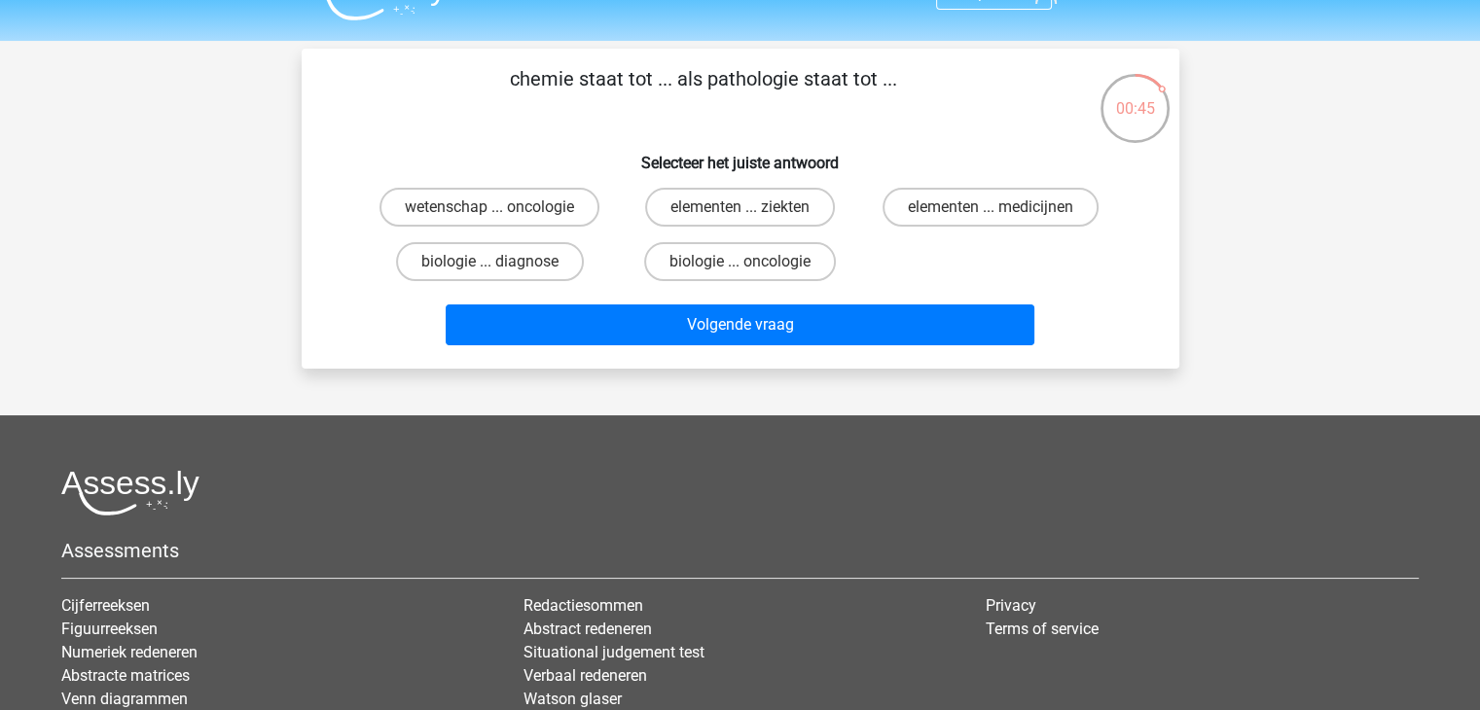
scroll to position [0, 0]
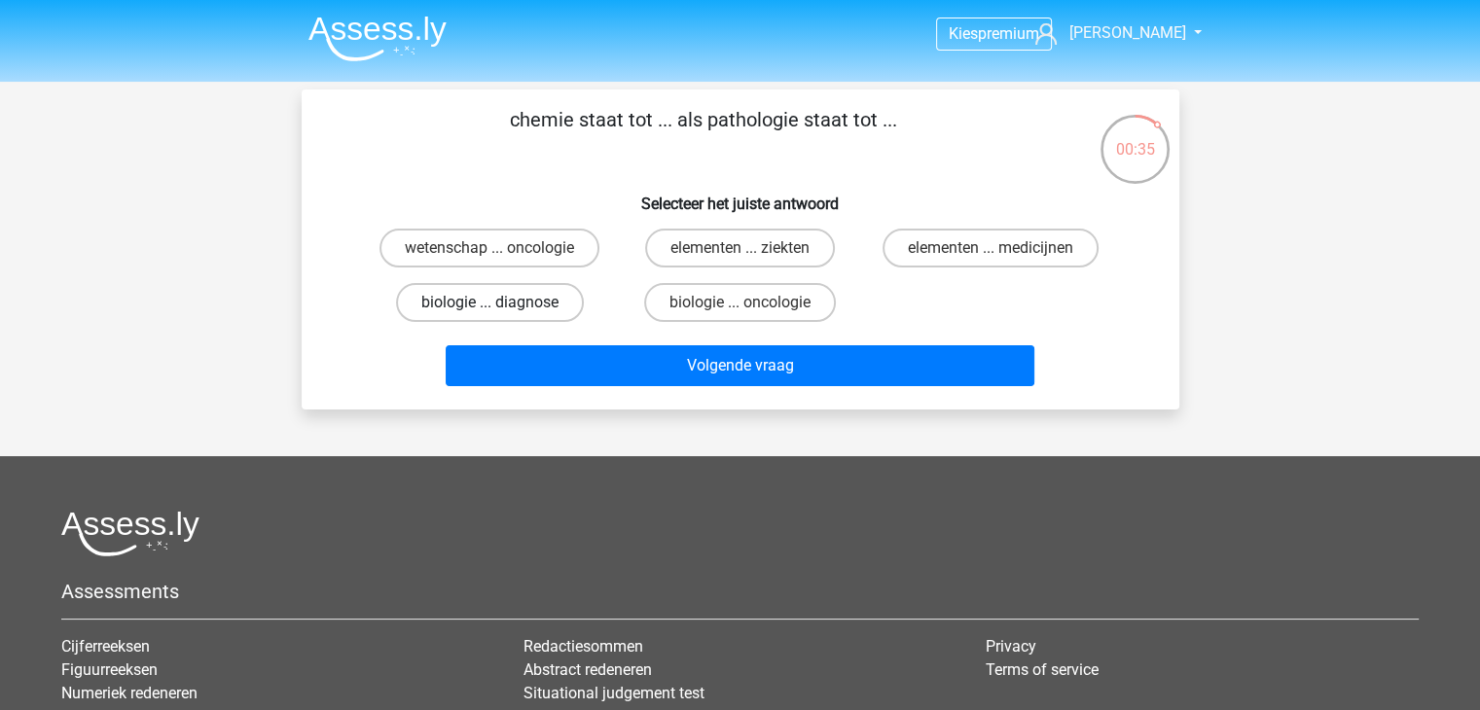
click at [549, 304] on label "biologie ... diagnose" at bounding box center [490, 302] width 188 height 39
click at [502, 304] on input "biologie ... diagnose" at bounding box center [495, 309] width 13 height 13
radio input "true"
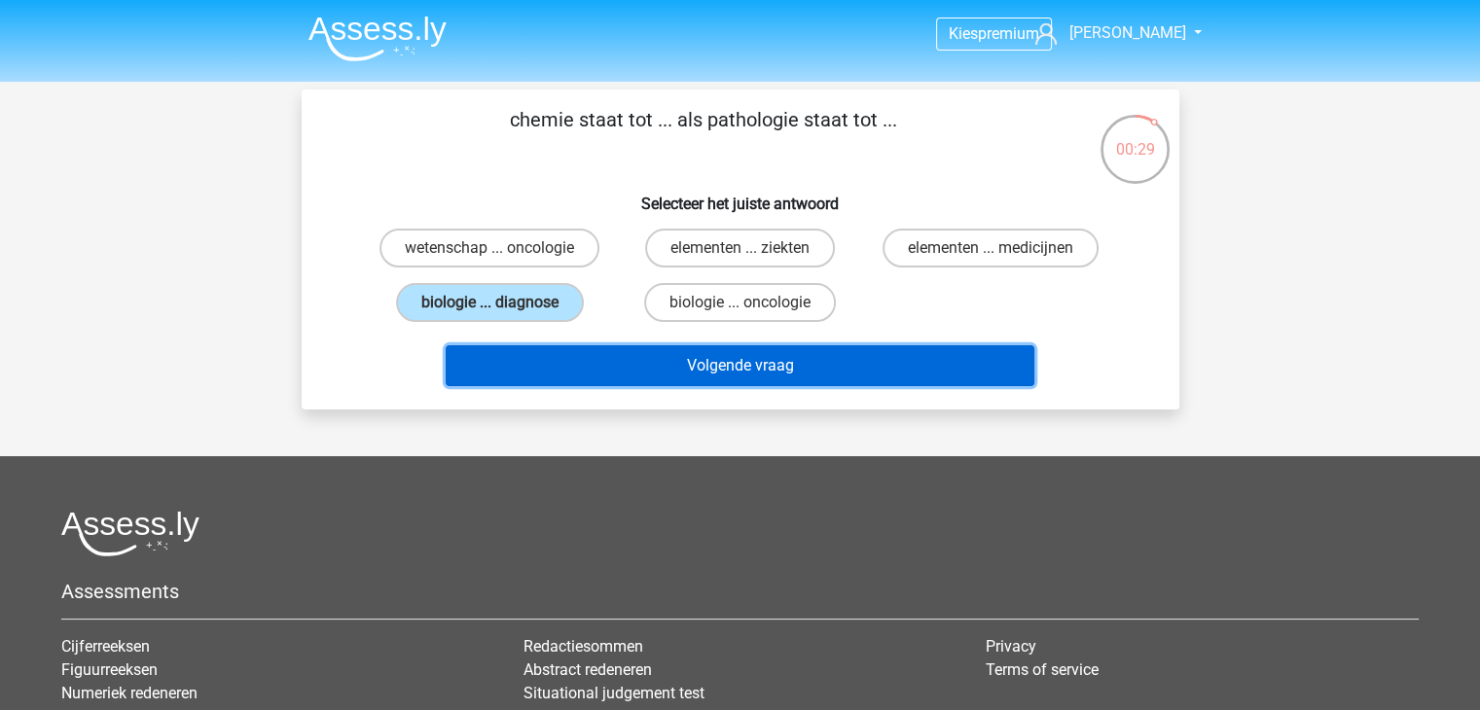
click at [770, 363] on button "Volgende vraag" at bounding box center [740, 365] width 589 height 41
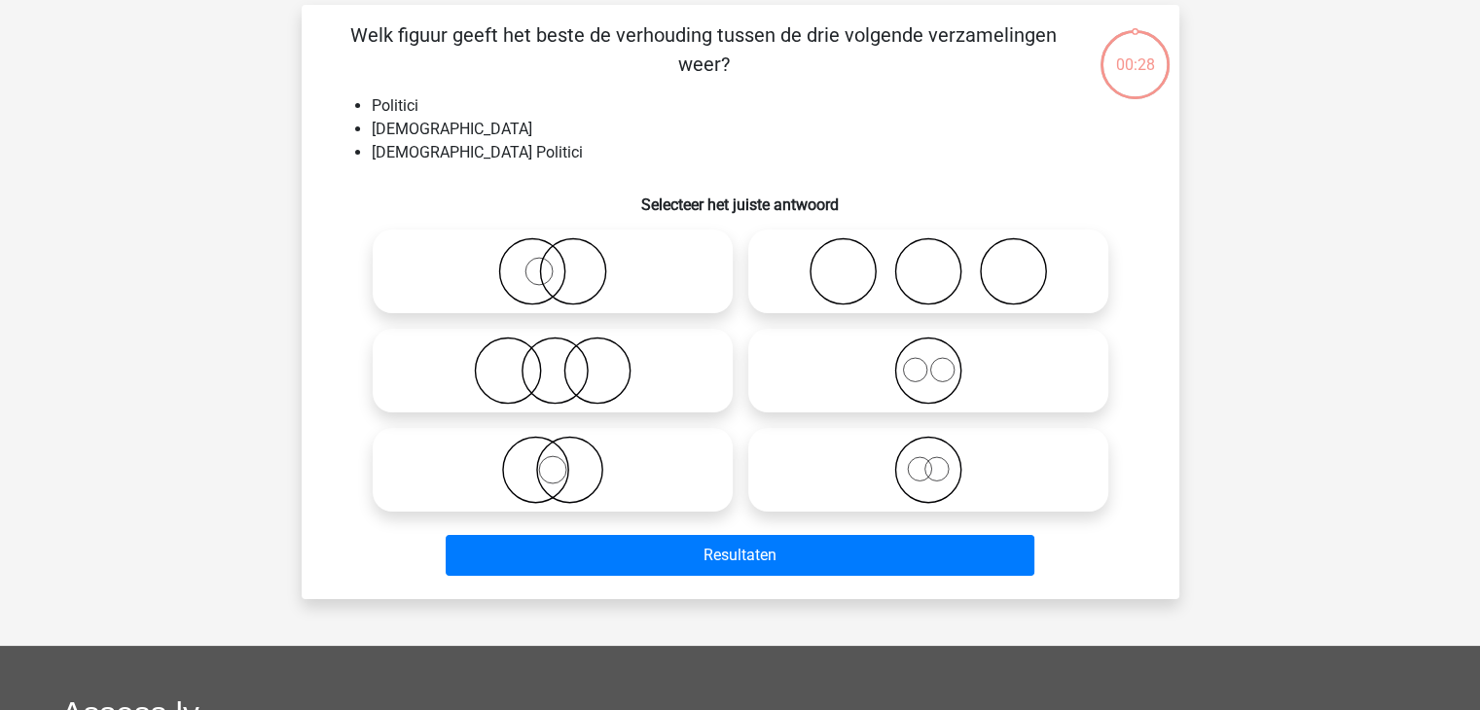
scroll to position [89, 0]
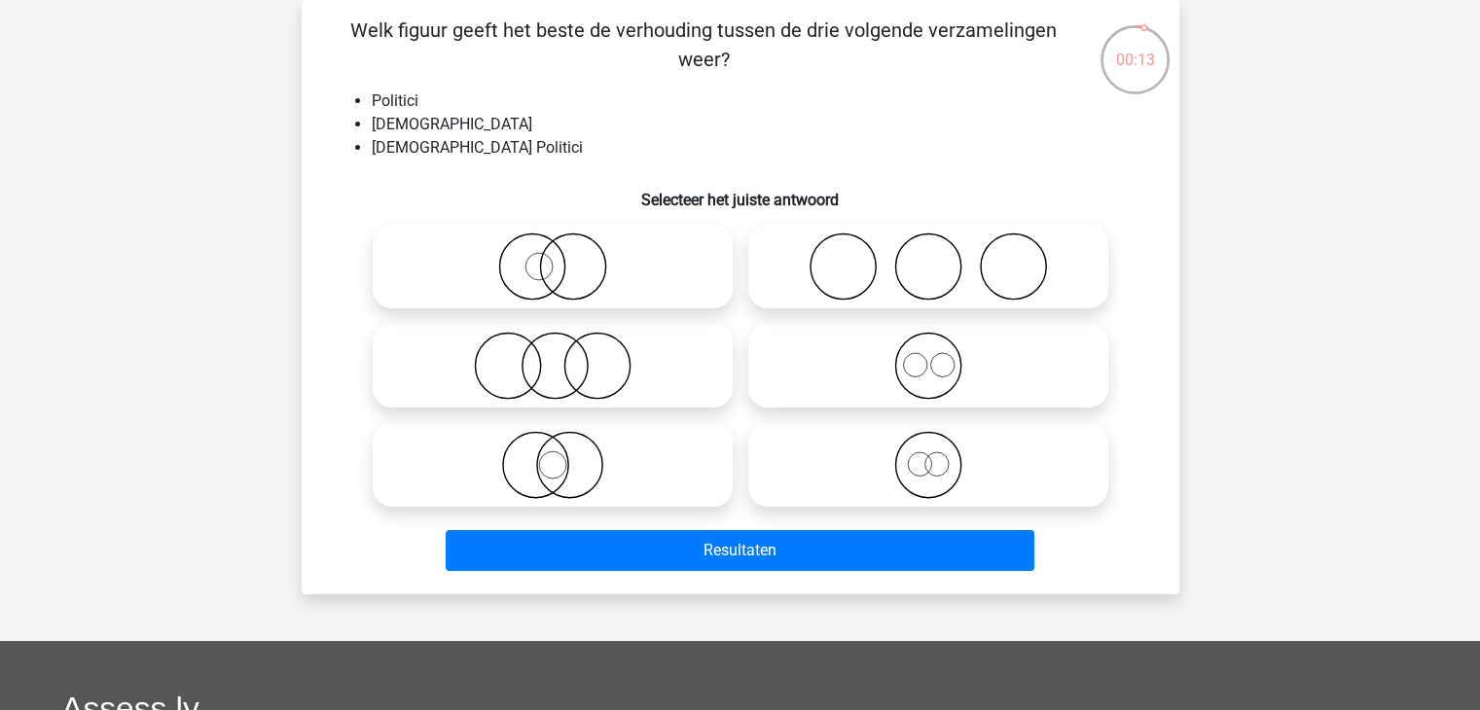
click at [560, 457] on icon at bounding box center [552, 465] width 344 height 68
click at [560, 455] on input "radio" at bounding box center [559, 449] width 13 height 13
radio input "true"
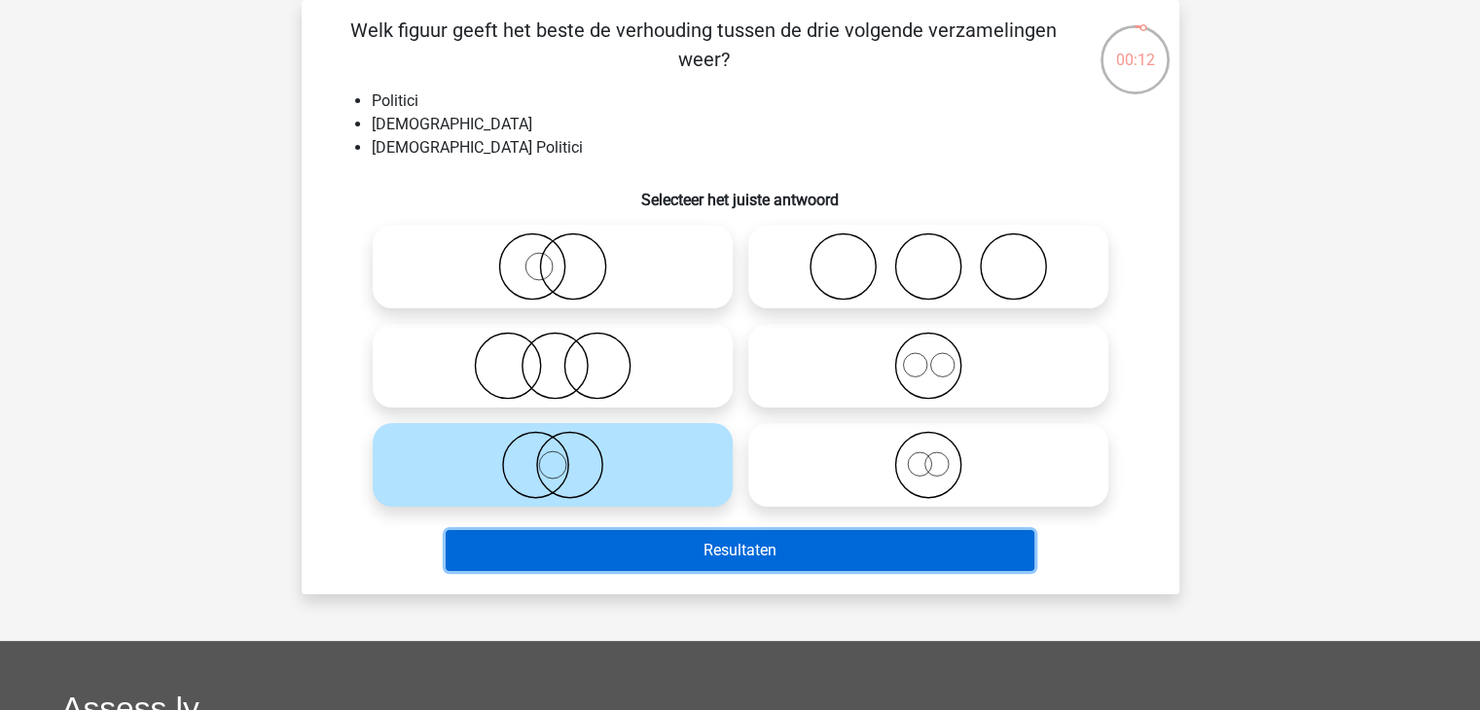
click at [783, 553] on button "Resultaten" at bounding box center [740, 550] width 589 height 41
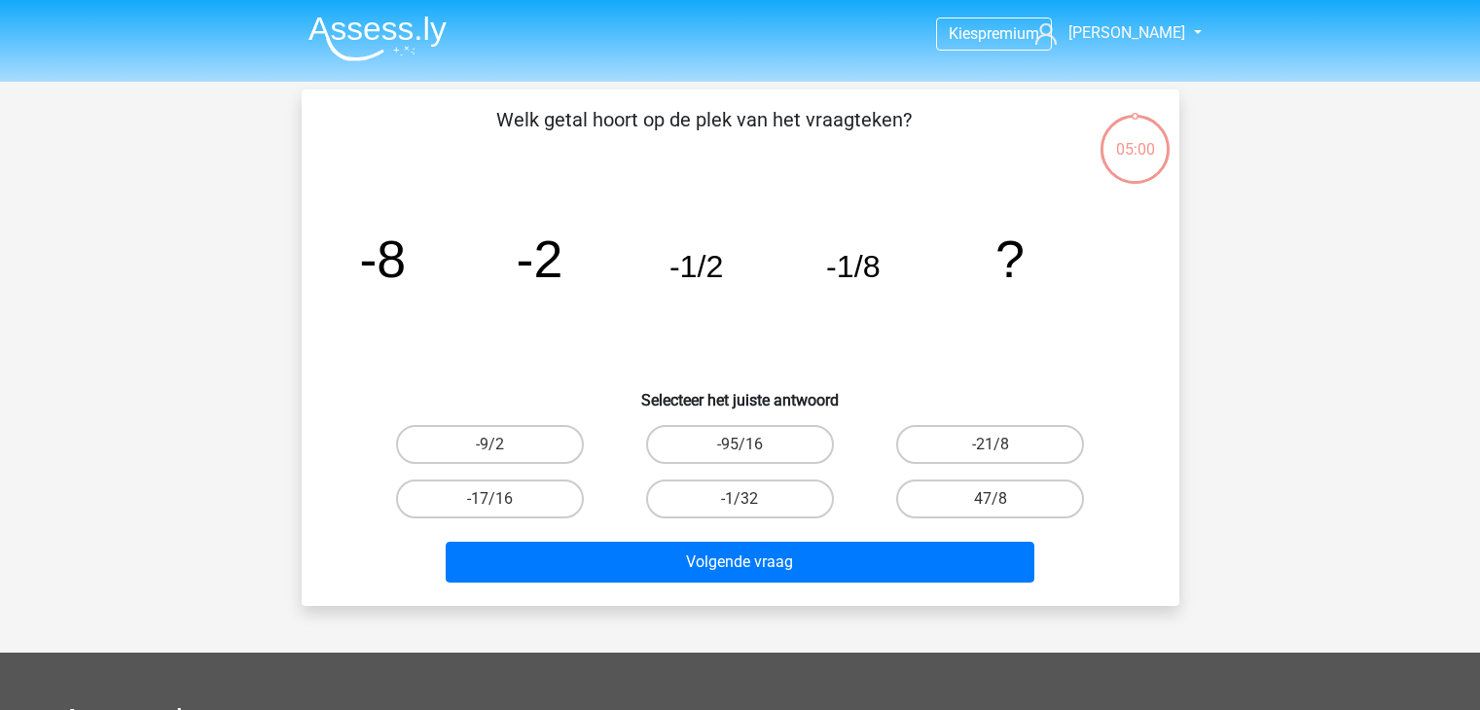
scroll to position [89, 0]
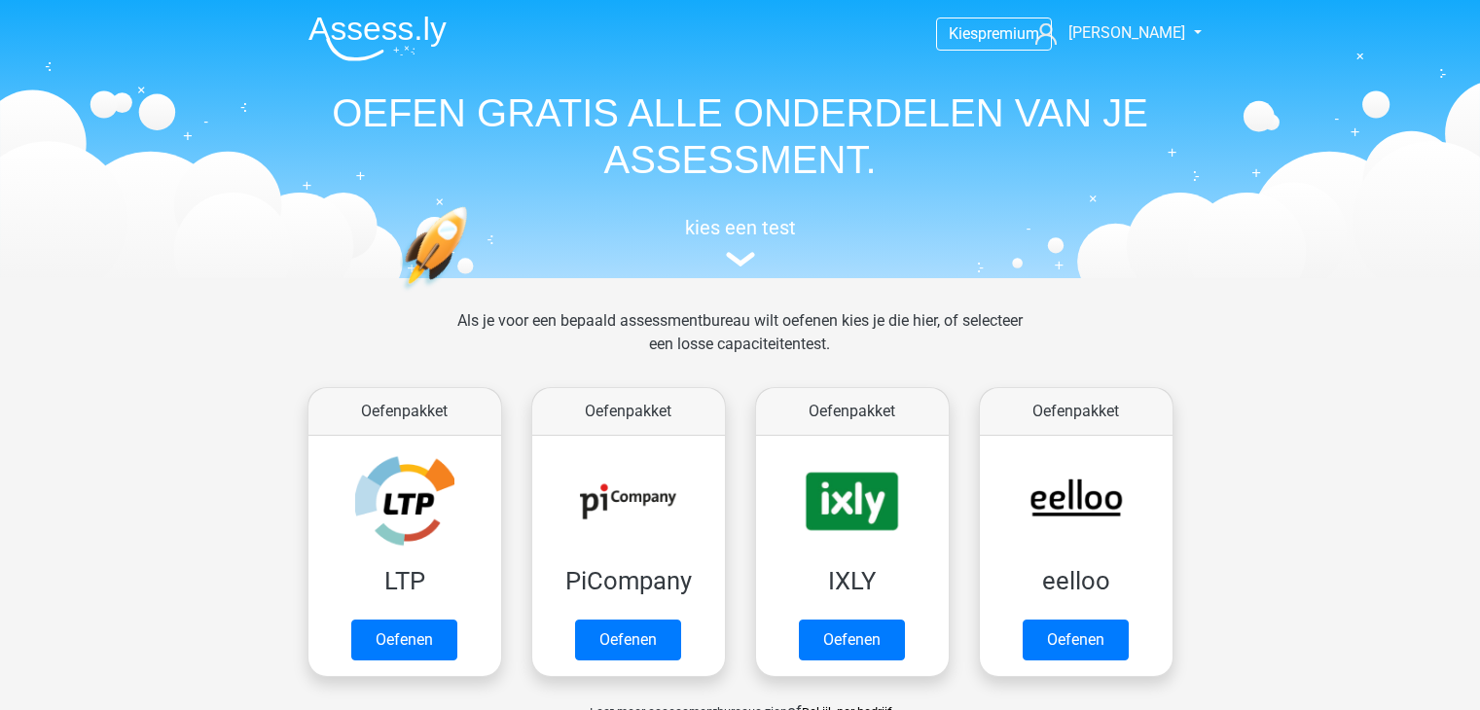
scroll to position [195, 0]
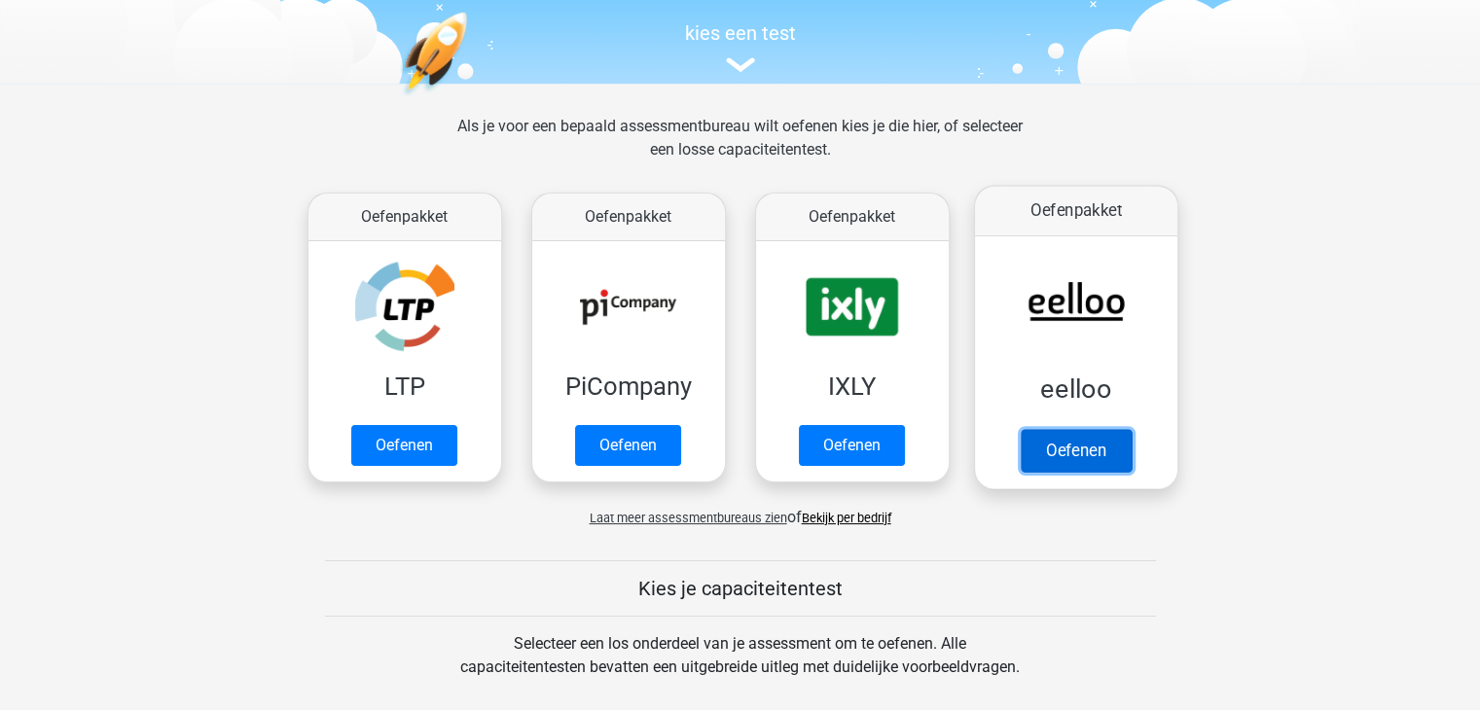
click at [1089, 447] on link "Oefenen" at bounding box center [1074, 450] width 111 height 43
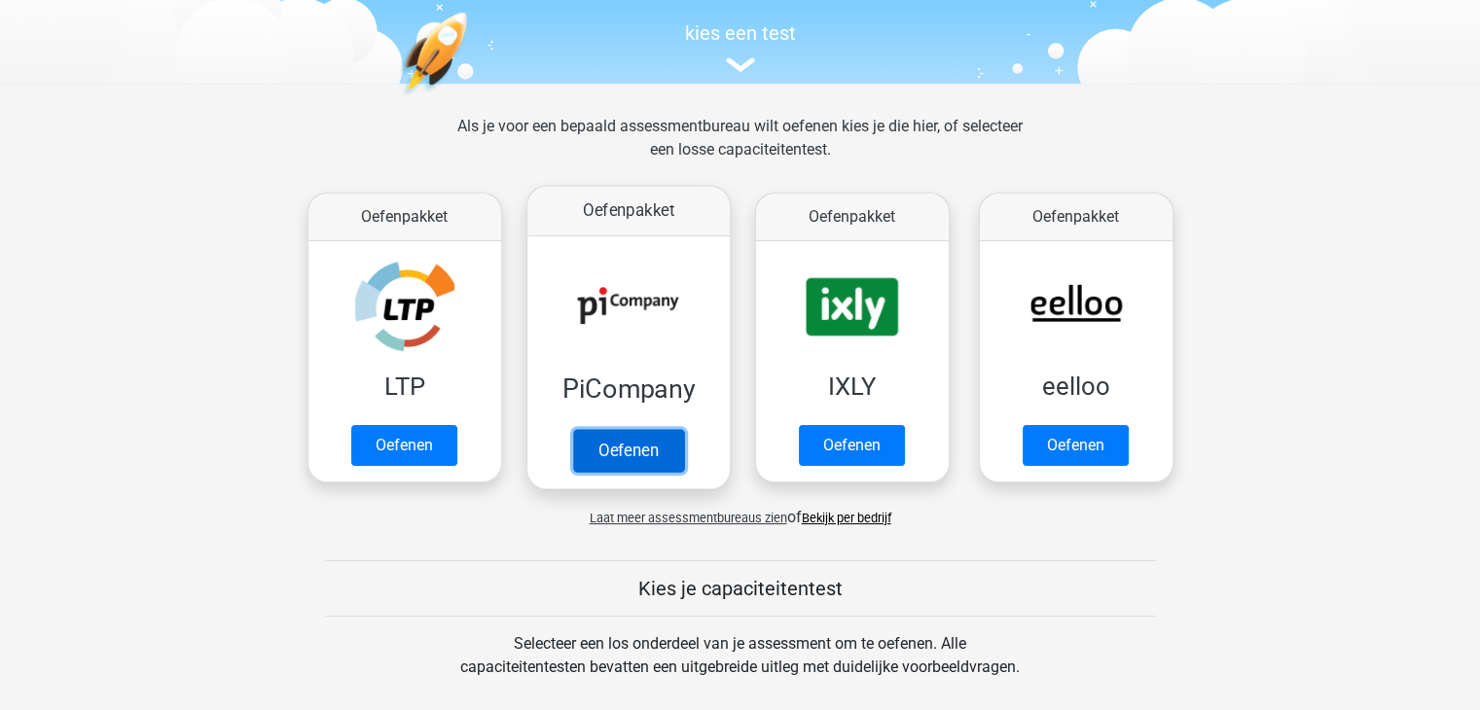
click at [626, 447] on link "Oefenen" at bounding box center [627, 450] width 111 height 43
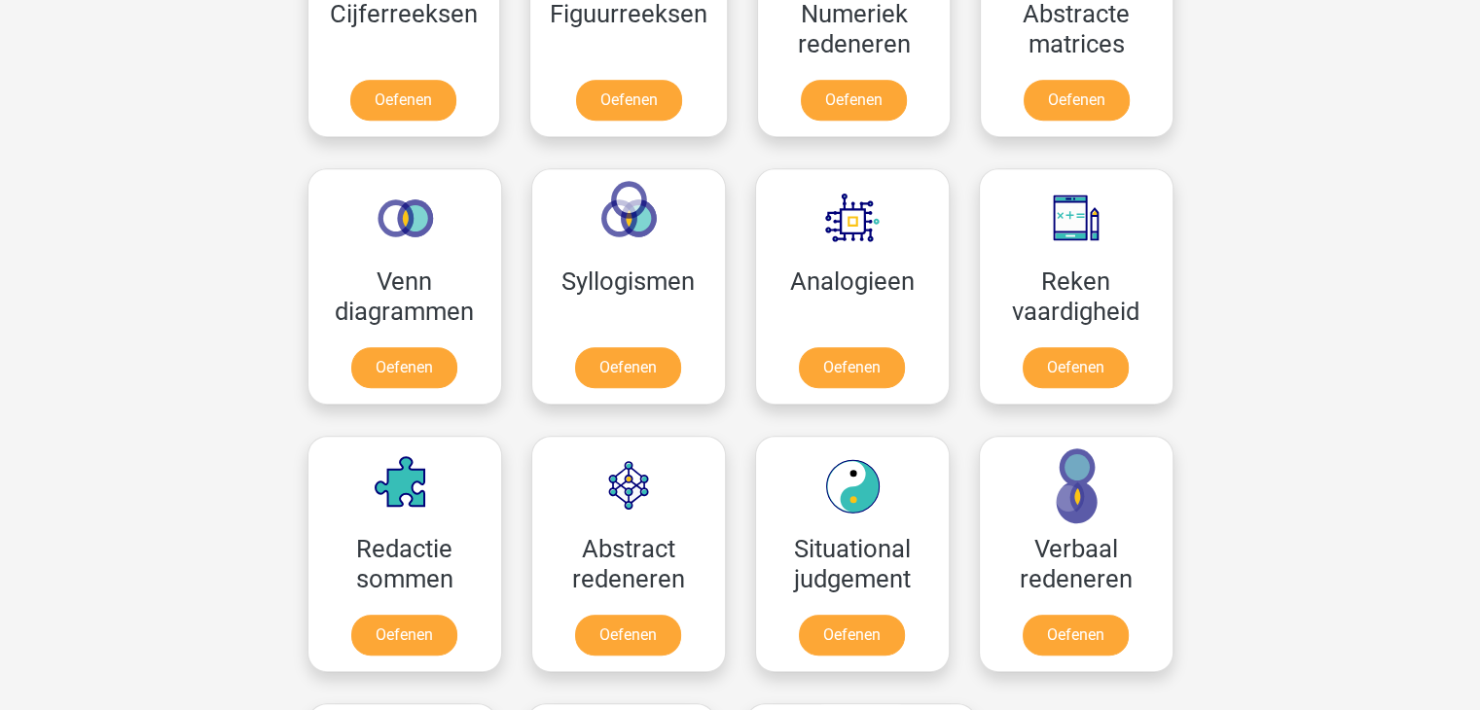
scroll to position [1070, 0]
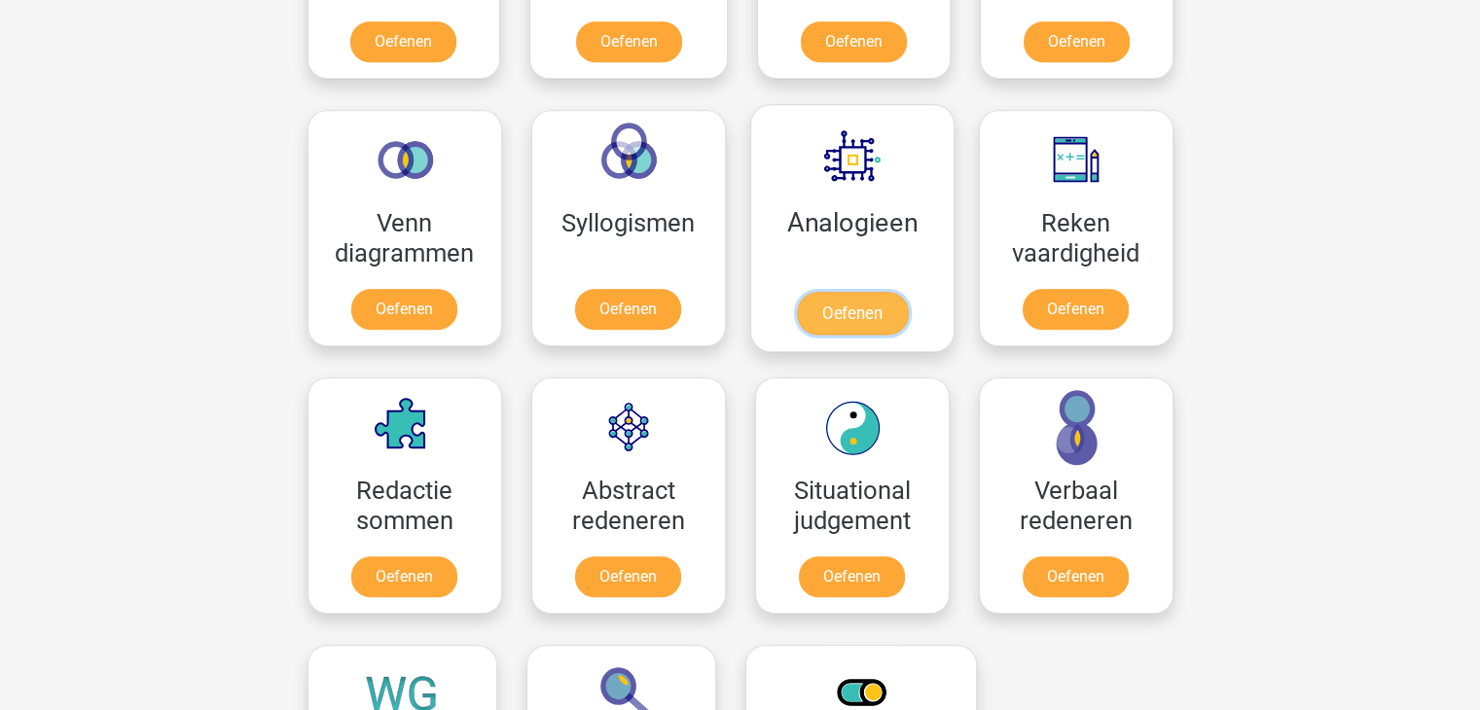
click at [860, 307] on link "Oefenen" at bounding box center [851, 313] width 111 height 43
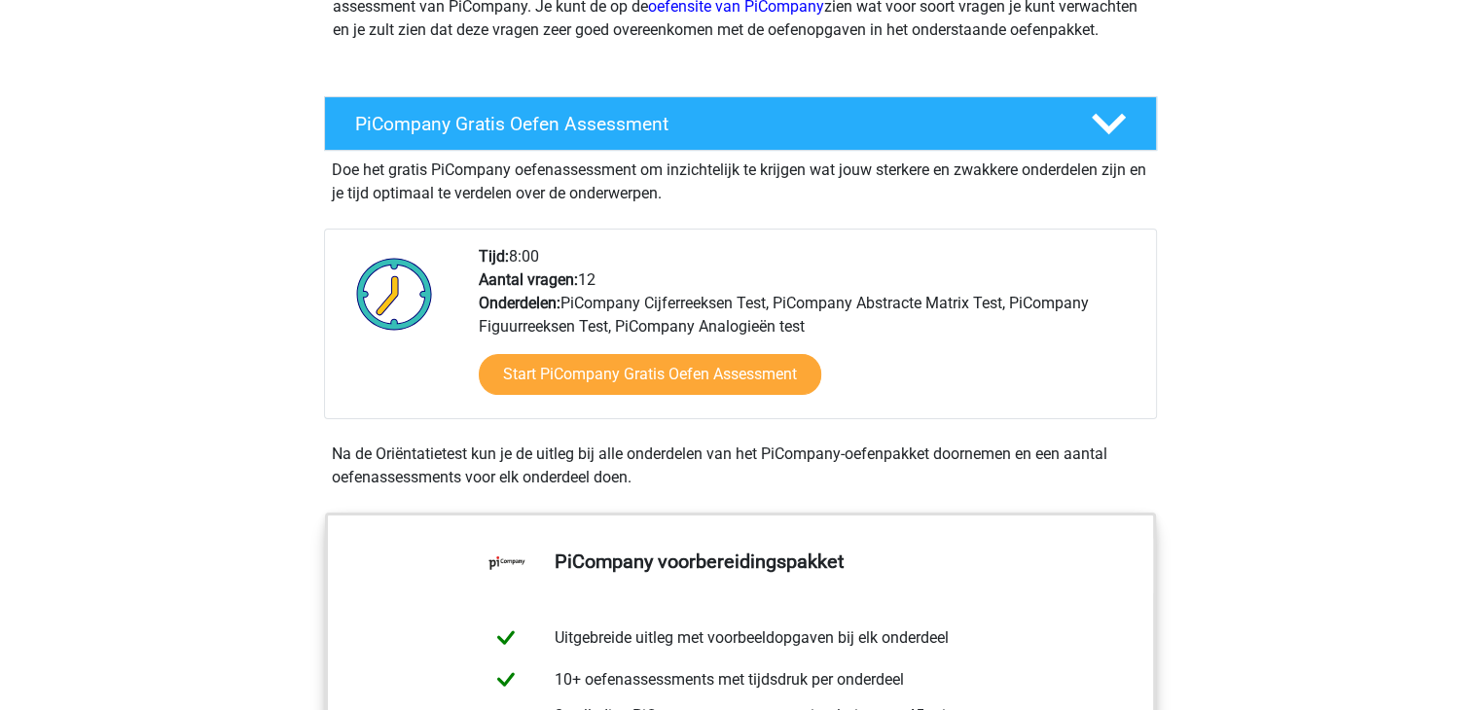
scroll to position [292, 0]
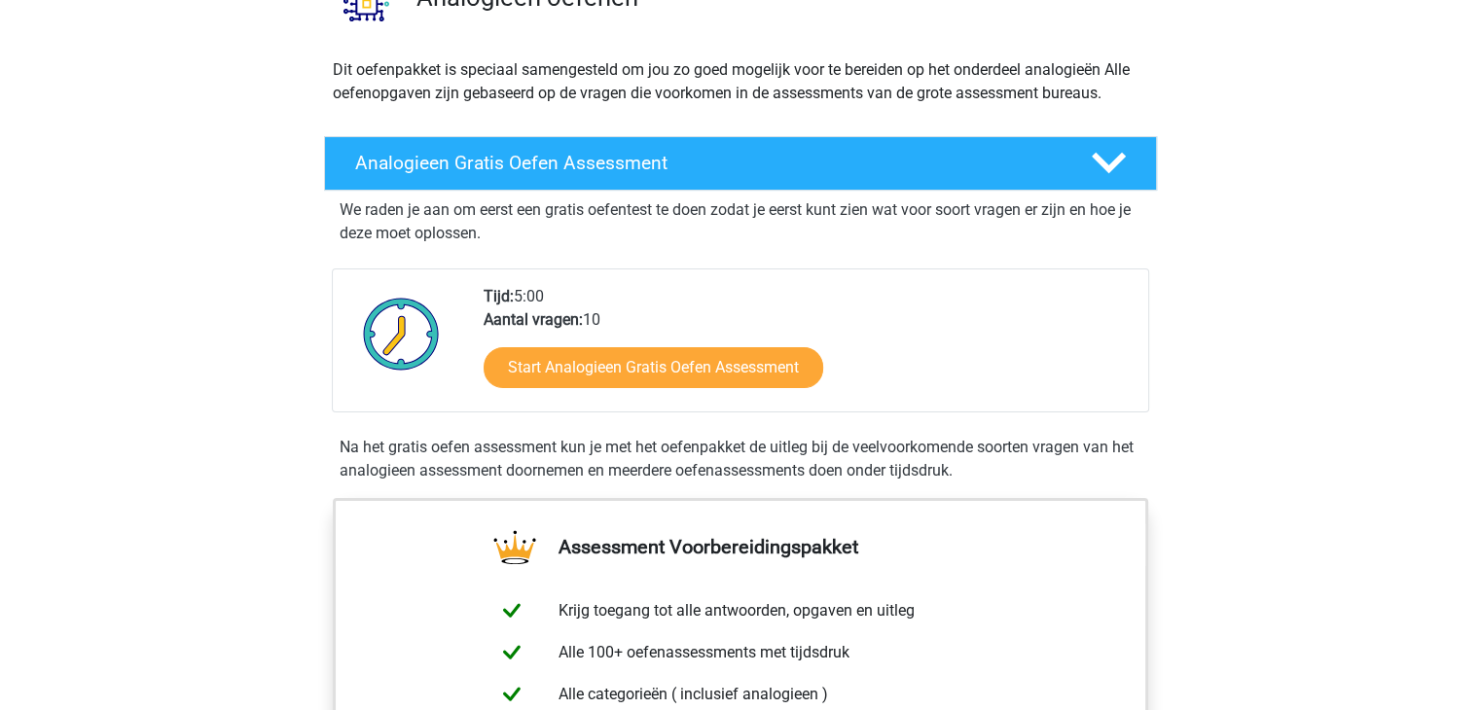
scroll to position [195, 0]
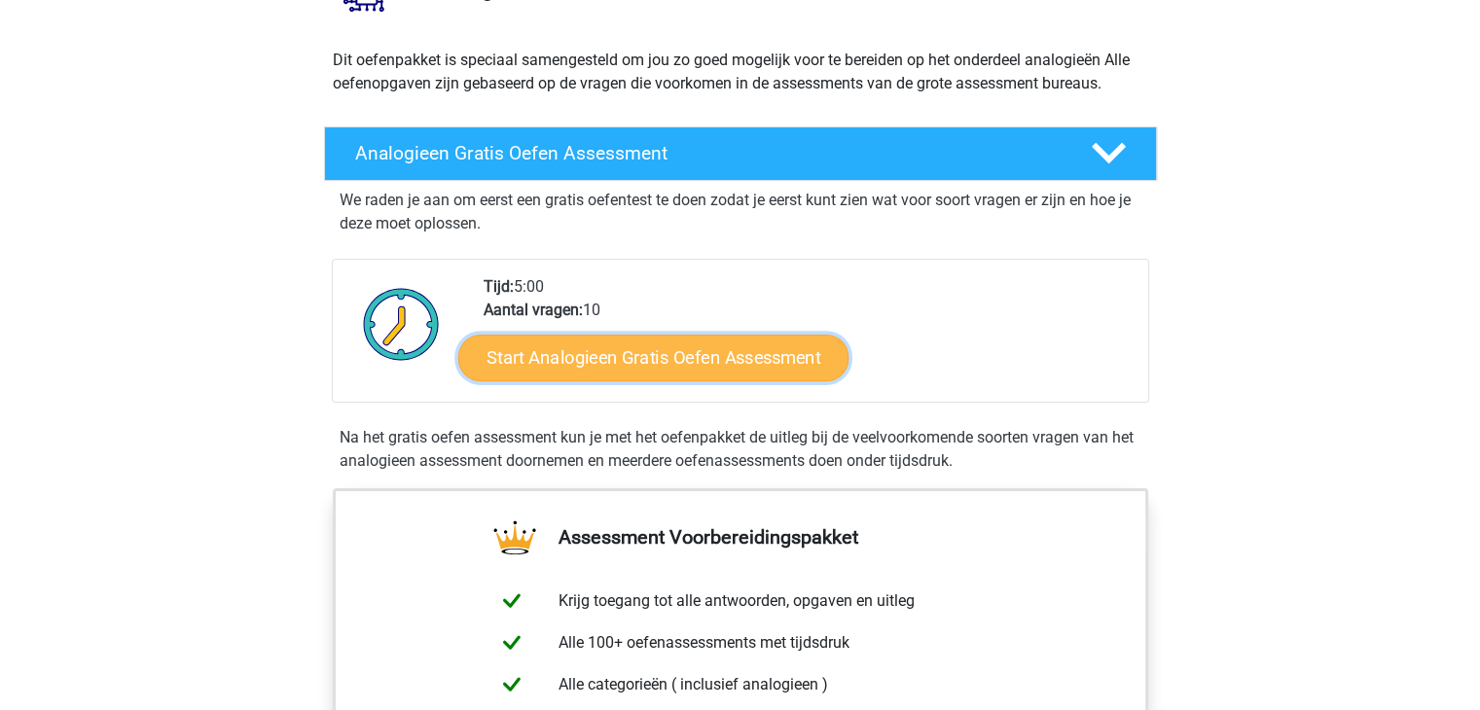
click at [704, 371] on link "Start Analogieen Gratis Oefen Assessment" at bounding box center [653, 357] width 390 height 47
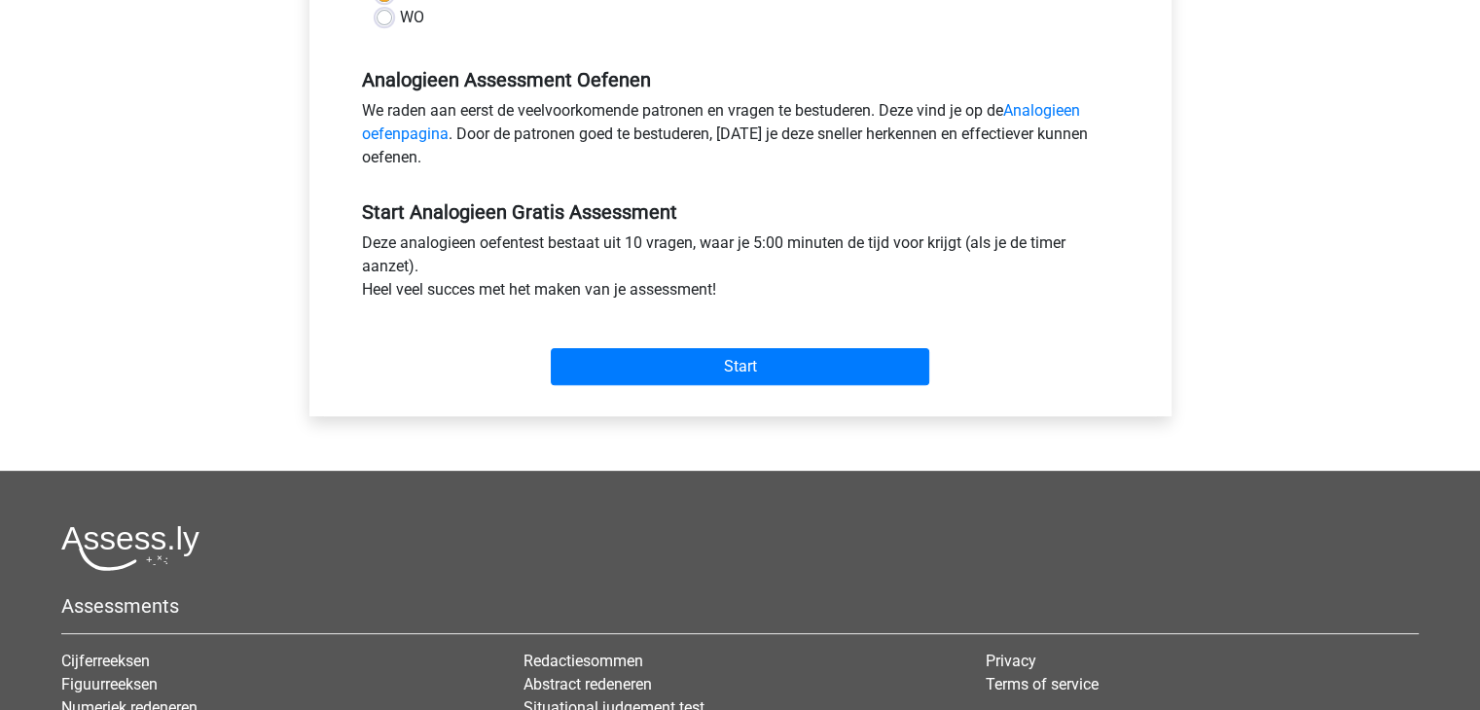
scroll to position [584, 0]
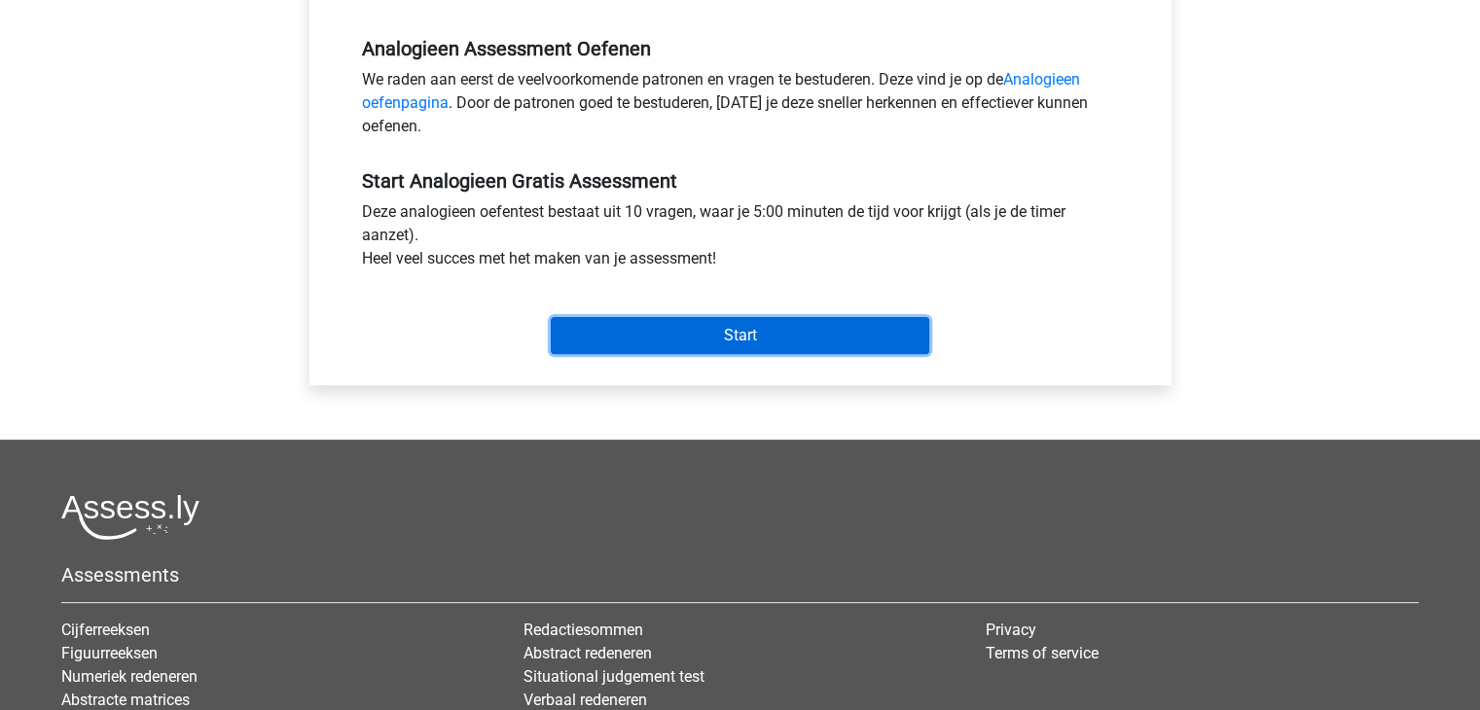
click at [770, 333] on input "Start" at bounding box center [740, 335] width 378 height 37
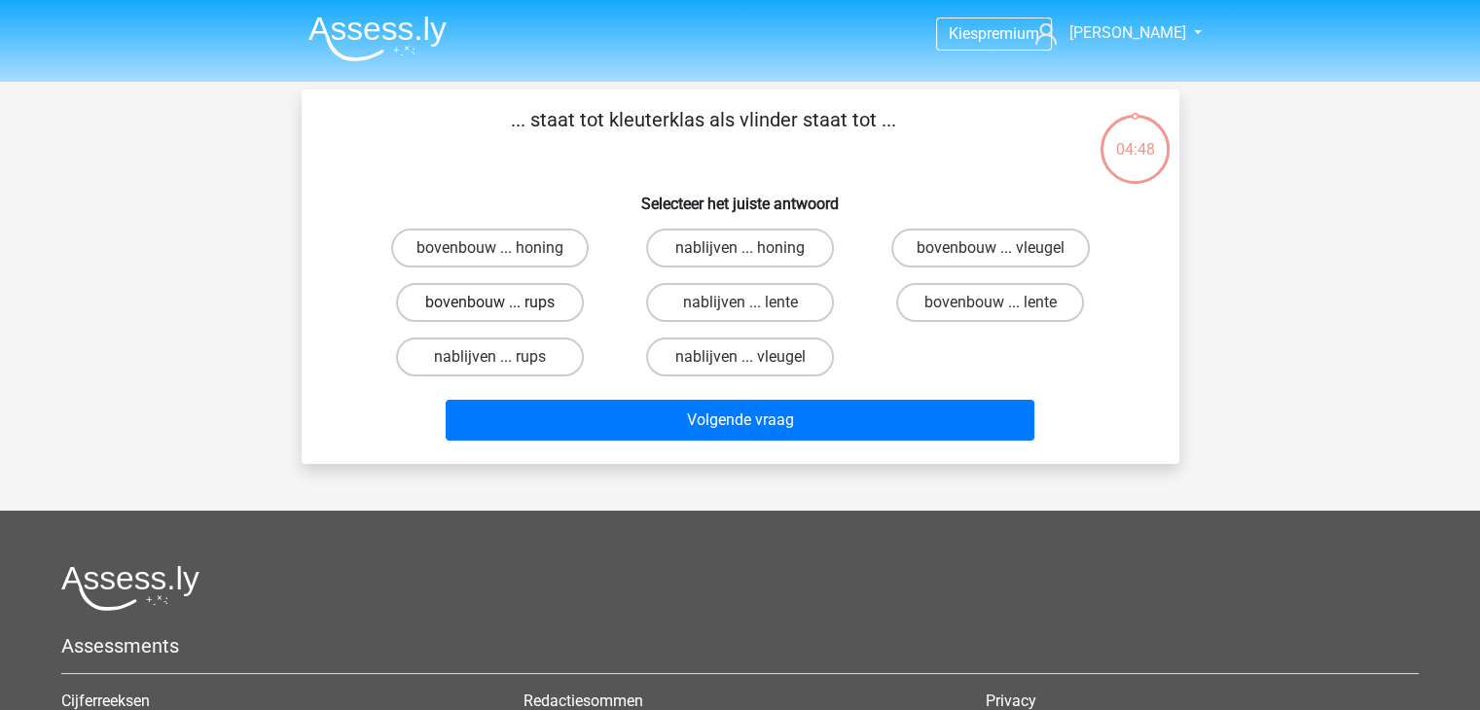
click at [516, 300] on label "bovenbouw ... rups" at bounding box center [490, 302] width 188 height 39
click at [502, 303] on input "bovenbouw ... rups" at bounding box center [495, 309] width 13 height 13
radio input "true"
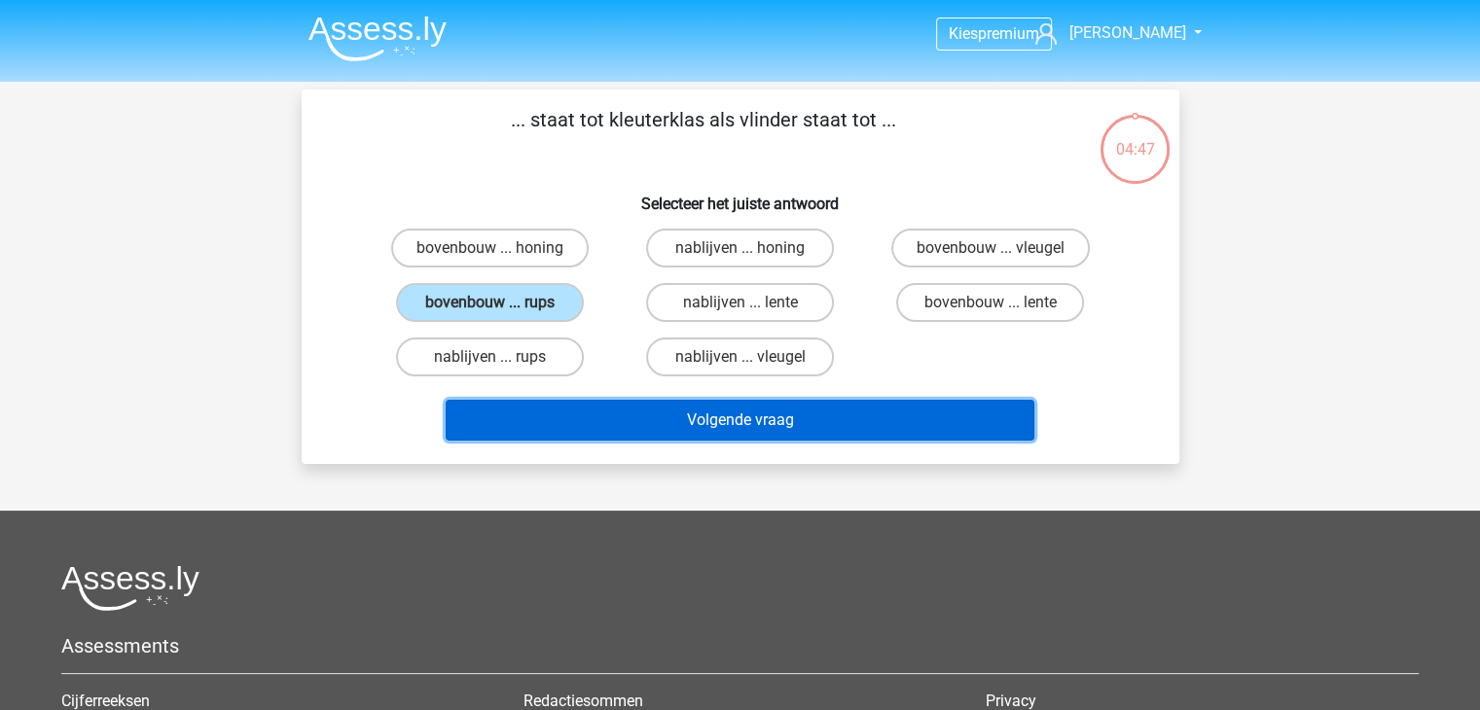
click at [759, 420] on button "Volgende vraag" at bounding box center [740, 420] width 589 height 41
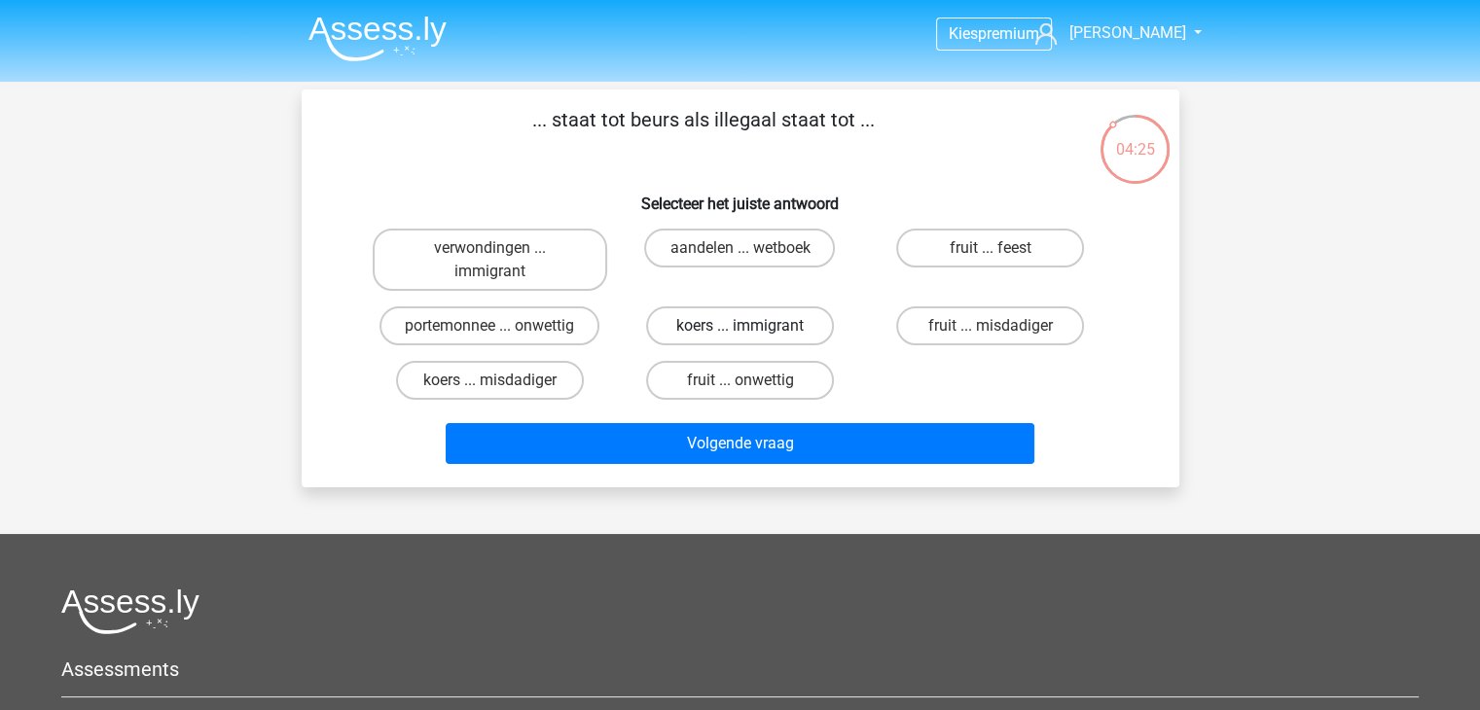
click at [683, 316] on label "koers ... immigrant" at bounding box center [740, 325] width 188 height 39
click at [739, 326] on input "koers ... immigrant" at bounding box center [745, 332] width 13 height 13
radio input "true"
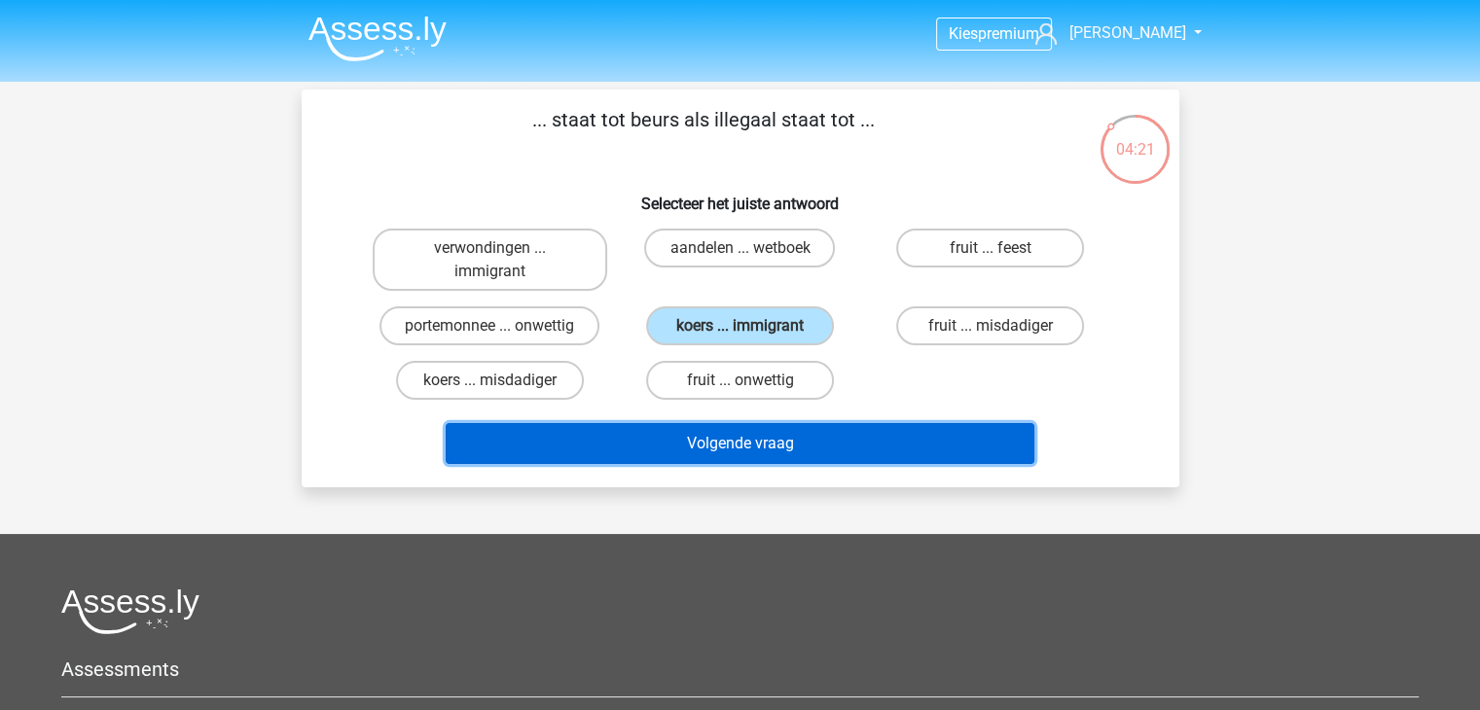
click at [735, 440] on button "Volgende vraag" at bounding box center [740, 443] width 589 height 41
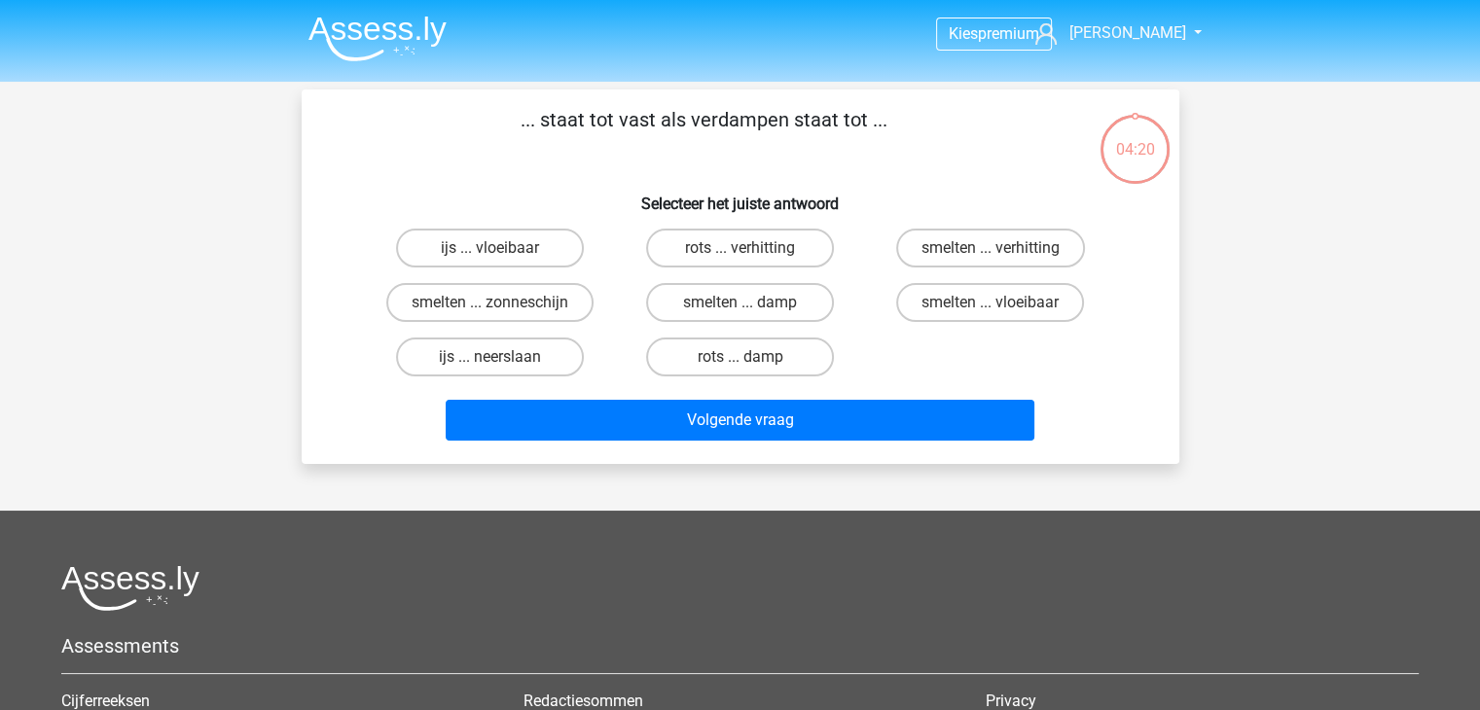
scroll to position [89, 0]
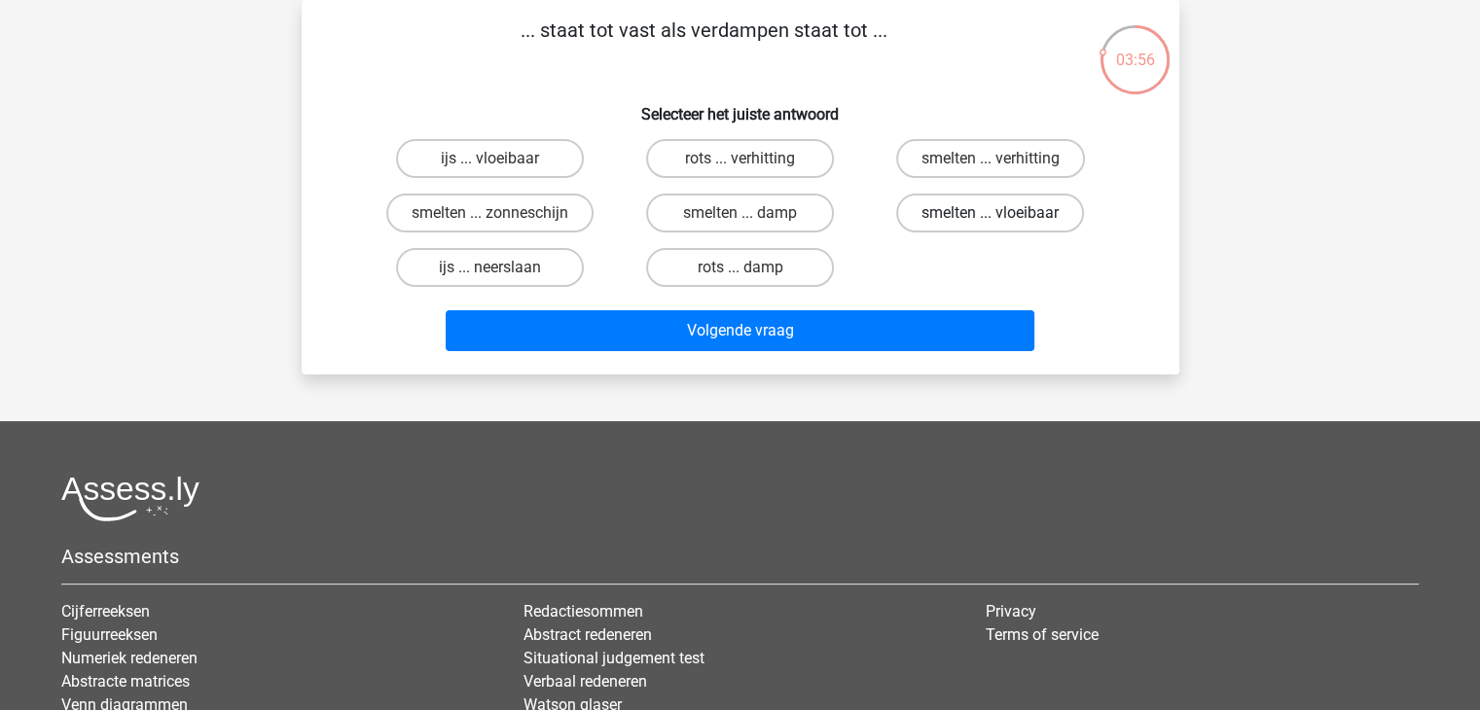
click at [992, 200] on label "smelten ... vloeibaar" at bounding box center [990, 213] width 188 height 39
click at [992, 213] on input "smelten ... vloeibaar" at bounding box center [996, 219] width 13 height 13
radio input "true"
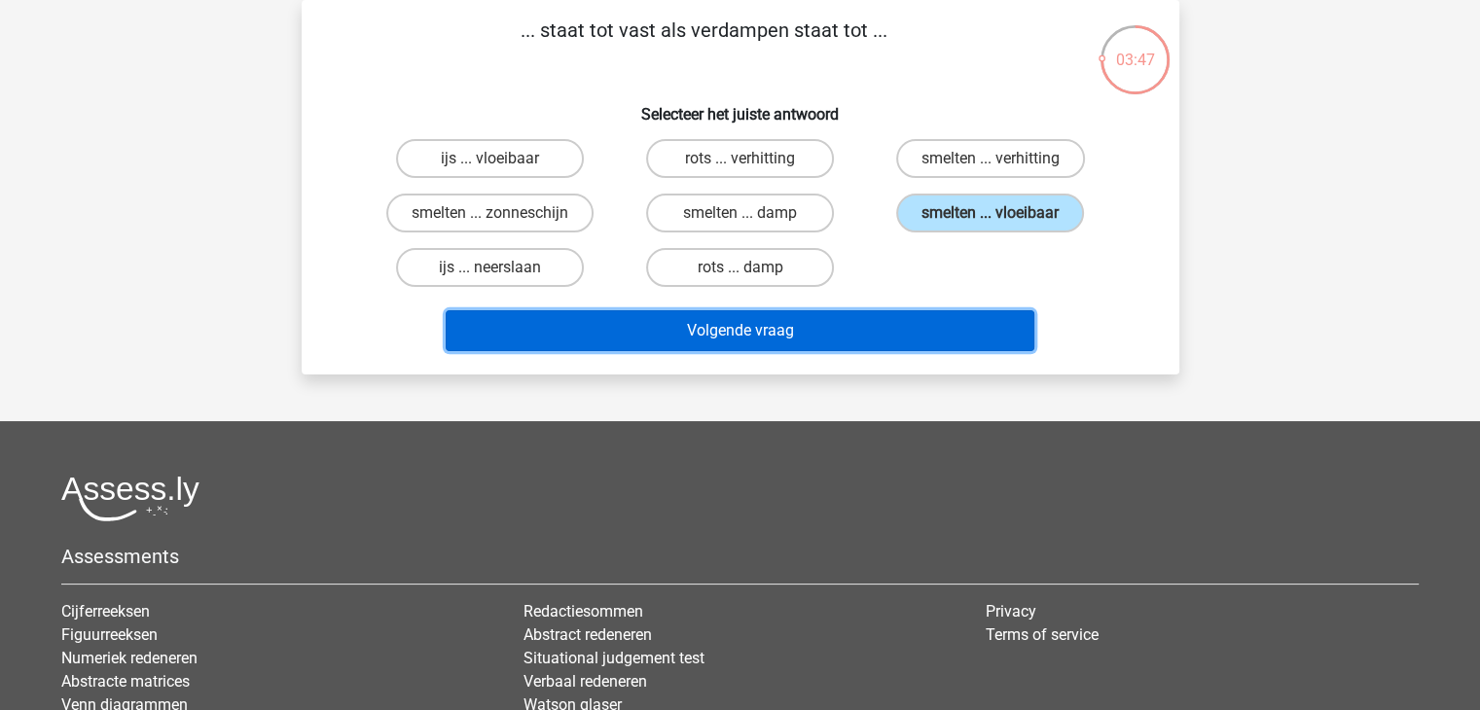
click at [782, 327] on button "Volgende vraag" at bounding box center [740, 330] width 589 height 41
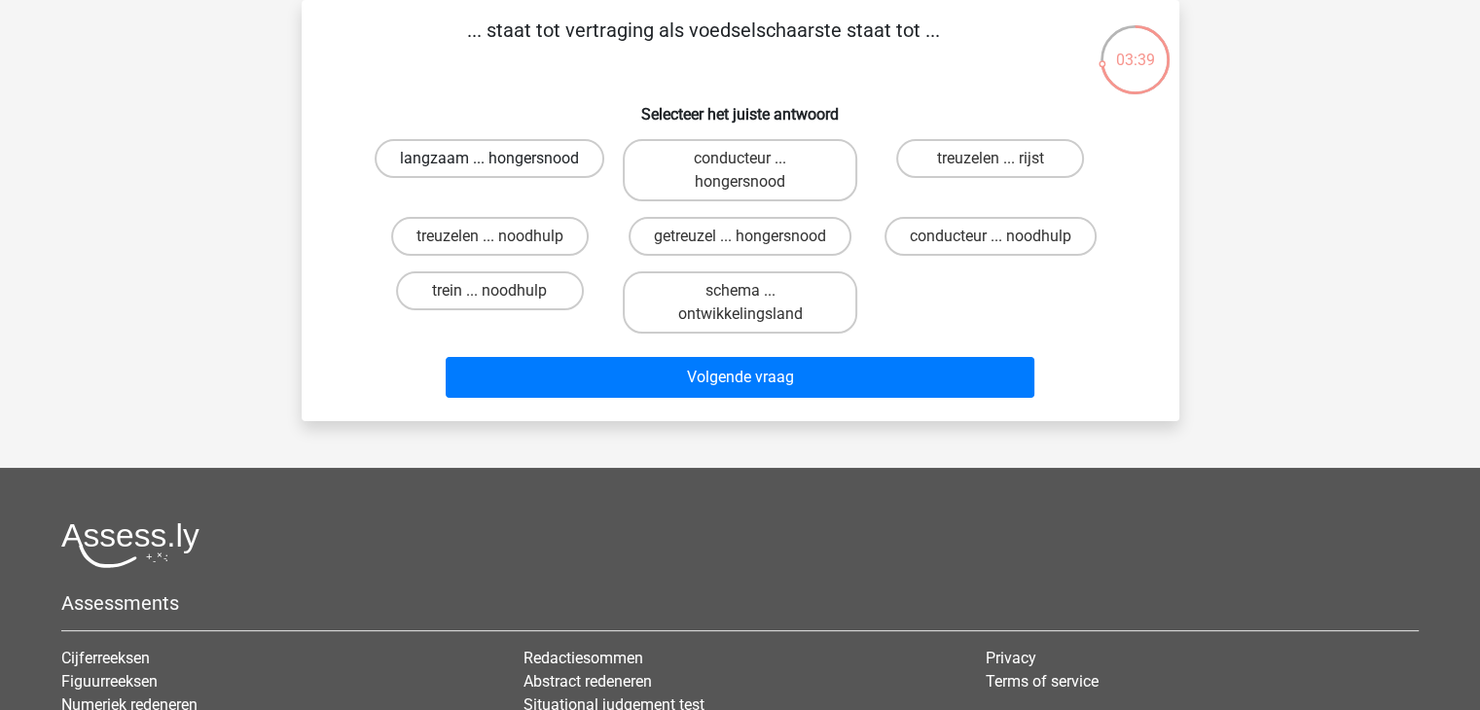
click at [509, 164] on label "langzaam ... hongersnood" at bounding box center [490, 158] width 230 height 39
click at [502, 164] on input "langzaam ... hongersnood" at bounding box center [495, 165] width 13 height 13
radio input "true"
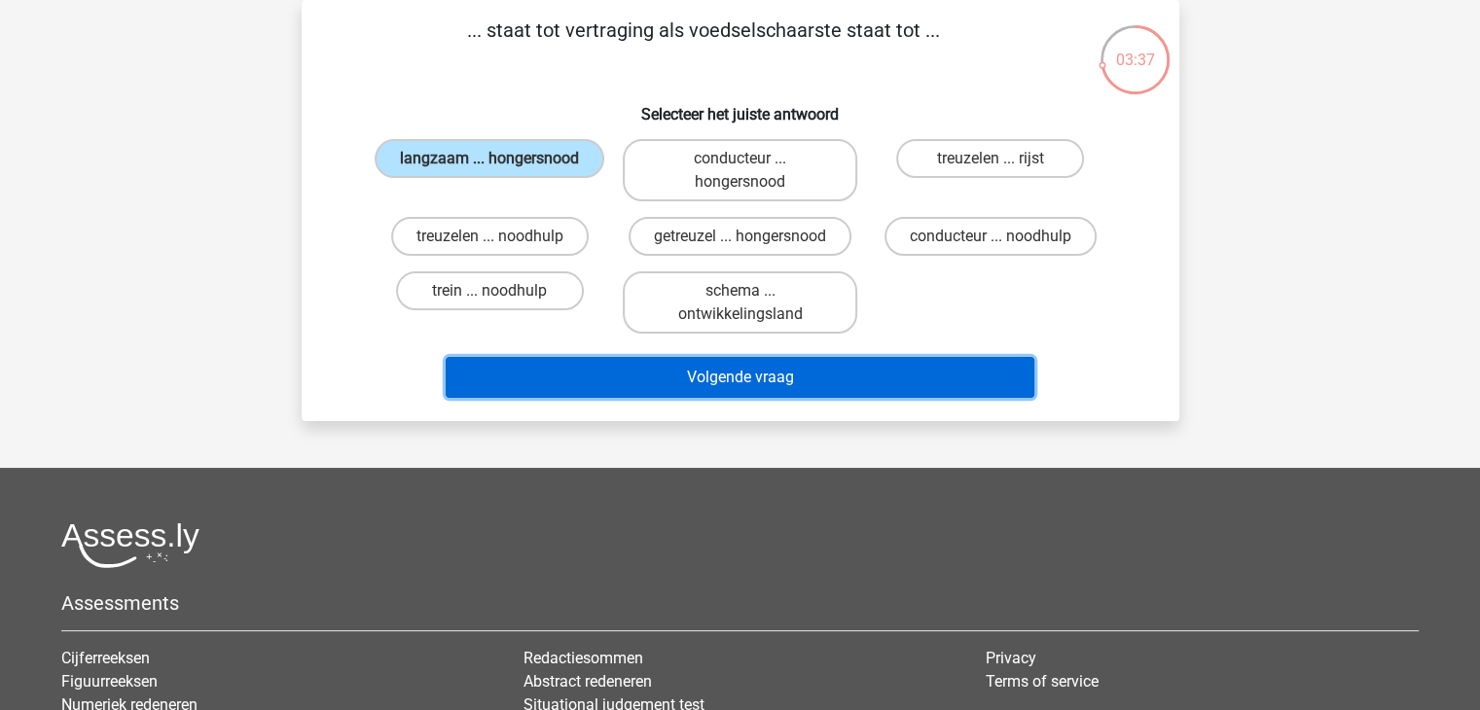
click at [767, 375] on button "Volgende vraag" at bounding box center [740, 377] width 589 height 41
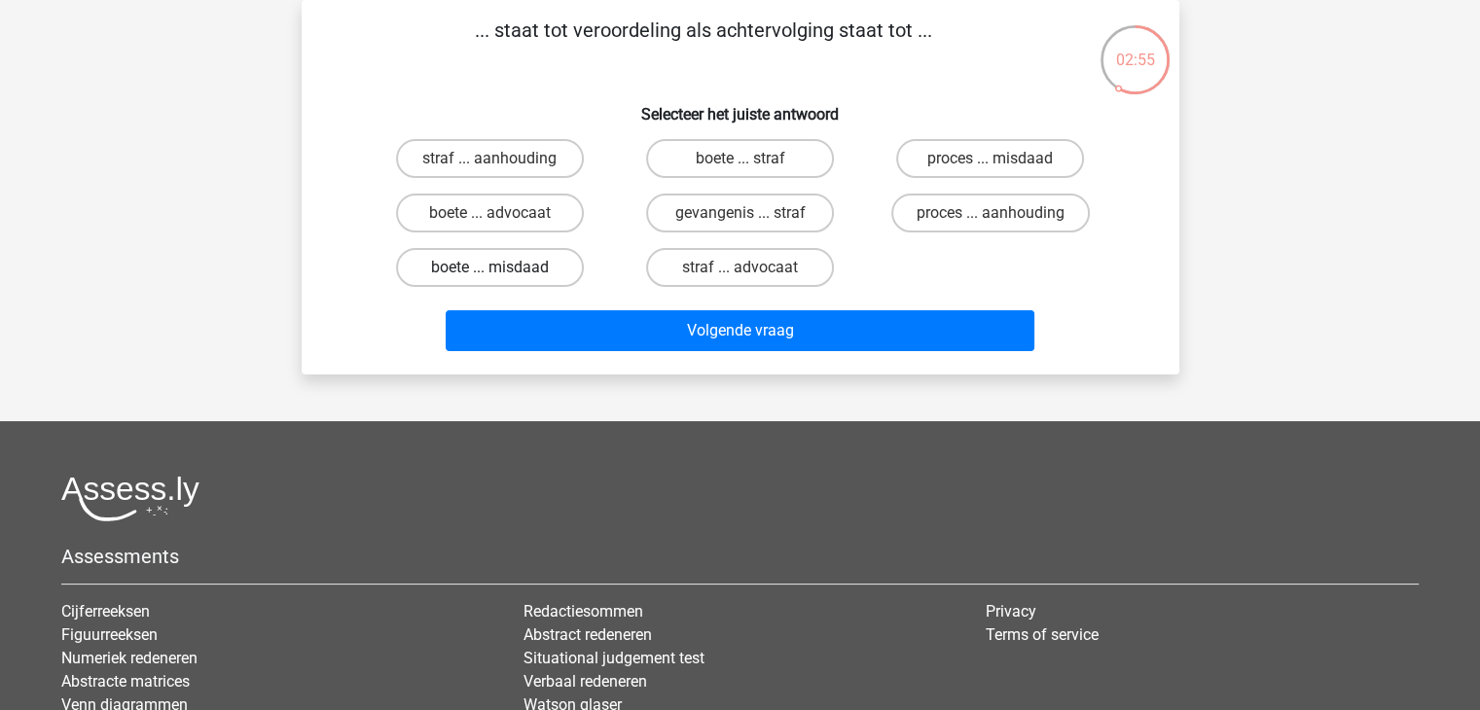
click at [524, 258] on label "boete ... misdaad" at bounding box center [490, 267] width 188 height 39
click at [502, 268] on input "boete ... misdaad" at bounding box center [495, 274] width 13 height 13
radio input "true"
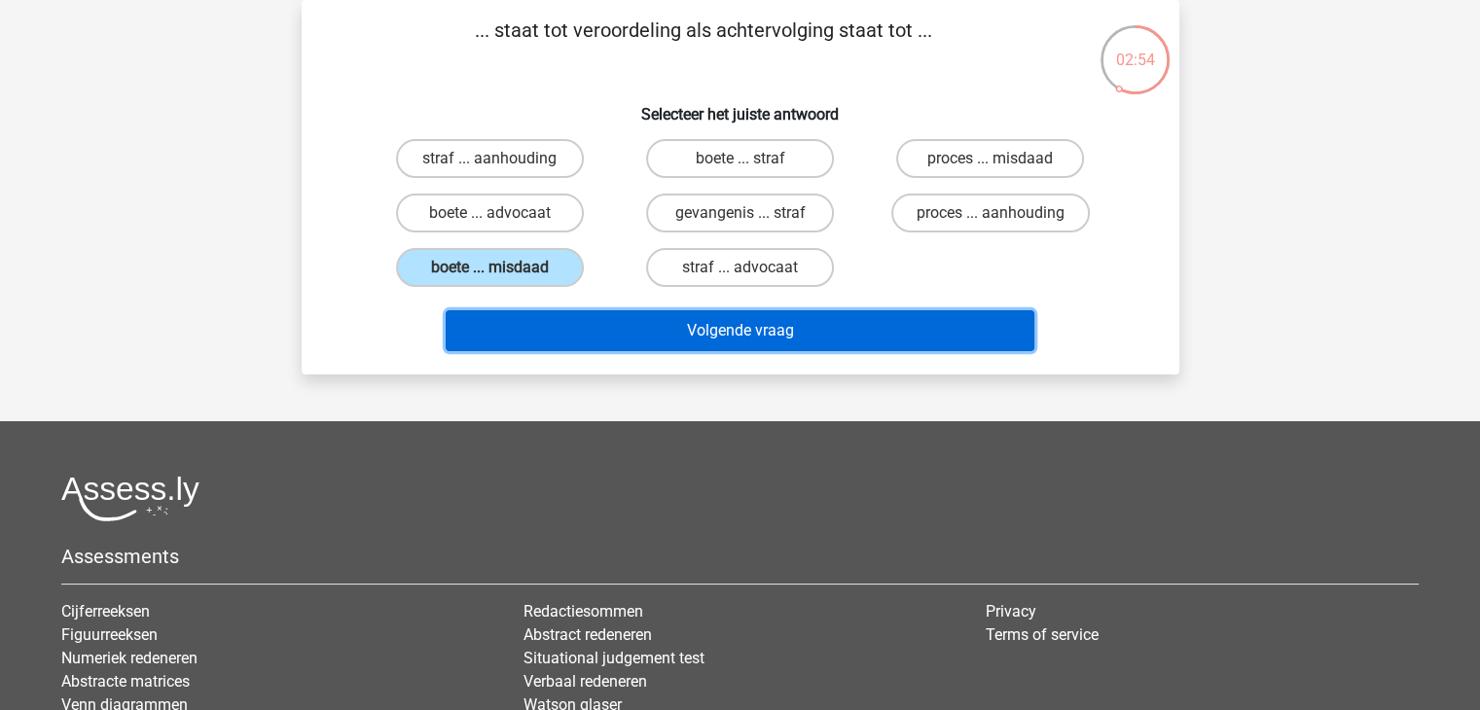
click at [728, 320] on button "Volgende vraag" at bounding box center [740, 330] width 589 height 41
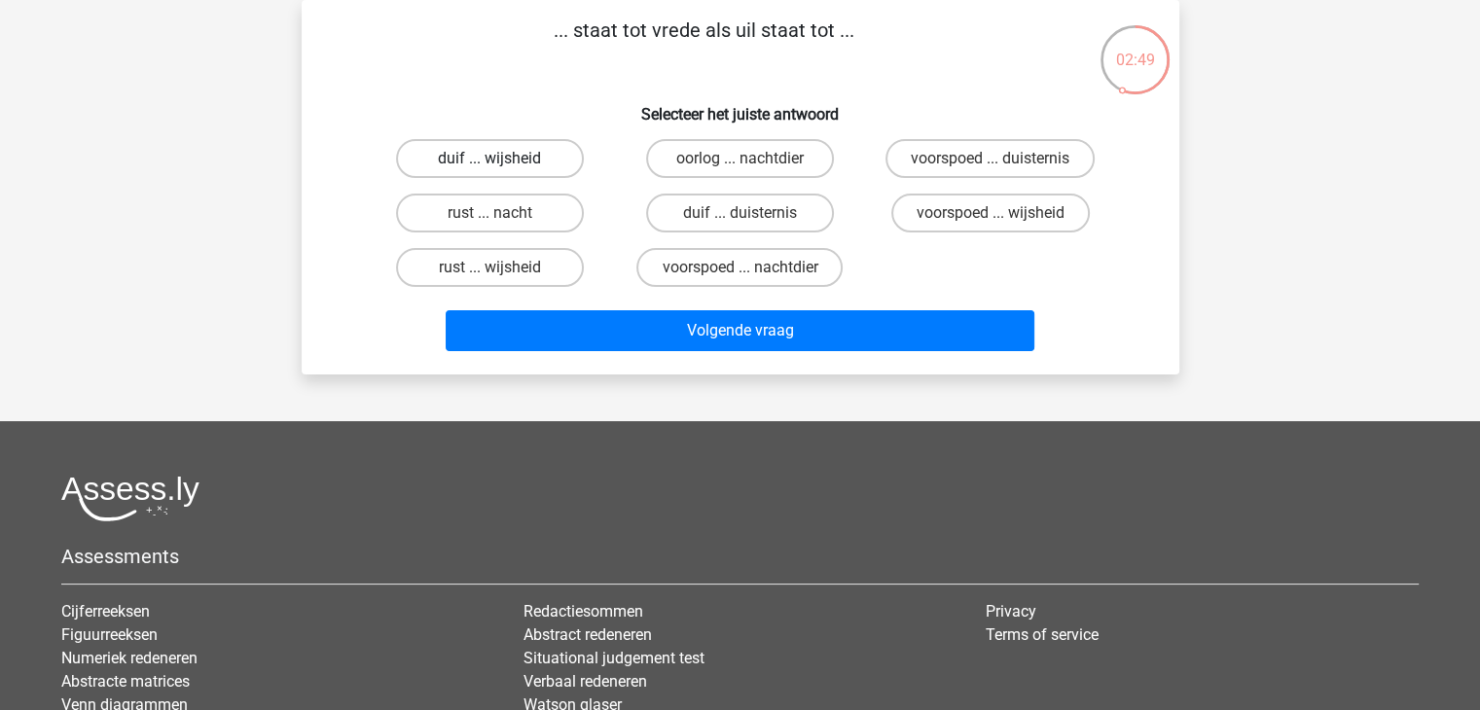
click at [486, 155] on label "duif ... wijsheid" at bounding box center [490, 158] width 188 height 39
click at [489, 159] on input "duif ... wijsheid" at bounding box center [495, 165] width 13 height 13
radio input "true"
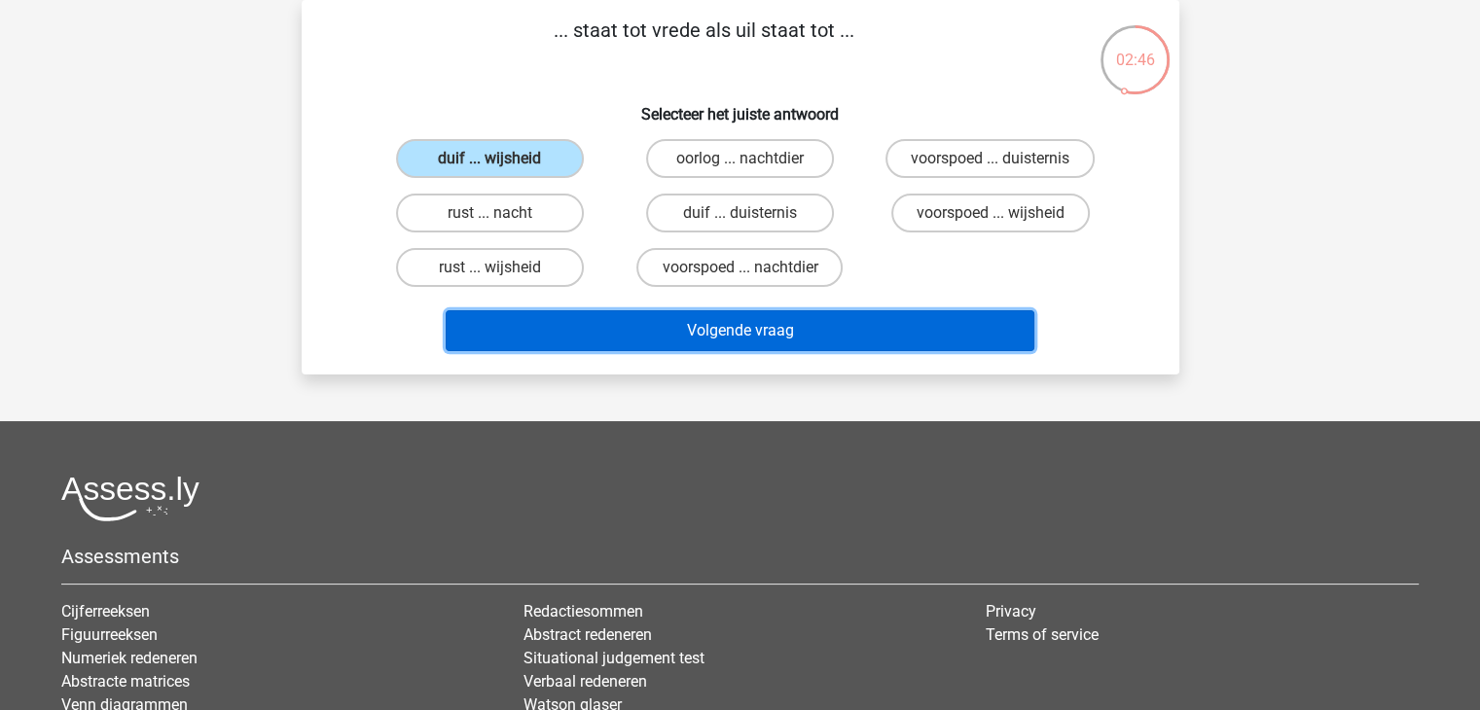
click at [753, 323] on button "Volgende vraag" at bounding box center [740, 330] width 589 height 41
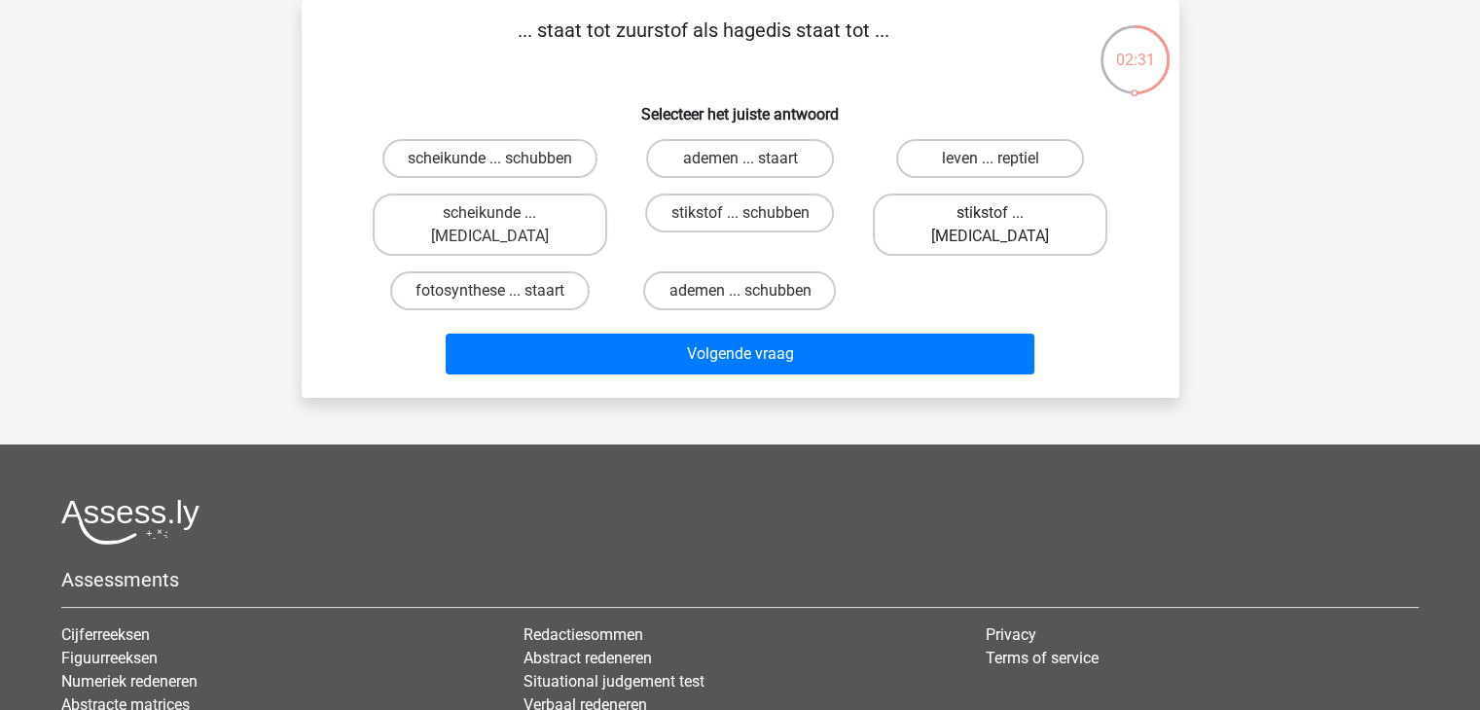
click at [1019, 219] on label "stikstof ... krokodil" at bounding box center [990, 225] width 234 height 62
click at [1003, 219] on input "stikstof ... krokodil" at bounding box center [996, 219] width 13 height 13
radio input "true"
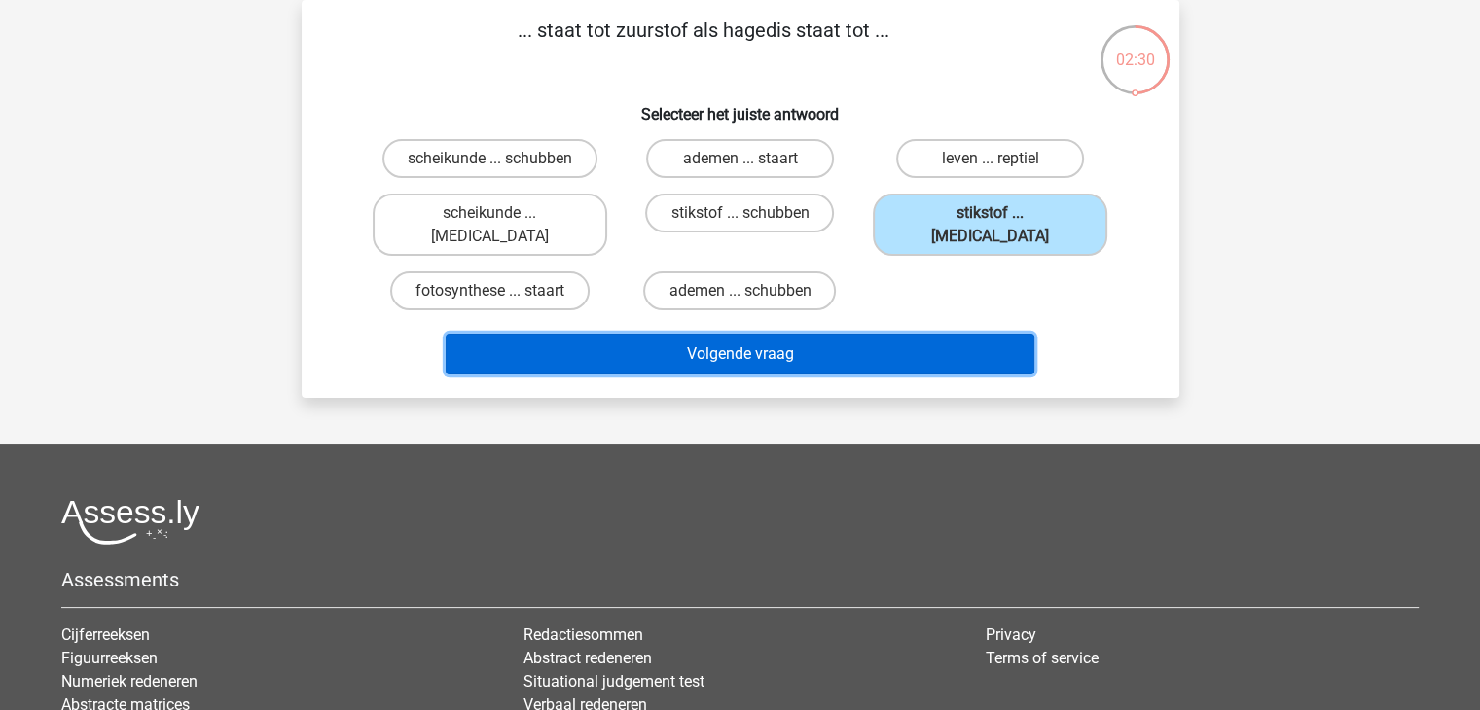
click at [735, 345] on button "Volgende vraag" at bounding box center [740, 354] width 589 height 41
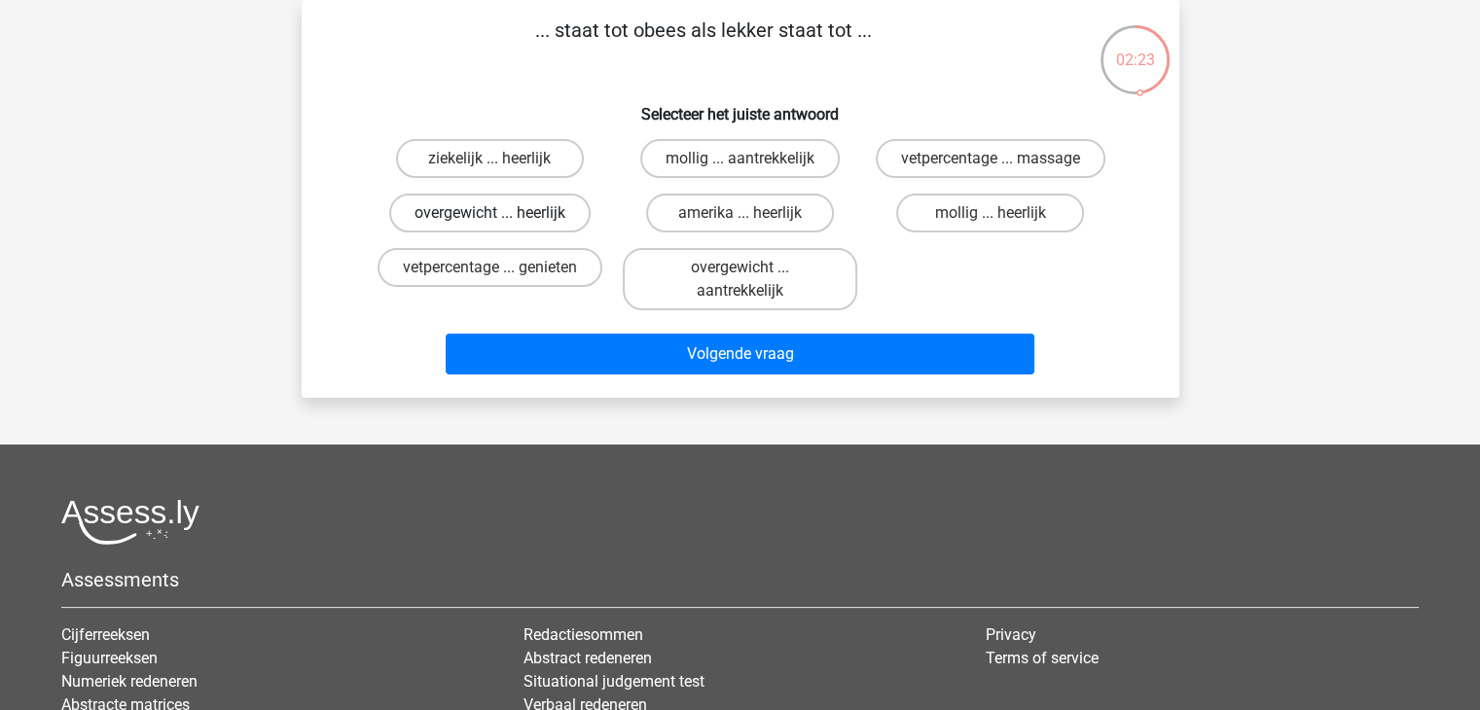
click at [441, 219] on label "overgewicht ... heerlijk" at bounding box center [489, 213] width 201 height 39
click at [489, 219] on input "overgewicht ... heerlijk" at bounding box center [495, 219] width 13 height 13
radio input "true"
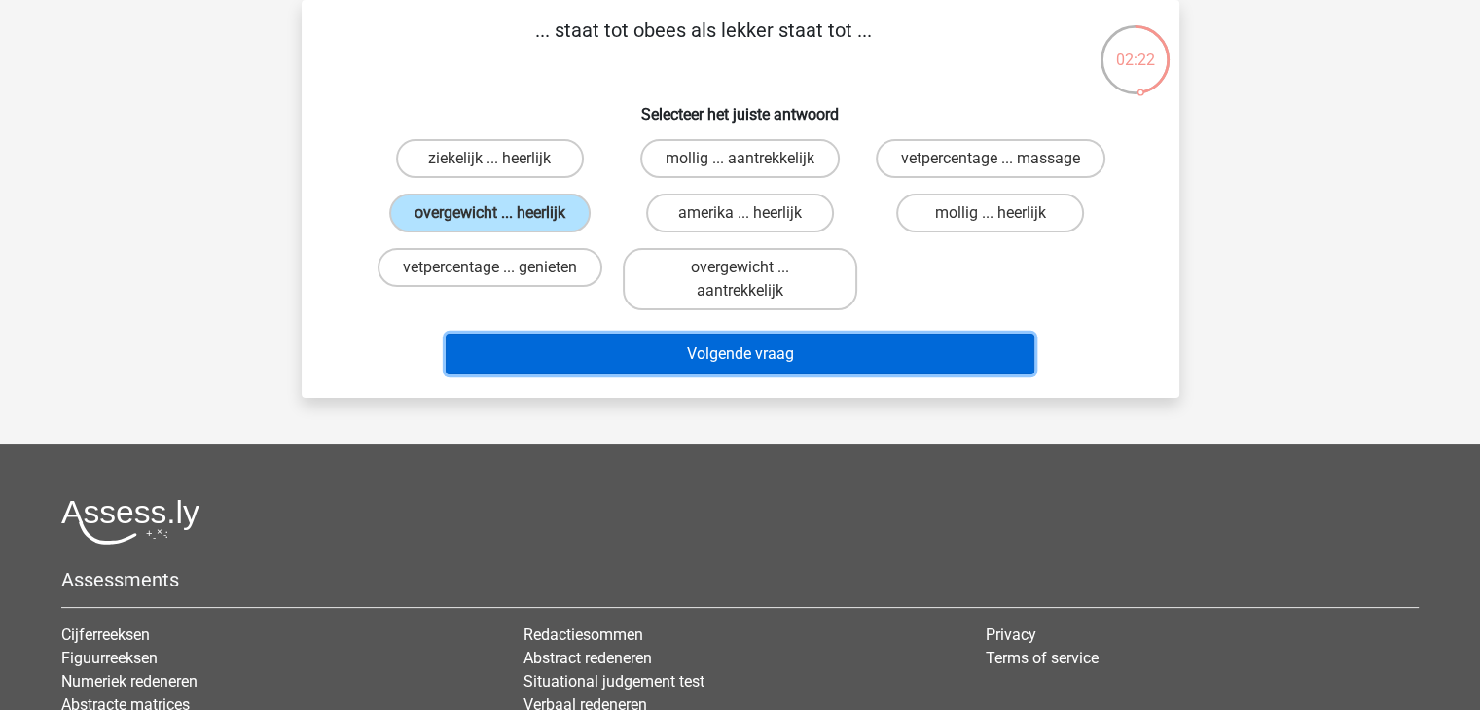
click at [739, 351] on button "Volgende vraag" at bounding box center [740, 354] width 589 height 41
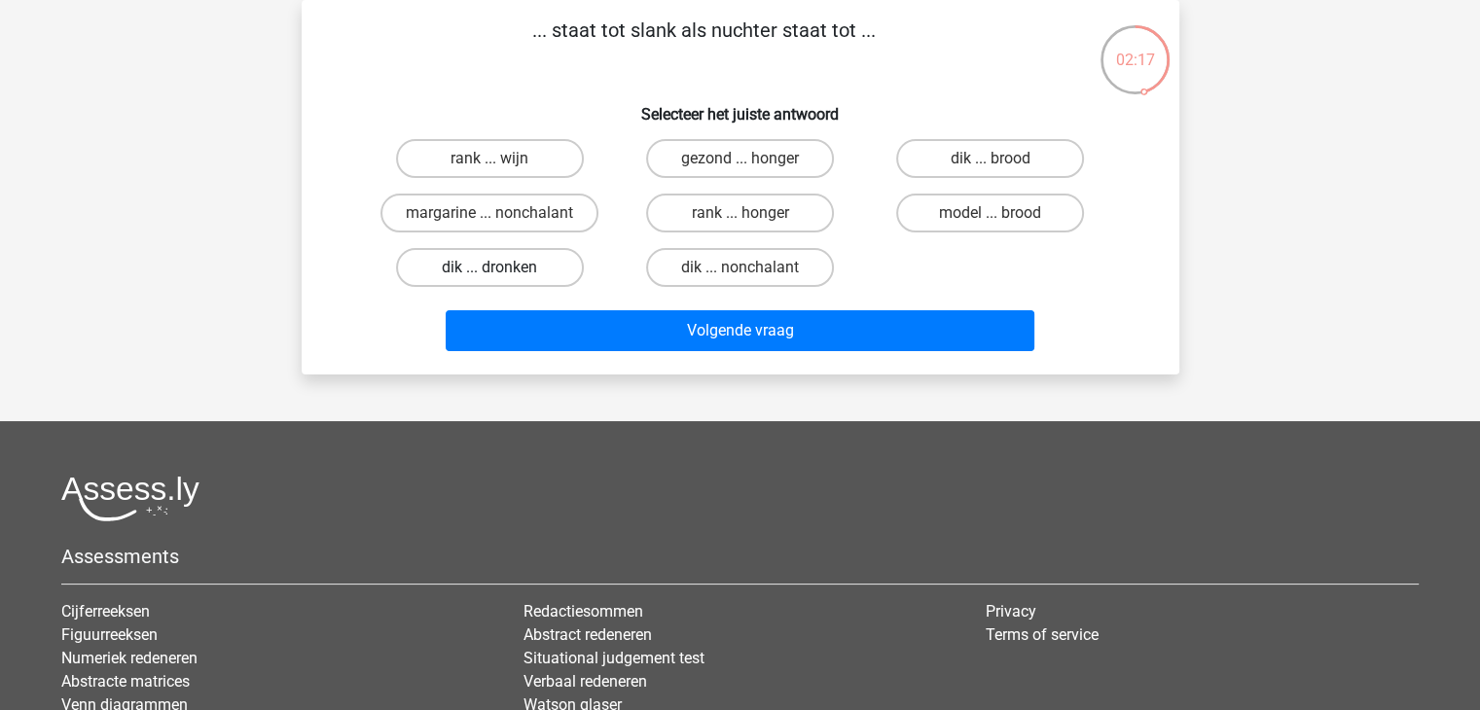
click at [468, 268] on label "dik ... dronken" at bounding box center [490, 267] width 188 height 39
click at [489, 268] on input "dik ... dronken" at bounding box center [495, 274] width 13 height 13
radio input "true"
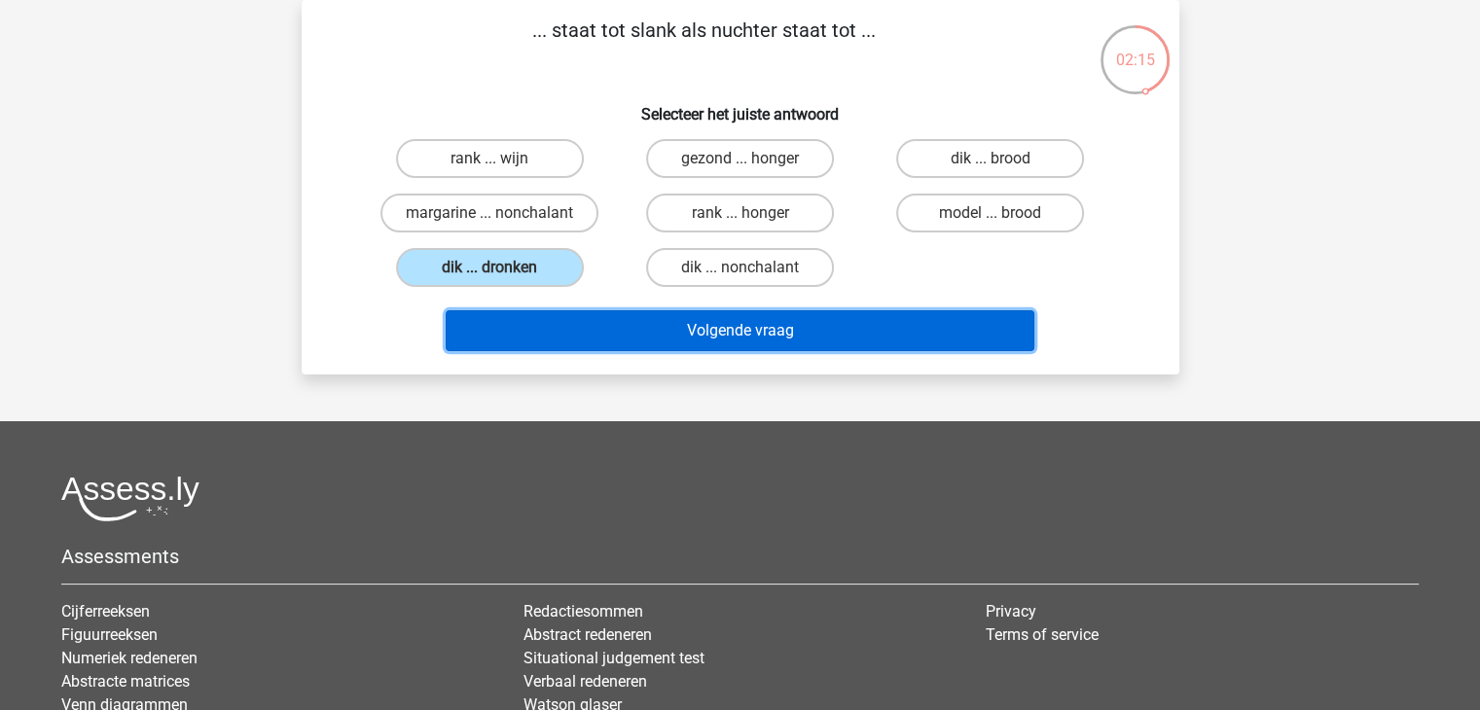
click at [771, 323] on button "Volgende vraag" at bounding box center [740, 330] width 589 height 41
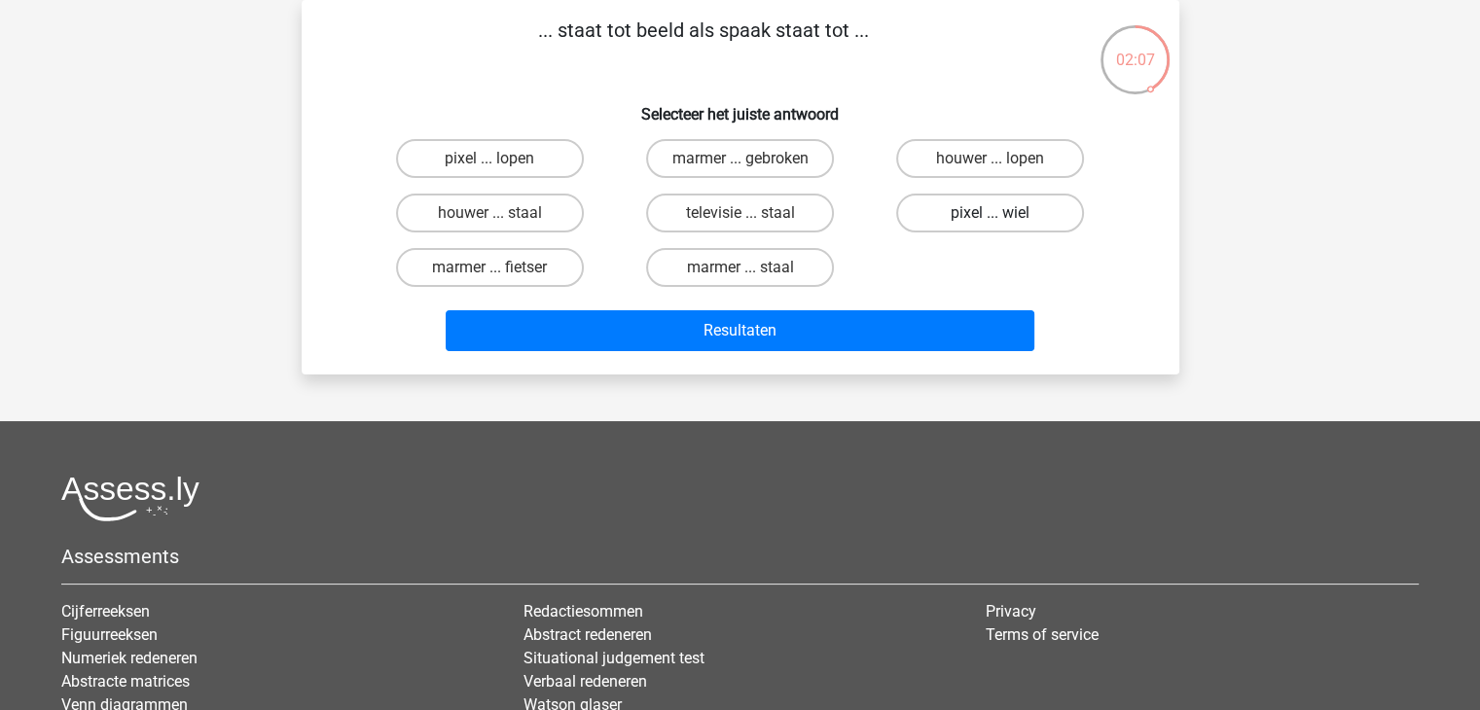
click at [1019, 211] on label "pixel ... wiel" at bounding box center [990, 213] width 188 height 39
click at [1003, 213] on input "pixel ... wiel" at bounding box center [996, 219] width 13 height 13
radio input "true"
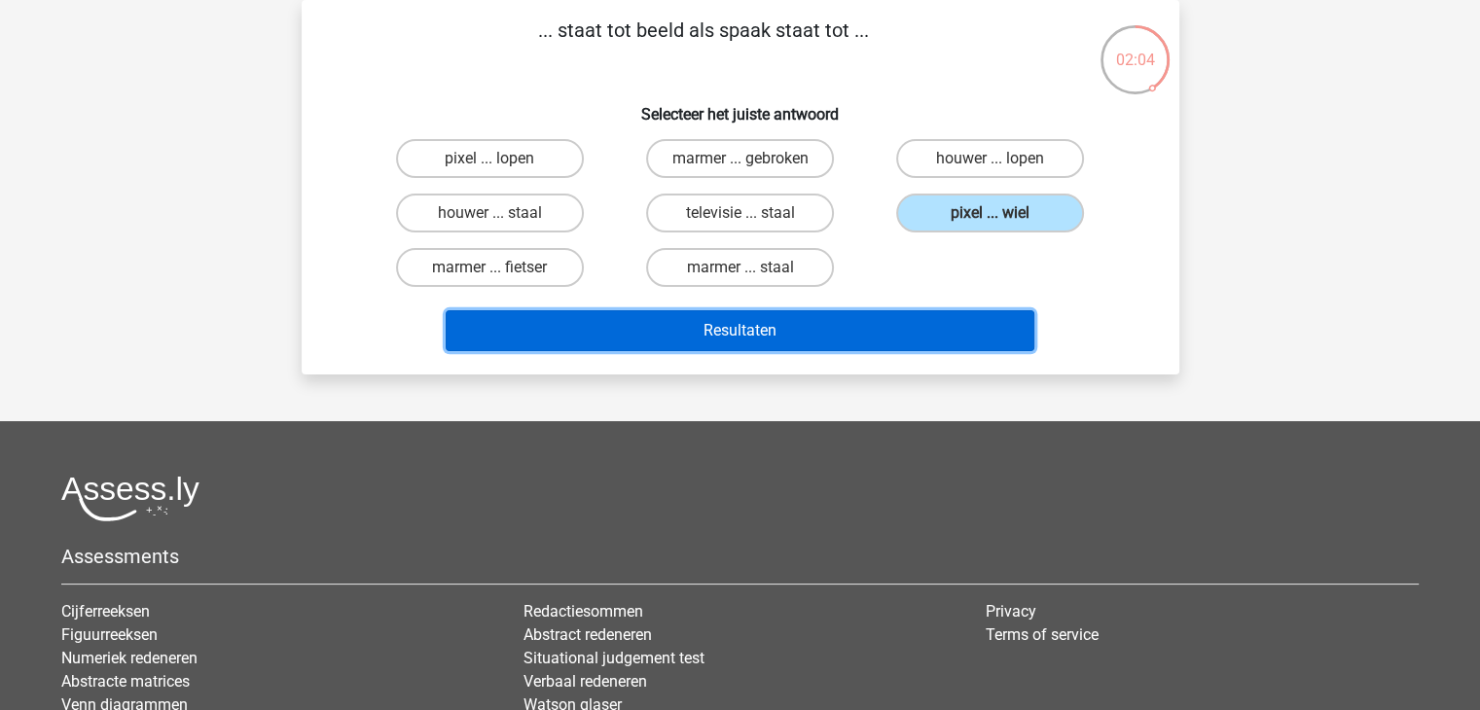
click at [755, 328] on button "Resultaten" at bounding box center [740, 330] width 589 height 41
